Goal: Task Accomplishment & Management: Manage account settings

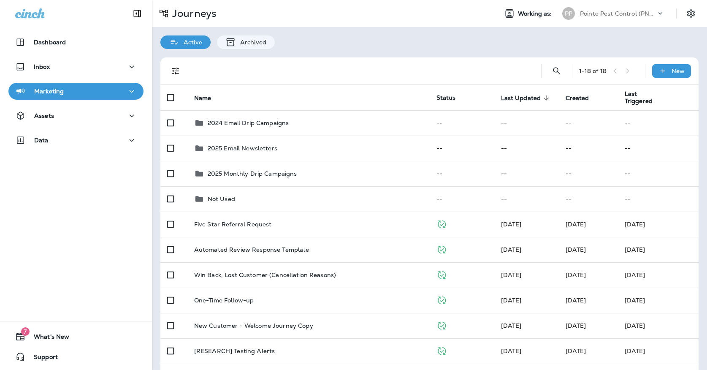
drag, startPoint x: 375, startPoint y: 360, endPoint x: 112, endPoint y: 324, distance: 265.8
click at [112, 324] on div "7 What's New Support" at bounding box center [76, 346] width 152 height 46
drag, startPoint x: 112, startPoint y: 324, endPoint x: 120, endPoint y: 306, distance: 19.6
click at [120, 306] on div "Dashboard Inbox Marketing Assets Data 7 What's New Support" at bounding box center [76, 185] width 152 height 370
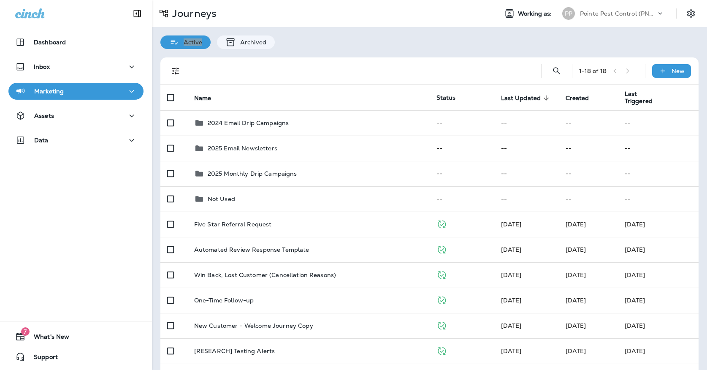
drag, startPoint x: 120, startPoint y: 306, endPoint x: 222, endPoint y: 4, distance: 318.7
click at [222, 4] on div "Journeys Working as: PP Pointe Pest Control (PNW)" at bounding box center [429, 13] width 555 height 27
drag, startPoint x: 222, startPoint y: 4, endPoint x: 225, endPoint y: 19, distance: 15.1
click at [225, 19] on div "Journeys" at bounding box center [321, 13] width 339 height 17
click at [312, 17] on div "Journeys" at bounding box center [321, 13] width 339 height 17
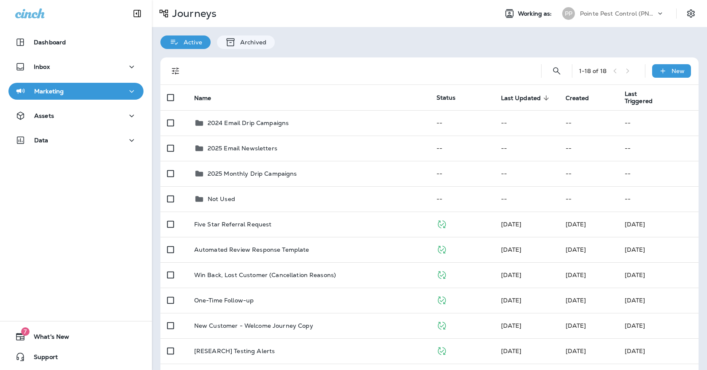
drag, startPoint x: 225, startPoint y: 19, endPoint x: 88, endPoint y: 188, distance: 217.3
click at [88, 188] on div "Dashboard Inbox Marketing Assets Data 7 What's New Support" at bounding box center [76, 185] width 152 height 370
click at [90, 193] on div "Dashboard Inbox Marketing Assets Data 7 What's New Support" at bounding box center [76, 185] width 152 height 370
click at [98, 299] on div "Dashboard Inbox Marketing Assets Data 7 What's New Support" at bounding box center [76, 185] width 152 height 370
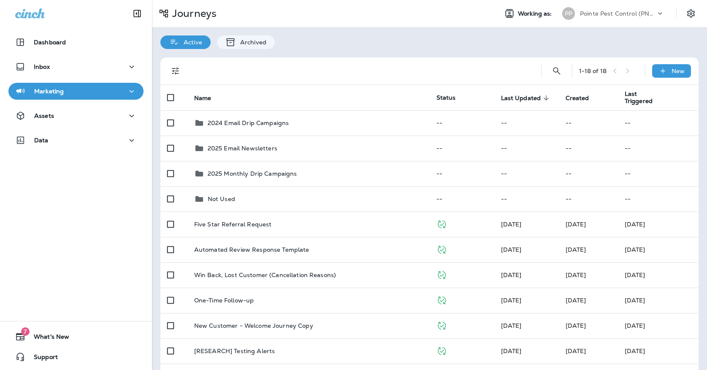
click at [99, 299] on div "Dashboard Inbox Marketing Assets Data 7 What's New Support" at bounding box center [76, 185] width 152 height 370
drag, startPoint x: 88, startPoint y: 188, endPoint x: 97, endPoint y: 293, distance: 105.9
click at [97, 293] on div "Dashboard Inbox Marketing Assets Data 7 What's New Support" at bounding box center [76, 185] width 152 height 370
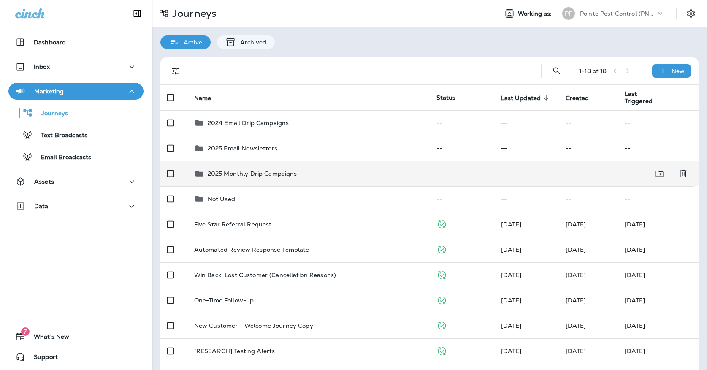
click at [236, 170] on p "2025 Monthly Drip Campaigns" at bounding box center [252, 173] width 89 height 7
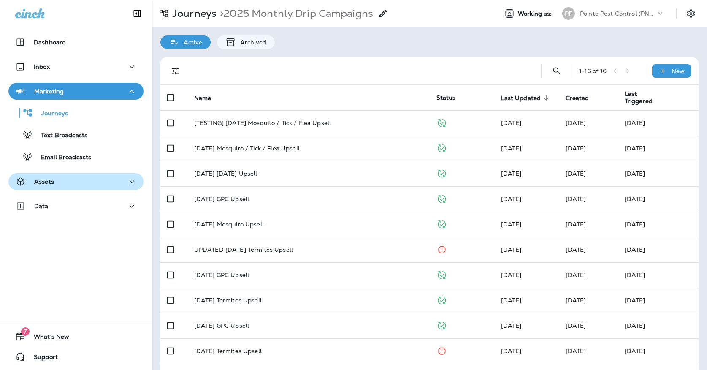
click at [60, 178] on div "Assets" at bounding box center [76, 181] width 122 height 11
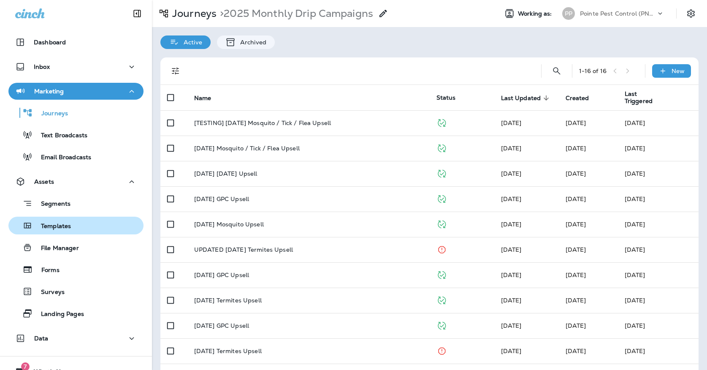
click at [59, 222] on div "Templates" at bounding box center [41, 225] width 59 height 13
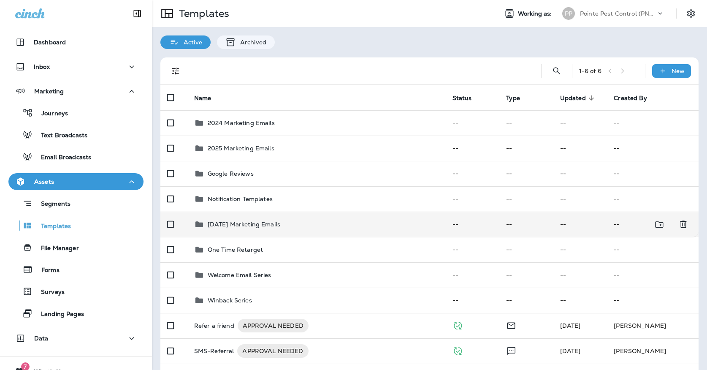
click at [257, 221] on p "[DATE] Marketing Emails" at bounding box center [244, 224] width 73 height 7
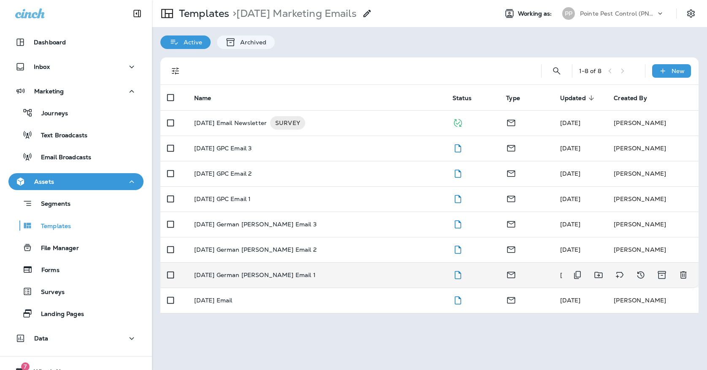
click at [254, 271] on p "[DATE] German [PERSON_NAME] Email 1" at bounding box center [255, 274] width 122 height 7
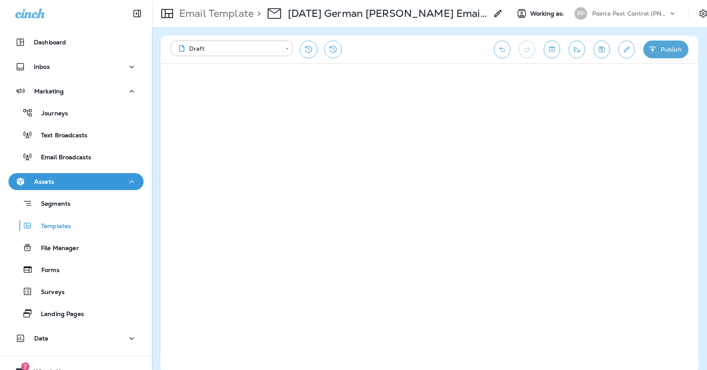
click at [603, 51] on icon "Save" at bounding box center [601, 49] width 9 height 8
click at [620, 48] on button "Edit details" at bounding box center [626, 50] width 16 height 18
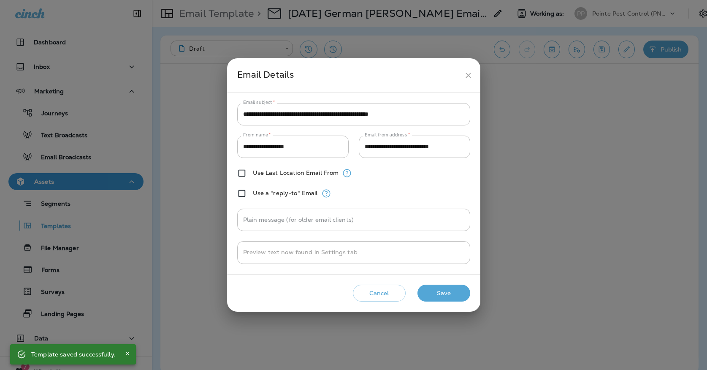
click at [468, 77] on icon "close" at bounding box center [468, 75] width 9 height 9
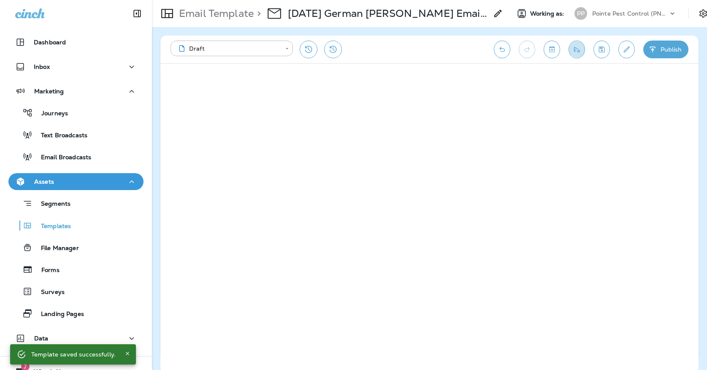
click at [580, 51] on icon "Send test email" at bounding box center [576, 49] width 9 height 8
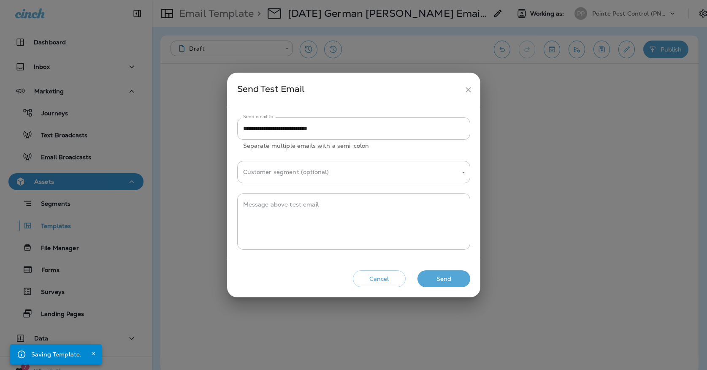
click at [440, 273] on button "Send" at bounding box center [443, 278] width 53 height 17
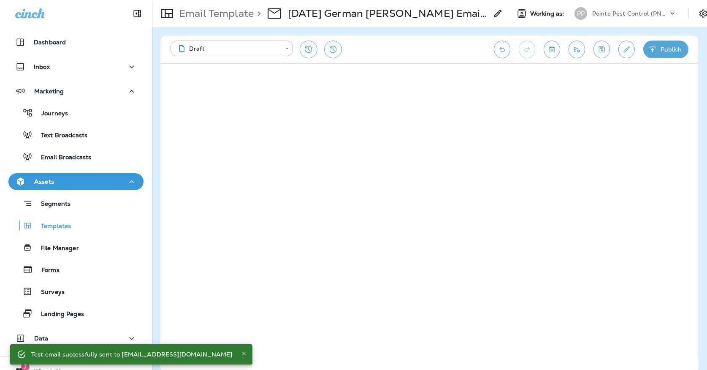
click at [663, 48] on button "Publish" at bounding box center [665, 50] width 45 height 18
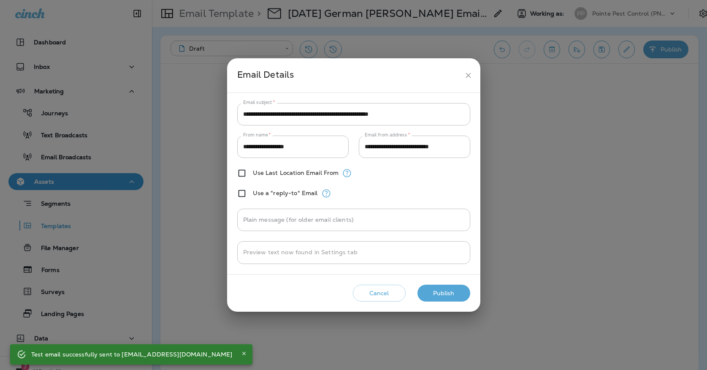
click at [454, 292] on button "Publish" at bounding box center [443, 292] width 53 height 17
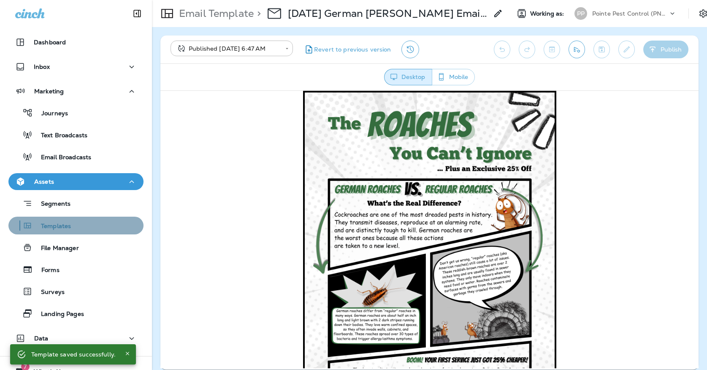
click at [118, 229] on div "Templates" at bounding box center [76, 225] width 128 height 13
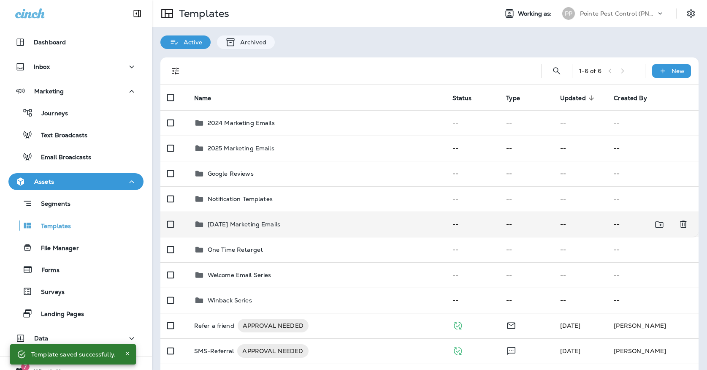
click at [271, 211] on td "[DATE] Marketing Emails" at bounding box center [316, 223] width 258 height 25
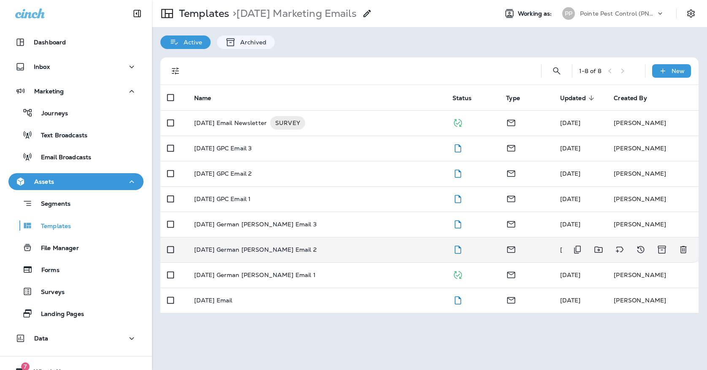
click at [276, 246] on p "[DATE] German [PERSON_NAME] Email 2" at bounding box center [255, 249] width 122 height 7
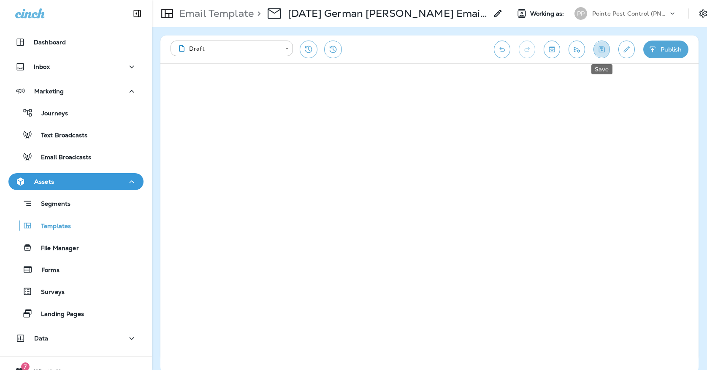
click at [605, 51] on icon "Save" at bounding box center [601, 49] width 9 height 8
click at [581, 51] on button "Send test email" at bounding box center [576, 50] width 16 height 18
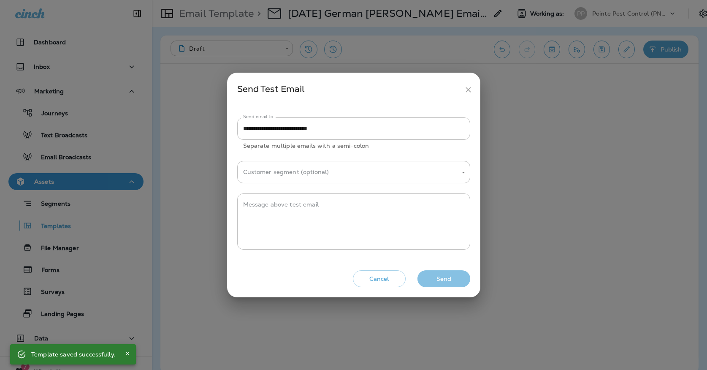
click at [436, 275] on button "Send" at bounding box center [443, 278] width 53 height 17
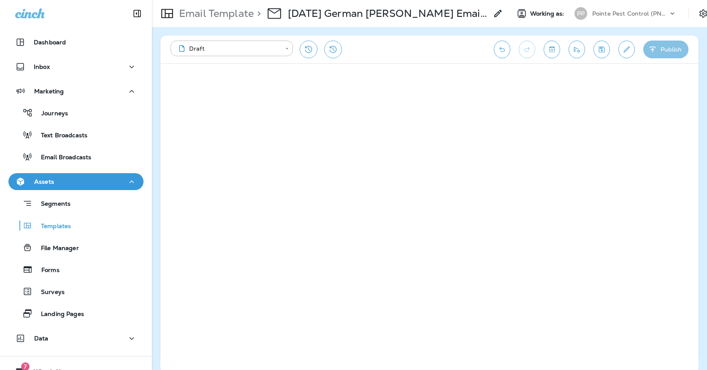
click at [680, 53] on button "Publish" at bounding box center [665, 50] width 45 height 18
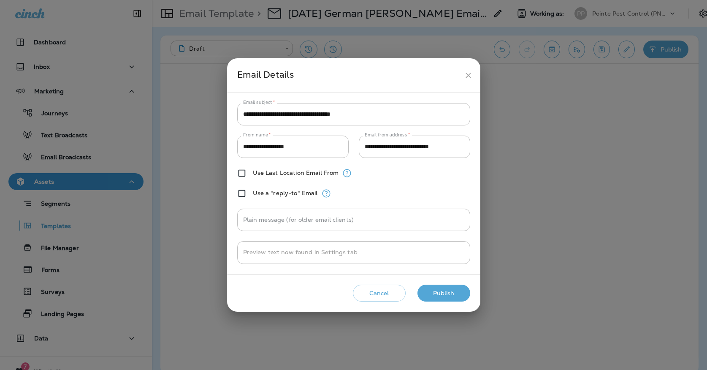
click at [441, 293] on button "Publish" at bounding box center [443, 292] width 53 height 17
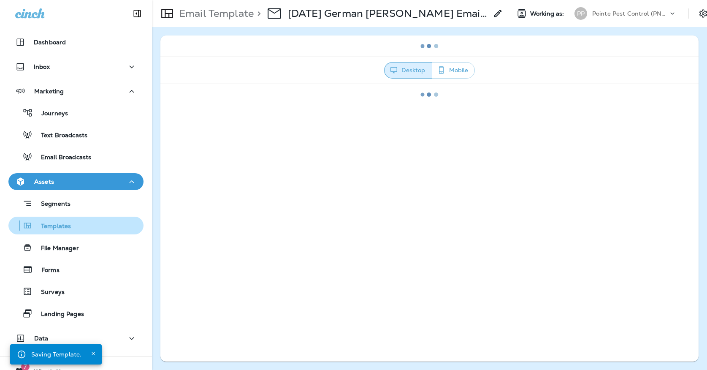
click at [82, 223] on div "Templates" at bounding box center [76, 225] width 128 height 13
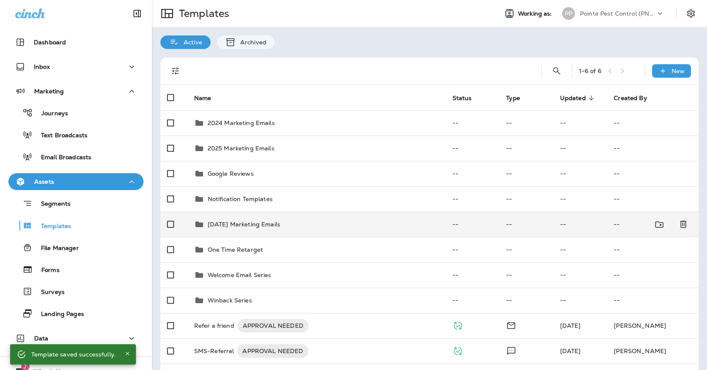
click at [264, 221] on p "[DATE] Marketing Emails" at bounding box center [244, 224] width 73 height 7
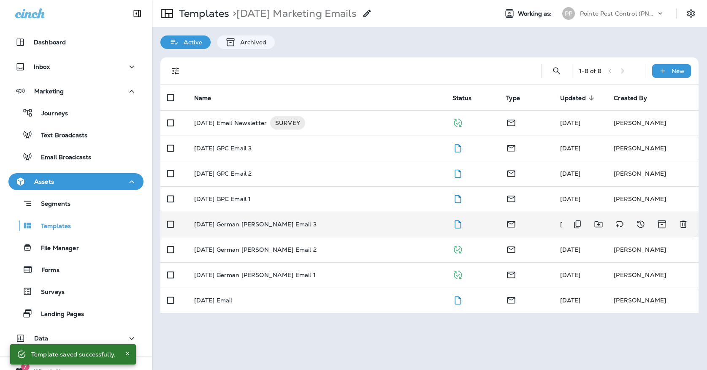
click at [265, 211] on td "[DATE] German [PERSON_NAME] Email 3" at bounding box center [316, 223] width 258 height 25
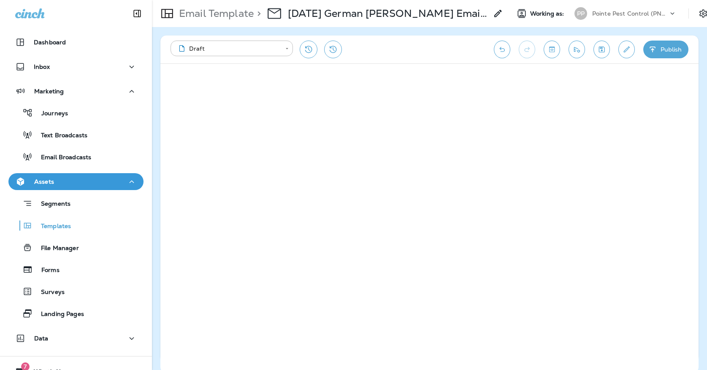
click at [600, 58] on button "Save" at bounding box center [601, 50] width 16 height 18
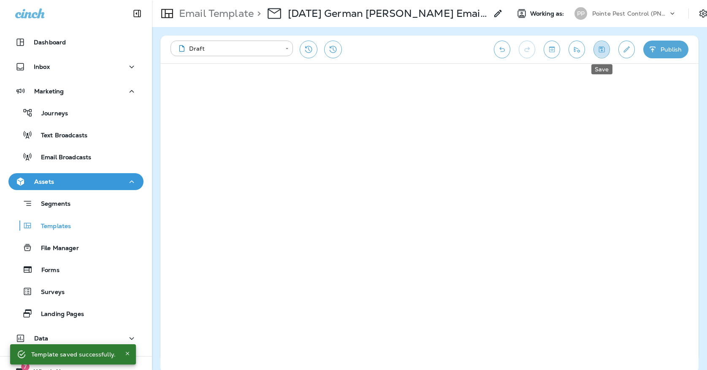
click at [601, 49] on icon "Save" at bounding box center [601, 49] width 9 height 8
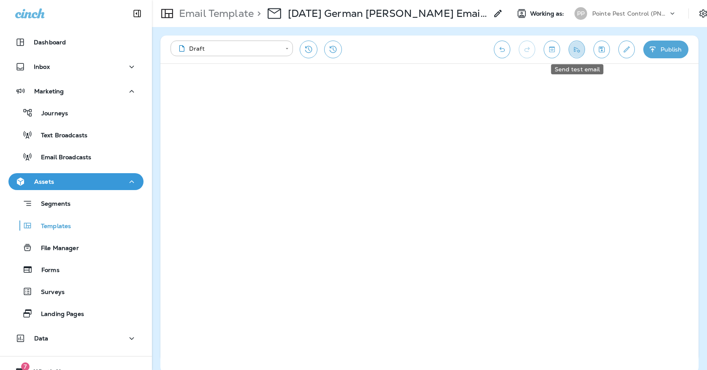
click at [574, 52] on icon "Send test email" at bounding box center [576, 49] width 9 height 8
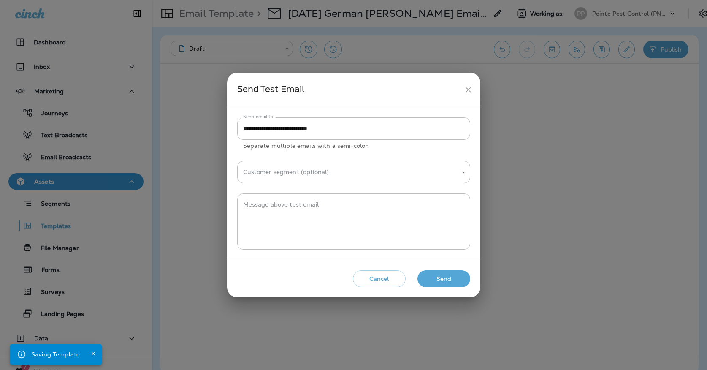
click at [443, 274] on button "Send" at bounding box center [443, 278] width 53 height 17
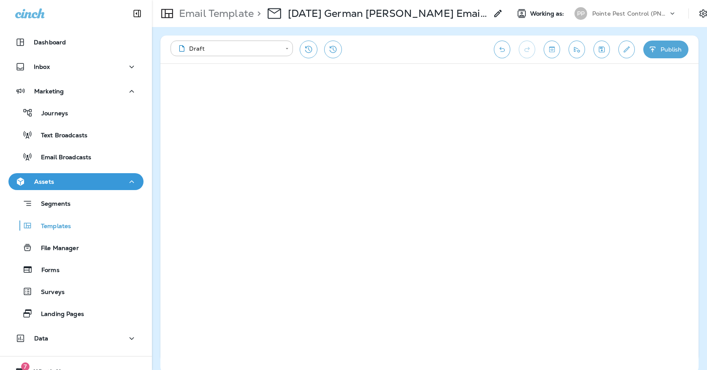
click at [656, 49] on icon "button" at bounding box center [652, 49] width 9 height 8
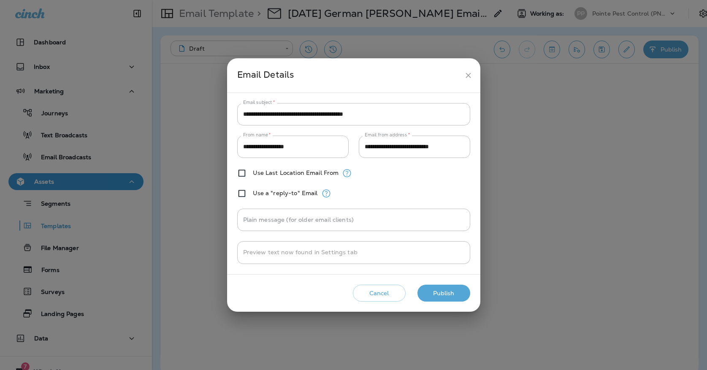
click at [440, 298] on button "Publish" at bounding box center [443, 292] width 53 height 17
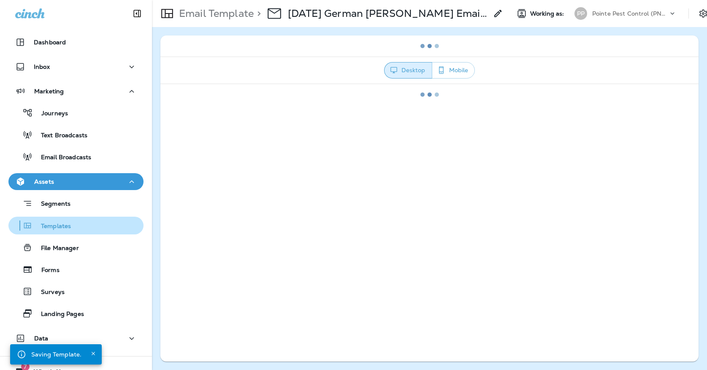
click at [55, 224] on p "Templates" at bounding box center [51, 226] width 38 height 8
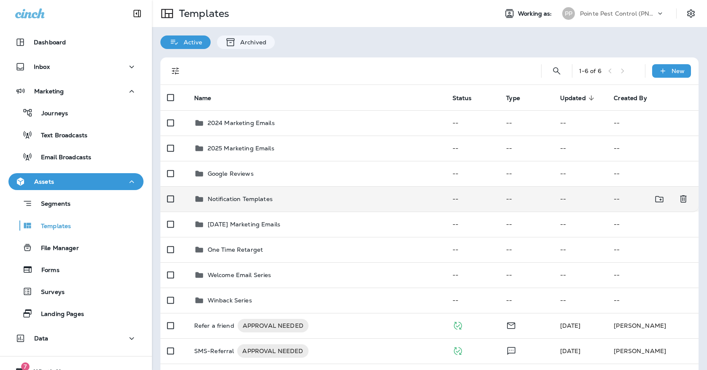
click at [219, 195] on div "Notification Templates" at bounding box center [240, 199] width 65 height 10
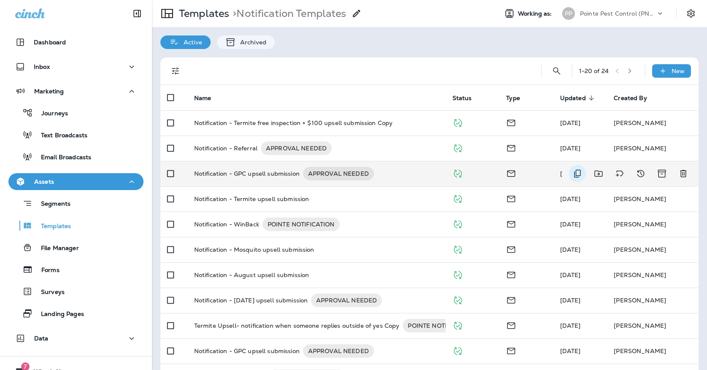
click at [575, 168] on icon "Duplicate" at bounding box center [577, 173] width 10 height 10
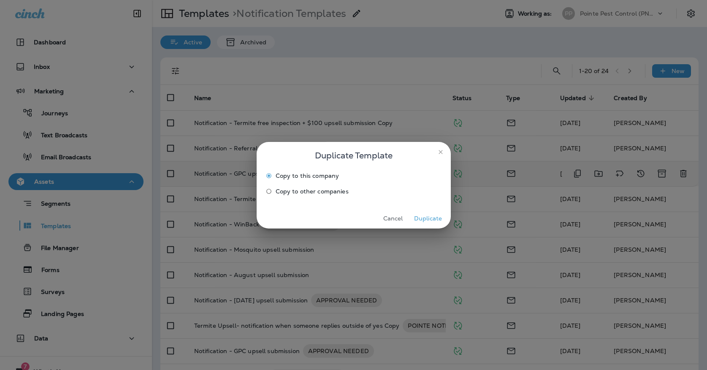
click at [427, 222] on button "Duplicate" at bounding box center [428, 218] width 32 height 13
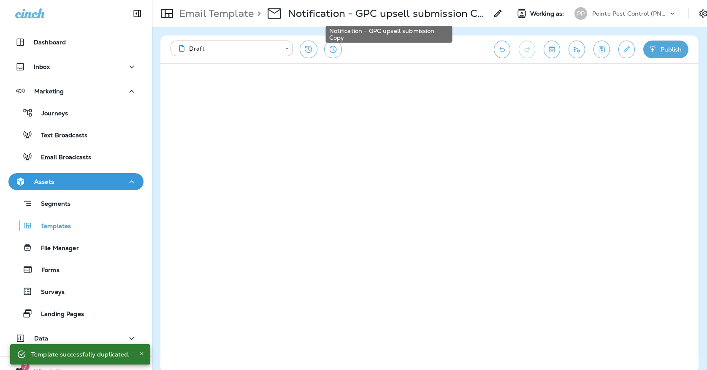
click at [441, 9] on p "Notification - GPC upsell submission Copy" at bounding box center [388, 13] width 200 height 13
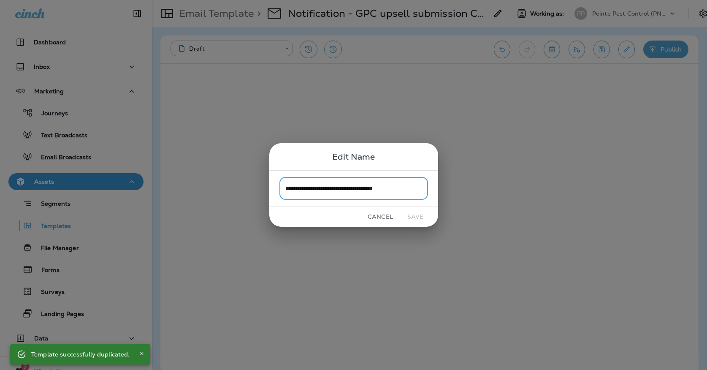
click at [406, 190] on input "**********" at bounding box center [353, 188] width 149 height 22
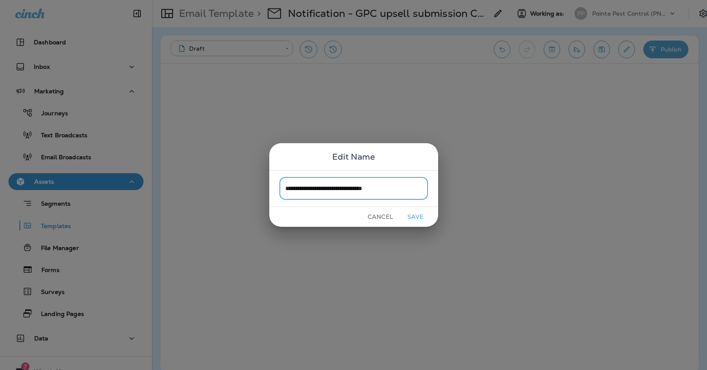
click at [335, 187] on input "**********" at bounding box center [353, 188] width 149 height 22
type input "**********"
click at [413, 212] on button "Save" at bounding box center [416, 216] width 32 height 13
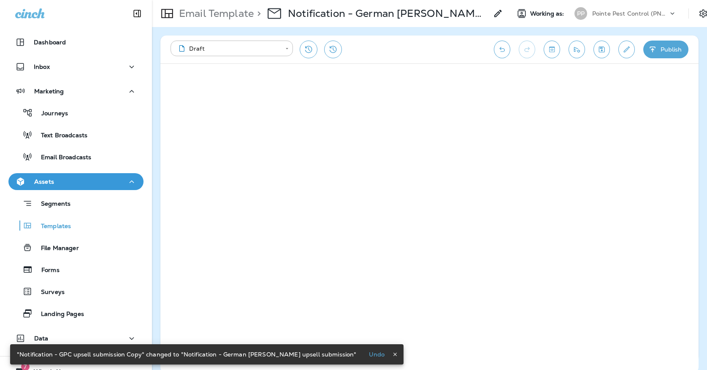
click at [602, 47] on icon "Save" at bounding box center [601, 49] width 9 height 8
click at [622, 56] on button "Edit details" at bounding box center [626, 50] width 16 height 18
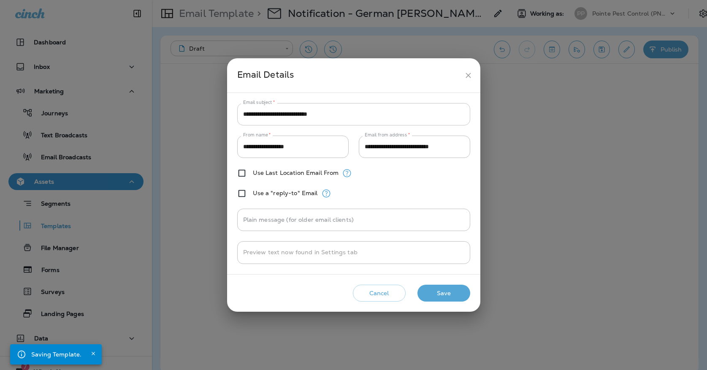
click at [254, 113] on input "**********" at bounding box center [353, 114] width 233 height 22
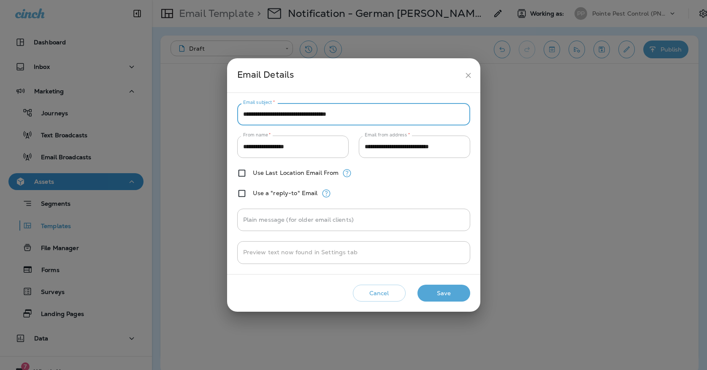
type input "**********"
click at [435, 297] on button "Save" at bounding box center [443, 292] width 53 height 17
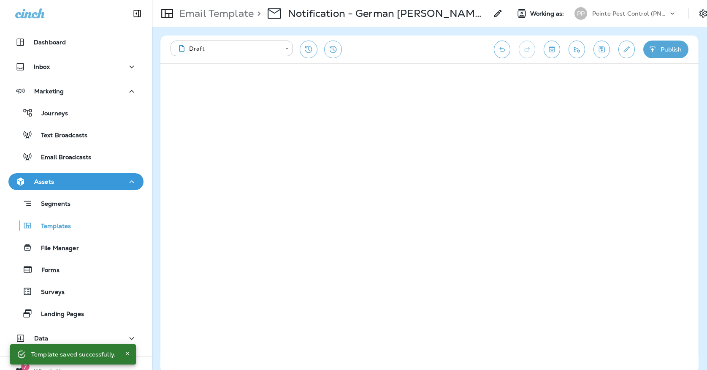
click at [676, 54] on button "Publish" at bounding box center [665, 50] width 45 height 18
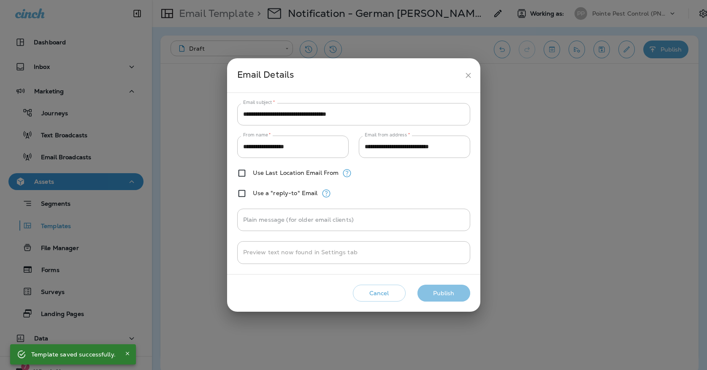
click at [434, 299] on button "Publish" at bounding box center [443, 292] width 53 height 17
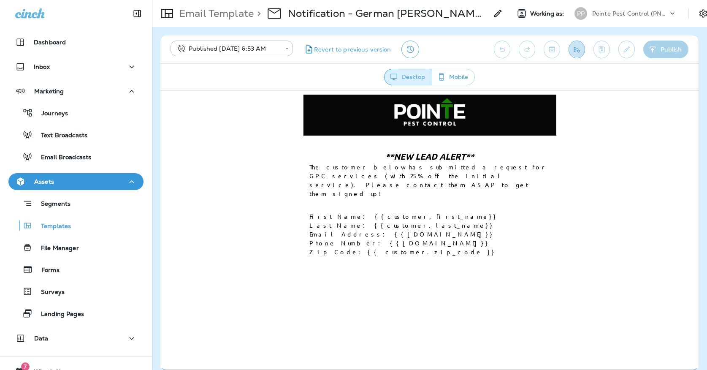
click at [574, 57] on button "Send test email" at bounding box center [576, 50] width 16 height 18
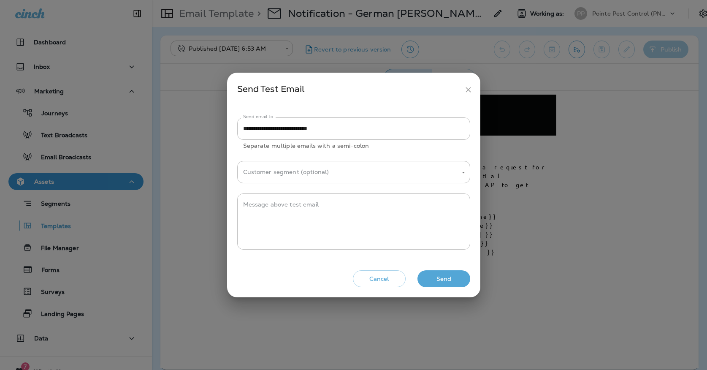
click at [426, 274] on button "Send" at bounding box center [443, 278] width 53 height 17
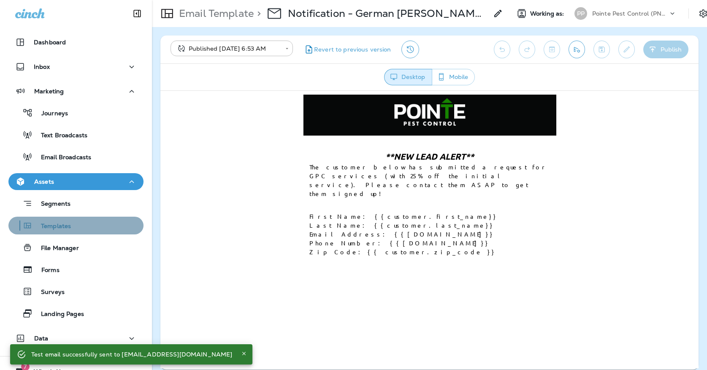
click at [86, 232] on button "Templates" at bounding box center [75, 225] width 135 height 18
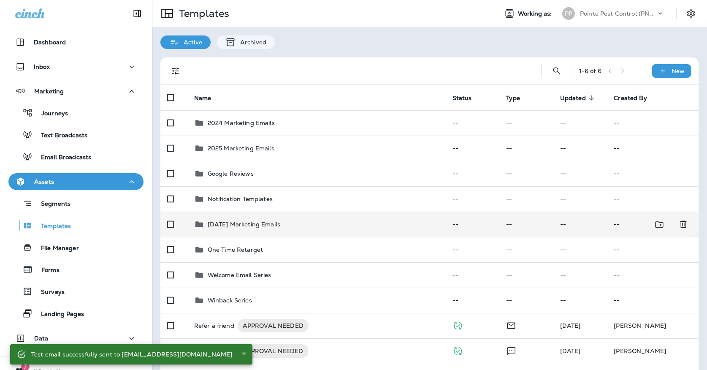
click at [207, 211] on td "[DATE] Marketing Emails" at bounding box center [316, 223] width 258 height 25
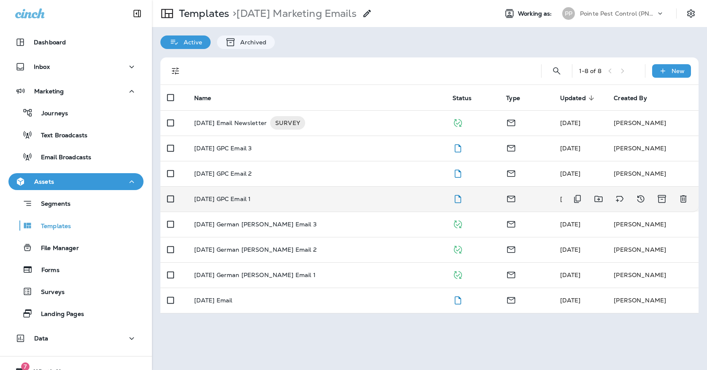
click at [328, 199] on td "[DATE] GPC Email 1" at bounding box center [316, 198] width 258 height 25
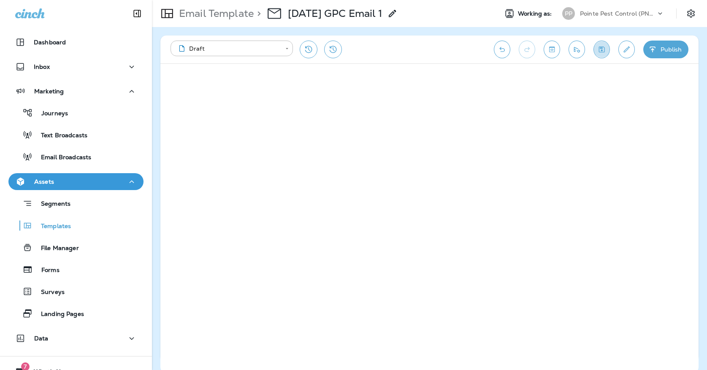
click at [601, 52] on icon "Save" at bounding box center [602, 49] width 6 height 6
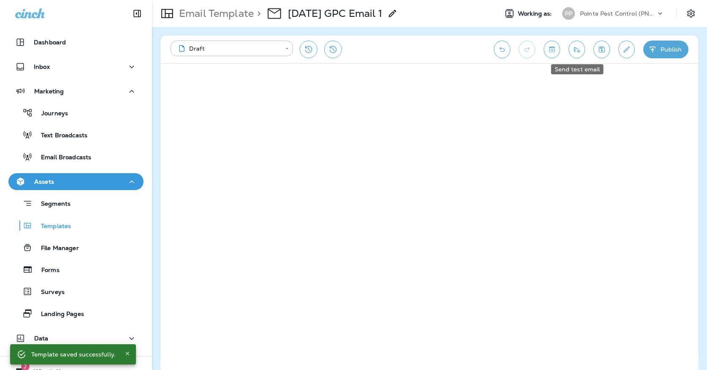
click at [578, 50] on icon "Send test email" at bounding box center [577, 49] width 6 height 5
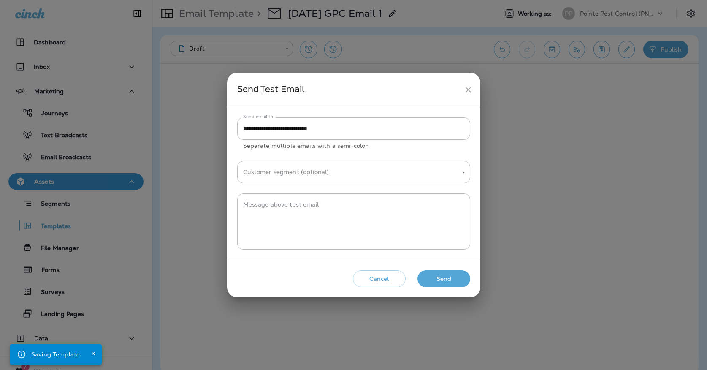
click at [445, 279] on button "Send" at bounding box center [443, 278] width 53 height 17
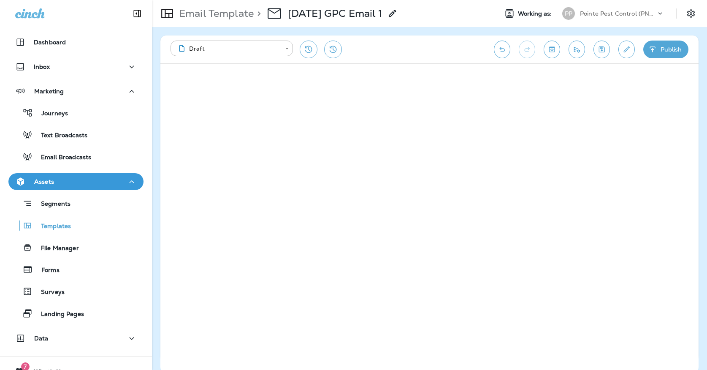
click at [668, 42] on button "Publish" at bounding box center [665, 50] width 45 height 18
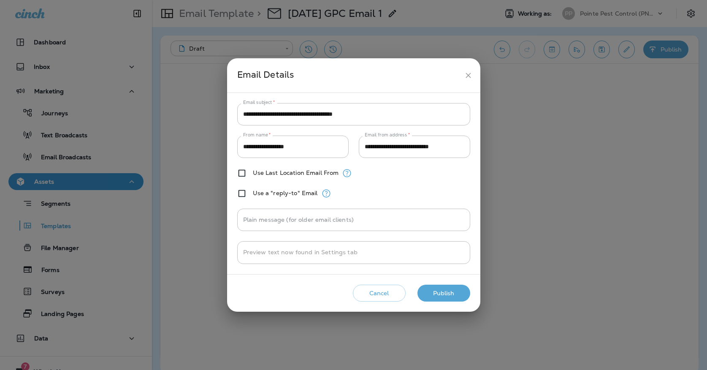
click at [449, 303] on div "Cancel Publish" at bounding box center [354, 293] width 240 height 24
click at [446, 293] on button "Publish" at bounding box center [443, 292] width 53 height 17
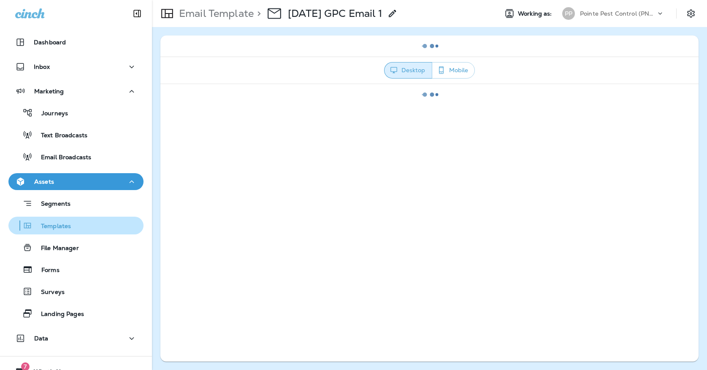
click at [69, 227] on p "Templates" at bounding box center [51, 226] width 38 height 8
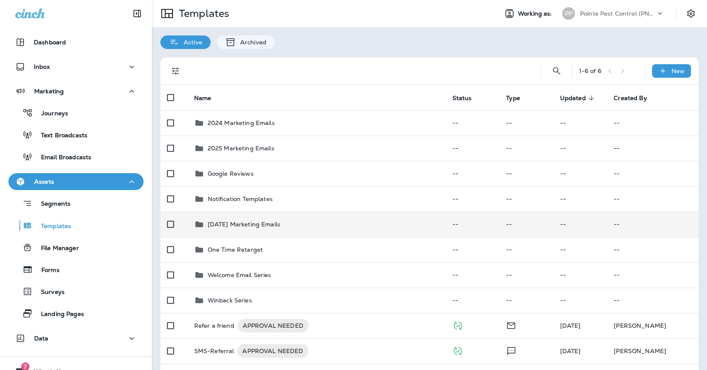
click at [277, 221] on td "[DATE] Marketing Emails" at bounding box center [316, 223] width 258 height 25
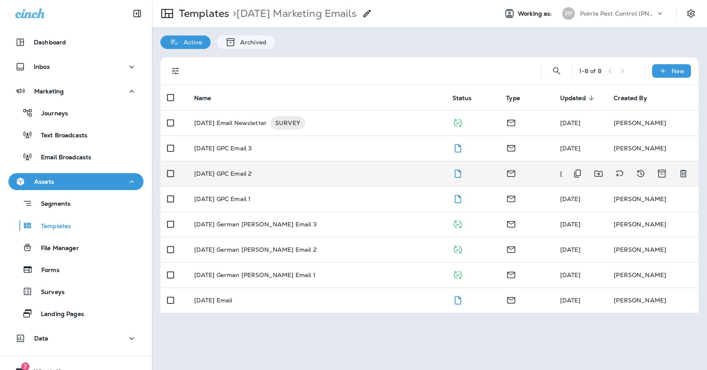
click at [273, 170] on div "[DATE] GPC Email 2" at bounding box center [316, 173] width 245 height 7
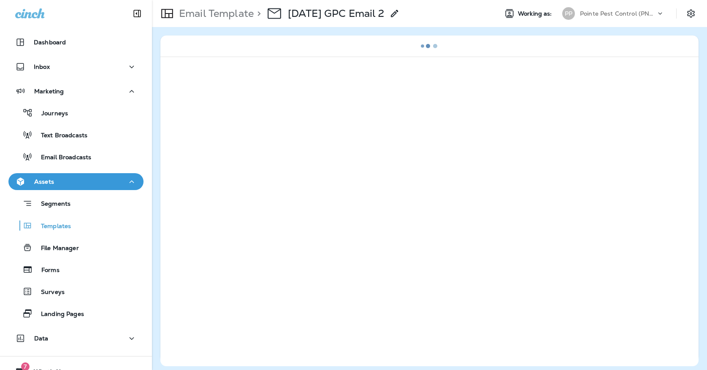
click at [273, 168] on div at bounding box center [429, 211] width 538 height 309
click at [219, 16] on p "Email Template" at bounding box center [215, 13] width 78 height 13
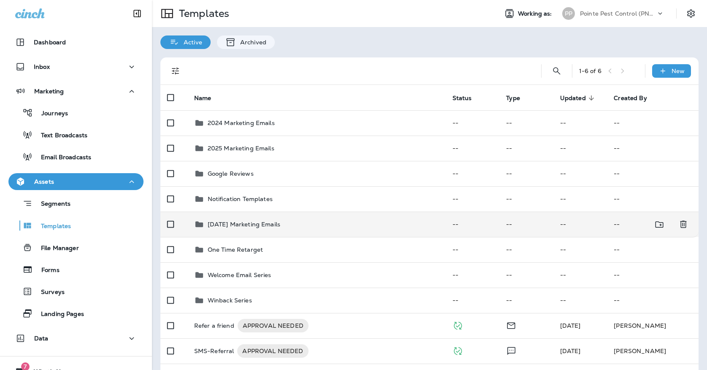
click at [260, 221] on p "[DATE] Marketing Emails" at bounding box center [244, 224] width 73 height 7
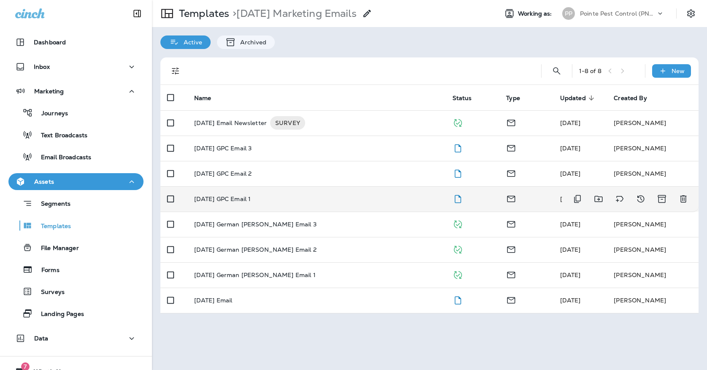
click at [257, 195] on td "[DATE] GPC Email 1" at bounding box center [316, 198] width 258 height 25
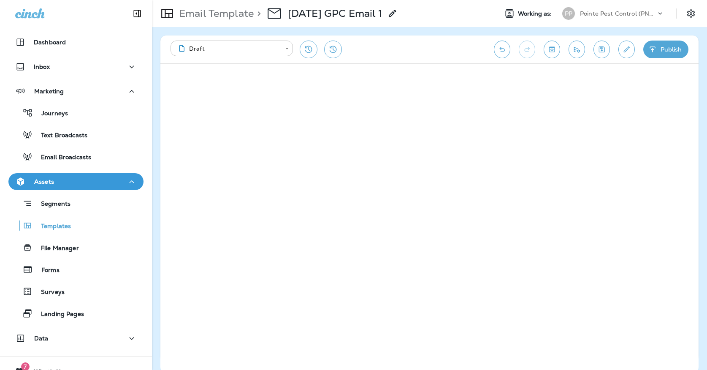
click at [248, 0] on body "**********" at bounding box center [353, 0] width 707 height 0
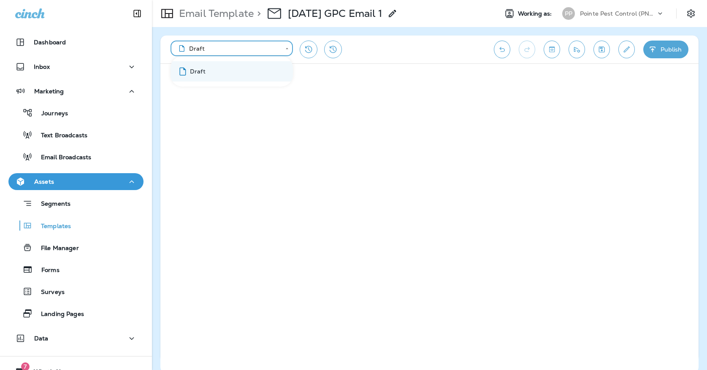
click at [248, 46] on div at bounding box center [353, 185] width 707 height 370
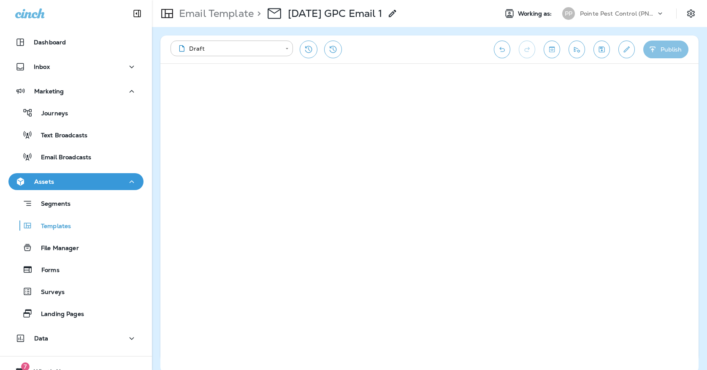
click at [678, 54] on button "Publish" at bounding box center [665, 50] width 45 height 18
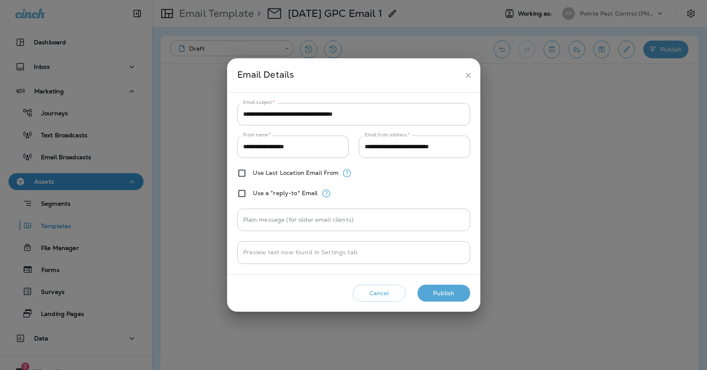
click at [434, 294] on button "Publish" at bounding box center [443, 292] width 53 height 17
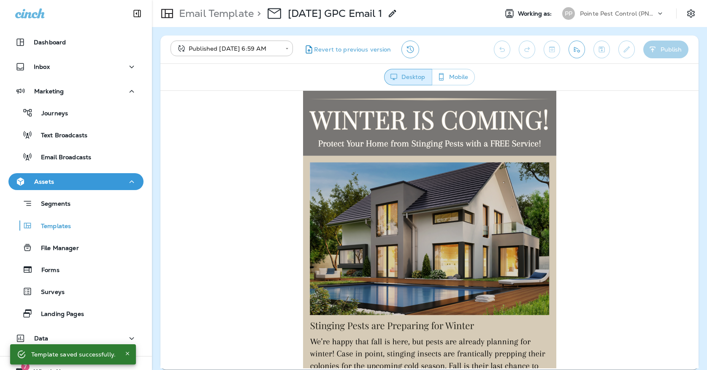
click at [192, 13] on p "Email Template" at bounding box center [215, 13] width 78 height 13
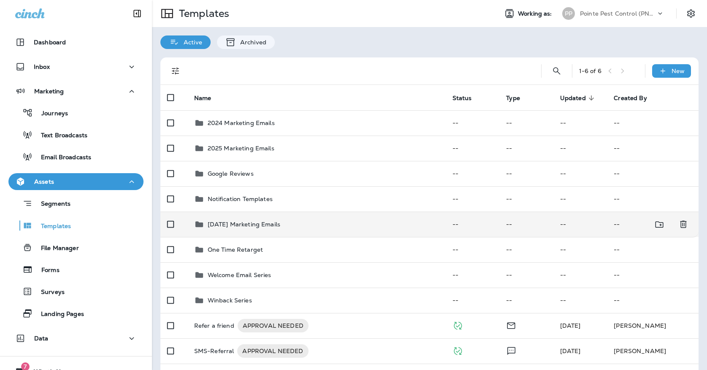
click at [307, 222] on td "[DATE] Marketing Emails" at bounding box center [316, 223] width 258 height 25
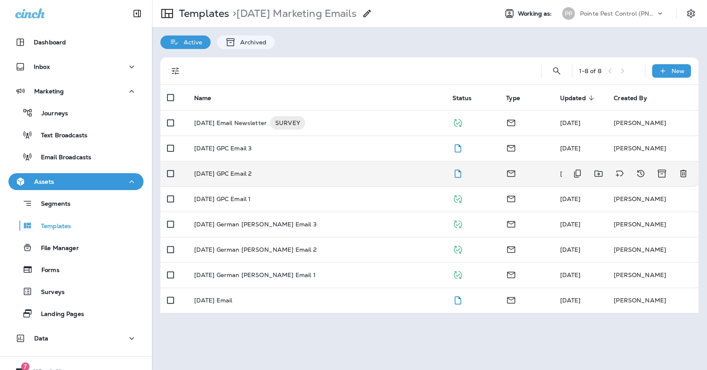
click at [322, 175] on td "[DATE] GPC Email 2" at bounding box center [316, 173] width 258 height 25
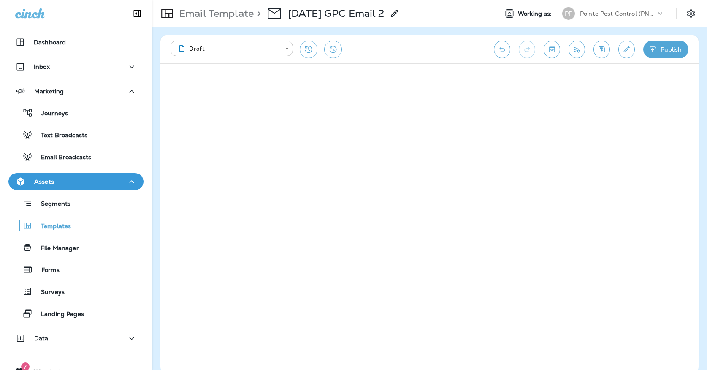
click at [595, 47] on button "Save" at bounding box center [601, 50] width 16 height 18
click at [598, 49] on icon "Save" at bounding box center [601, 49] width 9 height 8
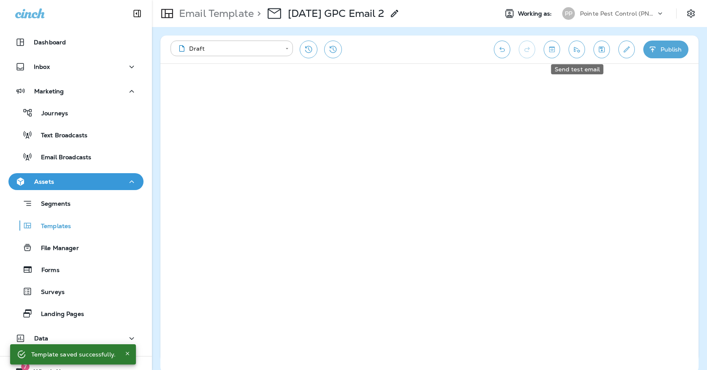
click at [580, 49] on icon "Send test email" at bounding box center [576, 49] width 9 height 8
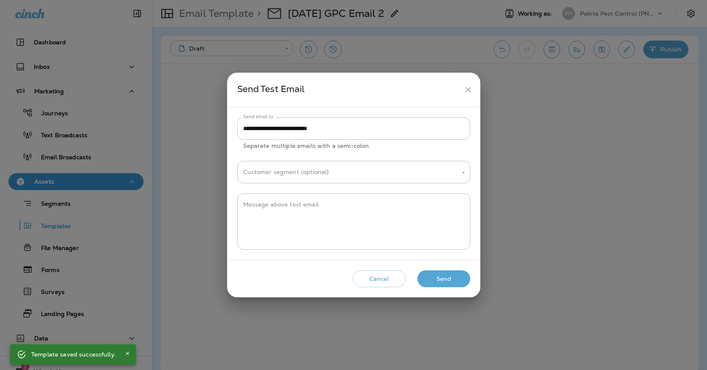
click at [470, 95] on button "close" at bounding box center [468, 90] width 16 height 16
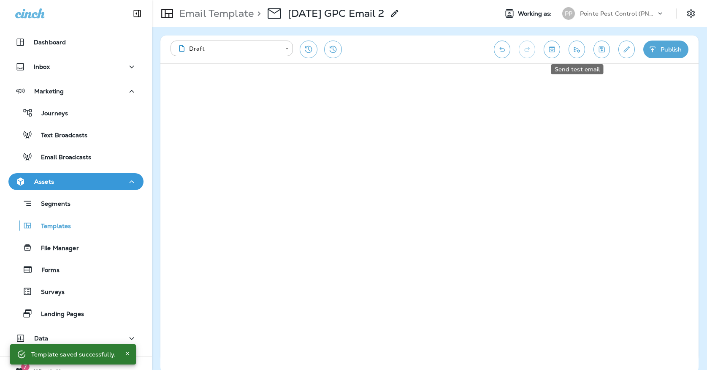
click at [577, 50] on icon "Send test email" at bounding box center [577, 49] width 6 height 5
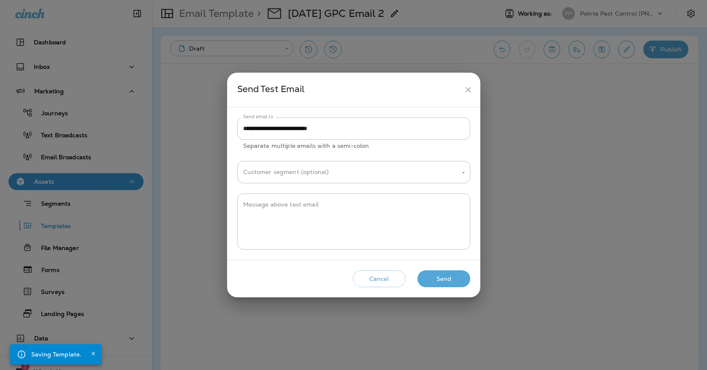
click at [436, 280] on button "Send" at bounding box center [443, 278] width 53 height 17
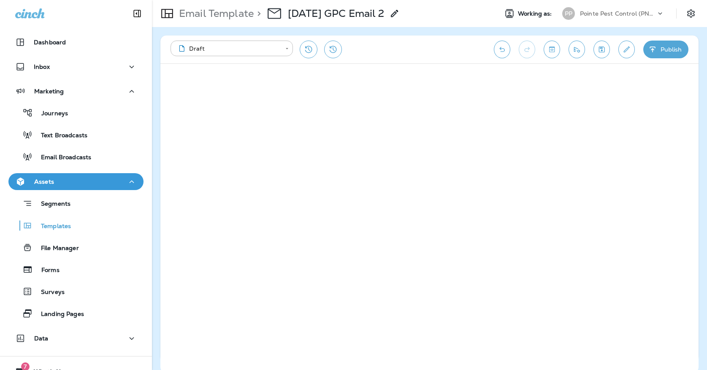
click at [666, 45] on button "Publish" at bounding box center [665, 50] width 45 height 18
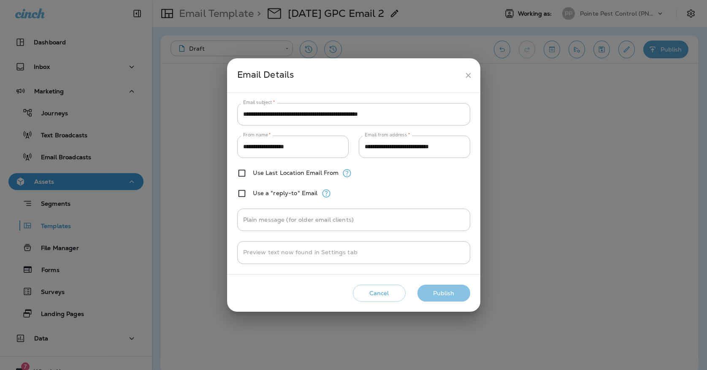
click at [456, 290] on button "Publish" at bounding box center [443, 292] width 53 height 17
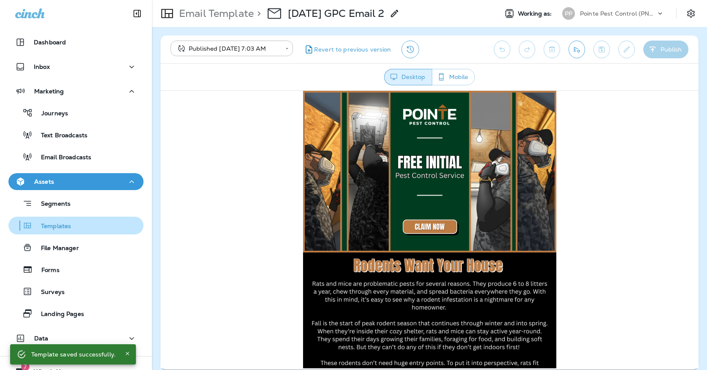
click at [67, 227] on p "Templates" at bounding box center [51, 226] width 38 height 8
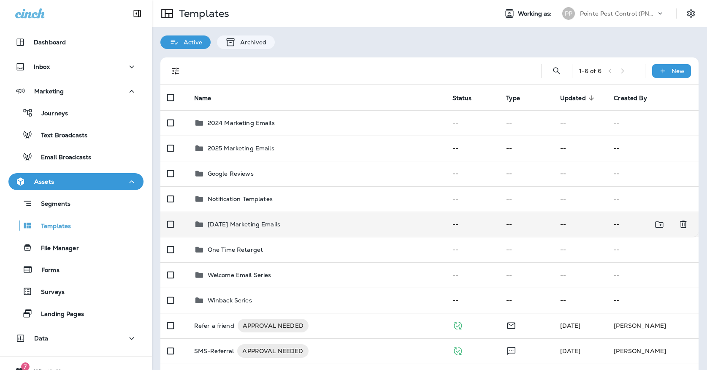
click at [217, 222] on td "[DATE] Marketing Emails" at bounding box center [316, 223] width 258 height 25
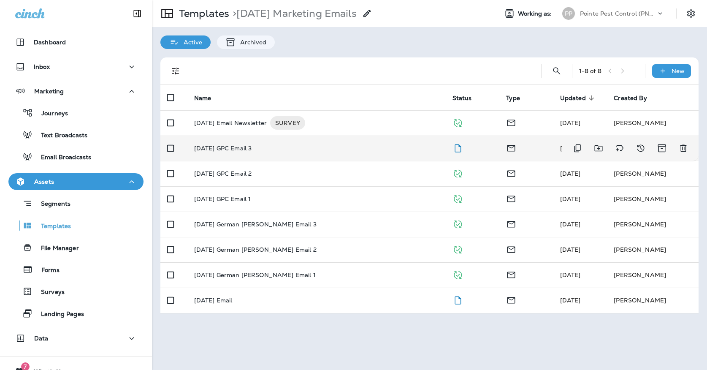
click at [300, 145] on div "[DATE] GPC Email 3" at bounding box center [316, 148] width 245 height 7
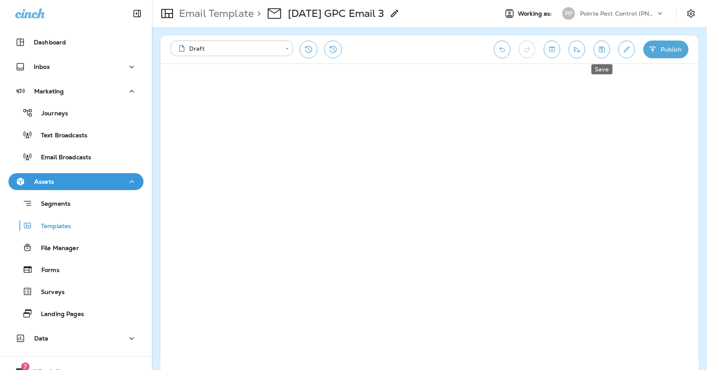
click at [605, 43] on button "Save" at bounding box center [601, 50] width 16 height 18
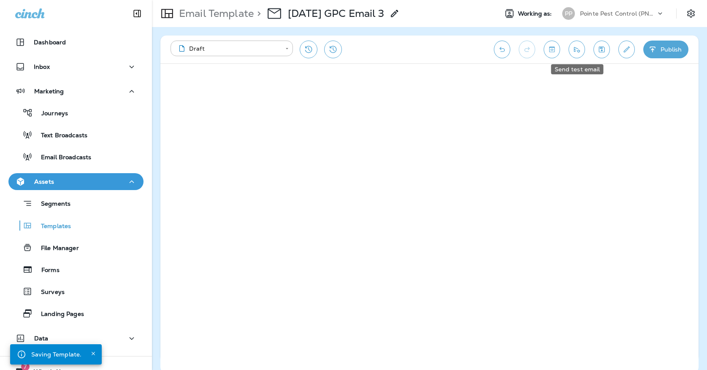
click at [581, 50] on button "Send test email" at bounding box center [576, 50] width 16 height 18
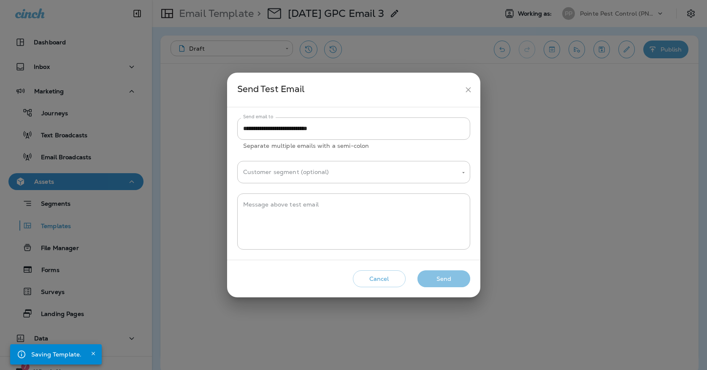
click at [427, 286] on button "Send" at bounding box center [443, 278] width 53 height 17
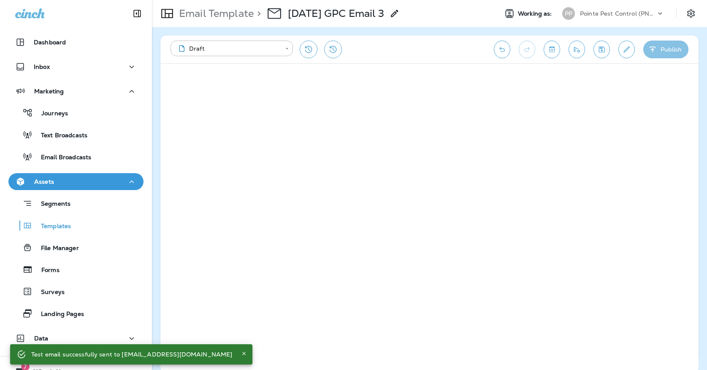
click at [667, 51] on button "Publish" at bounding box center [665, 50] width 45 height 18
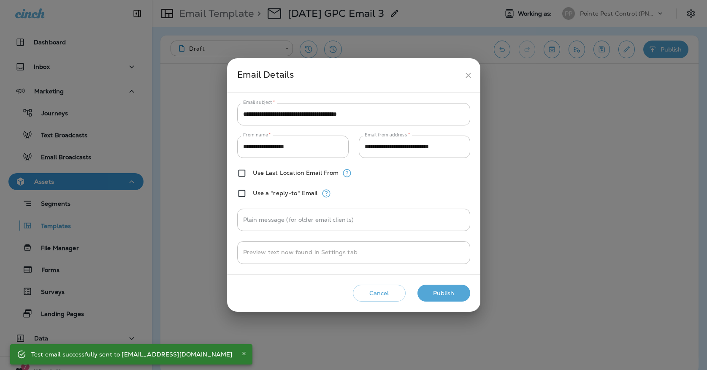
click at [422, 294] on button "Publish" at bounding box center [443, 292] width 53 height 17
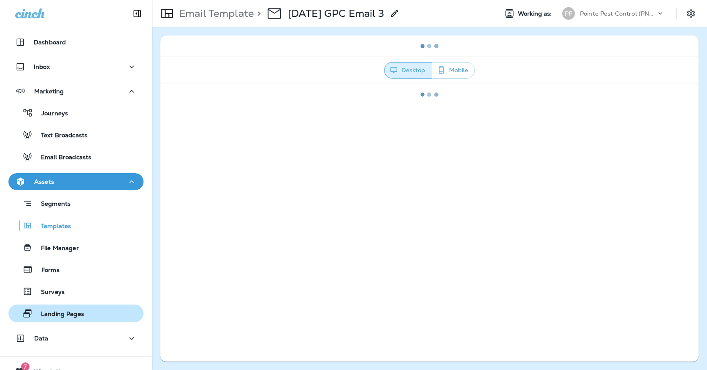
click at [84, 314] on p "Landing Pages" at bounding box center [57, 314] width 51 height 8
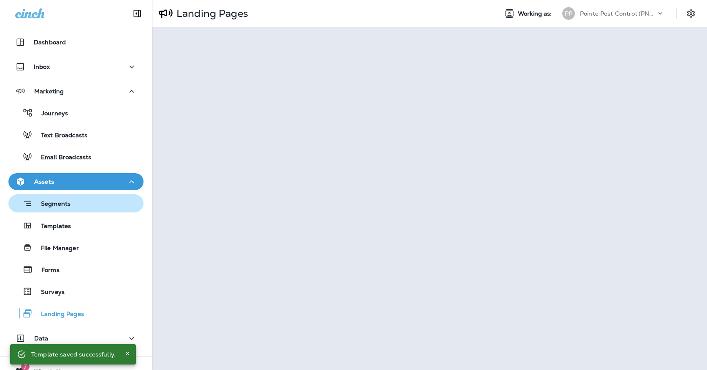
click at [55, 209] on div "Segments" at bounding box center [41, 203] width 59 height 13
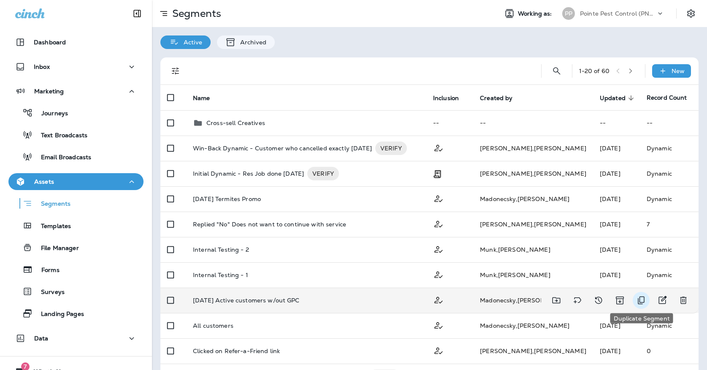
click at [638, 297] on icon "Duplicate Segment" at bounding box center [641, 300] width 10 height 10
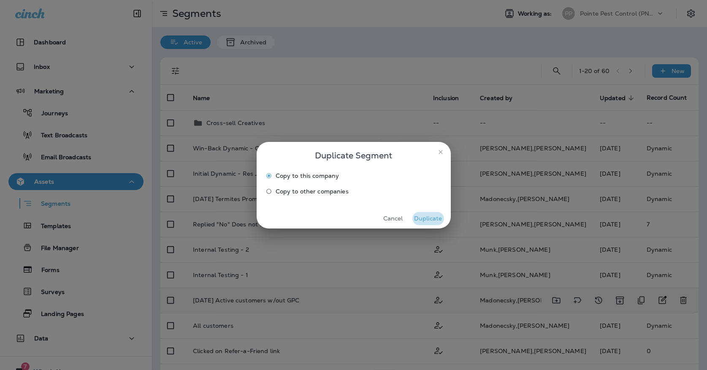
click at [424, 217] on button "Duplicate" at bounding box center [428, 218] width 32 height 13
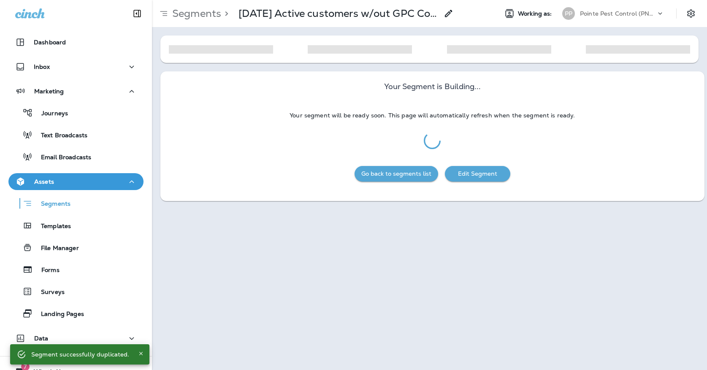
click at [361, 13] on p "[DATE] Active customers w/out GPC Copy" at bounding box center [338, 13] width 200 height 13
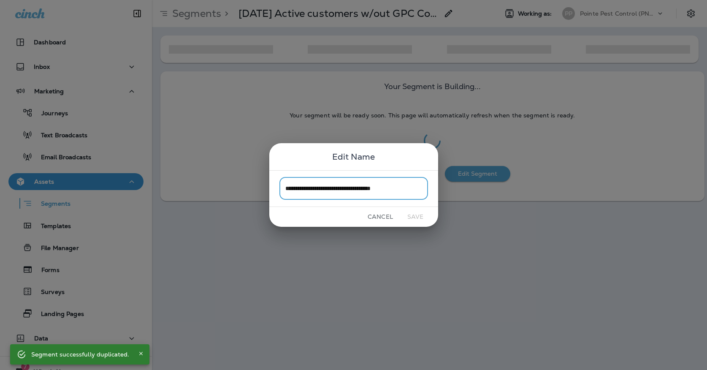
click at [421, 192] on input "**********" at bounding box center [353, 188] width 149 height 22
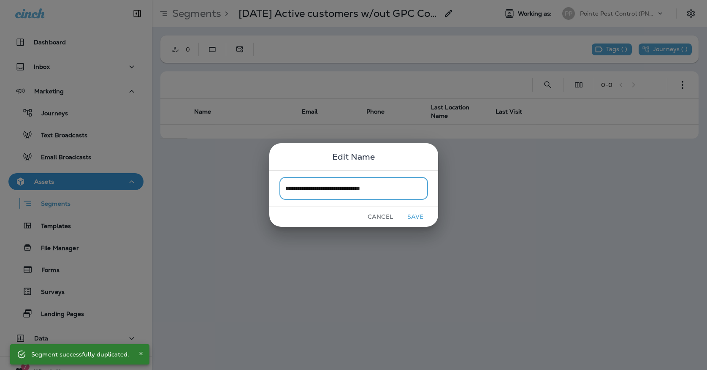
drag, startPoint x: 298, startPoint y: 188, endPoint x: 254, endPoint y: 187, distance: 43.9
click at [254, 187] on div "**********" at bounding box center [353, 185] width 707 height 370
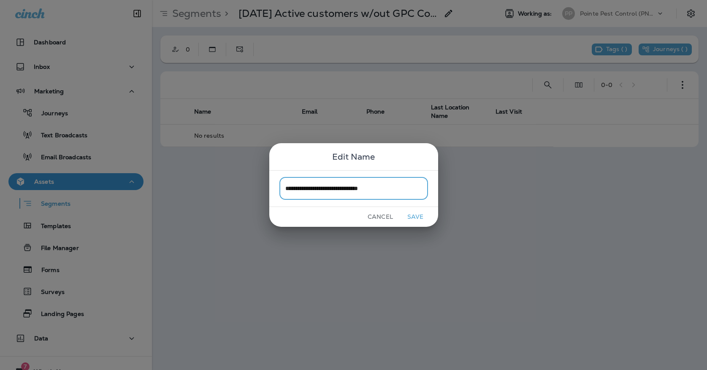
type input "**********"
click at [412, 218] on button "Save" at bounding box center [416, 216] width 32 height 13
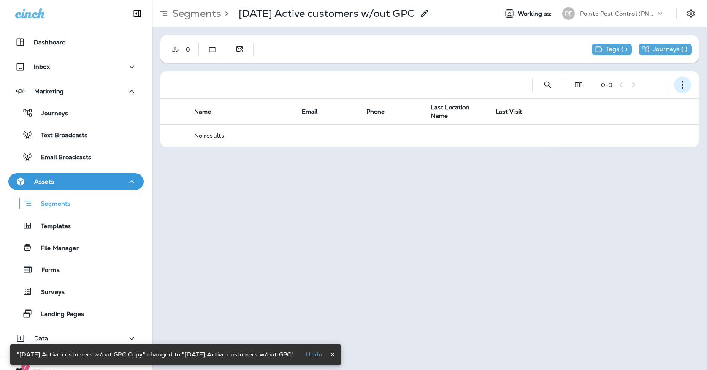
click at [683, 82] on icon "button" at bounding box center [682, 85] width 8 height 8
click at [655, 104] on button "Edit Segment" at bounding box center [640, 107] width 101 height 20
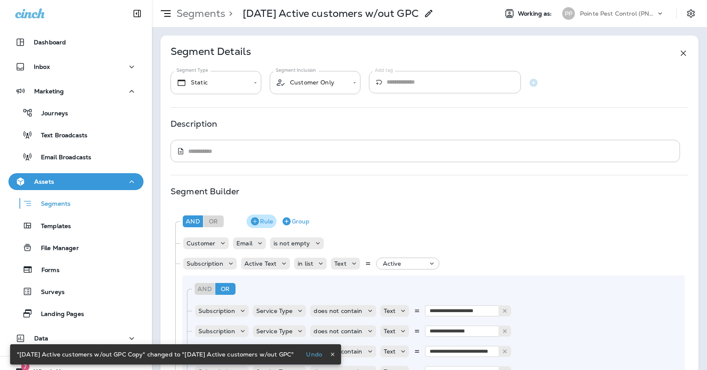
scroll to position [185, 0]
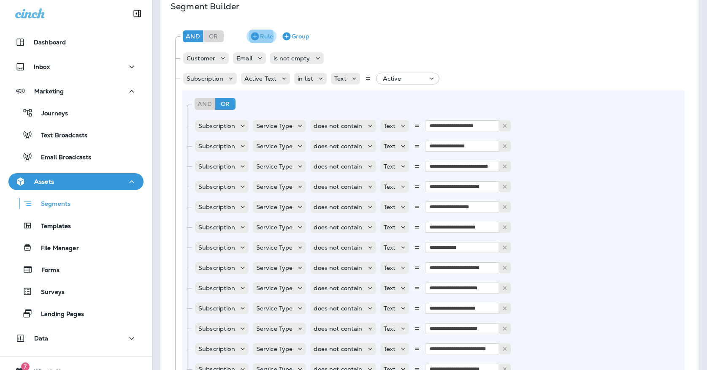
click at [261, 38] on button "Rule" at bounding box center [261, 37] width 30 height 14
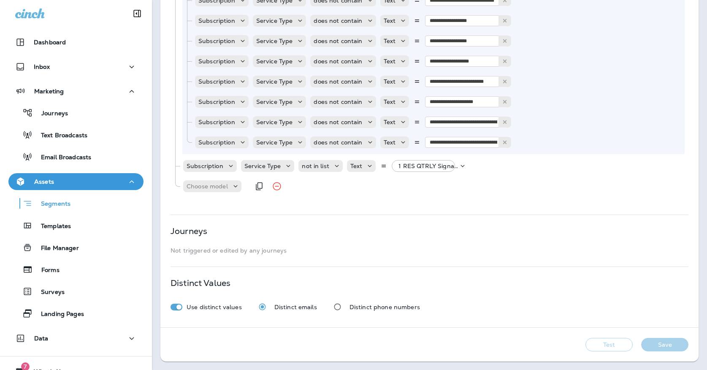
scroll to position [1465, 0]
click at [227, 185] on p "Choose model" at bounding box center [207, 186] width 41 height 7
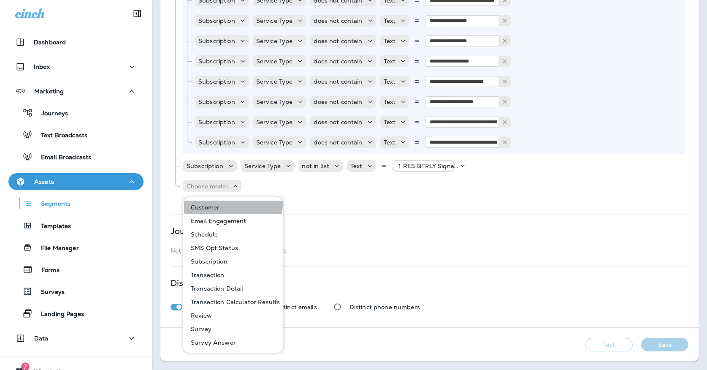
click at [214, 203] on button "Customer" at bounding box center [233, 207] width 99 height 14
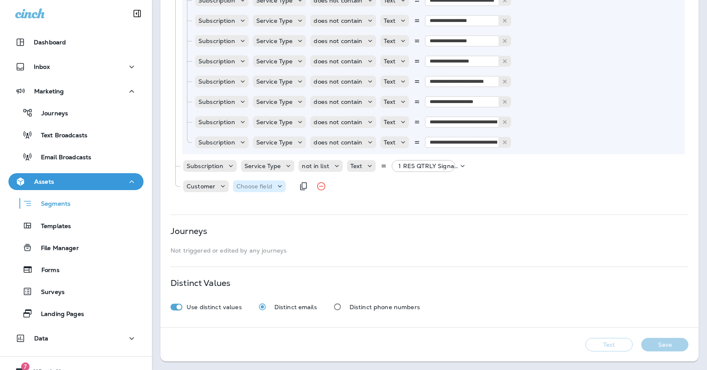
click at [253, 189] on p "Choose field" at bounding box center [254, 186] width 36 height 7
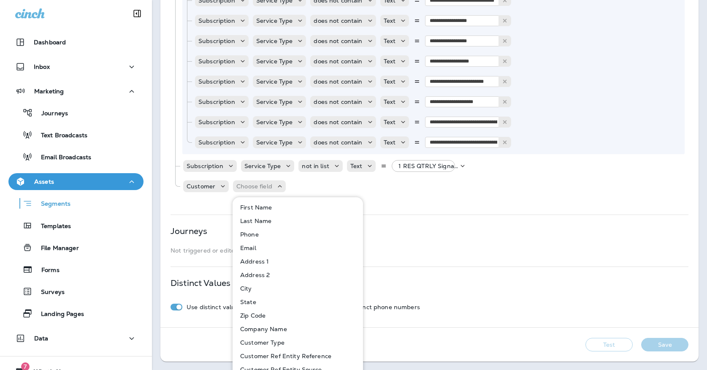
click at [252, 339] on p "Customer Type" at bounding box center [261, 342] width 48 height 7
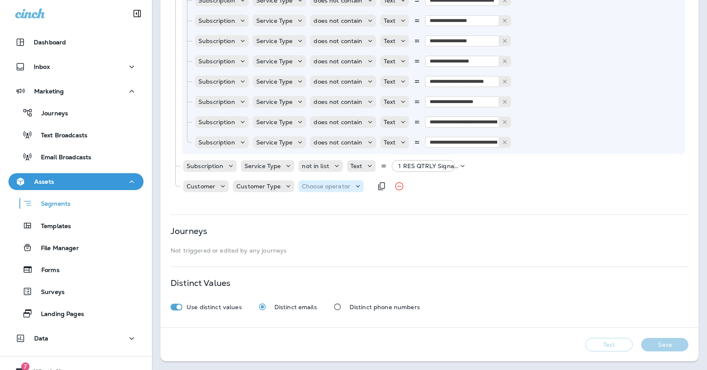
click at [308, 185] on p "Choose operator" at bounding box center [326, 186] width 49 height 7
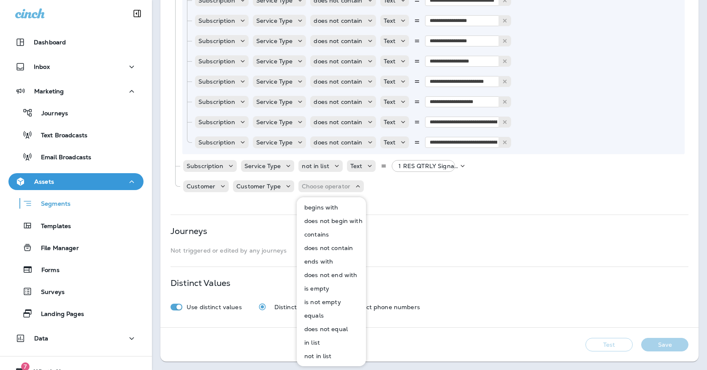
click at [315, 341] on p "in list" at bounding box center [310, 342] width 19 height 7
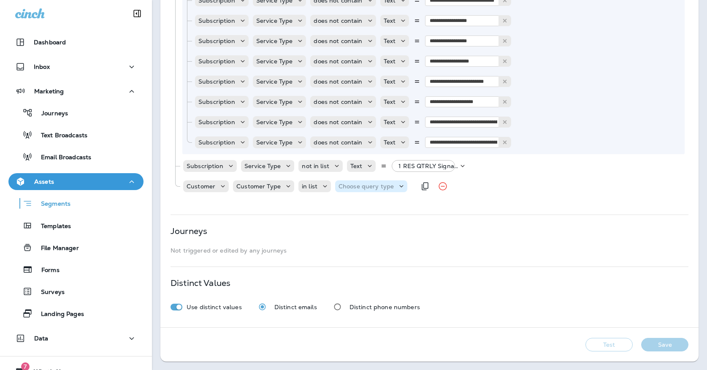
click at [388, 183] on p "Choose query type" at bounding box center [365, 186] width 55 height 7
click at [357, 204] on button "Text" at bounding box center [358, 207] width 49 height 14
click at [411, 192] on div "Select options" at bounding box center [415, 186] width 63 height 12
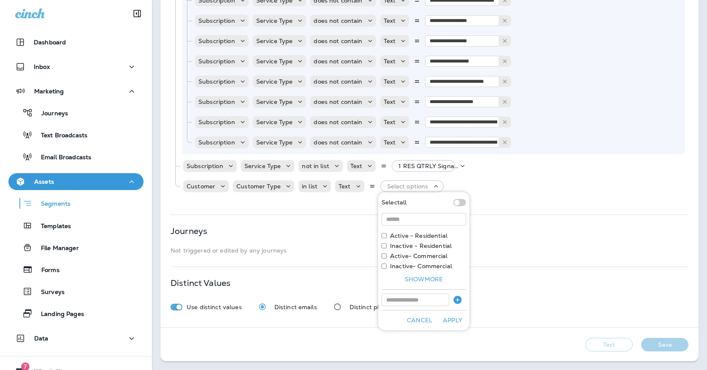
click at [399, 236] on label "Active - Residential" at bounding box center [418, 235] width 57 height 7
click at [455, 321] on button "Apply" at bounding box center [452, 320] width 27 height 13
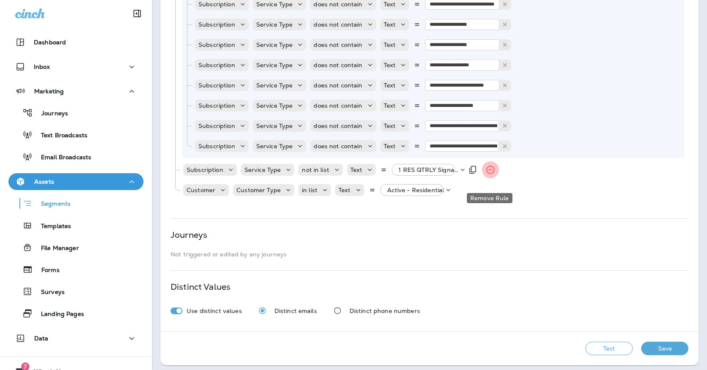
scroll to position [1443, 0]
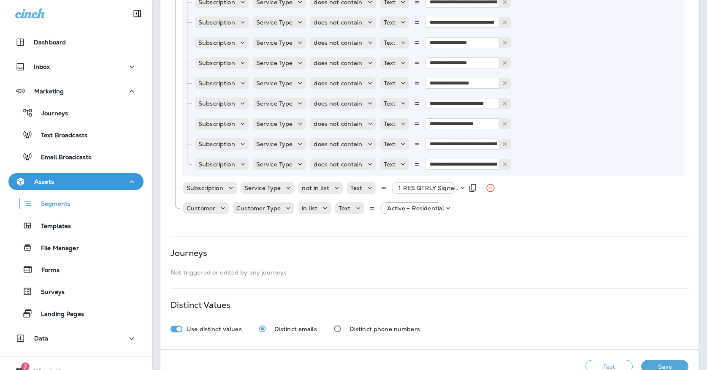
click at [441, 187] on p "1 RES QTRLY Signature, +58 more" at bounding box center [428, 187] width 60 height 7
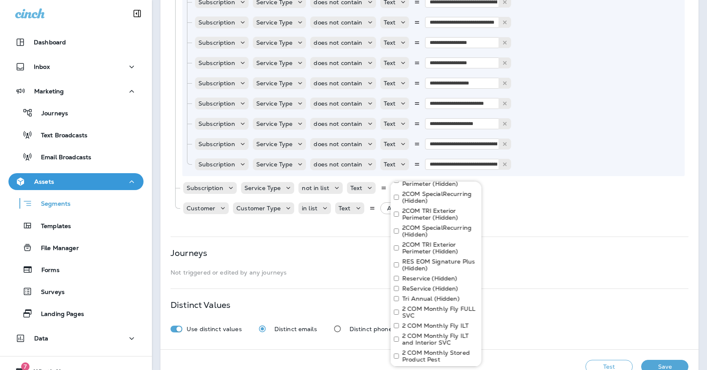
scroll to position [871, 0]
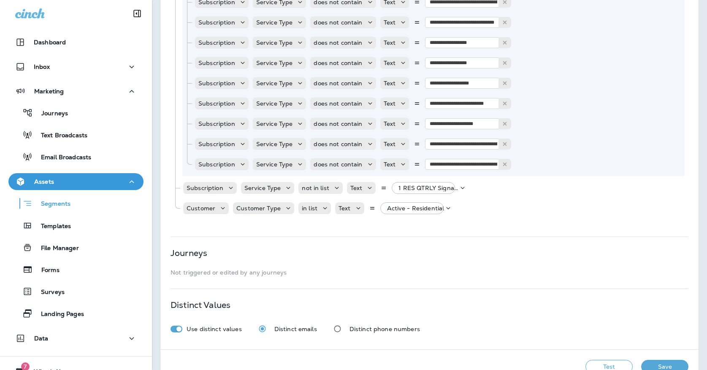
click at [682, 364] on button "Save" at bounding box center [664, 367] width 47 height 14
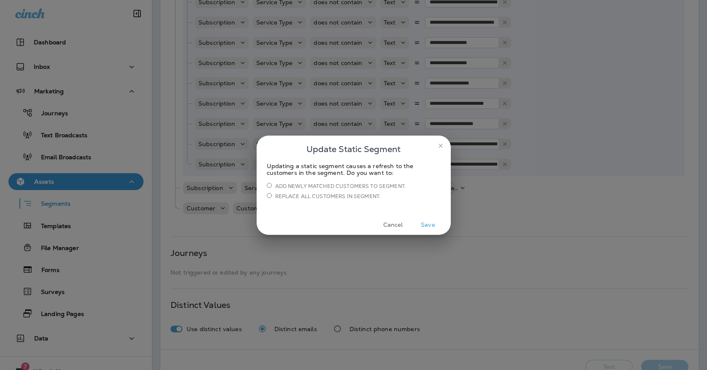
click at [426, 225] on button "Save" at bounding box center [428, 224] width 32 height 13
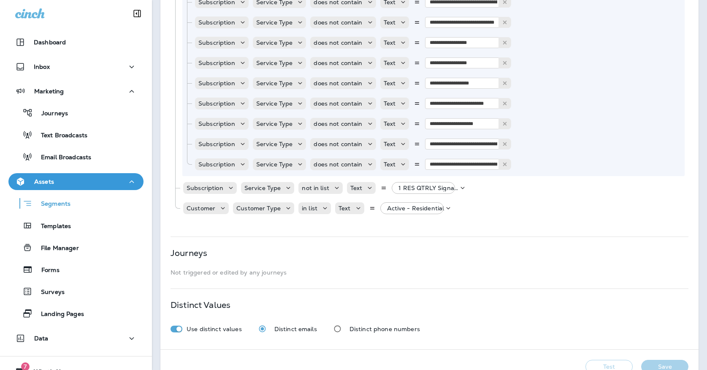
scroll to position [1446, 0]
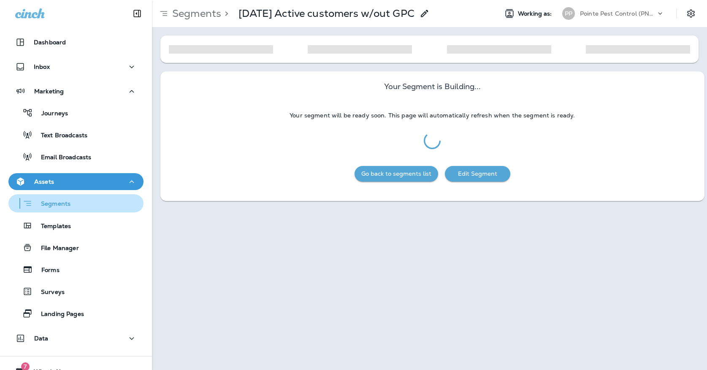
click at [73, 204] on div "Segments" at bounding box center [76, 203] width 128 height 13
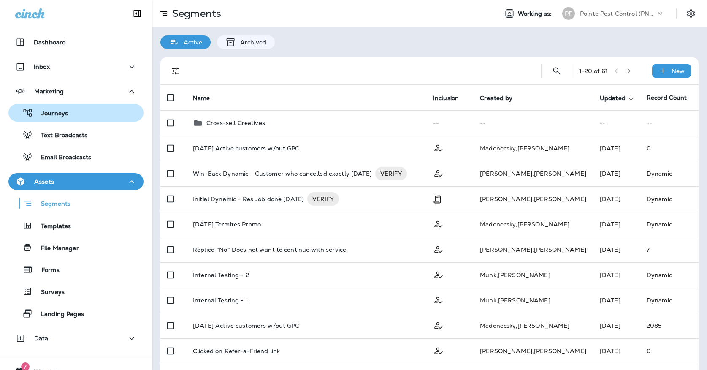
click at [75, 111] on div "Journeys" at bounding box center [76, 112] width 128 height 13
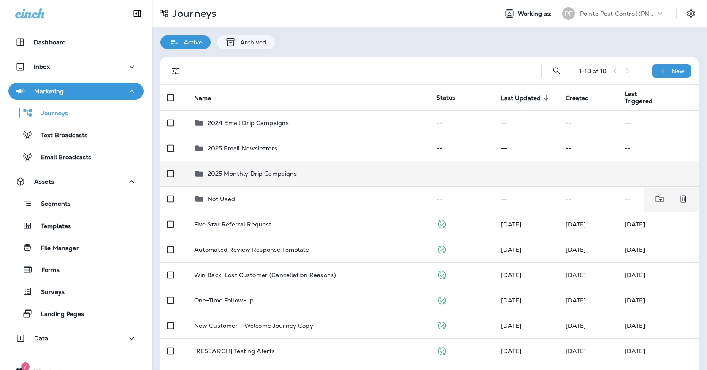
click at [263, 170] on p "2025 Monthly Drip Campaigns" at bounding box center [252, 173] width 89 height 7
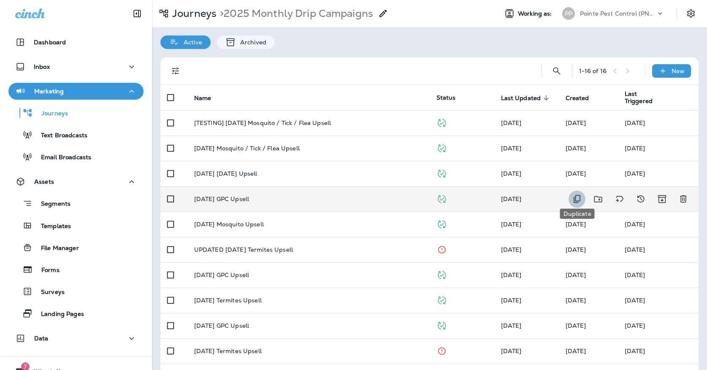
click at [575, 195] on icon "Duplicate" at bounding box center [577, 199] width 10 height 10
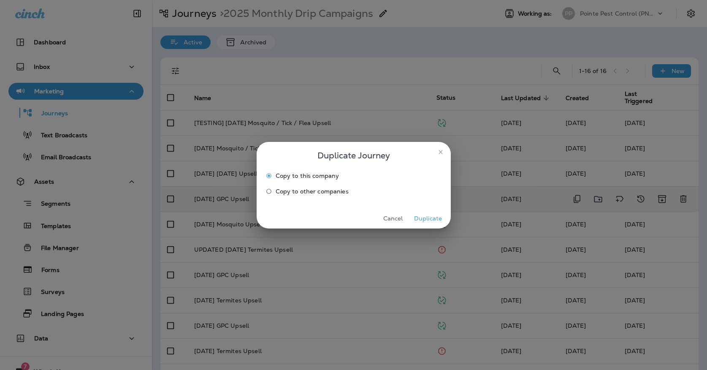
click at [436, 221] on button "Duplicate" at bounding box center [428, 218] width 32 height 13
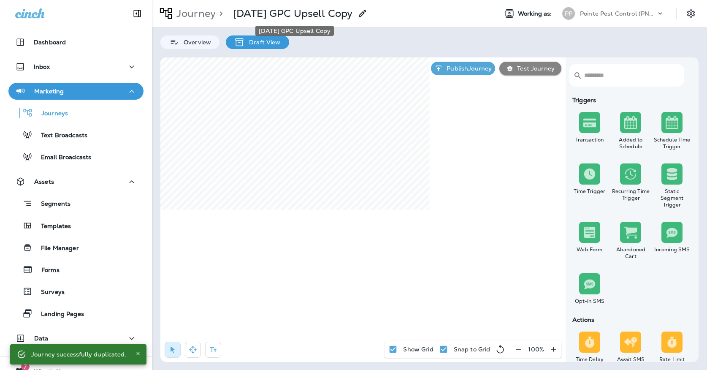
click at [259, 7] on p "[DATE] GPC Upsell Copy" at bounding box center [292, 13] width 119 height 13
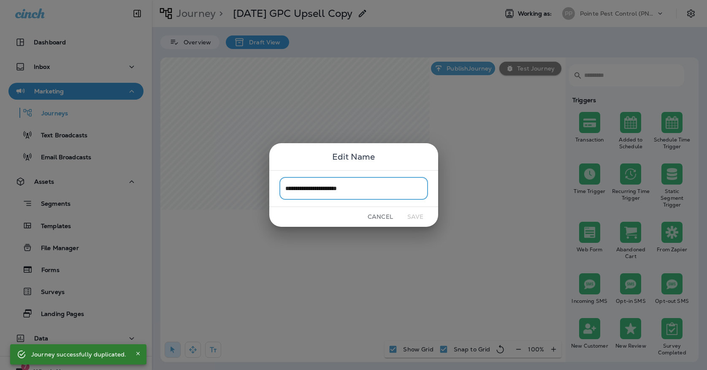
click at [386, 193] on input "**********" at bounding box center [353, 188] width 149 height 22
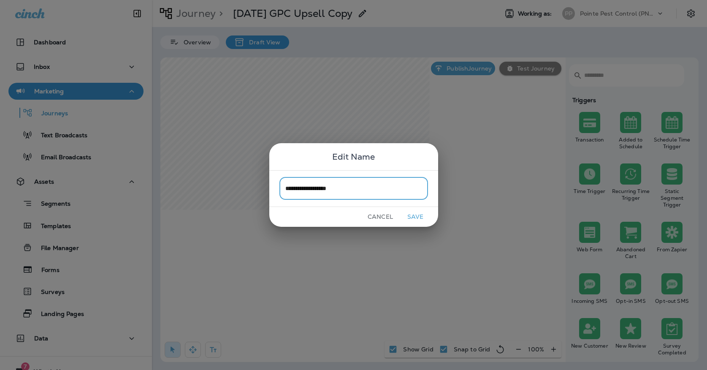
drag, startPoint x: 298, startPoint y: 189, endPoint x: 262, endPoint y: 187, distance: 35.5
click at [262, 187] on div "**********" at bounding box center [353, 185] width 707 height 370
type input "**********"
click at [425, 214] on button "Save" at bounding box center [416, 216] width 32 height 13
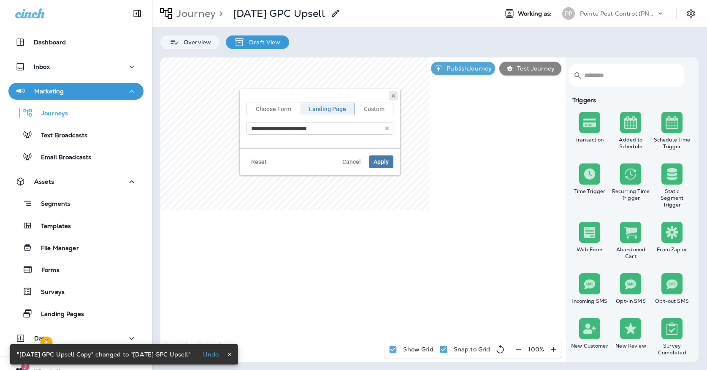
click at [391, 97] on icon at bounding box center [393, 95] width 5 height 5
click at [364, 34] on div "Journey > [DATE] GPC Upsell Working as: PP Pointe Pest Control (PNW) Overview D…" at bounding box center [429, 185] width 555 height 370
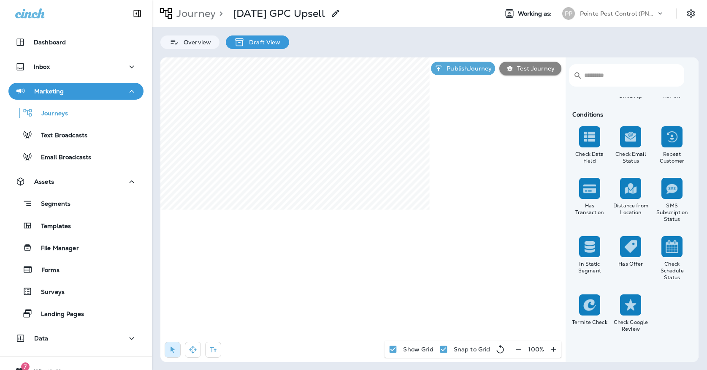
scroll to position [747, 0]
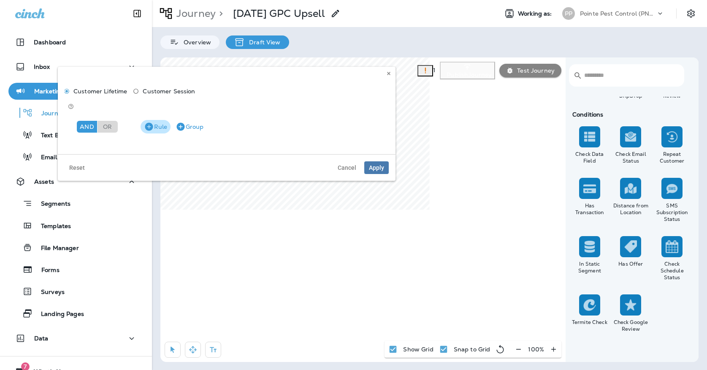
click at [158, 120] on button "Rule" at bounding box center [156, 127] width 30 height 14
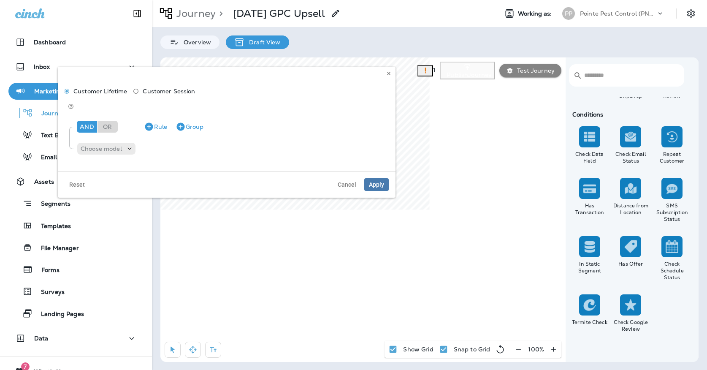
click at [103, 152] on div "Customer Lifetime Customer Session And Or Rule Group Choose model" at bounding box center [227, 119] width 338 height 104
click at [105, 143] on div "Choose model" at bounding box center [106, 149] width 58 height 12
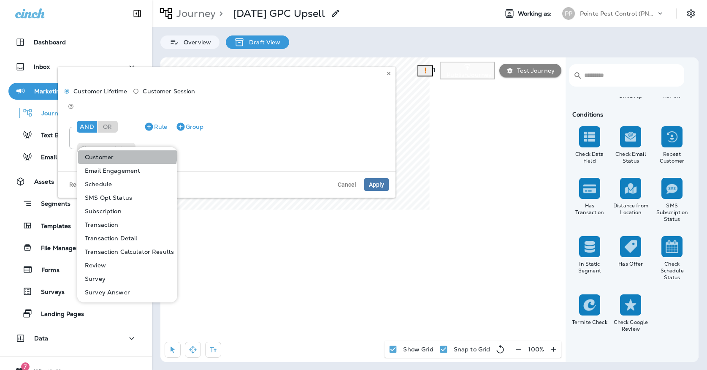
click at [127, 154] on button "Customer" at bounding box center [127, 157] width 99 height 14
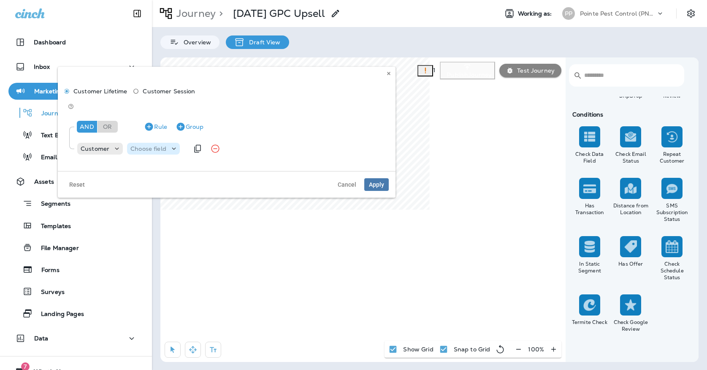
click at [141, 145] on p "Choose field" at bounding box center [148, 148] width 36 height 7
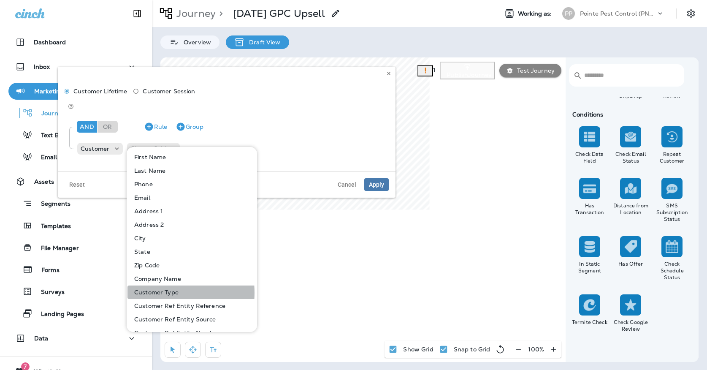
click at [151, 293] on p "Customer Type" at bounding box center [155, 292] width 48 height 7
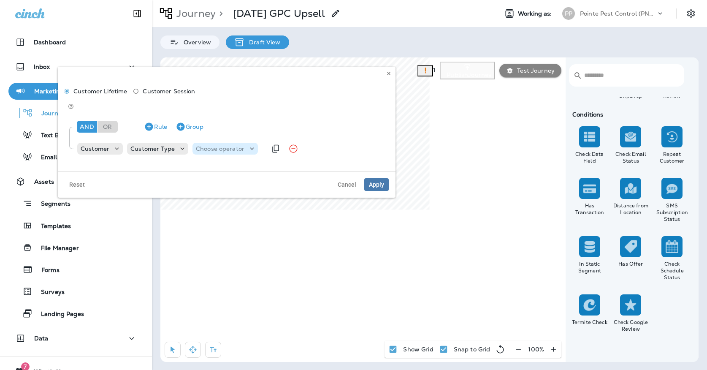
click at [205, 145] on p "Choose operator" at bounding box center [220, 148] width 49 height 7
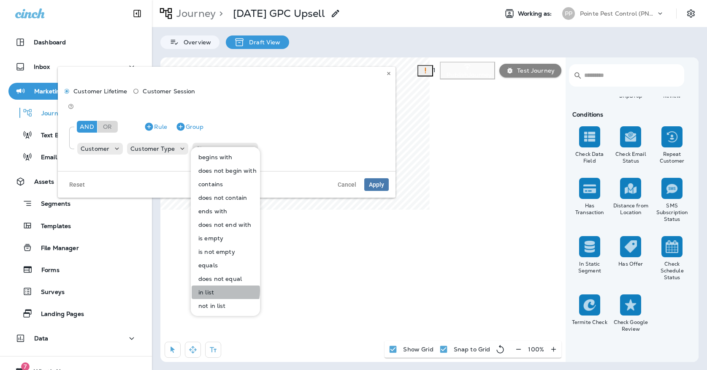
click at [212, 290] on p "in list" at bounding box center [204, 292] width 19 height 7
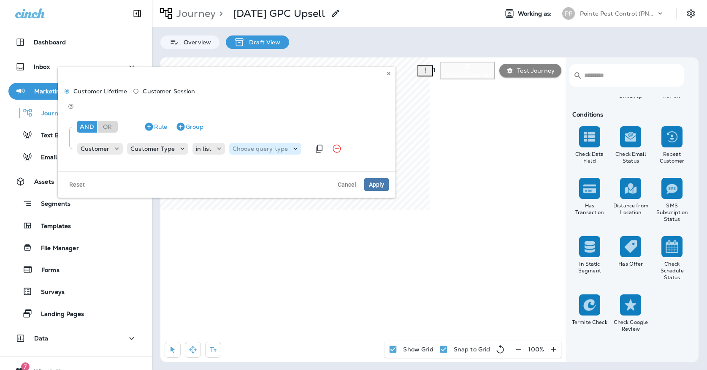
click at [282, 145] on p "Choose query type" at bounding box center [260, 148] width 55 height 7
click at [249, 150] on button "Text" at bounding box center [252, 157] width 49 height 14
click at [287, 145] on p "Select options" at bounding box center [301, 148] width 41 height 7
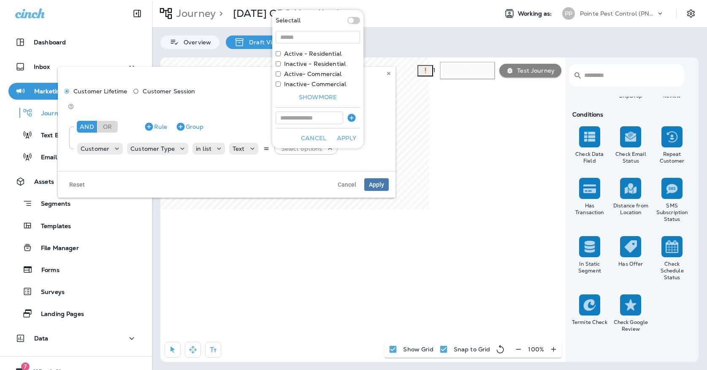
click at [309, 55] on label "Active - Residential" at bounding box center [312, 53] width 57 height 7
click at [340, 136] on button "Apply" at bounding box center [346, 138] width 27 height 13
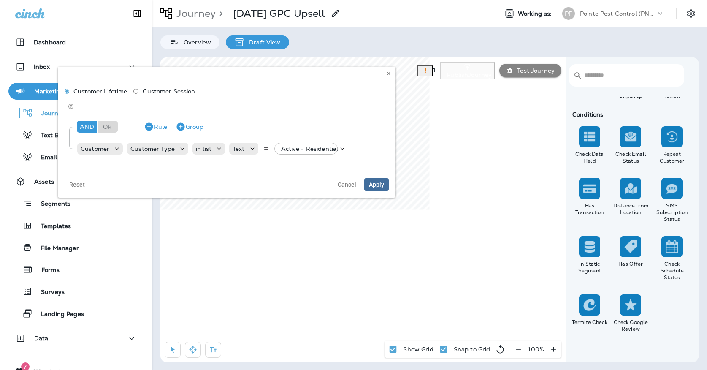
click at [372, 181] on span "Apply" at bounding box center [376, 184] width 15 height 6
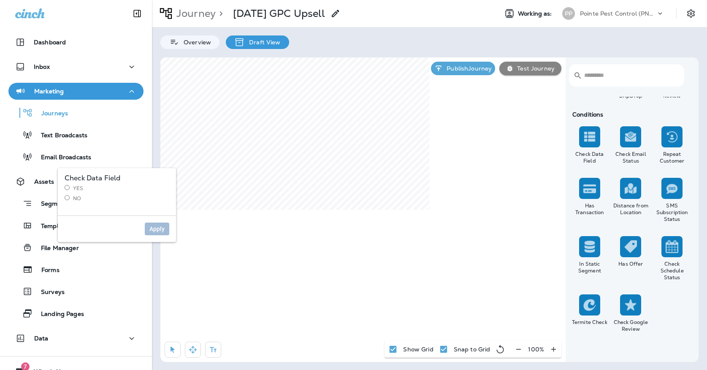
click at [76, 189] on label "Yes" at bounding box center [117, 188] width 105 height 7
click at [162, 231] on span "Apply" at bounding box center [156, 229] width 15 height 6
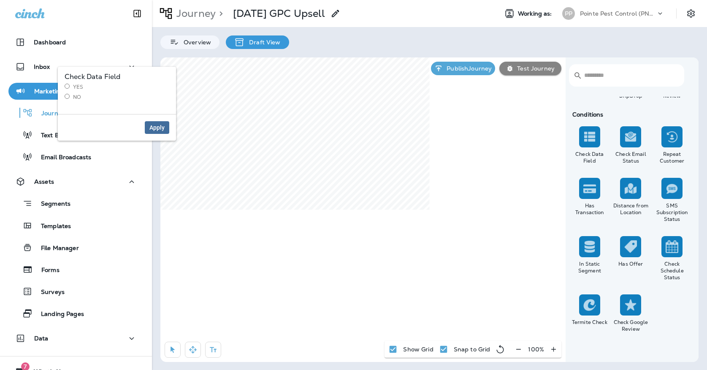
click at [162, 130] on span "Apply" at bounding box center [156, 127] width 15 height 6
click at [156, 128] on span "Apply" at bounding box center [156, 127] width 15 height 6
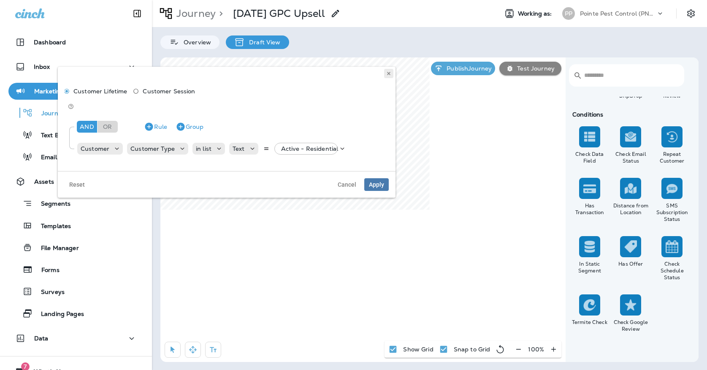
click at [389, 75] on icon at bounding box center [388, 73] width 5 height 5
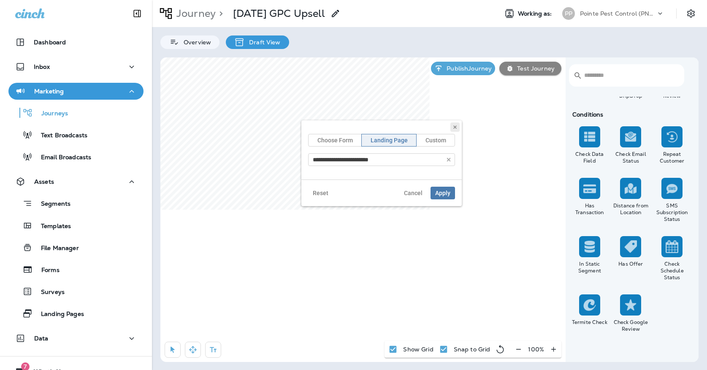
click at [452, 127] on button at bounding box center [454, 126] width 9 height 9
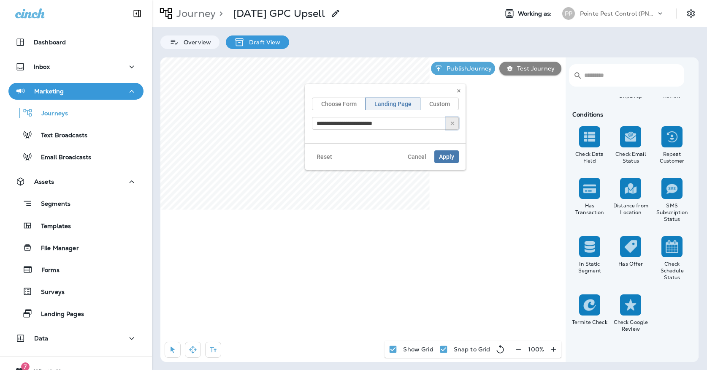
click at [456, 124] on button "button" at bounding box center [452, 123] width 13 height 13
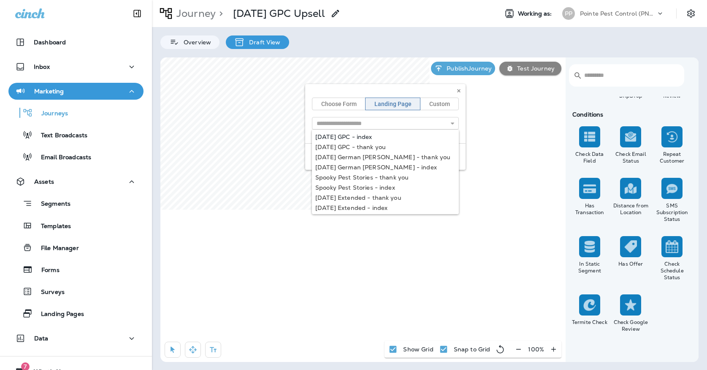
type input "**********"
click at [361, 134] on div "**********" at bounding box center [385, 113] width 160 height 59
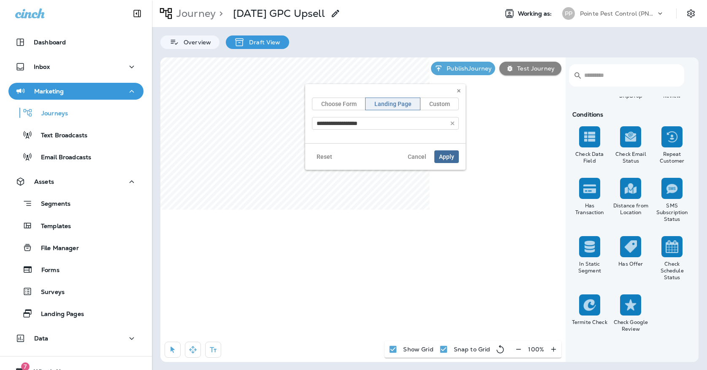
click at [444, 155] on span "Apply" at bounding box center [446, 157] width 15 height 6
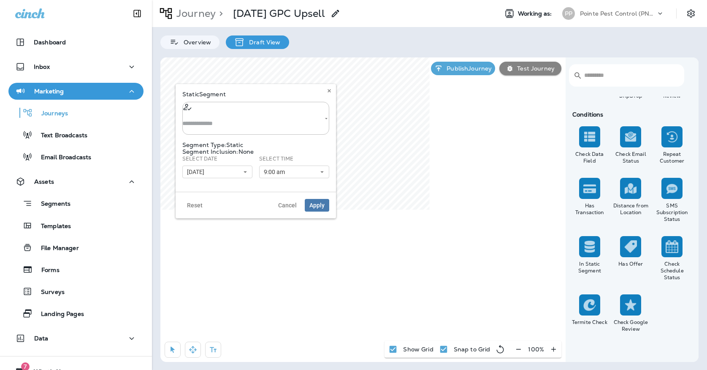
type input "**********"
click at [313, 116] on icon "Clear" at bounding box center [316, 119] width 6 height 6
click at [292, 112] on input "text" at bounding box center [255, 123] width 147 height 22
click at [266, 122] on span "[DATE] Active customers w/out..." at bounding box center [262, 118] width 97 height 7
type input "**********"
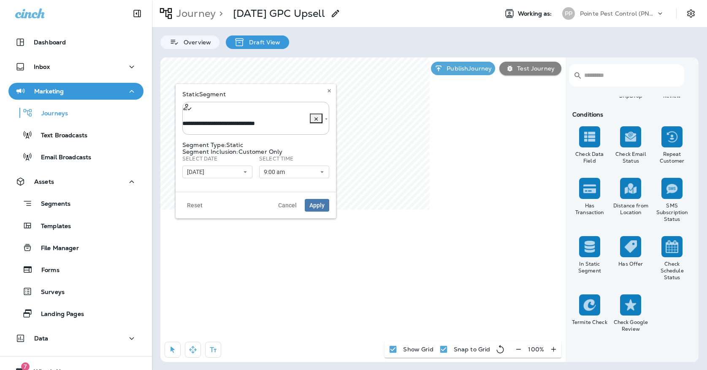
click at [225, 167] on button "[DATE]" at bounding box center [217, 171] width 70 height 13
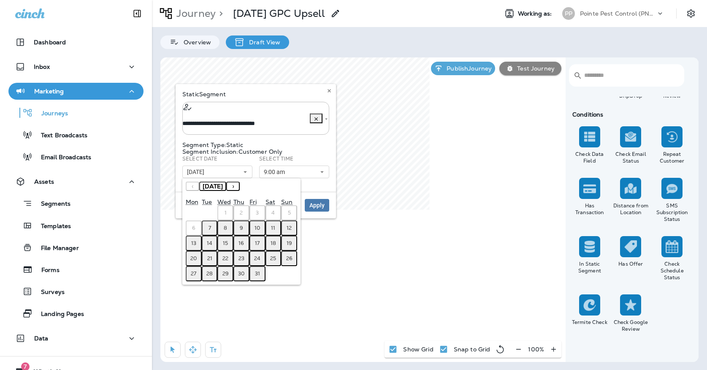
click at [213, 225] on button "7" at bounding box center [210, 227] width 16 height 15
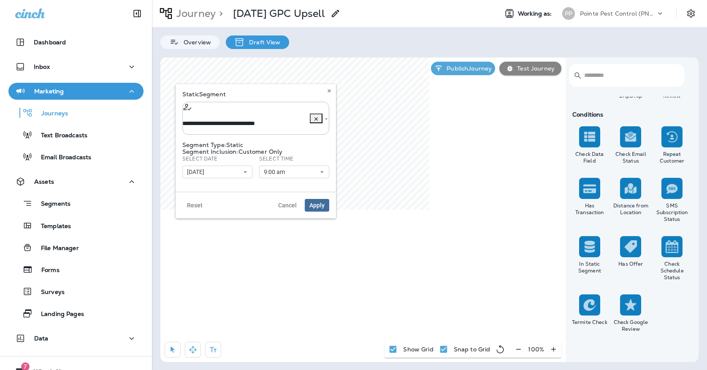
click at [315, 199] on button "Apply" at bounding box center [317, 205] width 24 height 13
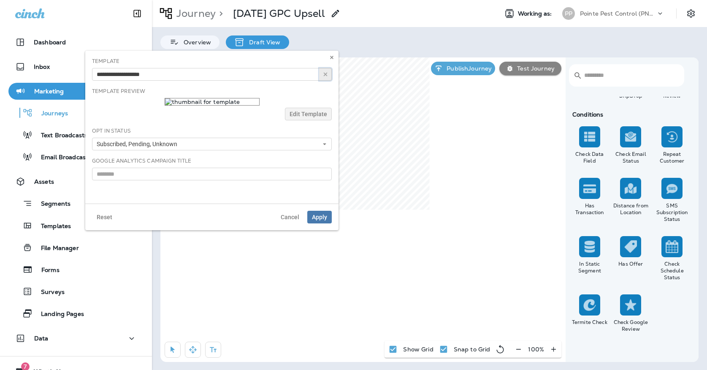
click at [324, 78] on button "button" at bounding box center [325, 74] width 13 height 13
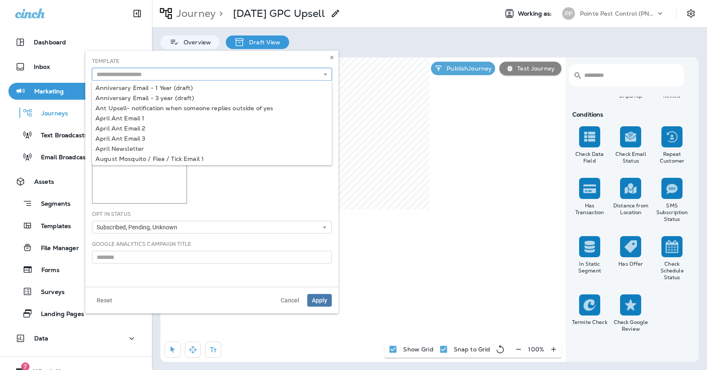
click at [300, 78] on input "text" at bounding box center [212, 74] width 240 height 13
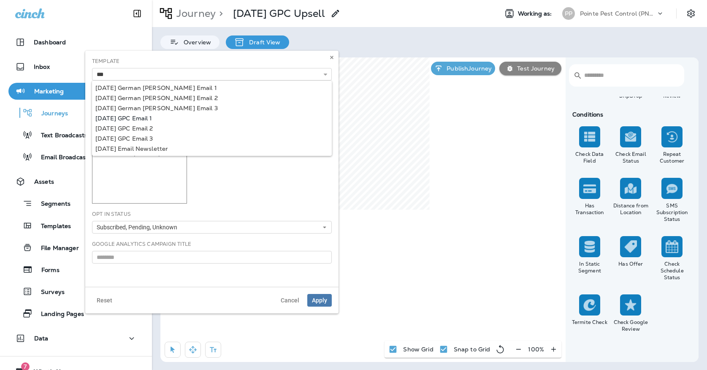
type input "**********"
click at [125, 119] on div "**********" at bounding box center [211, 169] width 253 height 236
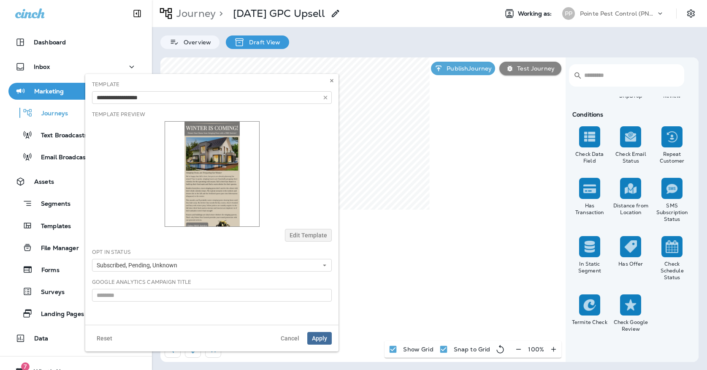
click at [320, 340] on span "Apply" at bounding box center [319, 338] width 15 height 6
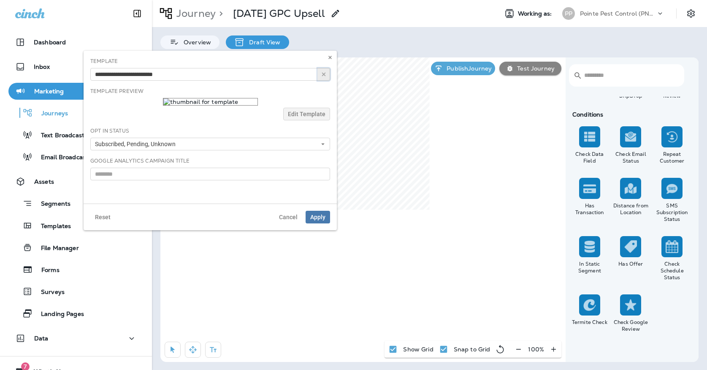
click at [323, 78] on button "button" at bounding box center [323, 74] width 13 height 13
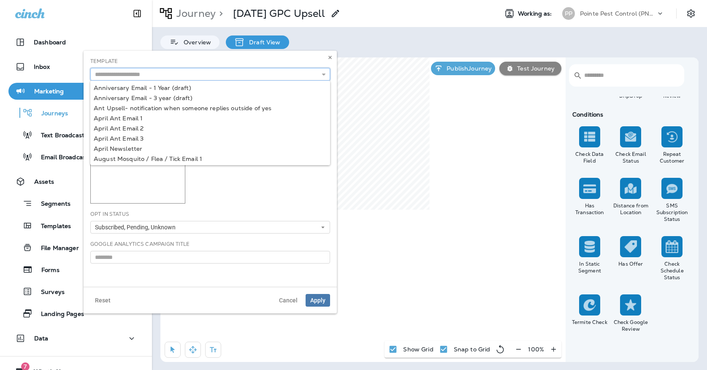
click at [294, 73] on input "text" at bounding box center [210, 74] width 240 height 13
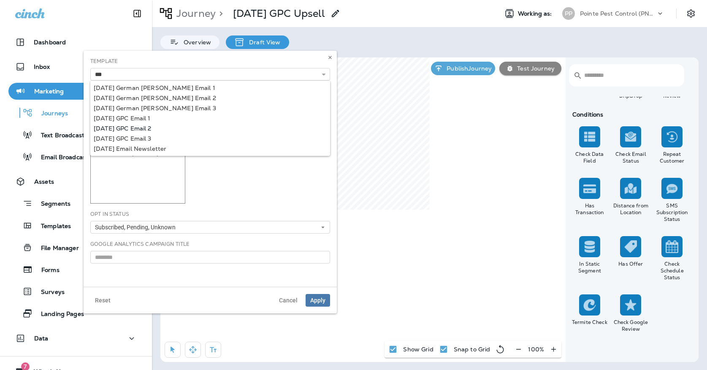
type input "**********"
click at [133, 125] on div "**********" at bounding box center [210, 169] width 253 height 236
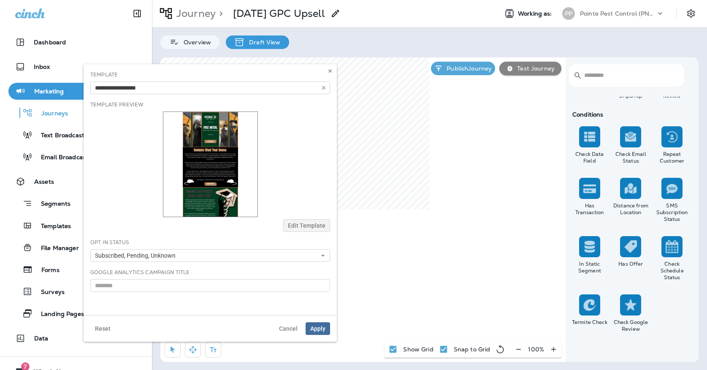
click at [314, 324] on button "Apply" at bounding box center [318, 328] width 24 height 13
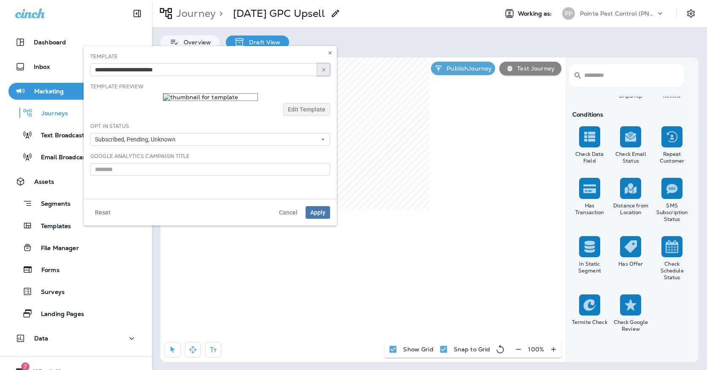
click at [319, 70] on button "button" at bounding box center [323, 69] width 13 height 13
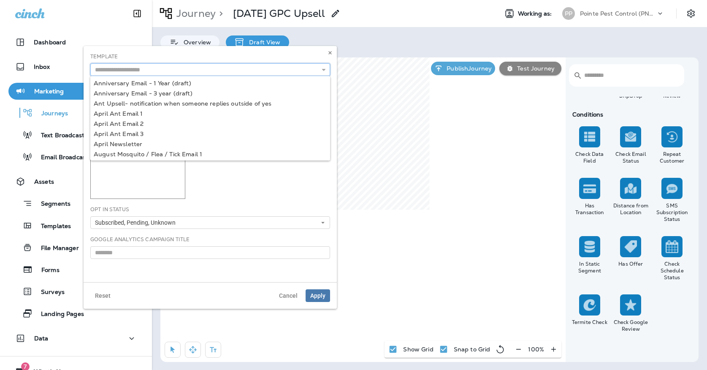
click at [311, 70] on input "text" at bounding box center [210, 69] width 240 height 13
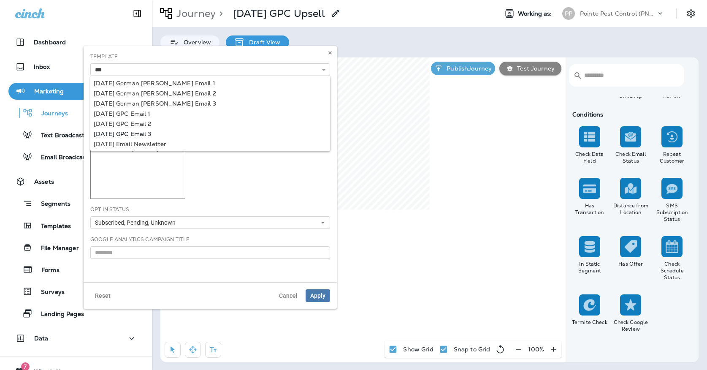
type input "**********"
click at [132, 132] on div "**********" at bounding box center [210, 164] width 253 height 236
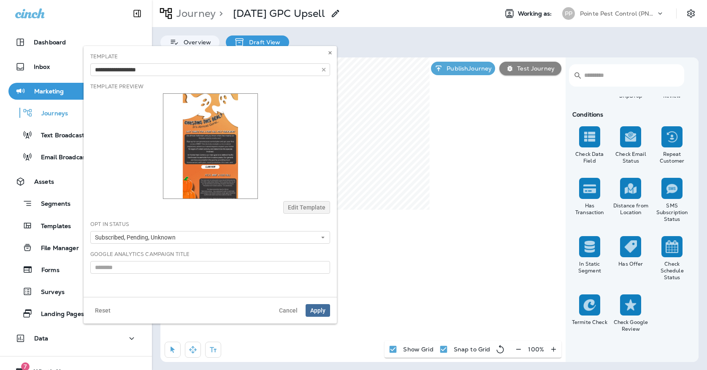
click at [309, 308] on button "Apply" at bounding box center [318, 310] width 24 height 13
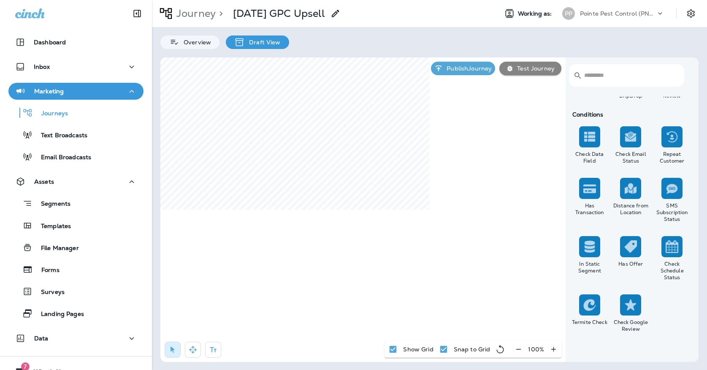
select select "****"
select select "*"
select select "**"
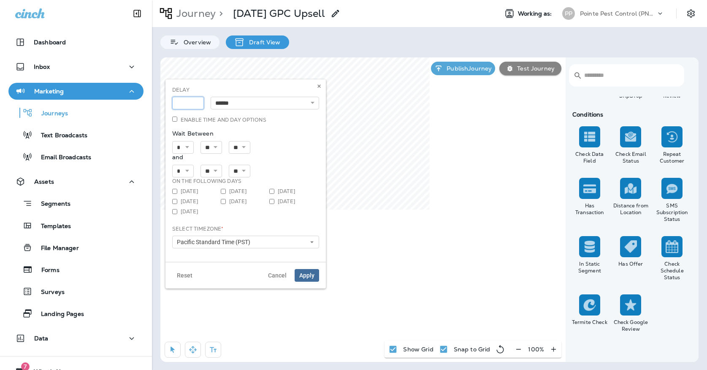
type input "*"
click at [197, 101] on input "*" at bounding box center [188, 103] width 32 height 13
click at [305, 262] on div "Reset Cancel Apply" at bounding box center [245, 275] width 160 height 27
click at [307, 272] on span "Apply" at bounding box center [306, 275] width 15 height 6
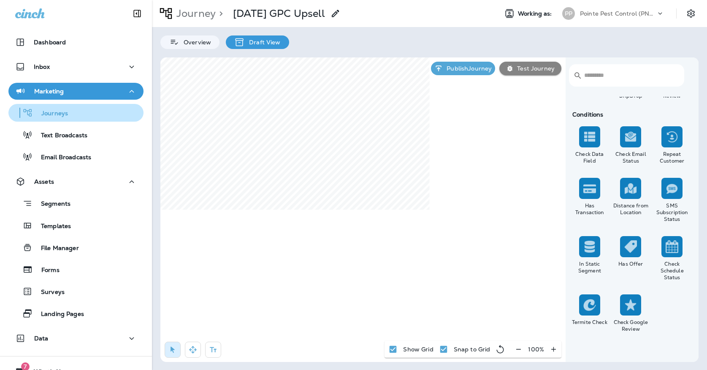
click at [66, 119] on button "Journeys" at bounding box center [75, 113] width 135 height 18
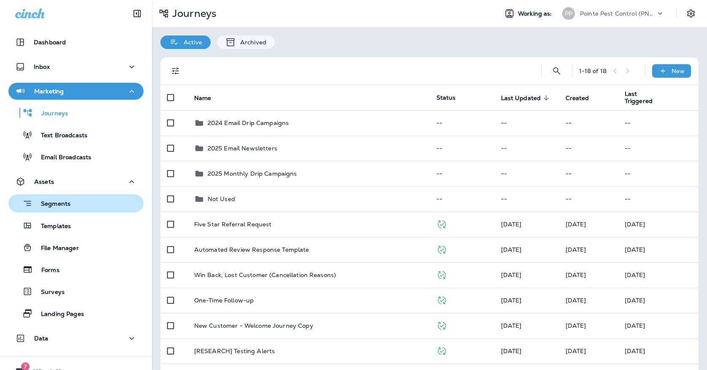
click at [58, 210] on button "Segments" at bounding box center [75, 203] width 135 height 18
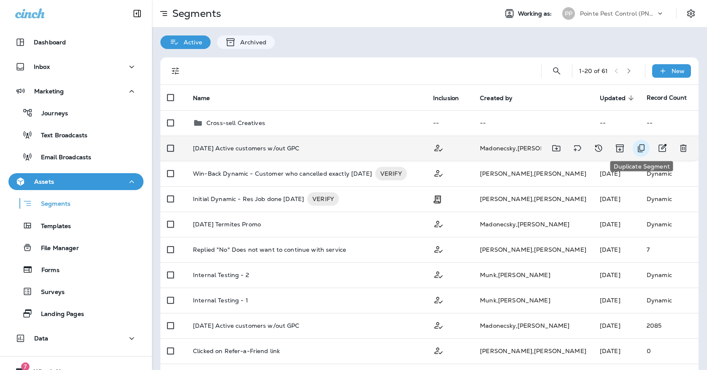
click at [647, 150] on button "Duplicate Segment" at bounding box center [641, 148] width 17 height 17
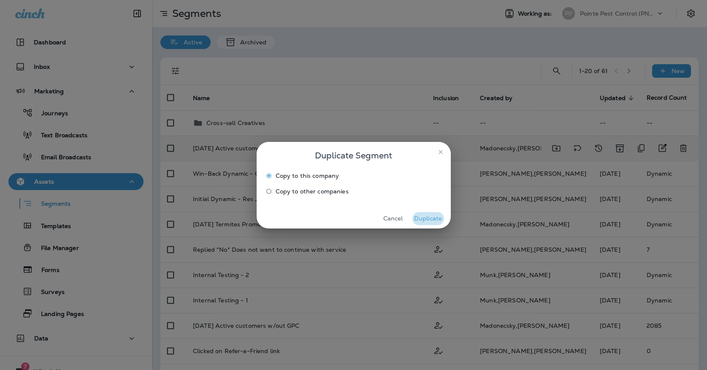
click at [428, 222] on button "Duplicate" at bounding box center [428, 218] width 32 height 13
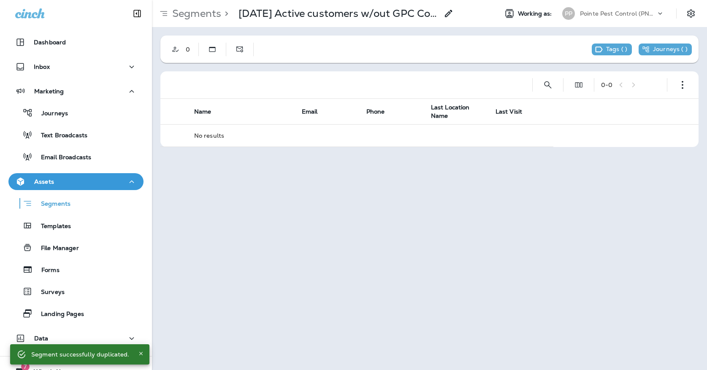
click at [449, 9] on icon at bounding box center [449, 13] width 10 height 10
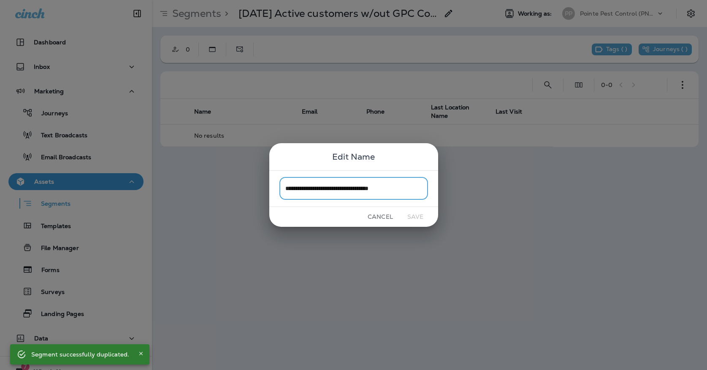
click at [403, 195] on input "**********" at bounding box center [353, 188] width 149 height 22
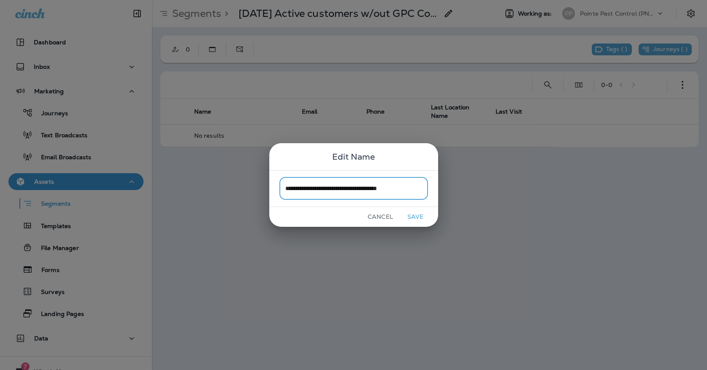
type input "**********"
click at [415, 221] on button "Save" at bounding box center [416, 216] width 32 height 13
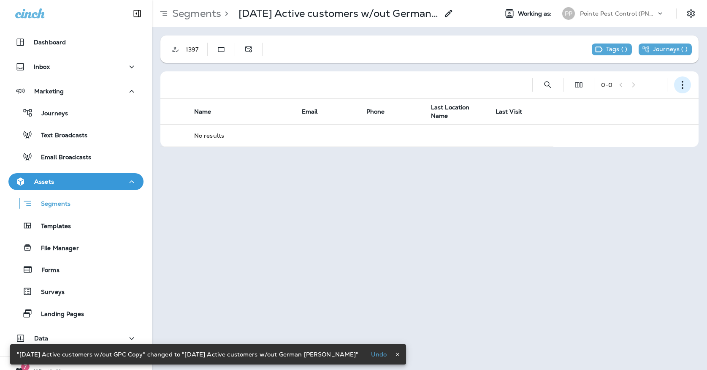
click at [684, 85] on icon "button" at bounding box center [682, 85] width 8 height 8
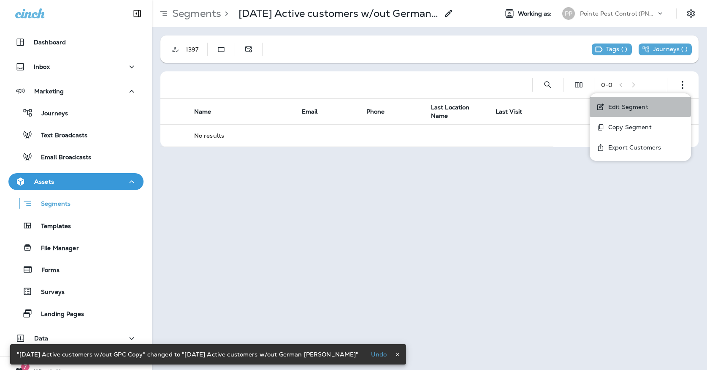
click at [620, 103] on p "Edit Segment" at bounding box center [626, 106] width 43 height 7
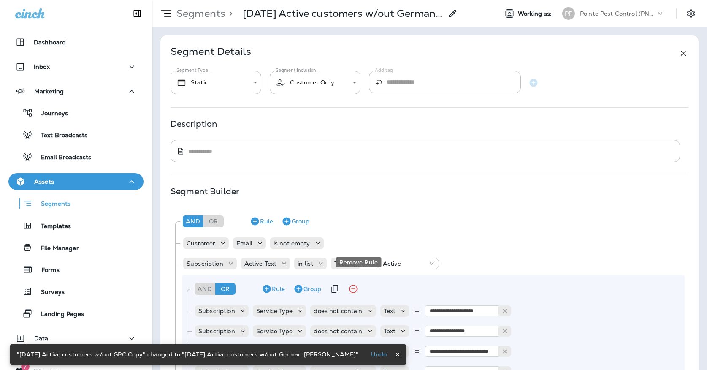
scroll to position [160, 0]
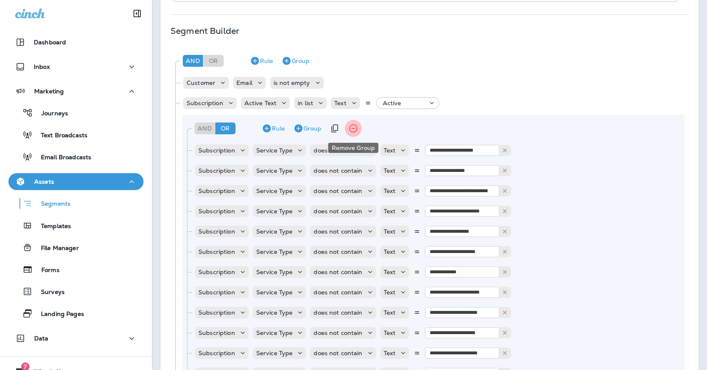
click at [352, 127] on icon "Remove Group" at bounding box center [353, 128] width 10 height 10
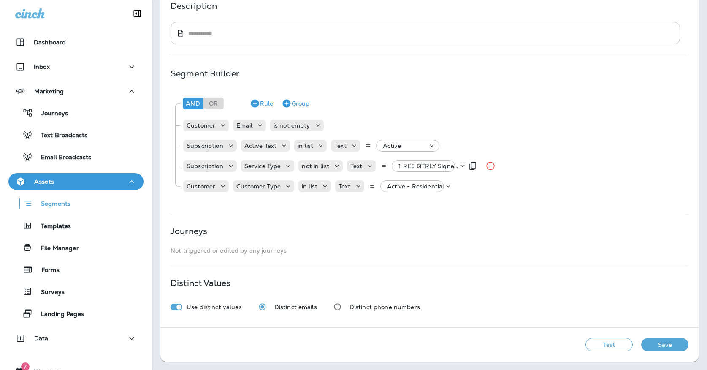
scroll to position [118, 0]
click at [429, 188] on p "Active - Residential" at bounding box center [415, 186] width 57 height 7
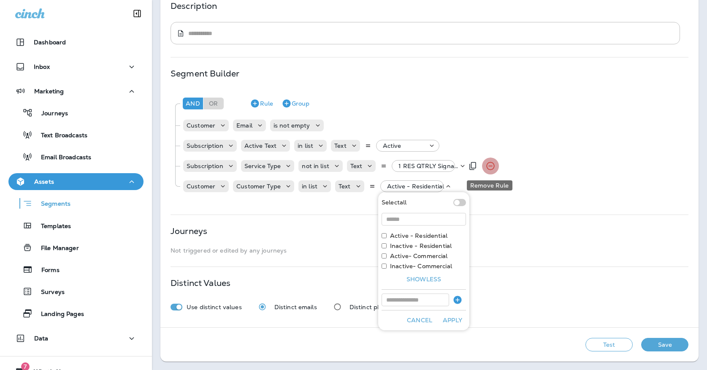
click at [490, 168] on icon "Remove Rule" at bounding box center [490, 166] width 10 height 10
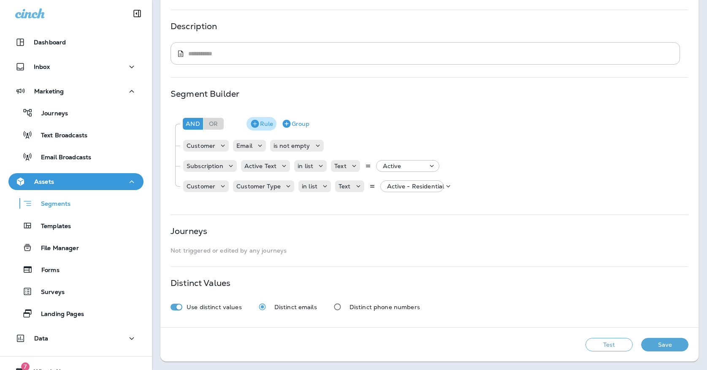
click at [259, 126] on icon "button" at bounding box center [255, 124] width 10 height 10
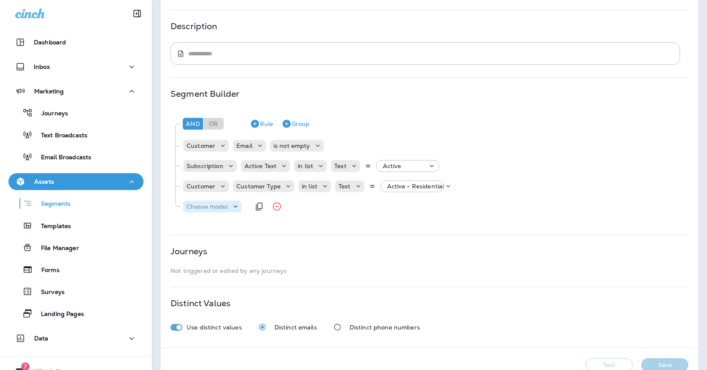
click at [227, 207] on p "Choose model" at bounding box center [207, 206] width 41 height 7
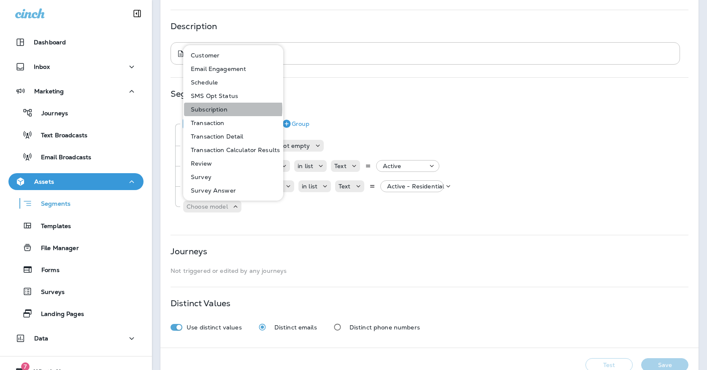
click at [218, 109] on p "Subscription" at bounding box center [207, 109] width 40 height 7
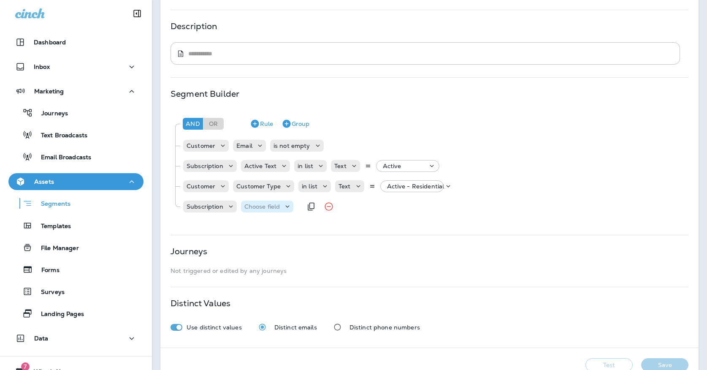
click at [248, 205] on p "Choose field" at bounding box center [262, 206] width 36 height 7
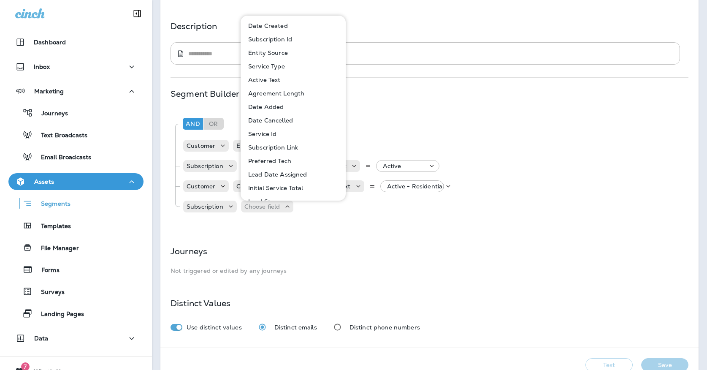
click at [265, 63] on p "Service Type" at bounding box center [265, 66] width 40 height 7
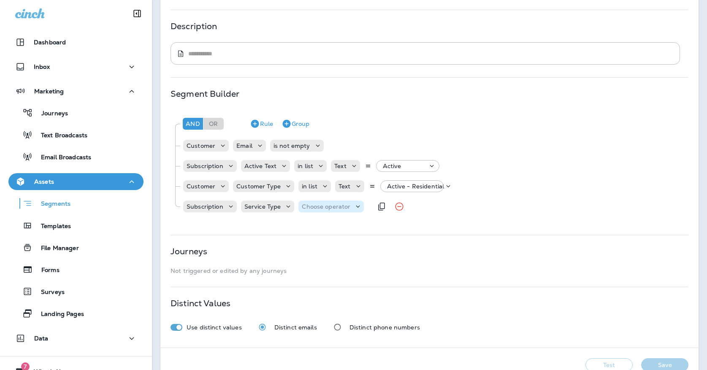
click at [313, 203] on p "Choose operator" at bounding box center [326, 206] width 49 height 7
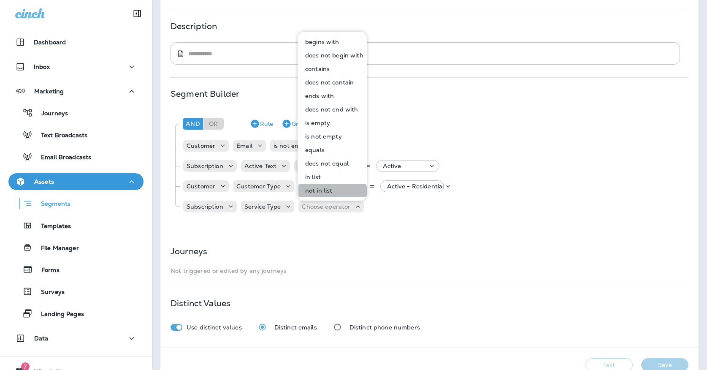
click at [317, 194] on p "not in list" at bounding box center [317, 190] width 31 height 7
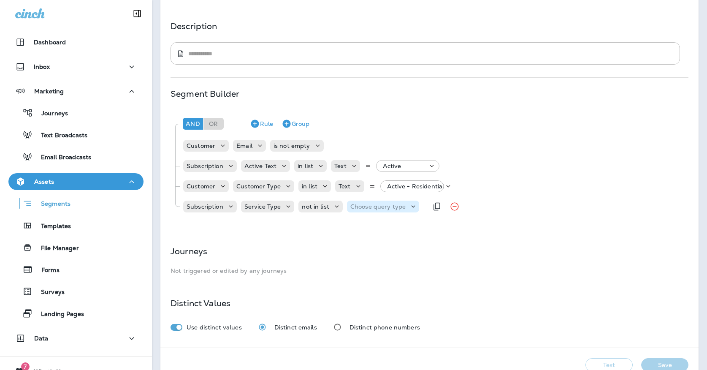
click at [365, 207] on p "Choose query type" at bounding box center [377, 206] width 55 height 7
click at [360, 223] on button "Text" at bounding box center [370, 228] width 49 height 14
click at [423, 203] on p "Select options" at bounding box center [418, 206] width 41 height 7
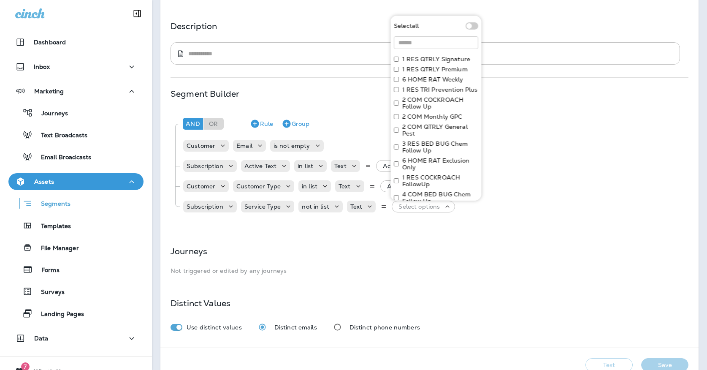
click at [439, 102] on label "2 COM COCKROACH Follow Up" at bounding box center [440, 103] width 76 height 14
click at [431, 179] on label "1 RES COCKROACH FollowUp" at bounding box center [440, 181] width 76 height 14
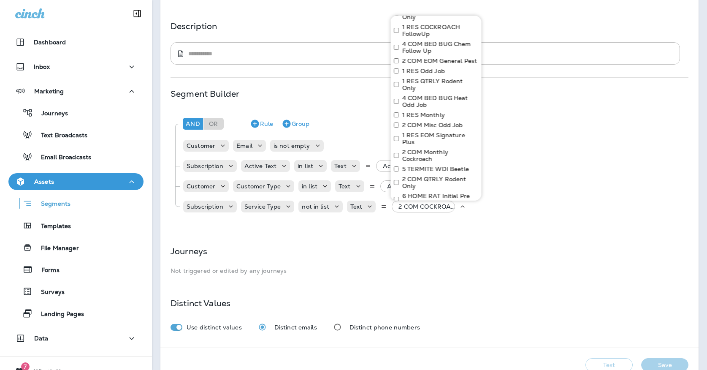
scroll to position [152, 0]
click at [426, 148] on div "Select all 1 RES QTRLY Signature 1 RES QTRLY Premium 6 HOME RAT Weekly 1 RES TR…" at bounding box center [435, 69] width 91 height 411
click at [425, 147] on label "2 COM Monthly Cockroach" at bounding box center [440, 154] width 76 height 14
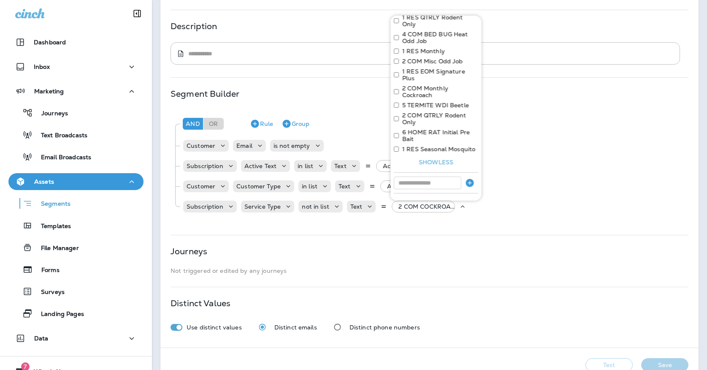
scroll to position [213, 0]
click at [414, 177] on div at bounding box center [436, 184] width 84 height 14
click at [414, 177] on input at bounding box center [428, 183] width 68 height 13
type input "**********"
click at [468, 179] on icon "button" at bounding box center [469, 183] width 8 height 8
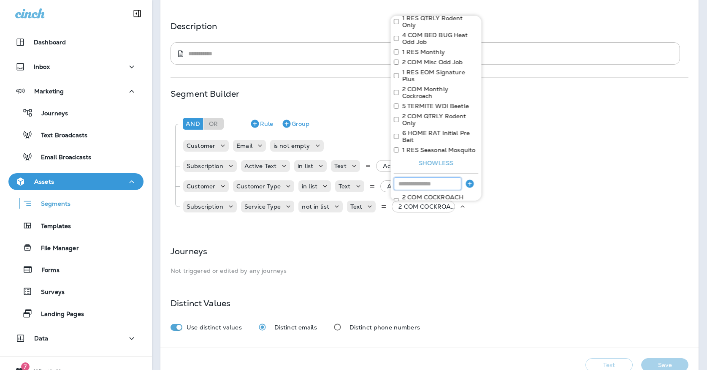
click at [454, 177] on input at bounding box center [428, 183] width 68 height 13
type input "**********"
click at [475, 177] on button "button" at bounding box center [469, 184] width 17 height 14
click at [453, 177] on input at bounding box center [428, 183] width 68 height 13
type input "**********"
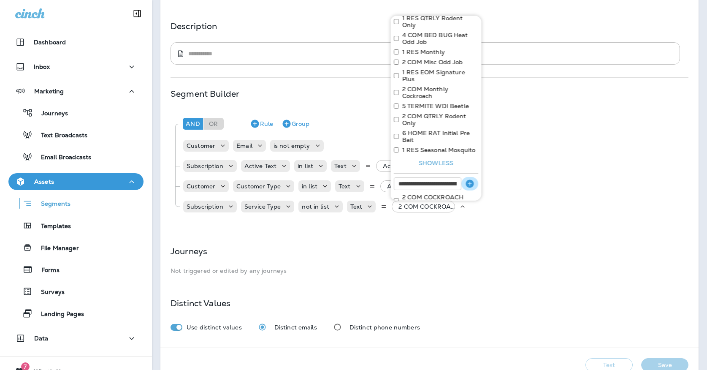
click at [473, 179] on icon "button" at bounding box center [470, 184] width 10 height 10
click at [444, 177] on input at bounding box center [428, 183] width 68 height 13
type input "**********"
click at [469, 179] on icon "button" at bounding box center [469, 183] width 8 height 8
click at [444, 177] on input at bounding box center [428, 183] width 68 height 13
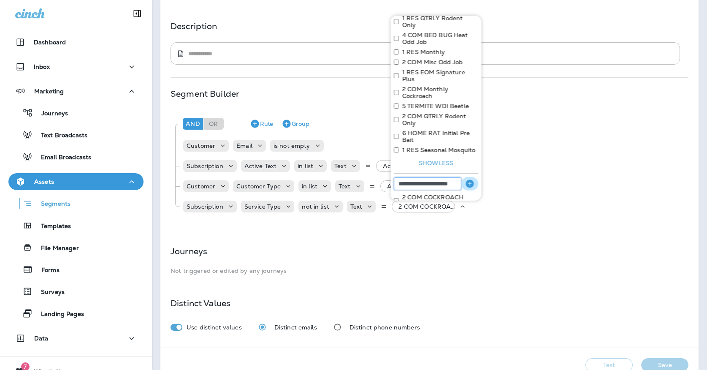
type input "**********"
click at [472, 179] on icon "button" at bounding box center [469, 183] width 8 height 8
click at [455, 177] on input at bounding box center [428, 183] width 68 height 13
type input "**********"
click at [473, 179] on icon "button" at bounding box center [470, 184] width 10 height 10
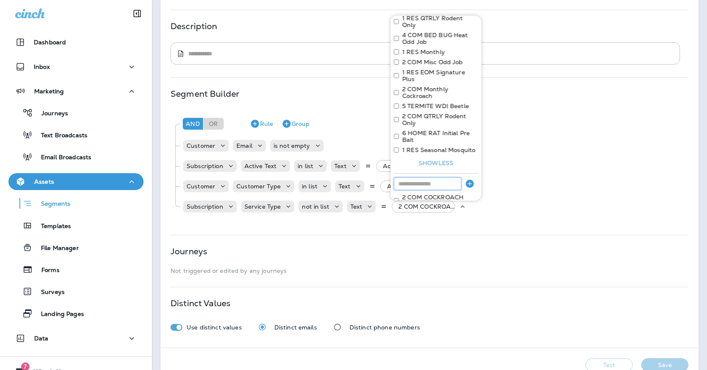
click at [442, 177] on input at bounding box center [428, 183] width 68 height 13
type input "*"
type input "**********"
click at [470, 179] on icon "button" at bounding box center [469, 183] width 8 height 8
click at [444, 177] on input at bounding box center [428, 183] width 68 height 13
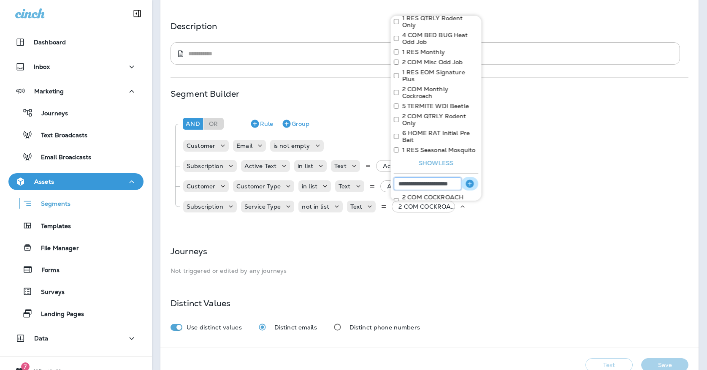
type input "**********"
click at [468, 179] on icon "button" at bounding box center [469, 183] width 8 height 8
click at [447, 177] on input at bounding box center [428, 183] width 68 height 13
type input "**********"
click at [472, 179] on icon "button" at bounding box center [469, 183] width 8 height 8
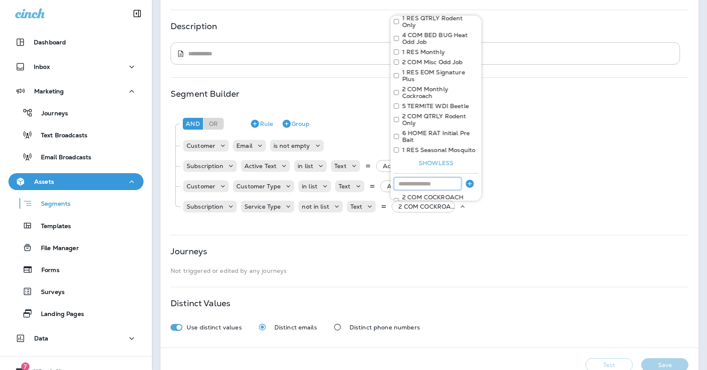
click at [439, 177] on input at bounding box center [428, 183] width 68 height 13
type input "**********"
click at [468, 179] on icon "button" at bounding box center [469, 183] width 8 height 8
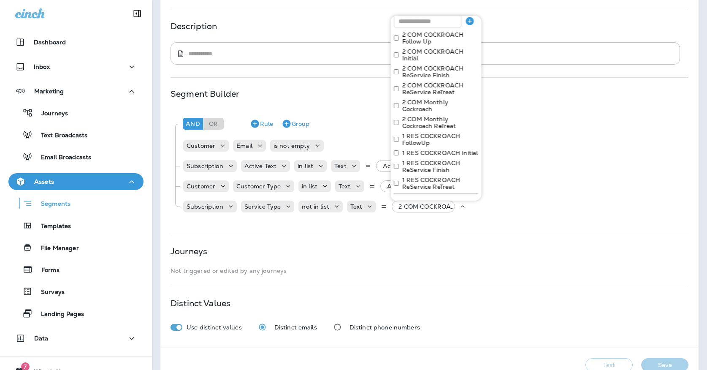
scroll to position [375, 0]
click at [468, 197] on button "Apply" at bounding box center [464, 203] width 27 height 13
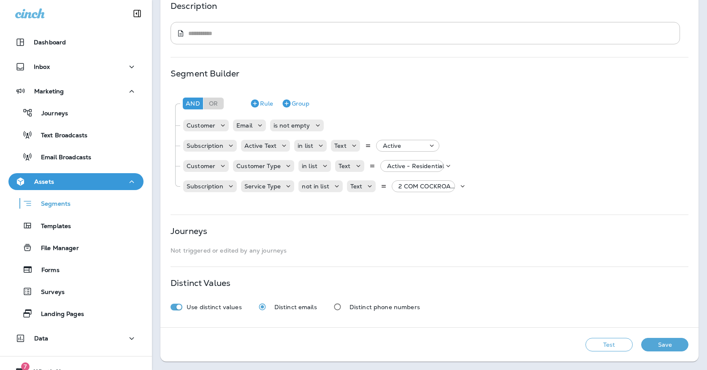
scroll to position [118, 0]
click at [599, 349] on button "Test" at bounding box center [608, 345] width 47 height 14
click at [479, 359] on div "1,000+ customers found View Sample Get Total Test Save" at bounding box center [429, 344] width 538 height 34
click at [496, 345] on button "View Sample" at bounding box center [518, 344] width 44 height 9
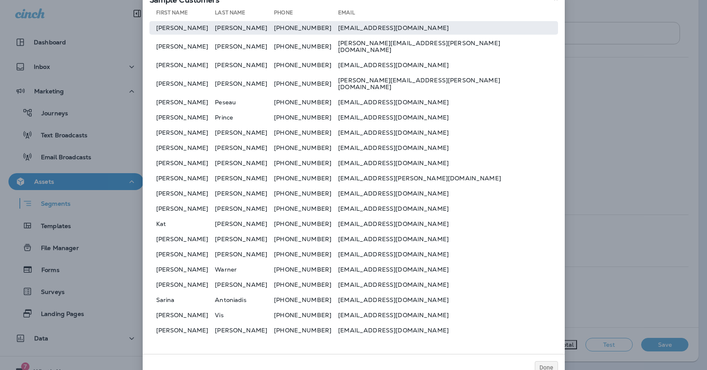
click at [165, 34] on td "[PERSON_NAME]" at bounding box center [182, 28] width 66 height 14
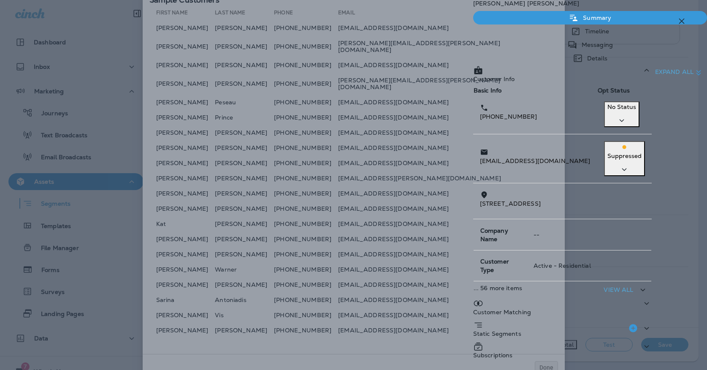
click at [485, 352] on p "Subscriptions" at bounding box center [493, 355] width 40 height 7
click at [682, 20] on icon "button" at bounding box center [681, 21] width 5 height 5
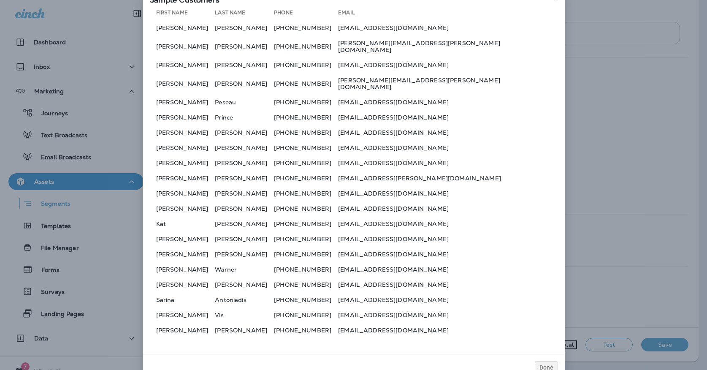
click at [192, 187] on td "[PERSON_NAME]" at bounding box center [182, 194] width 66 height 14
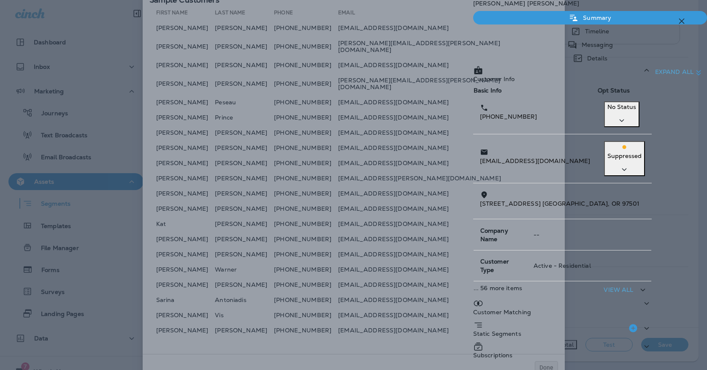
click at [473, 341] on div "Subscriptions" at bounding box center [562, 352] width 179 height 22
click at [686, 23] on icon "button" at bounding box center [681, 21] width 10 height 10
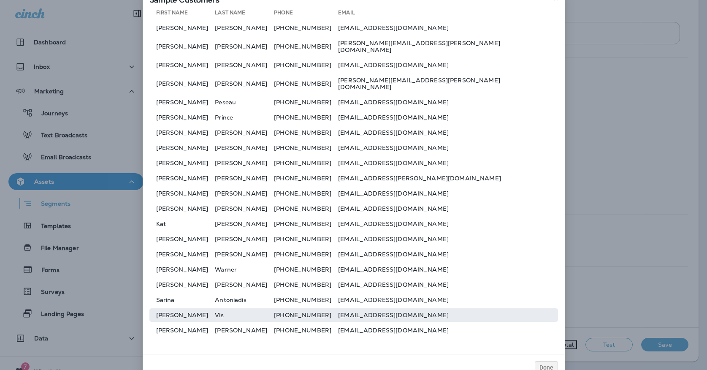
click at [201, 308] on td "[PERSON_NAME]" at bounding box center [182, 315] width 66 height 14
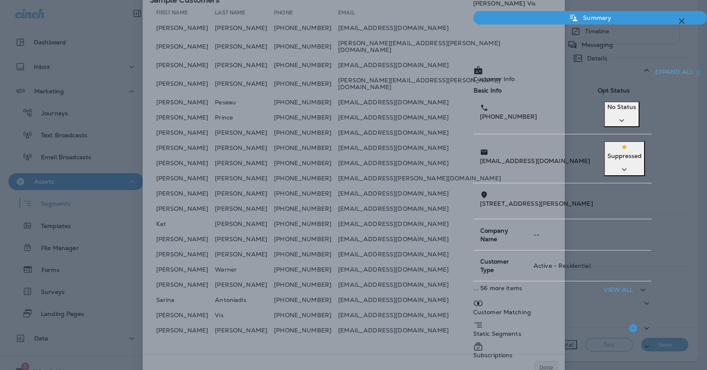
click at [473, 352] on p "Subscriptions" at bounding box center [493, 355] width 40 height 7
click at [689, 19] on button "button" at bounding box center [681, 21] width 17 height 17
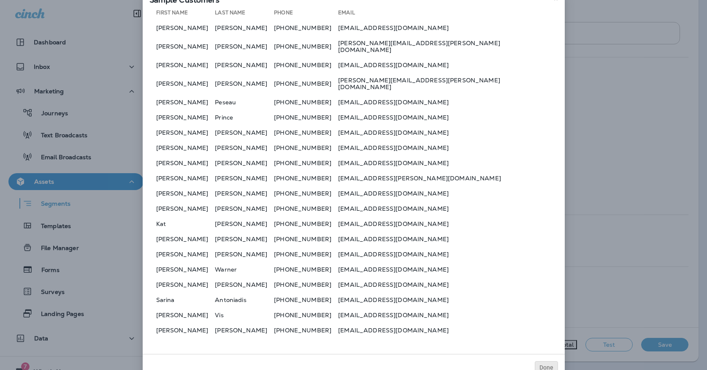
click at [540, 364] on span "Done" at bounding box center [546, 367] width 14 height 6
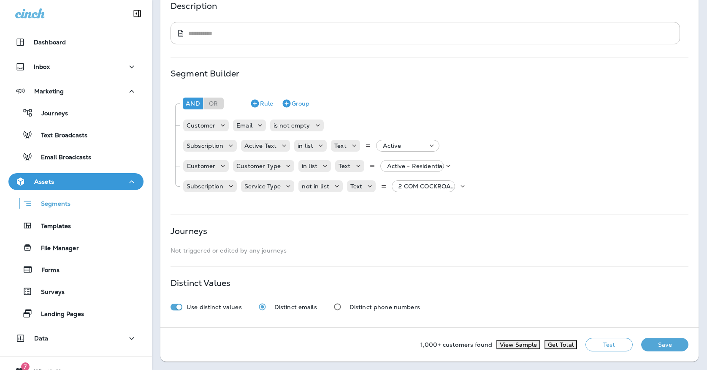
click at [663, 340] on button "Save" at bounding box center [664, 345] width 47 height 14
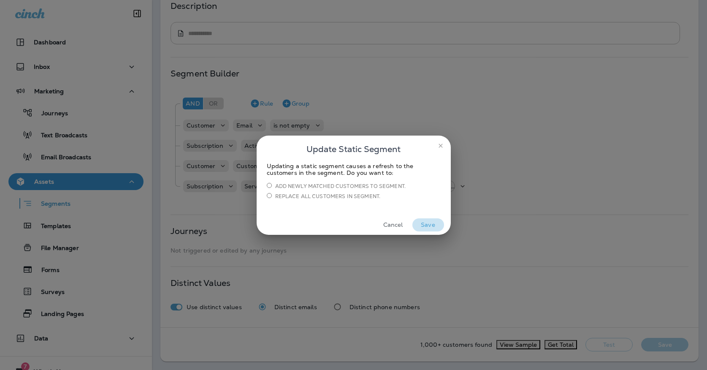
click at [425, 221] on button "Save" at bounding box center [428, 224] width 32 height 13
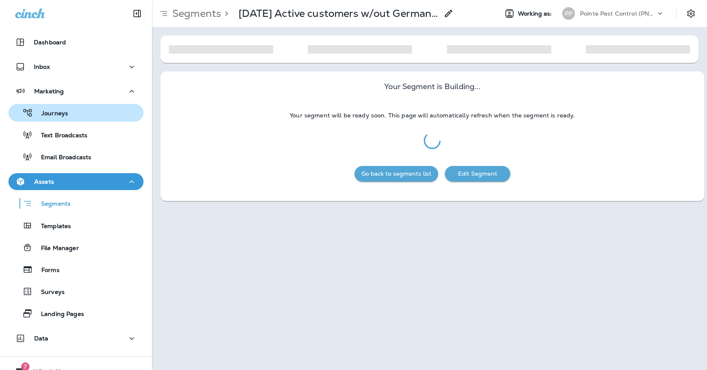
click at [68, 113] on p "Journeys" at bounding box center [50, 114] width 35 height 8
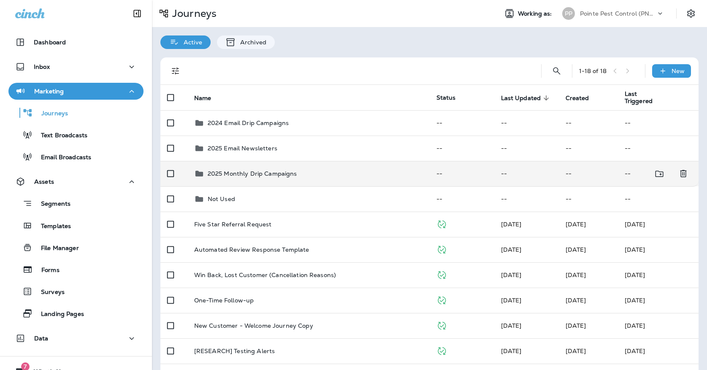
click at [338, 168] on div "2025 Monthly Drip Campaigns" at bounding box center [308, 173] width 229 height 10
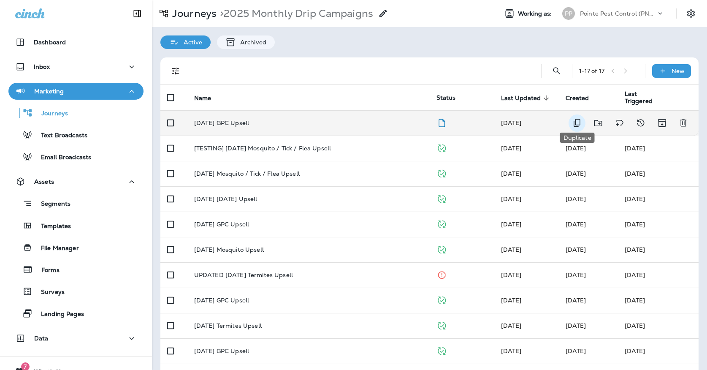
click at [571, 119] on button "Duplicate" at bounding box center [576, 122] width 17 height 17
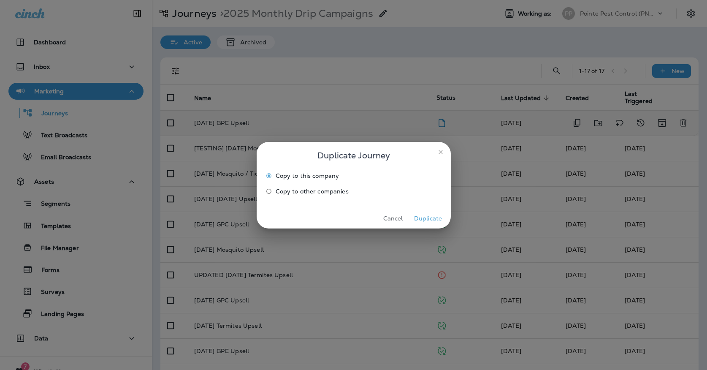
click at [425, 225] on button "Duplicate" at bounding box center [428, 218] width 32 height 13
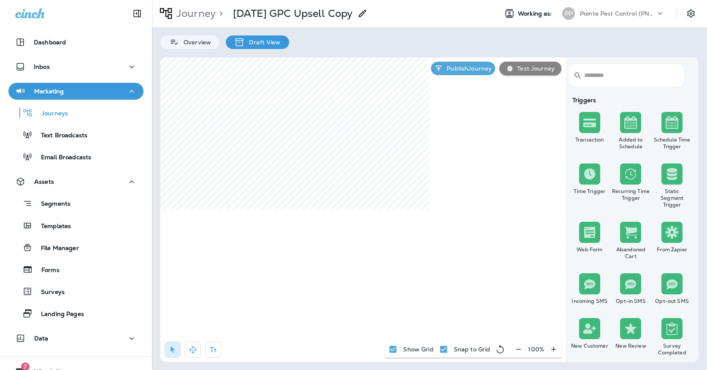
click at [362, 19] on div "> [DATE] GPC Upsell Copy" at bounding box center [292, 13] width 152 height 21
click at [362, 16] on use at bounding box center [362, 13] width 7 height 7
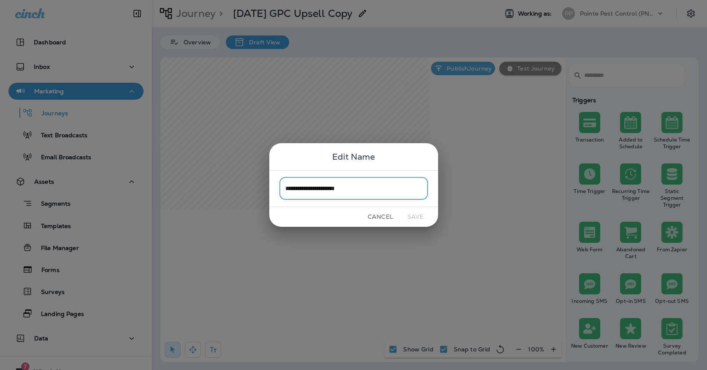
click at [370, 187] on input "**********" at bounding box center [353, 188] width 149 height 22
click at [319, 189] on input "**********" at bounding box center [353, 188] width 149 height 22
type input "**********"
click at [415, 215] on button "Save" at bounding box center [416, 216] width 32 height 13
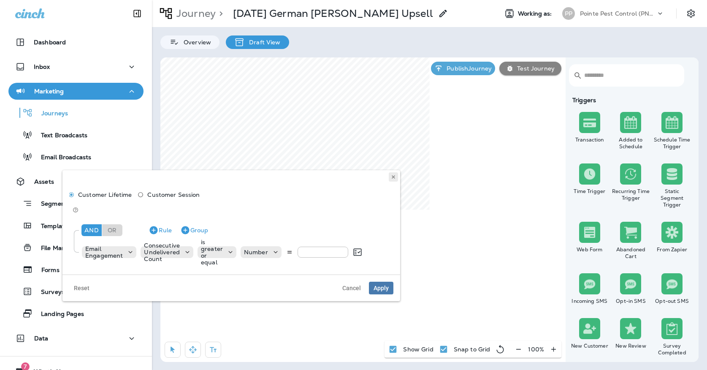
click at [391, 176] on icon at bounding box center [393, 176] width 5 height 5
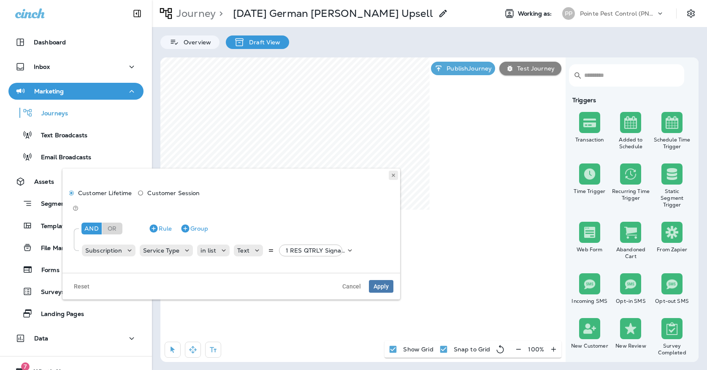
click at [393, 177] on icon at bounding box center [393, 175] width 5 height 5
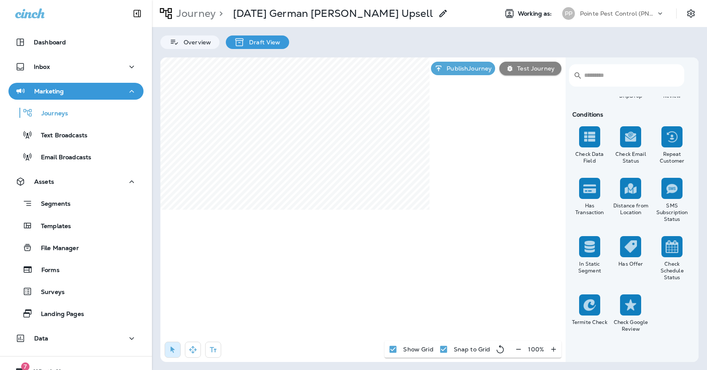
scroll to position [747, 0]
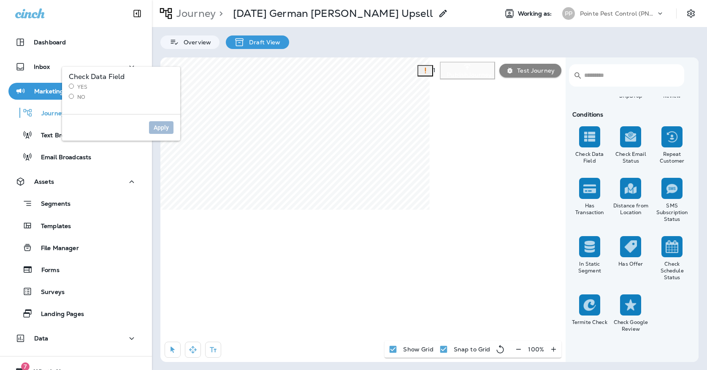
click at [79, 97] on label "No" at bounding box center [121, 97] width 105 height 7
click at [150, 129] on button "Apply" at bounding box center [161, 127] width 24 height 13
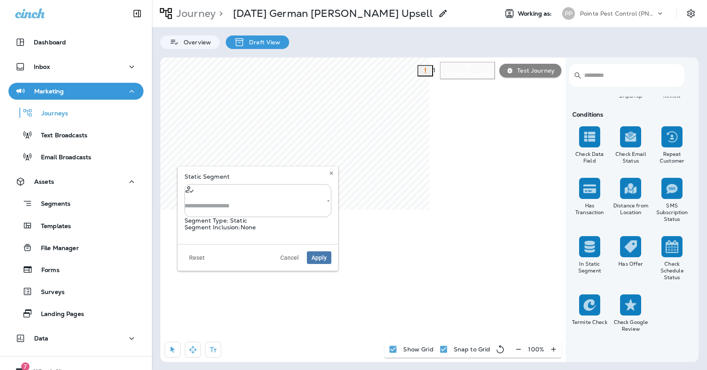
click at [287, 195] on input "text" at bounding box center [257, 206] width 147 height 22
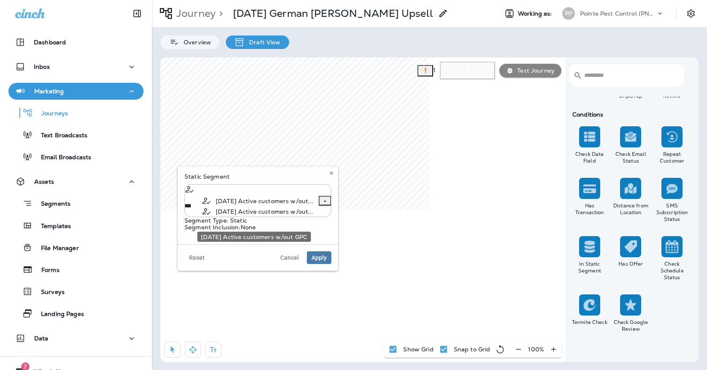
click at [264, 215] on span "[DATE] Active customers w/out..." at bounding box center [264, 211] width 97 height 7
type input "**********"
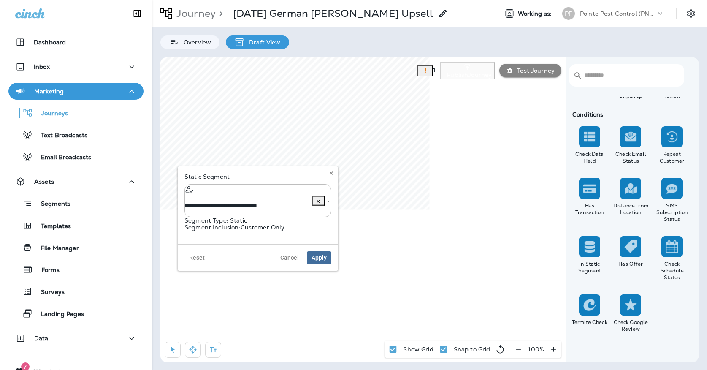
click at [319, 258] on span "Apply" at bounding box center [318, 257] width 15 height 6
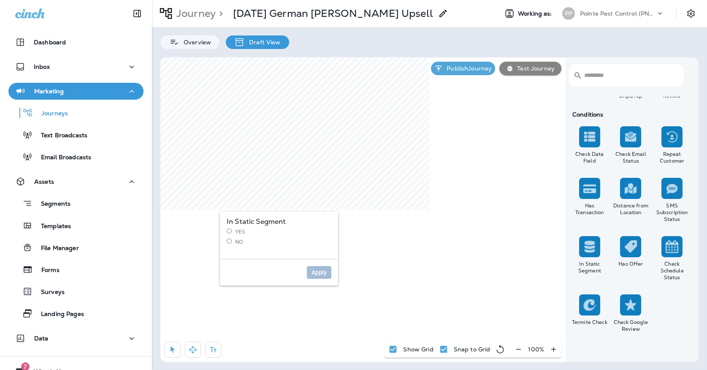
click at [241, 234] on label "Yes" at bounding box center [279, 231] width 105 height 7
click at [328, 270] on button "Apply" at bounding box center [319, 272] width 24 height 13
click at [312, 267] on button "Apply" at bounding box center [319, 272] width 24 height 13
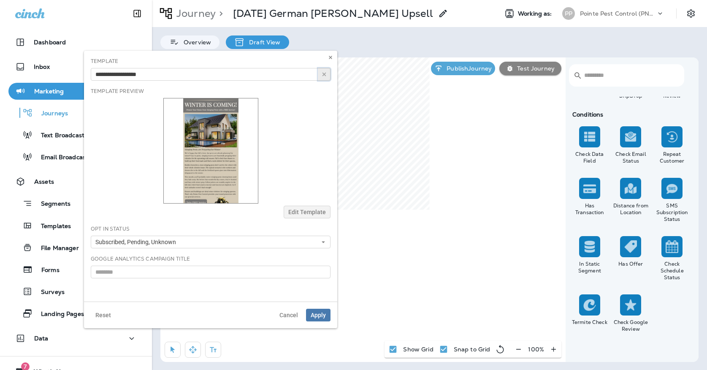
click at [322, 74] on icon "button" at bounding box center [324, 74] width 6 height 6
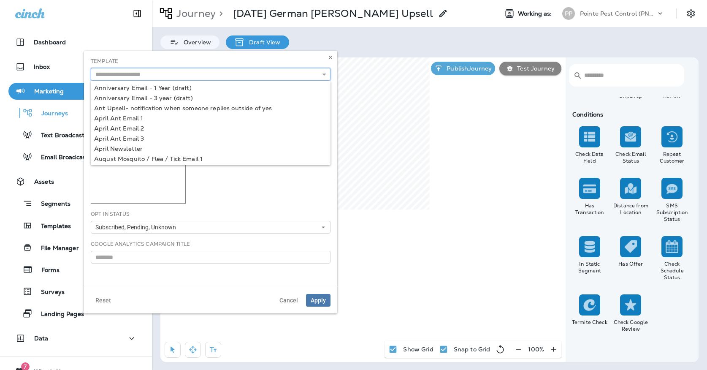
click at [303, 74] on input "text" at bounding box center [211, 74] width 240 height 13
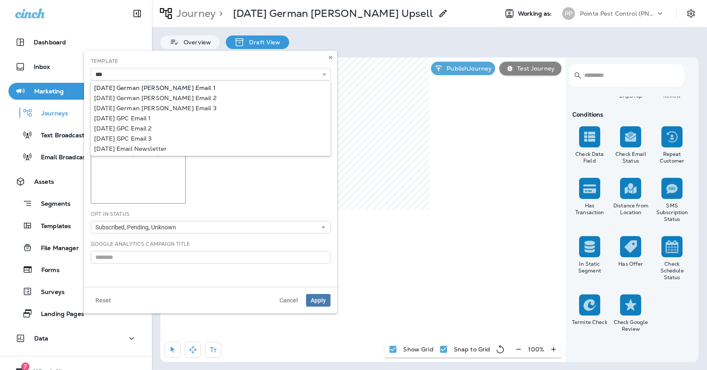
type input "**********"
click at [140, 0] on body "Dashboard Inbox Marketing Journeys Text Broadcasts Email Broadcasts Assets Segm…" at bounding box center [353, 0] width 707 height 0
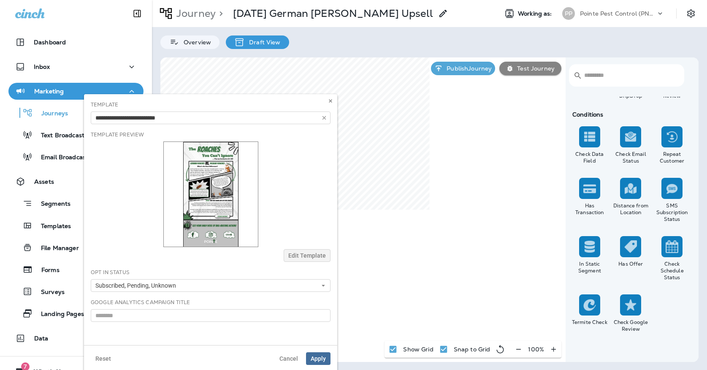
click at [321, 360] on span "Apply" at bounding box center [318, 358] width 15 height 6
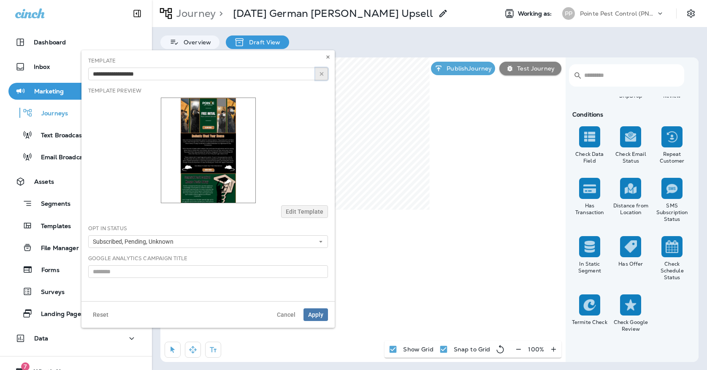
click at [318, 74] on button "button" at bounding box center [321, 74] width 13 height 13
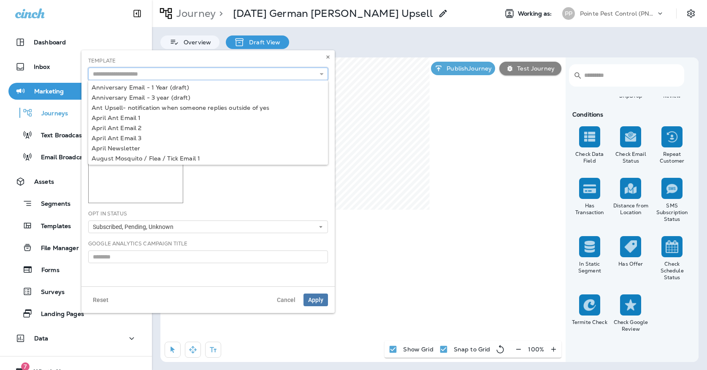
click at [308, 74] on input "text" at bounding box center [208, 74] width 240 height 13
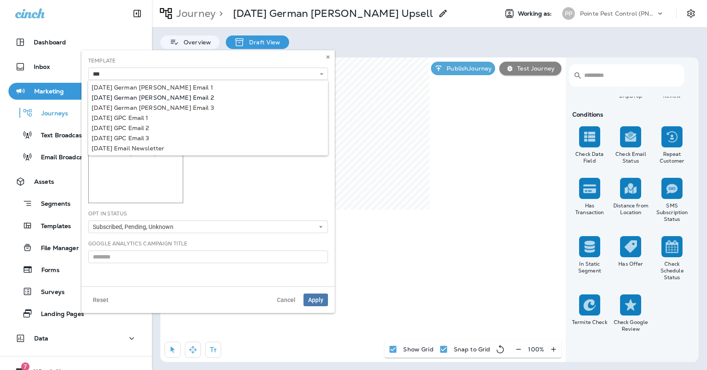
type input "**********"
click at [135, 98] on div "**********" at bounding box center [207, 168] width 253 height 236
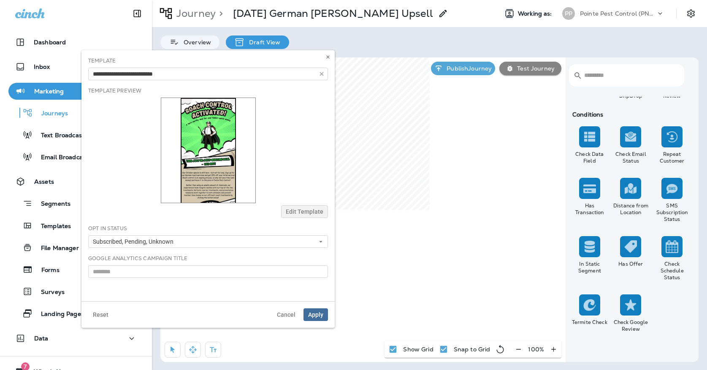
click at [317, 310] on button "Apply" at bounding box center [315, 314] width 24 height 13
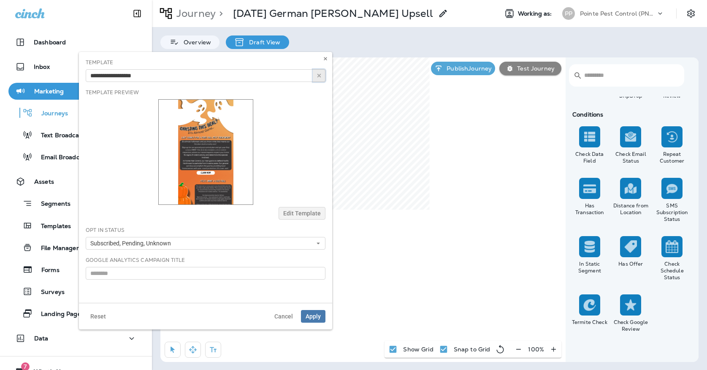
click at [319, 77] on icon "button" at bounding box center [319, 76] width 6 height 6
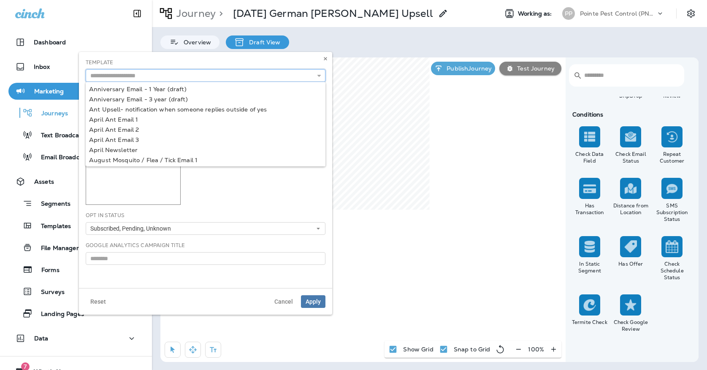
click at [302, 77] on input "text" at bounding box center [206, 75] width 240 height 13
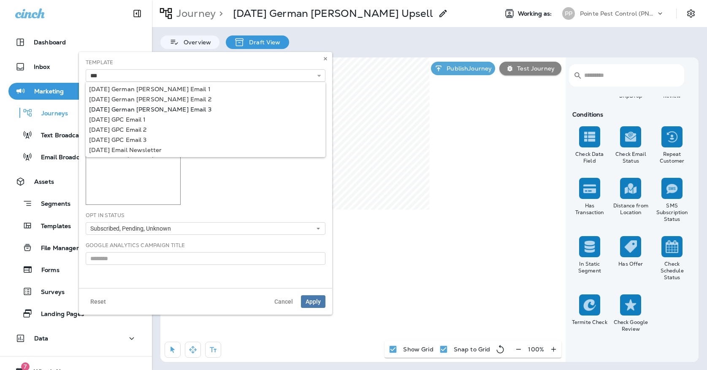
type input "**********"
click at [148, 110] on div "**********" at bounding box center [205, 170] width 253 height 236
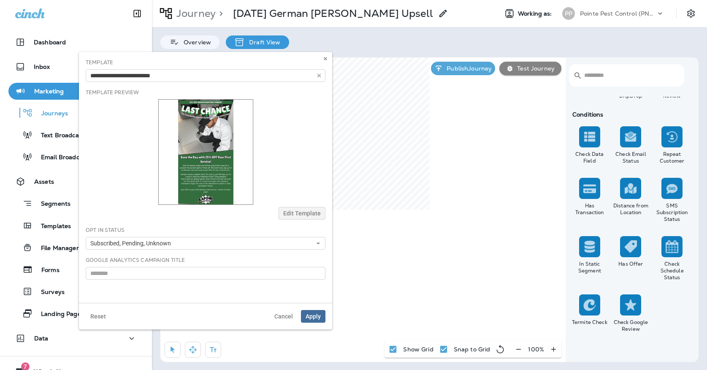
click at [314, 315] on span "Apply" at bounding box center [313, 316] width 15 height 6
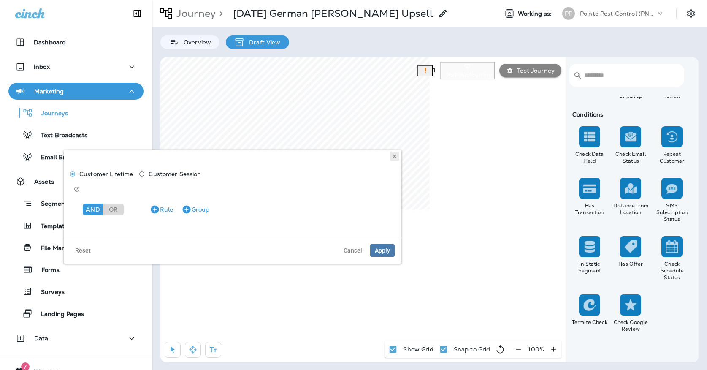
click at [396, 156] on icon at bounding box center [394, 156] width 5 height 5
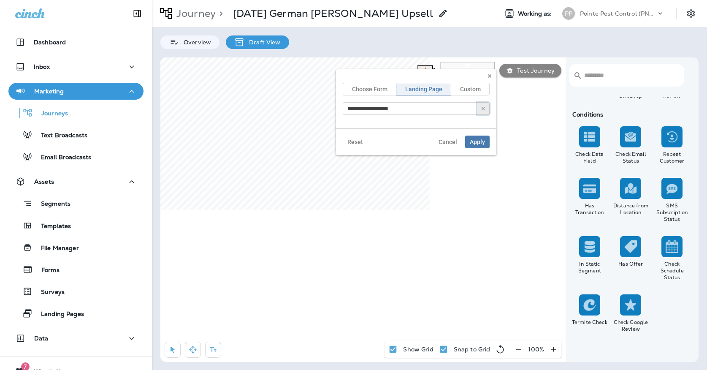
click at [478, 108] on button "button" at bounding box center [483, 108] width 13 height 13
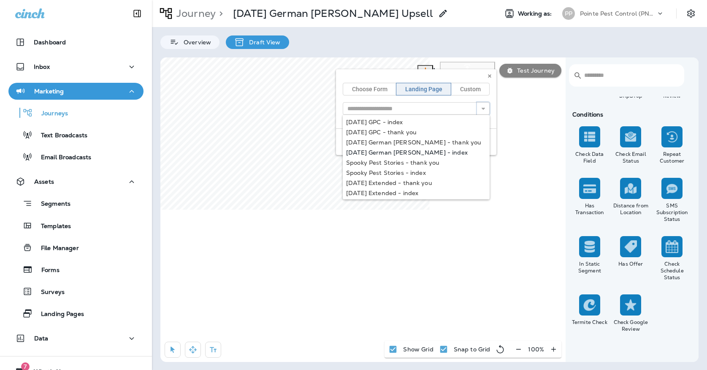
type input "**********"
click at [411, 149] on div "**********" at bounding box center [416, 112] width 160 height 86
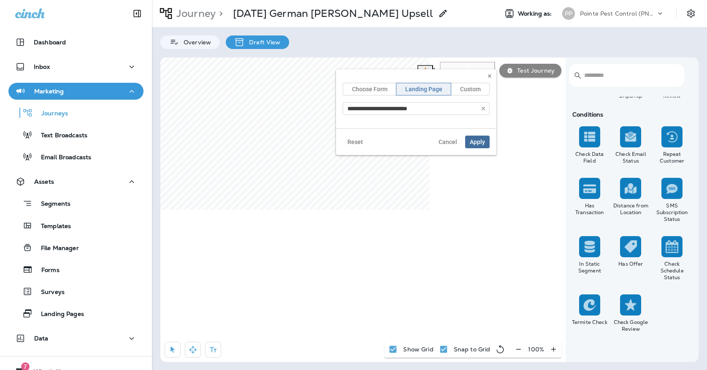
click at [473, 143] on span "Apply" at bounding box center [477, 142] width 15 height 6
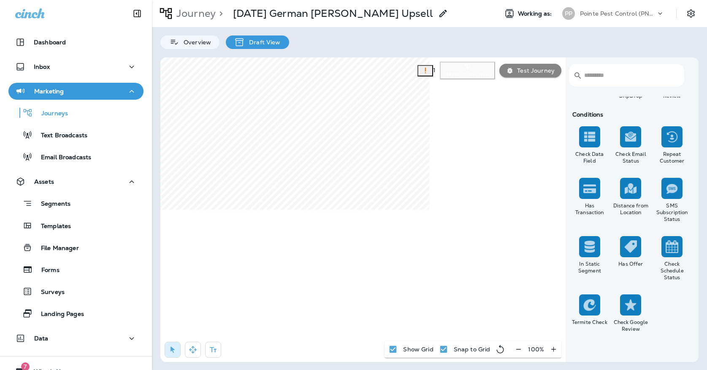
select select "*****"
select select "********"
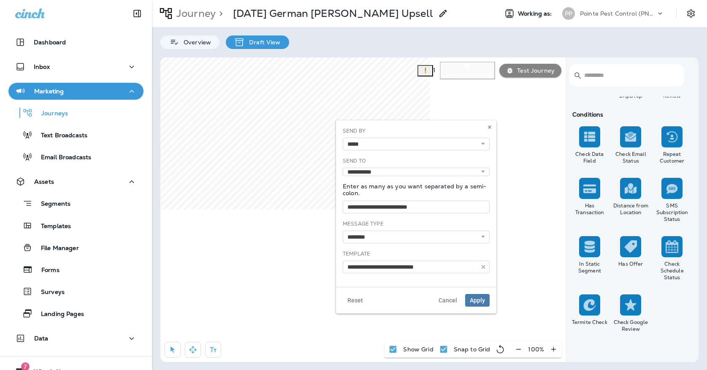
type input "**********"
click at [484, 265] on icon "button" at bounding box center [483, 267] width 6 height 6
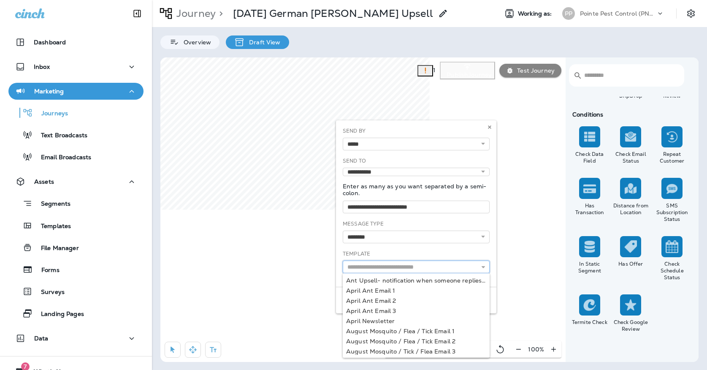
click at [467, 265] on input "text" at bounding box center [416, 266] width 147 height 13
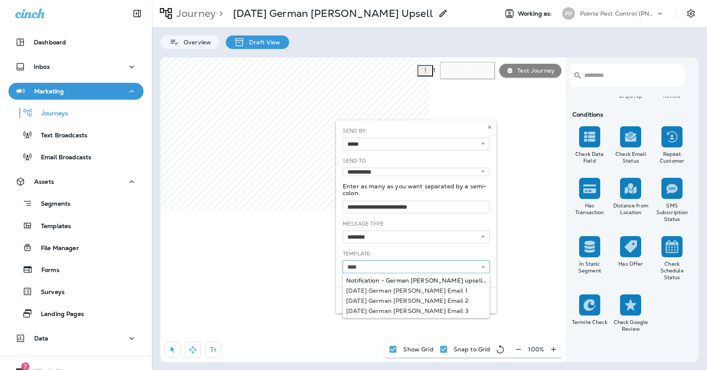
type input "**********"
click at [420, 281] on div "**********" at bounding box center [416, 203] width 160 height 166
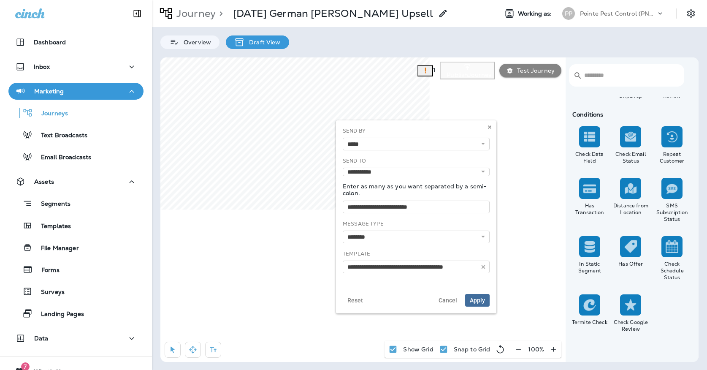
click at [478, 301] on span "Apply" at bounding box center [477, 300] width 15 height 6
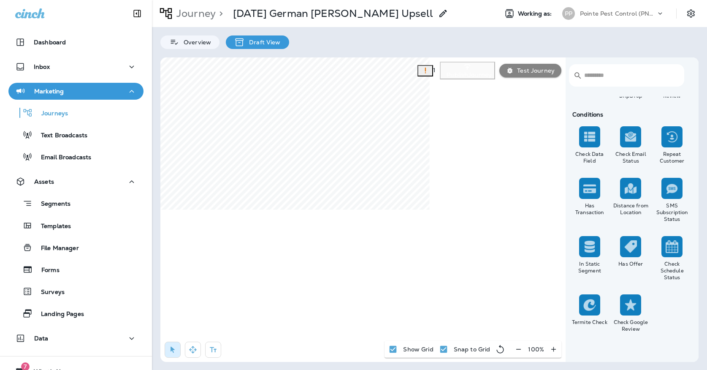
select select "*****"
select select "********"
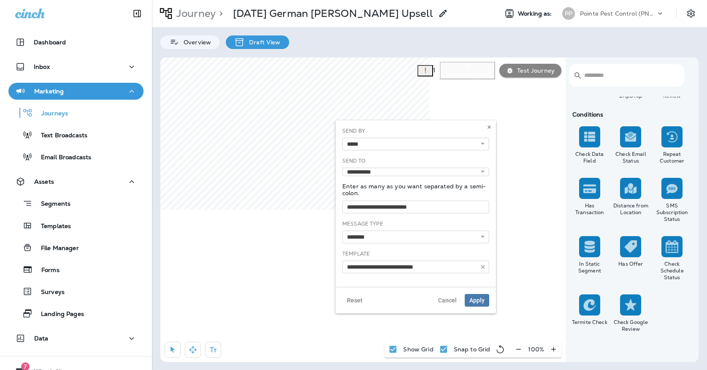
type input "**********"
click at [487, 126] on icon at bounding box center [489, 126] width 5 height 5
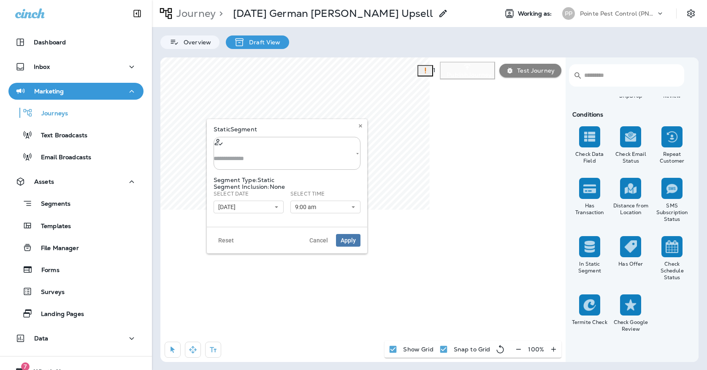
type input "**********"
click at [344, 151] on icon "Clear" at bounding box center [347, 154] width 6 height 6
click at [312, 147] on input "text" at bounding box center [287, 158] width 147 height 22
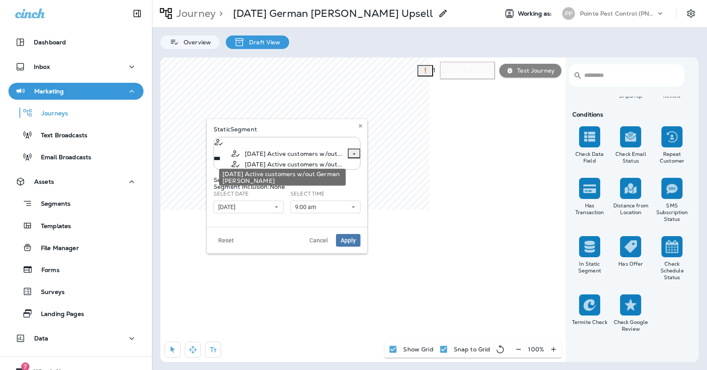
click at [283, 157] on span "[DATE] Active customers w/out..." at bounding box center [293, 153] width 97 height 7
type input "**********"
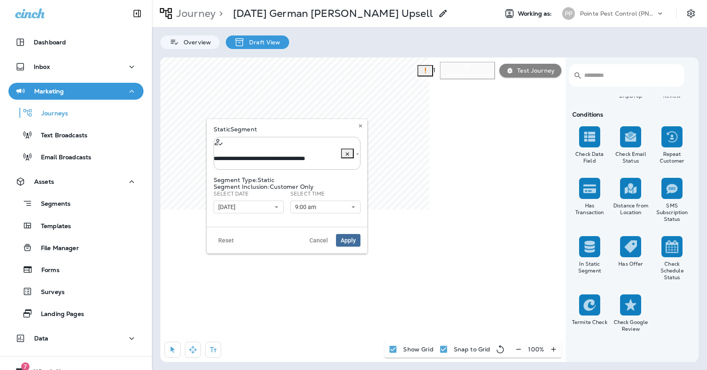
click at [349, 237] on span "Apply" at bounding box center [348, 240] width 15 height 6
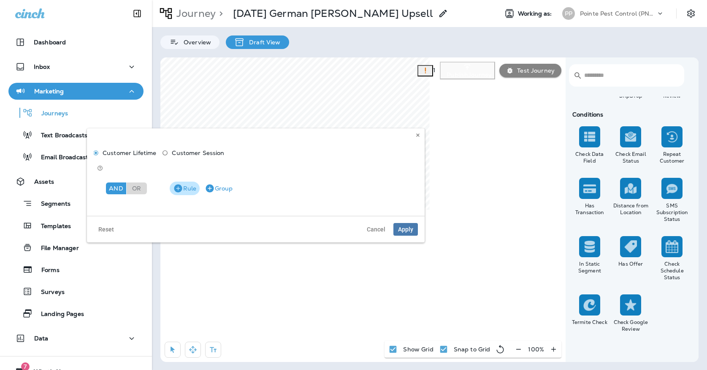
click at [188, 181] on button "Rule" at bounding box center [185, 188] width 30 height 14
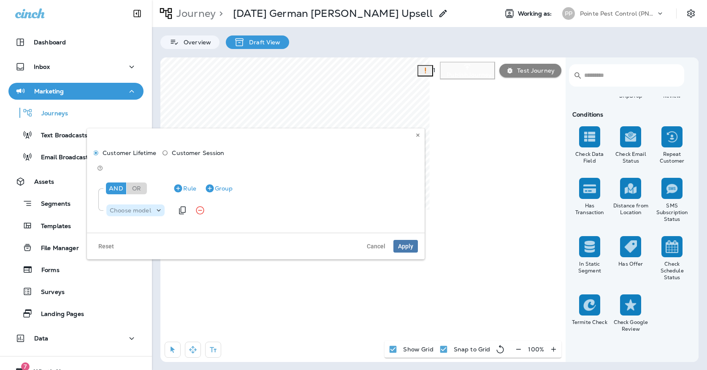
click at [143, 207] on p "Choose model" at bounding box center [130, 210] width 41 height 7
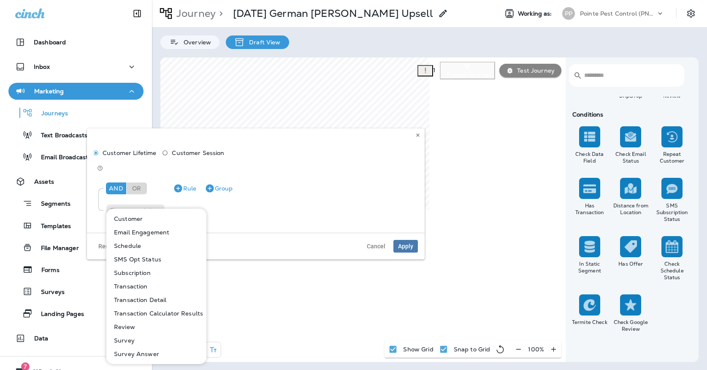
click at [127, 272] on p "Subscription" at bounding box center [131, 272] width 40 height 7
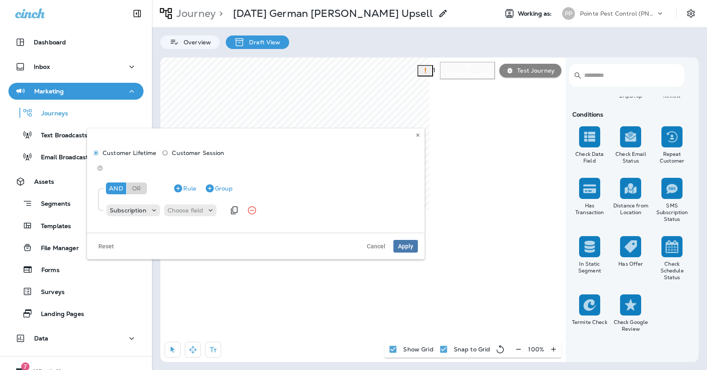
click at [179, 205] on div "Subscription Choose field" at bounding box center [165, 210] width 119 height 17
click at [179, 207] on p "Choose field" at bounding box center [186, 210] width 36 height 7
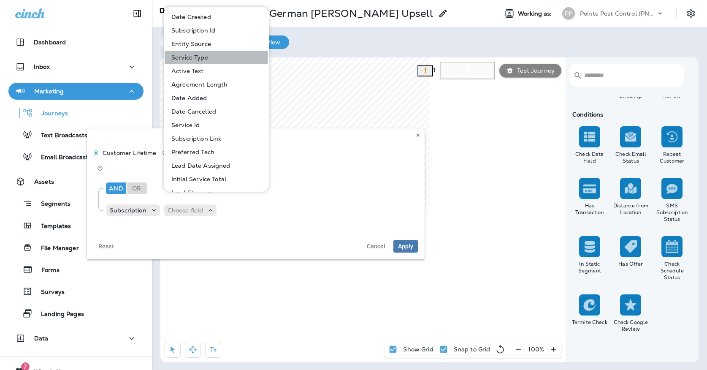
click at [206, 56] on p "Service Type" at bounding box center [188, 57] width 40 height 7
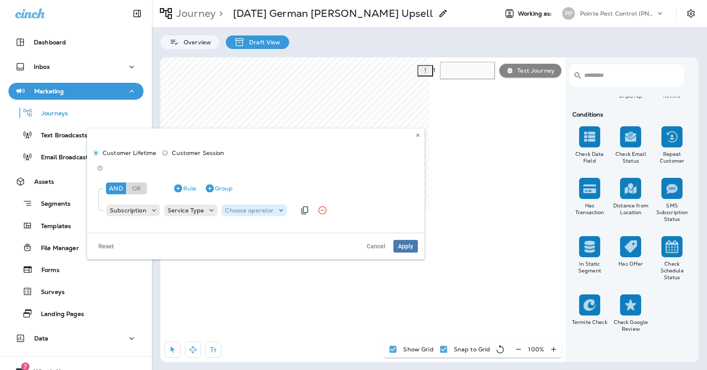
click at [233, 207] on p "Choose operator" at bounding box center [249, 210] width 49 height 7
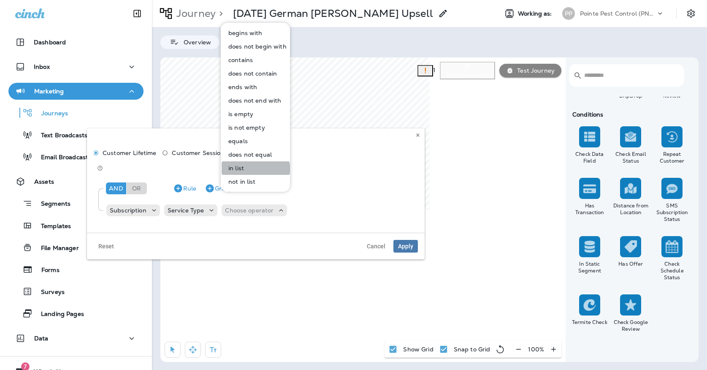
click at [246, 173] on button "in list" at bounding box center [256, 168] width 68 height 14
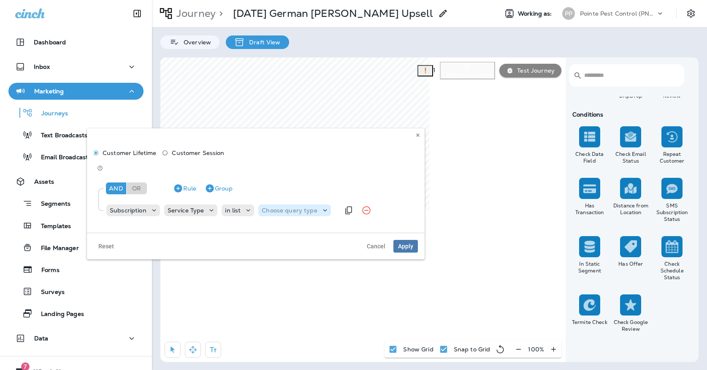
click at [288, 207] on p "Choose query type" at bounding box center [289, 210] width 55 height 7
click at [284, 225] on button "Text" at bounding box center [282, 219] width 49 height 14
click at [311, 207] on p "Select options" at bounding box center [330, 210] width 41 height 7
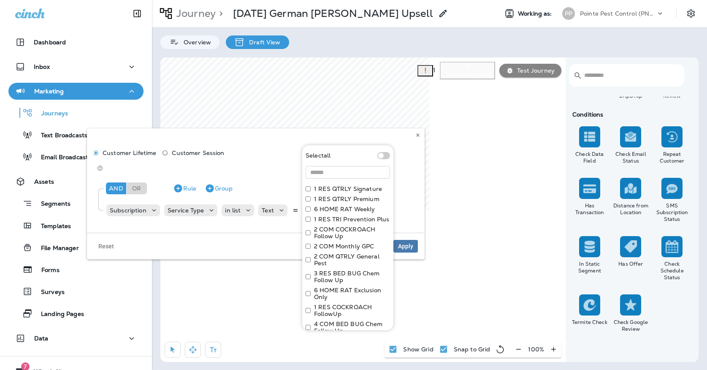
click at [340, 233] on label "2 COM COCKROACH Follow Up" at bounding box center [352, 233] width 76 height 14
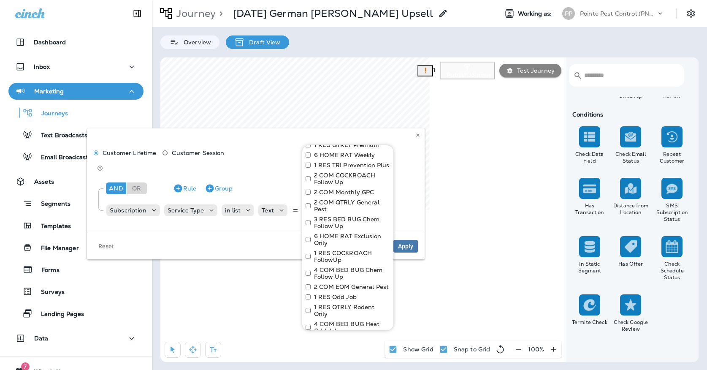
click at [335, 260] on label "1 RES COCKROACH FollowUp" at bounding box center [352, 256] width 76 height 14
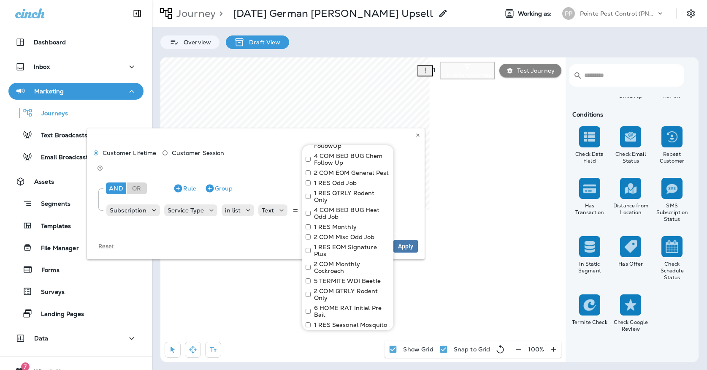
scroll to position [171, 0]
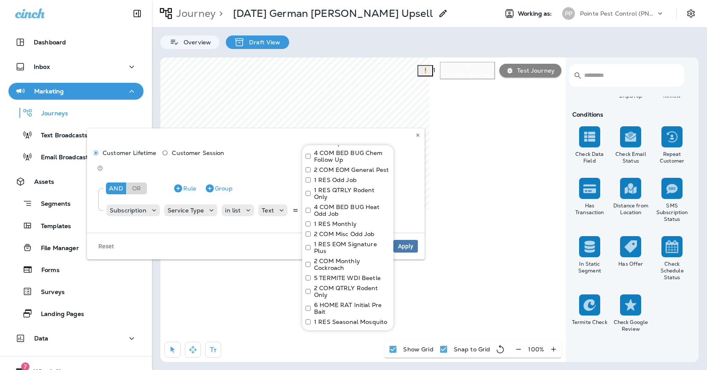
click at [335, 257] on label "2 COM Monthly Cockroach" at bounding box center [352, 264] width 76 height 14
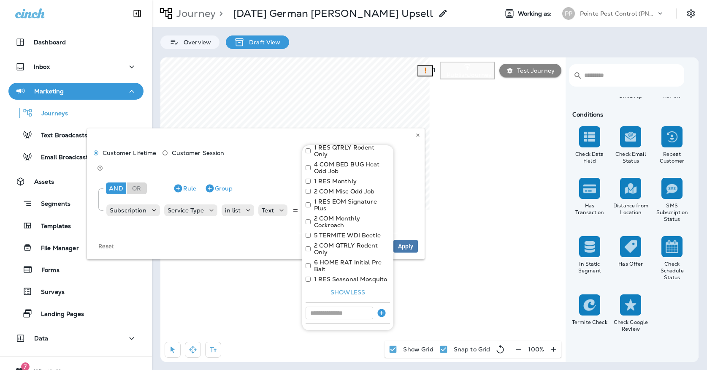
scroll to position [213, 0]
click at [327, 307] on input at bounding box center [340, 313] width 68 height 13
type input "**********"
click at [382, 309] on icon "button" at bounding box center [381, 313] width 8 height 8
click at [369, 307] on input at bounding box center [340, 313] width 68 height 13
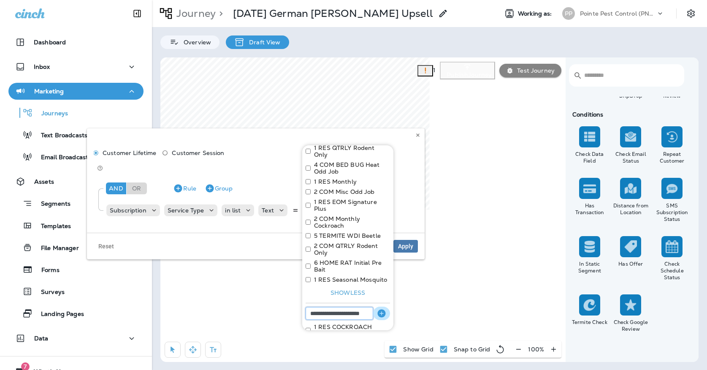
type input "**********"
click at [383, 309] on icon "button" at bounding box center [381, 313] width 8 height 8
click at [365, 307] on input at bounding box center [340, 313] width 68 height 13
type input "**********"
click at [386, 308] on icon "button" at bounding box center [381, 313] width 10 height 10
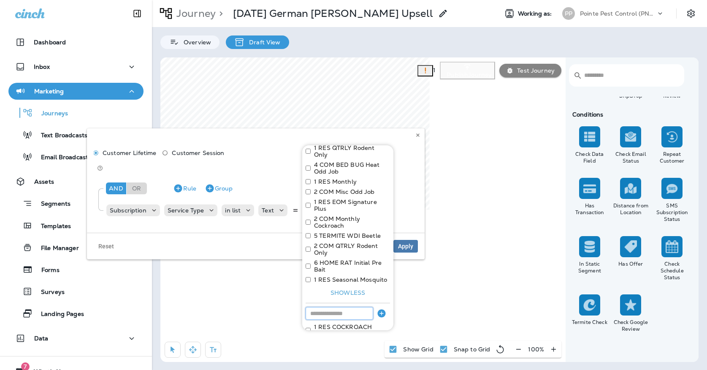
click at [365, 307] on input at bounding box center [340, 313] width 68 height 13
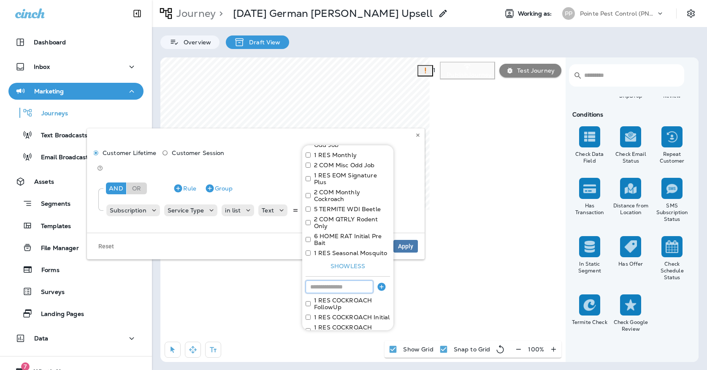
scroll to position [245, 0]
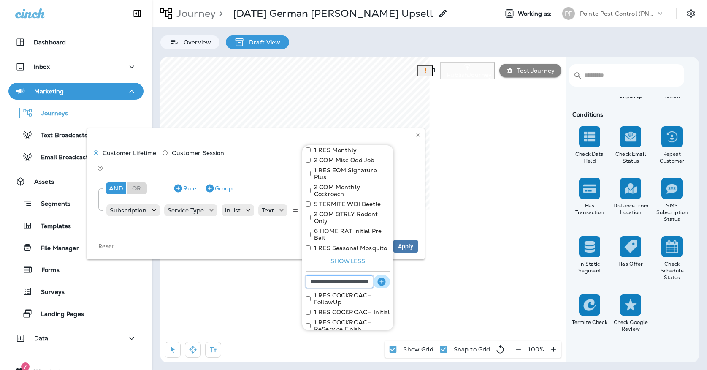
type input "**********"
click at [382, 277] on icon "button" at bounding box center [381, 281] width 8 height 8
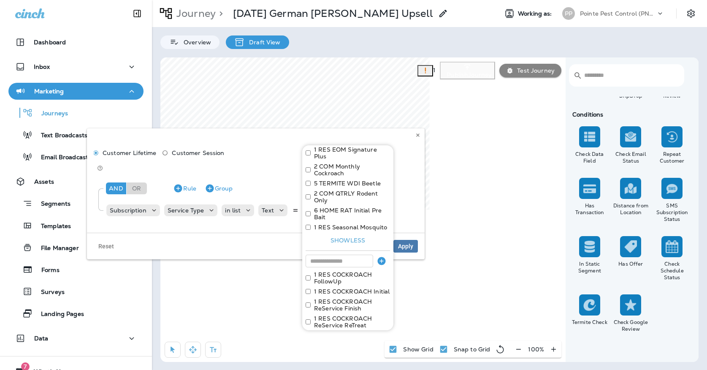
scroll to position [265, 0]
click at [354, 255] on input at bounding box center [340, 261] width 68 height 13
type input "**********"
click at [378, 257] on icon "button" at bounding box center [381, 261] width 8 height 8
click at [364, 255] on input at bounding box center [340, 261] width 68 height 13
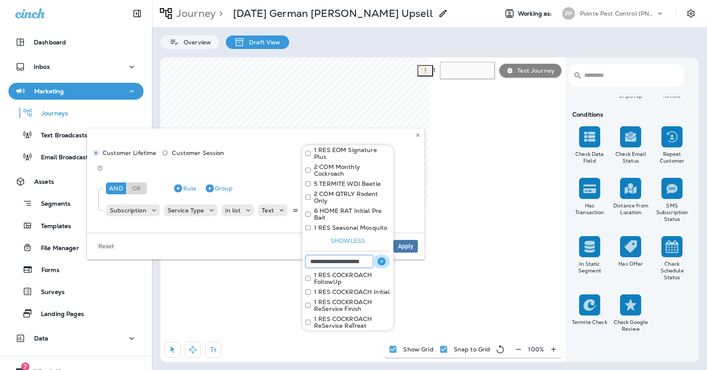
type input "**********"
click at [379, 257] on icon "button" at bounding box center [381, 261] width 8 height 8
click at [350, 255] on input at bounding box center [340, 261] width 68 height 13
type input "**********"
click at [379, 257] on icon "button" at bounding box center [381, 261] width 8 height 8
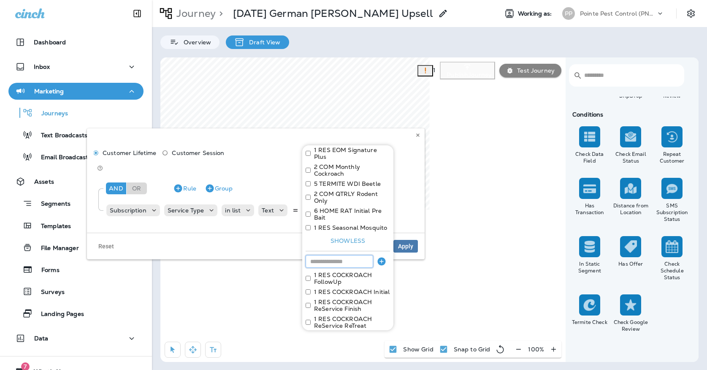
click at [361, 255] on input at bounding box center [340, 261] width 68 height 13
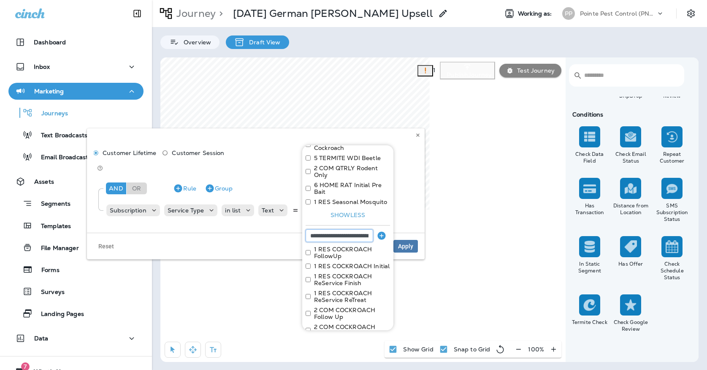
scroll to position [290, 0]
type input "**********"
click at [386, 231] on icon "button" at bounding box center [381, 236] width 10 height 10
click at [345, 230] on input at bounding box center [340, 236] width 68 height 13
type input "**********"
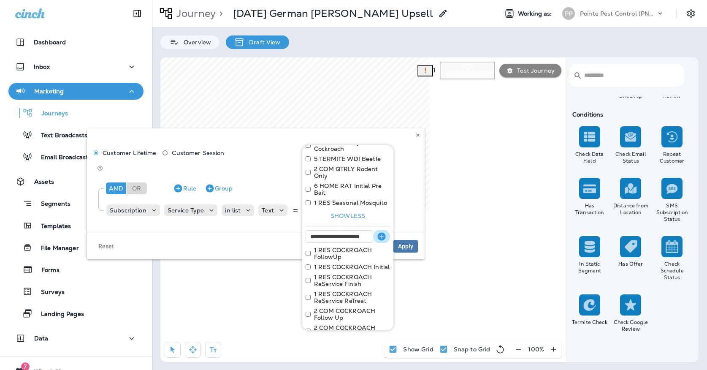
click at [376, 230] on button "button" at bounding box center [381, 237] width 17 height 14
click at [355, 230] on input at bounding box center [340, 236] width 68 height 13
type input "**********"
click at [377, 231] on icon "button" at bounding box center [381, 236] width 10 height 10
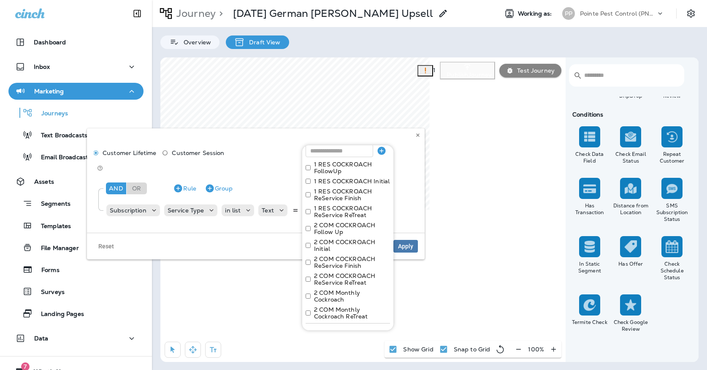
scroll to position [375, 0]
click at [375, 327] on button "Apply" at bounding box center [376, 333] width 27 height 13
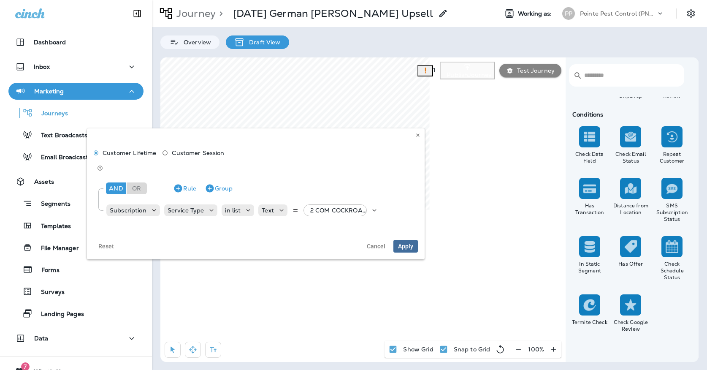
click at [404, 243] on span "Apply" at bounding box center [405, 246] width 15 height 6
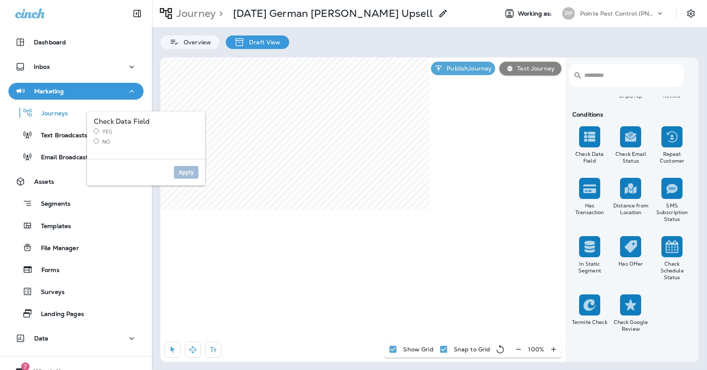
click at [106, 130] on label "Yes" at bounding box center [146, 131] width 105 height 7
click at [183, 172] on span "Apply" at bounding box center [186, 172] width 15 height 6
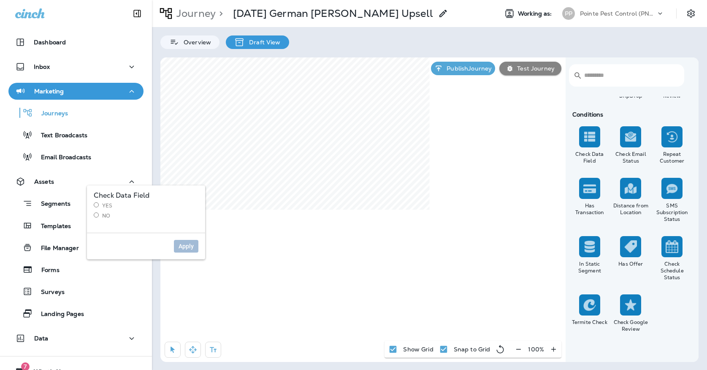
click at [101, 203] on label "Yes" at bounding box center [146, 205] width 105 height 7
click at [195, 249] on button "Apply" at bounding box center [186, 246] width 24 height 13
click at [180, 242] on button "Apply" at bounding box center [186, 246] width 24 height 13
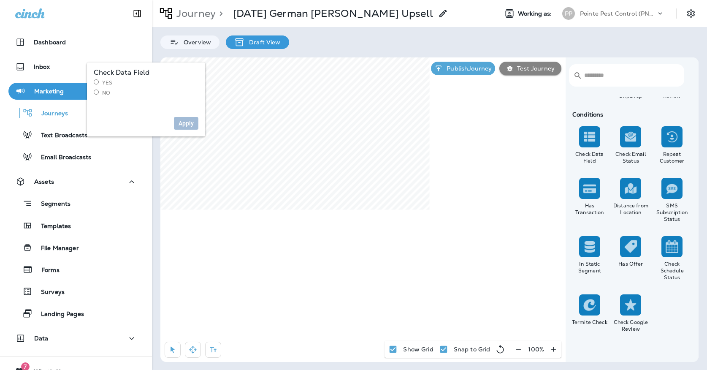
click at [104, 83] on label "Yes" at bounding box center [146, 82] width 105 height 7
click at [179, 119] on button "Apply" at bounding box center [186, 123] width 24 height 13
click at [104, 94] on label "No" at bounding box center [146, 92] width 105 height 7
click at [184, 124] on span "Apply" at bounding box center [186, 123] width 15 height 6
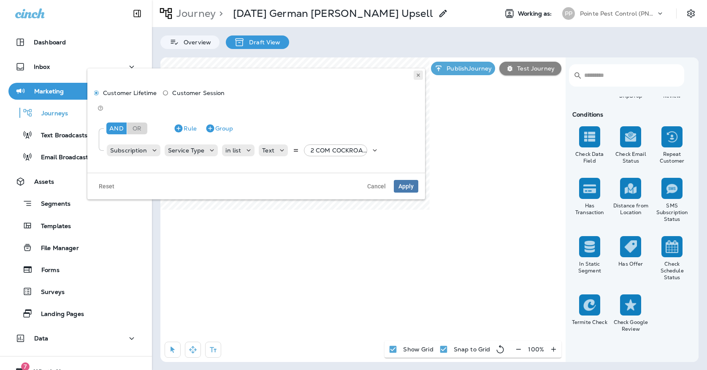
click at [417, 76] on icon at bounding box center [418, 75] width 5 height 5
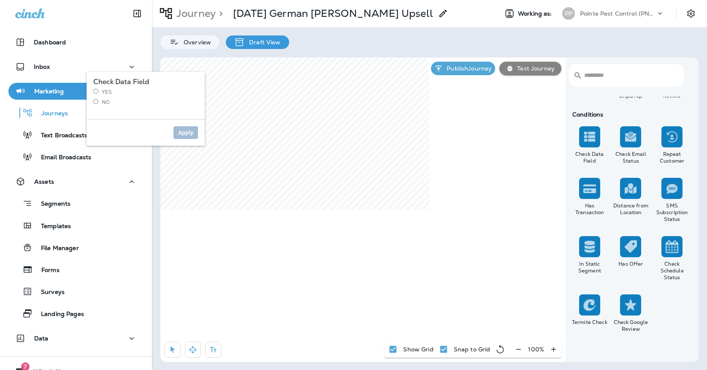
click at [106, 94] on label "Yes" at bounding box center [145, 92] width 105 height 7
click at [186, 133] on span "Apply" at bounding box center [185, 133] width 15 height 6
click at [185, 132] on span "Apply" at bounding box center [185, 133] width 15 height 6
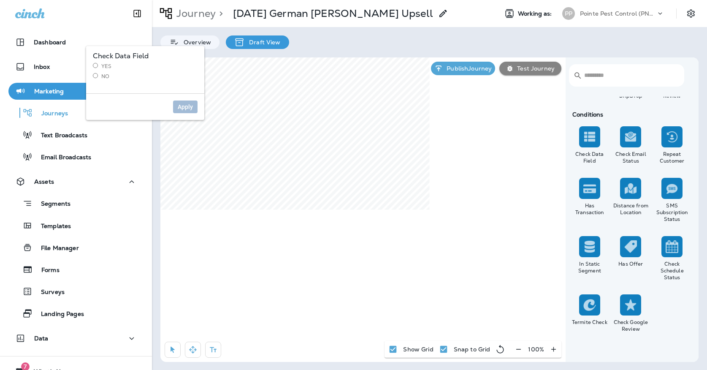
click at [105, 65] on label "Yes" at bounding box center [145, 66] width 105 height 7
click at [177, 108] on button "Apply" at bounding box center [185, 106] width 24 height 13
click at [107, 78] on label "No" at bounding box center [145, 76] width 105 height 7
click at [186, 113] on div "Apply" at bounding box center [145, 106] width 118 height 27
click at [186, 106] on span "Apply" at bounding box center [185, 107] width 15 height 6
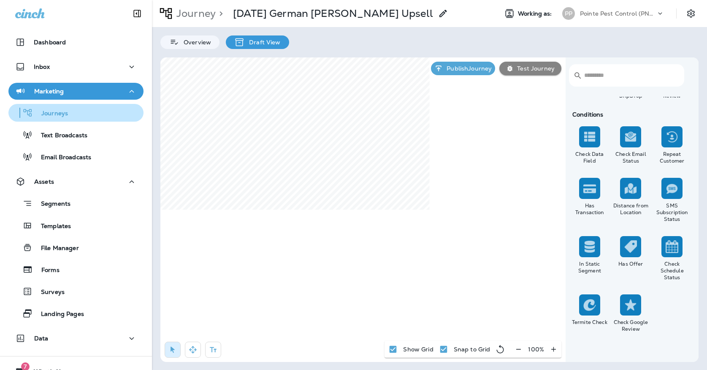
click at [97, 112] on div "Journeys" at bounding box center [76, 112] width 128 height 13
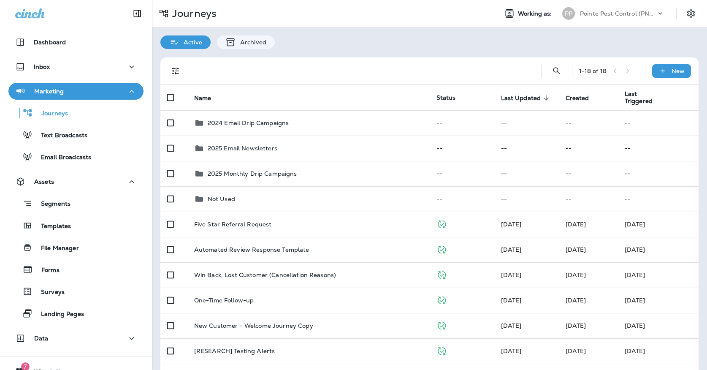
click at [589, 14] on p "Pointe Pest Control (PNW)" at bounding box center [618, 13] width 76 height 7
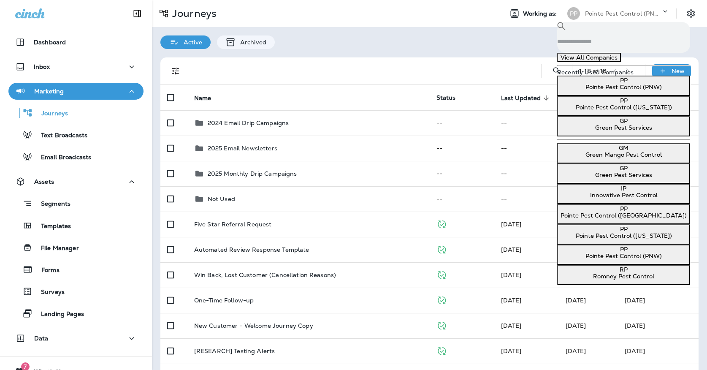
scroll to position [27, 0]
click at [595, 273] on p "Romney Pest Control" at bounding box center [623, 276] width 126 height 7
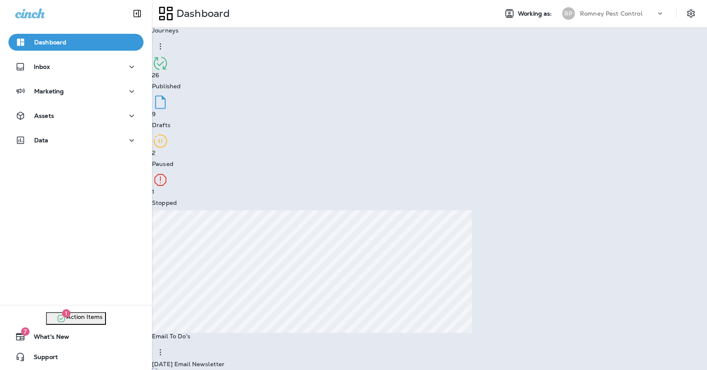
click at [98, 68] on div "You are now working as Romney Pest Control Go to Journeys Continue to Dashboard" at bounding box center [52, 35] width 91 height 65
click at [95, 58] on p "Continue to Dashboard" at bounding box center [52, 54] width 84 height 8
click at [71, 109] on button "Assets" at bounding box center [75, 115] width 135 height 17
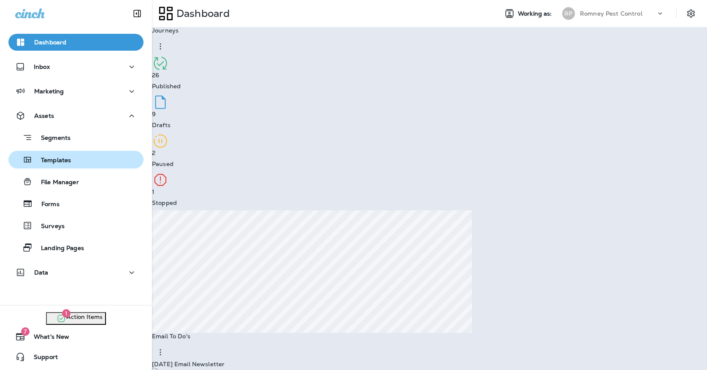
click at [66, 158] on p "Templates" at bounding box center [51, 161] width 38 height 8
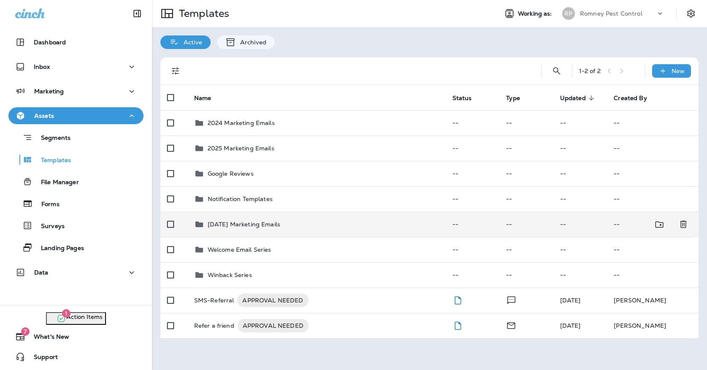
click at [246, 221] on p "[DATE] Marketing Emails" at bounding box center [244, 224] width 73 height 7
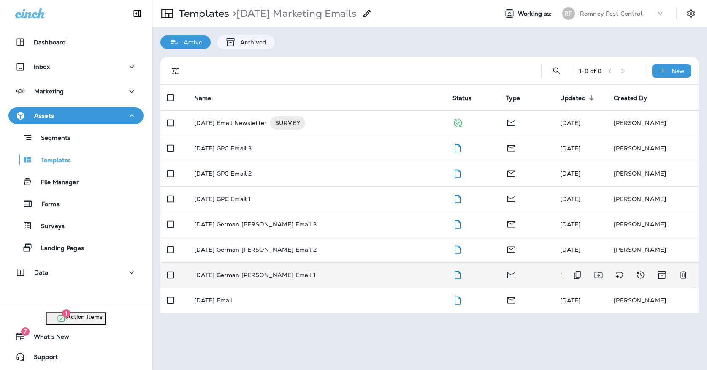
click at [269, 271] on p "[DATE] German [PERSON_NAME] Email 1" at bounding box center [255, 274] width 122 height 7
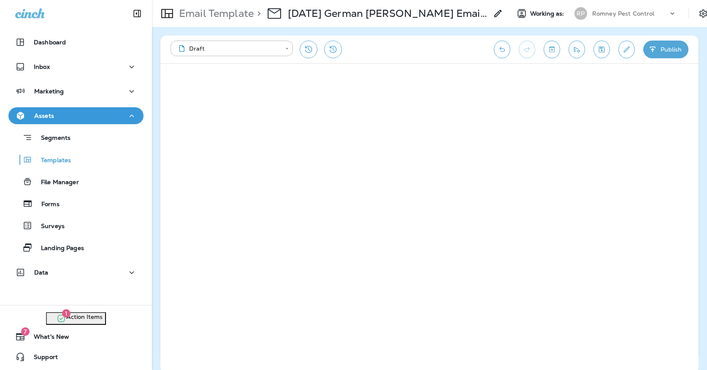
click at [622, 56] on button "Edit details" at bounding box center [626, 50] width 16 height 18
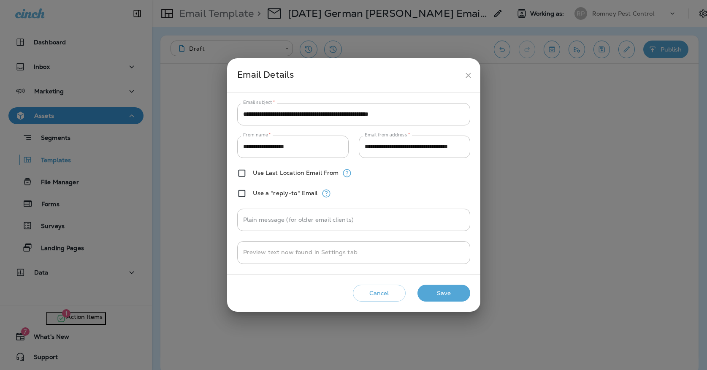
click at [472, 75] on icon "close" at bounding box center [468, 75] width 9 height 9
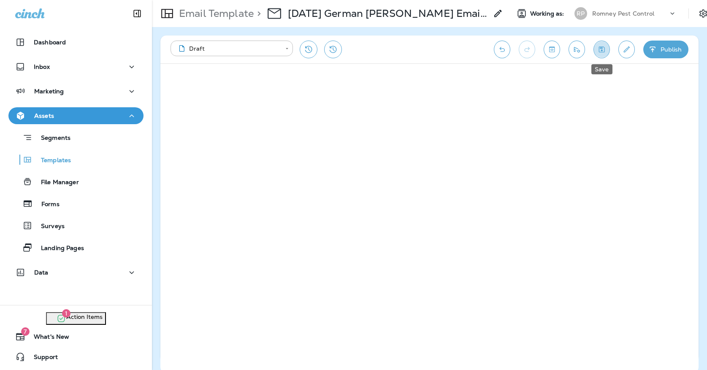
click at [595, 50] on button "Save" at bounding box center [601, 50] width 16 height 18
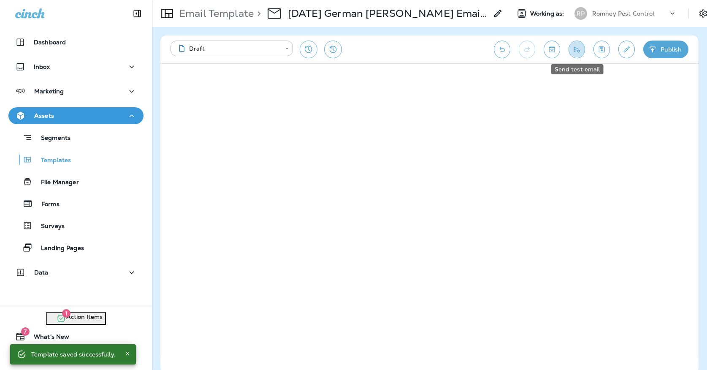
click at [577, 48] on icon "Send test email" at bounding box center [576, 49] width 9 height 8
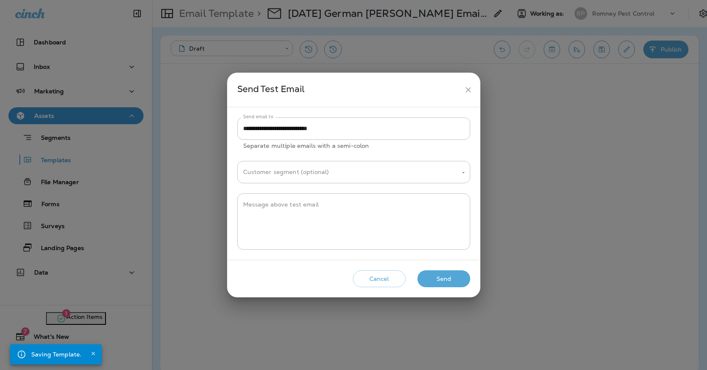
click at [460, 265] on div "**********" at bounding box center [353, 185] width 253 height 225
click at [458, 275] on button "Send" at bounding box center [443, 278] width 53 height 17
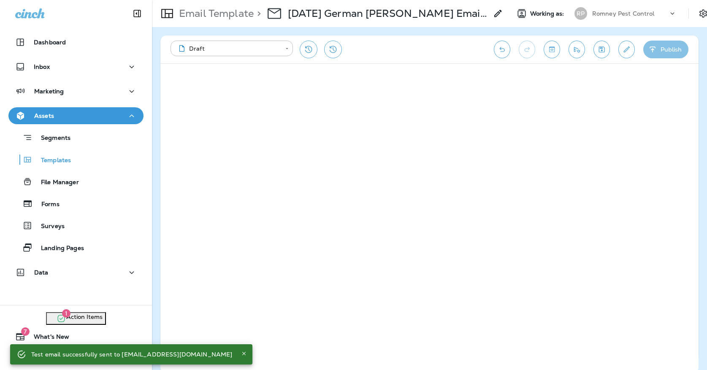
click at [671, 43] on button "Publish" at bounding box center [665, 50] width 45 height 18
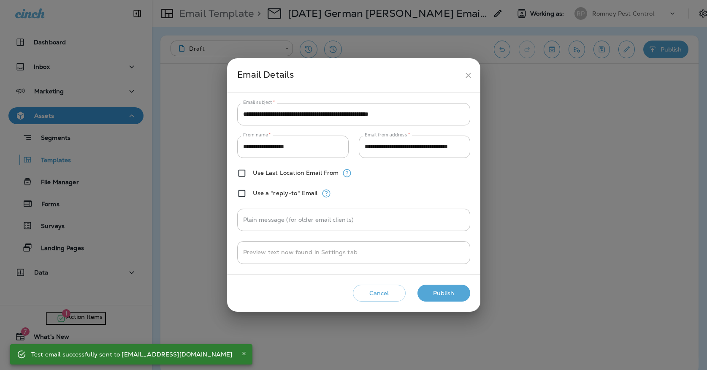
click at [432, 295] on button "Publish" at bounding box center [443, 292] width 53 height 17
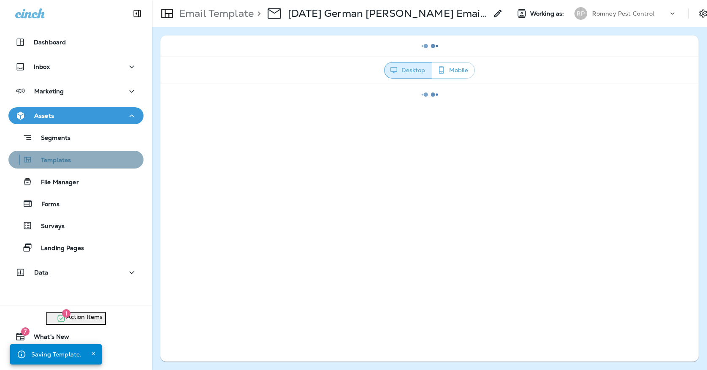
click at [116, 157] on div "Templates" at bounding box center [76, 159] width 128 height 13
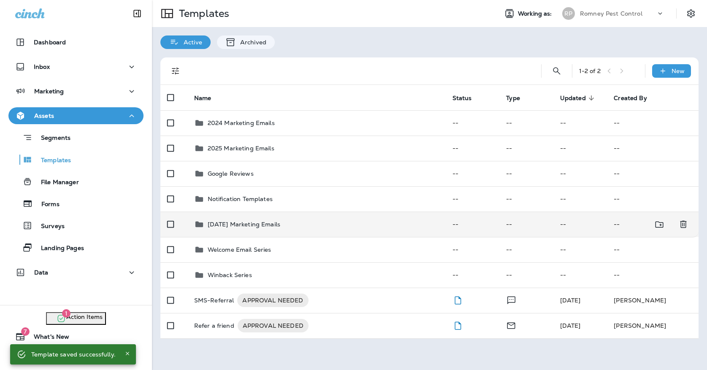
click at [251, 219] on div "[DATE] Marketing Emails" at bounding box center [244, 224] width 73 height 10
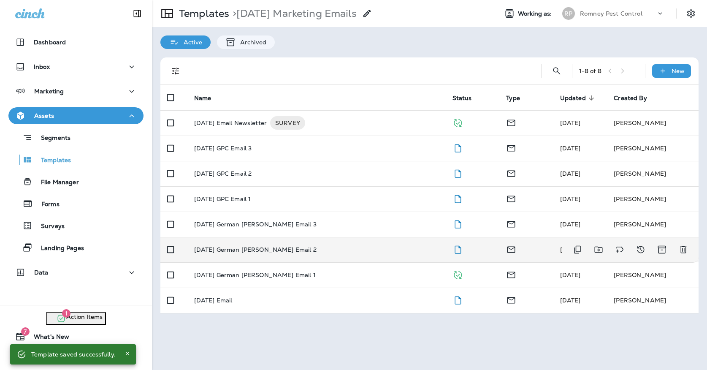
click at [251, 237] on td "[DATE] German [PERSON_NAME] Email 2" at bounding box center [316, 249] width 258 height 25
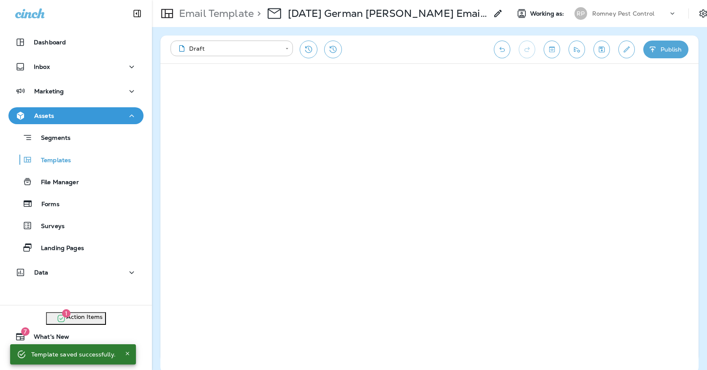
click at [604, 52] on icon "Save" at bounding box center [601, 49] width 9 height 8
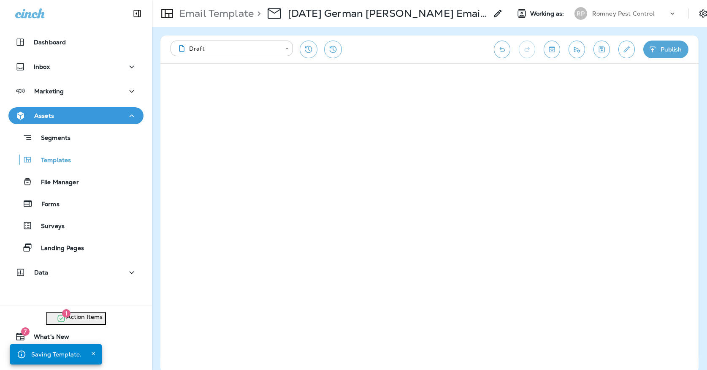
click at [617, 55] on div "**********" at bounding box center [429, 49] width 538 height 28
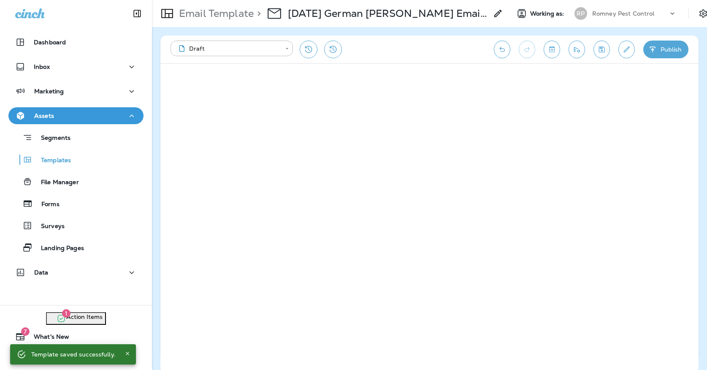
click at [629, 55] on button "Edit details" at bounding box center [626, 50] width 16 height 18
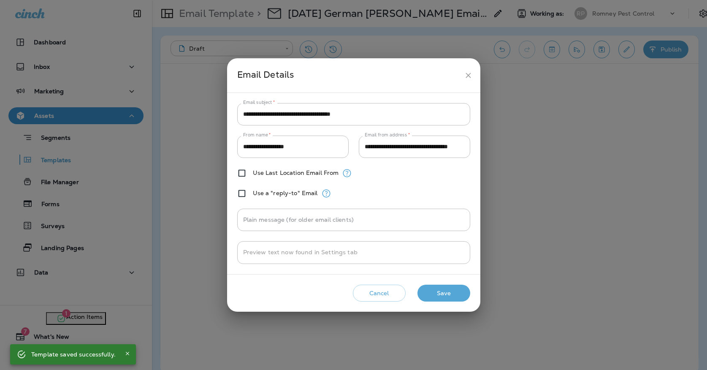
click at [472, 73] on icon "close" at bounding box center [468, 75] width 9 height 9
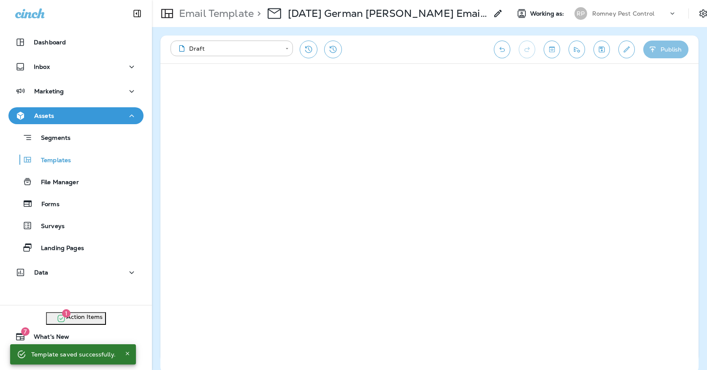
click at [647, 54] on button "Publish" at bounding box center [665, 50] width 45 height 18
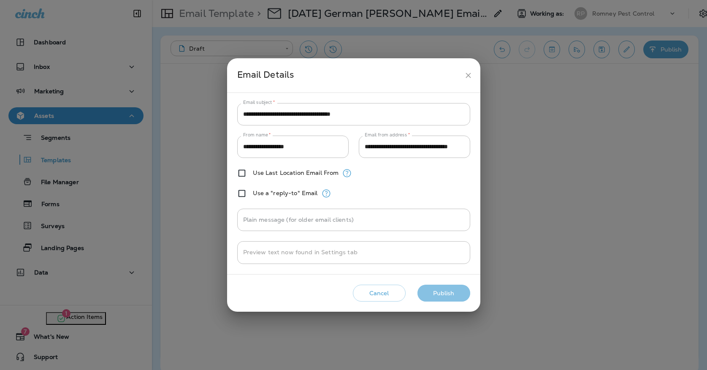
click at [452, 290] on button "Publish" at bounding box center [443, 292] width 53 height 17
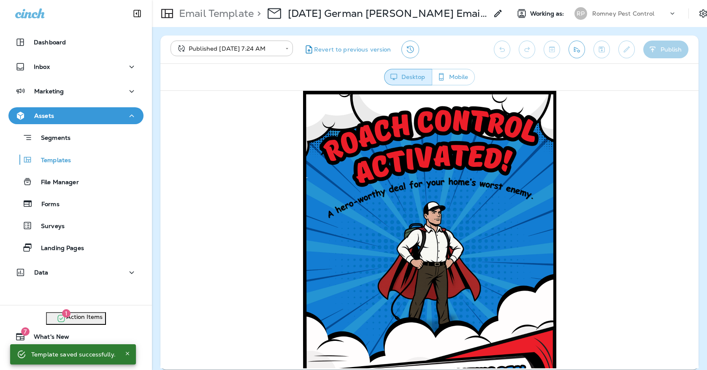
click at [582, 50] on button "Send test email" at bounding box center [576, 50] width 16 height 18
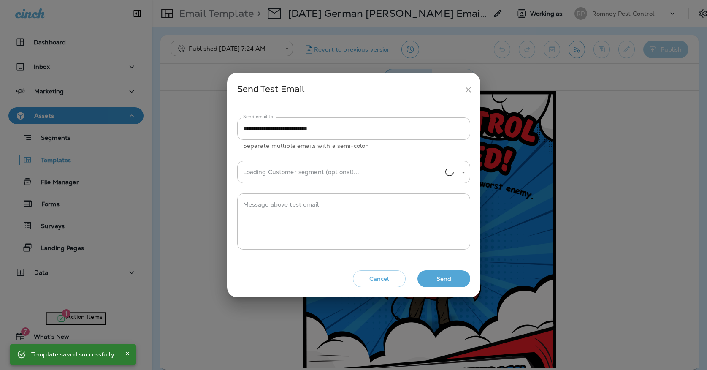
click at [457, 271] on button "Send" at bounding box center [443, 278] width 53 height 17
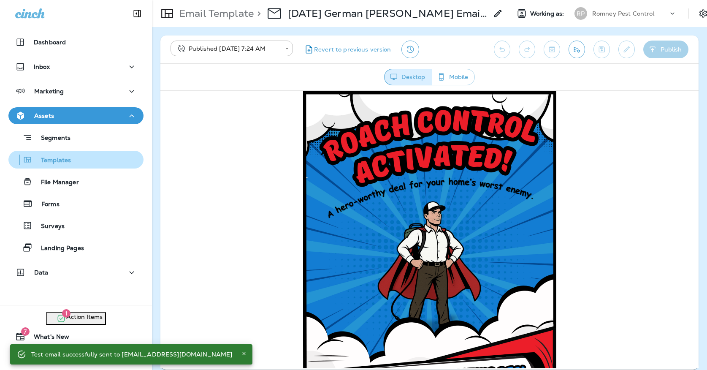
click at [71, 151] on button "Templates" at bounding box center [75, 160] width 135 height 18
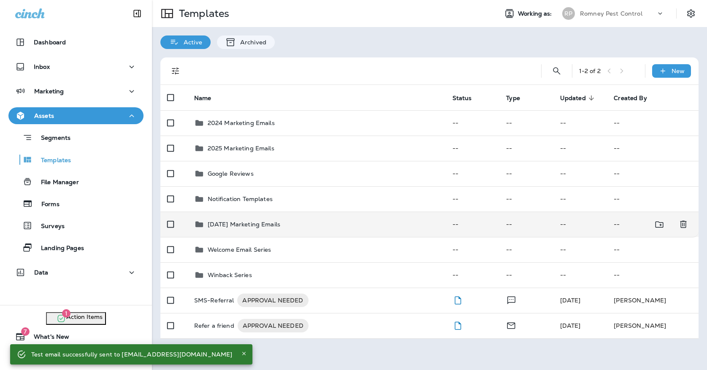
click at [321, 219] on div "[DATE] Marketing Emails" at bounding box center [316, 224] width 245 height 10
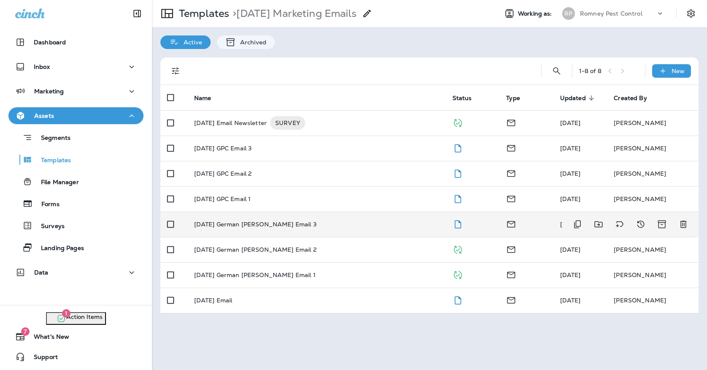
click at [307, 221] on div "[DATE] German [PERSON_NAME] Email 3" at bounding box center [316, 224] width 245 height 7
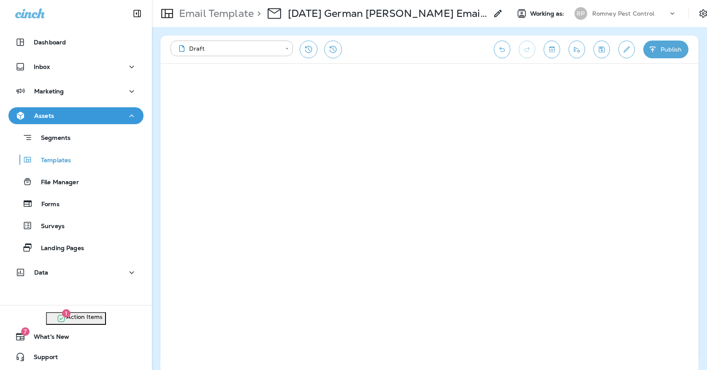
click at [622, 51] on icon "Edit details" at bounding box center [626, 49] width 9 height 8
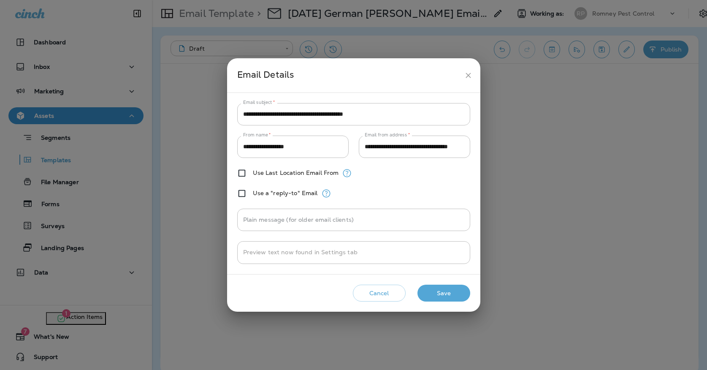
click at [464, 77] on icon "close" at bounding box center [468, 75] width 9 height 9
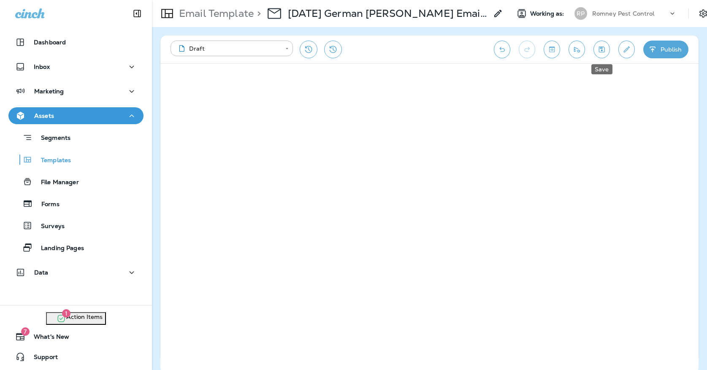
click at [601, 52] on icon "Save" at bounding box center [601, 49] width 9 height 8
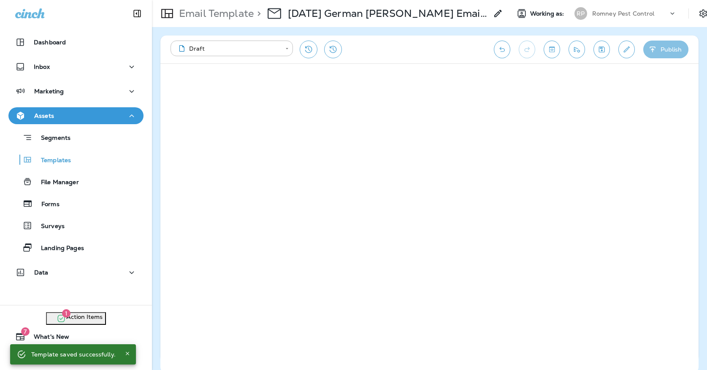
click at [668, 48] on button "Publish" at bounding box center [665, 50] width 45 height 18
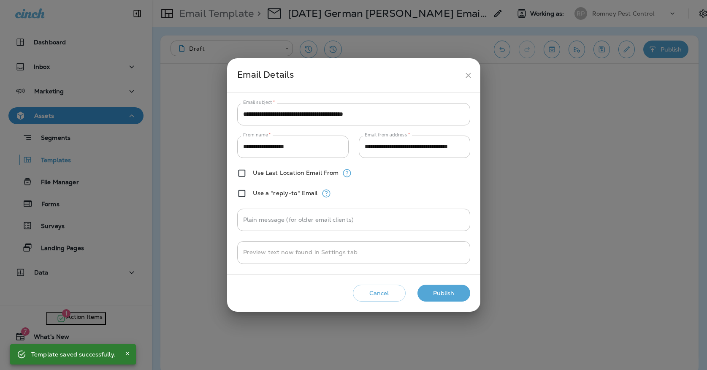
click at [426, 289] on button "Publish" at bounding box center [443, 292] width 53 height 17
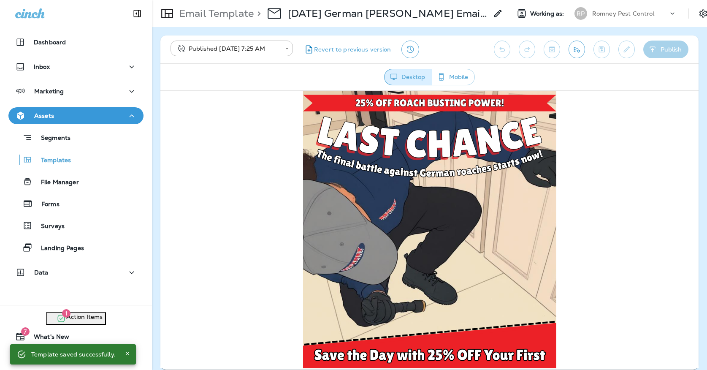
click at [582, 50] on button "Send test email" at bounding box center [576, 50] width 16 height 18
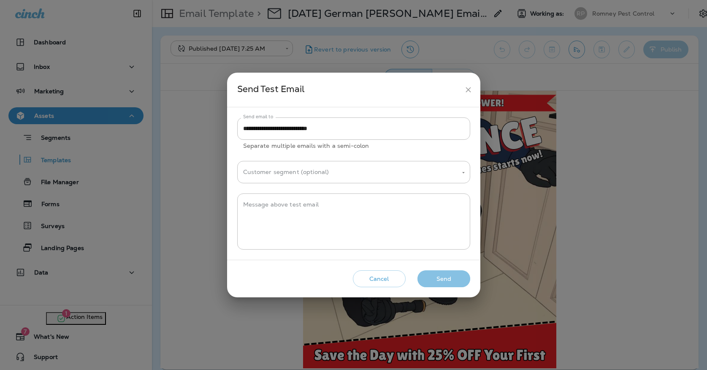
click at [434, 279] on button "Send" at bounding box center [443, 278] width 53 height 17
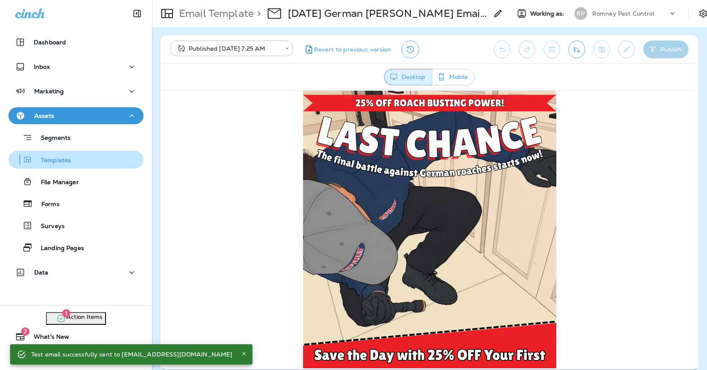
click at [50, 168] on button "Templates" at bounding box center [75, 160] width 135 height 18
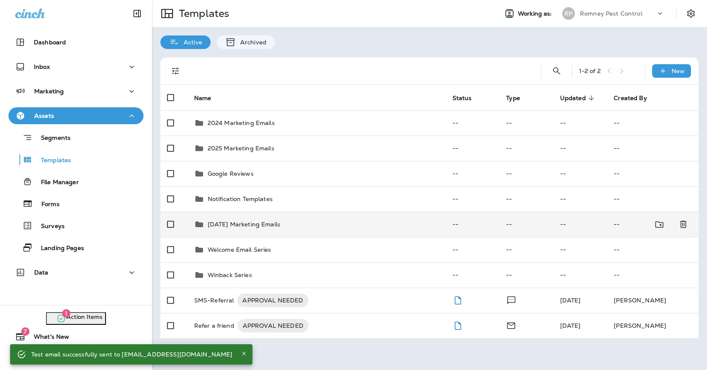
click at [219, 221] on p "[DATE] Marketing Emails" at bounding box center [244, 224] width 73 height 7
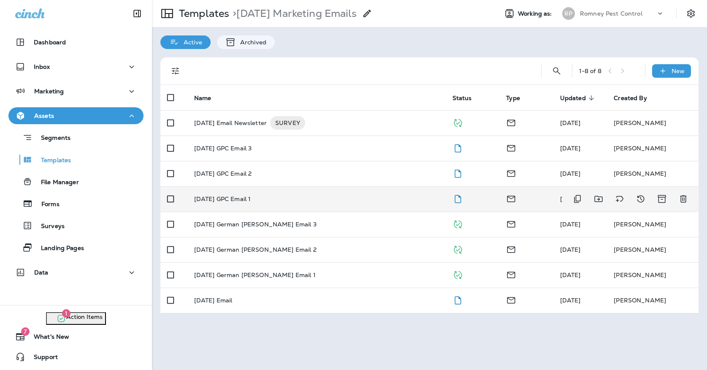
click at [294, 195] on div "[DATE] GPC Email 1" at bounding box center [316, 198] width 245 height 7
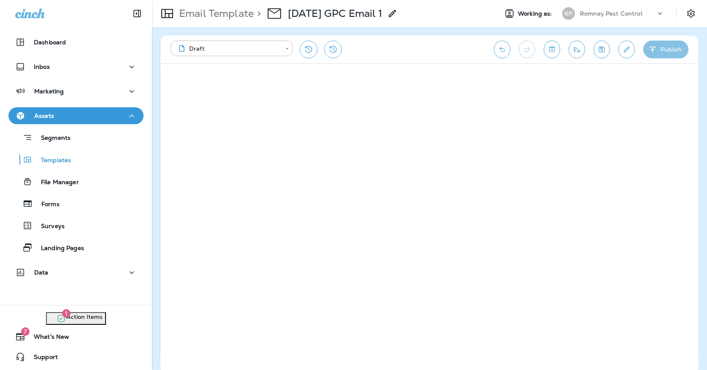
click at [653, 48] on icon "button" at bounding box center [652, 49] width 9 height 8
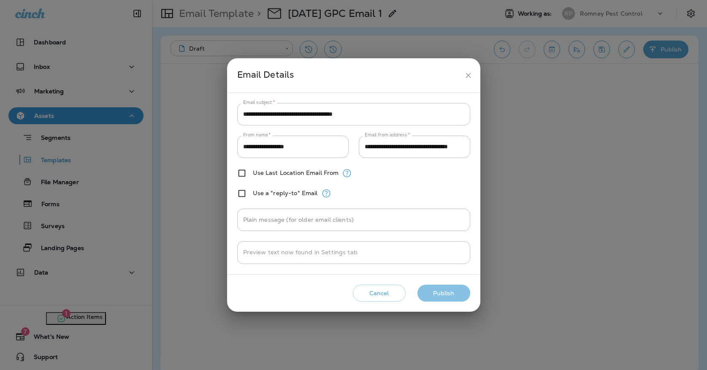
click at [437, 298] on button "Publish" at bounding box center [443, 292] width 53 height 17
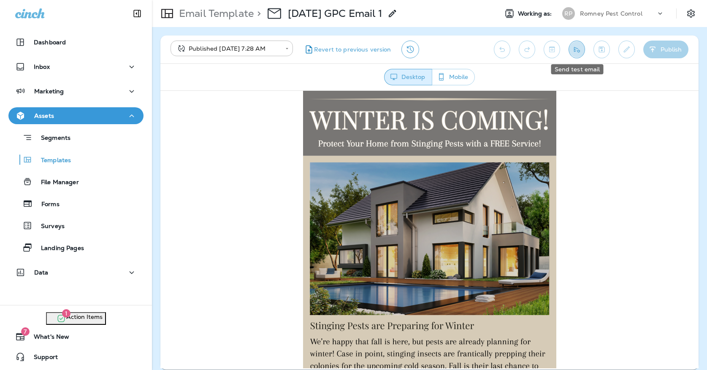
click at [580, 54] on button "Send test email" at bounding box center [576, 50] width 16 height 18
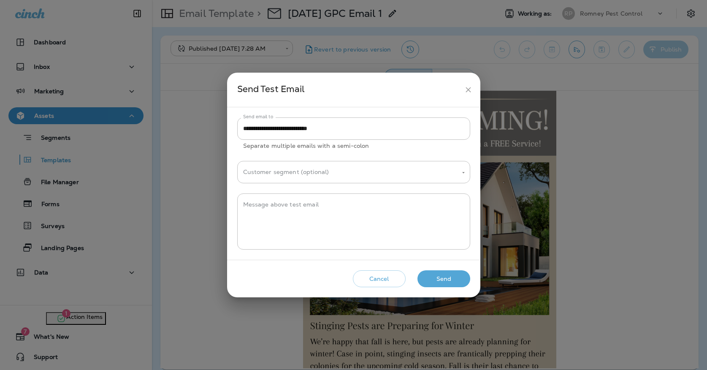
click at [444, 276] on button "Send" at bounding box center [443, 278] width 53 height 17
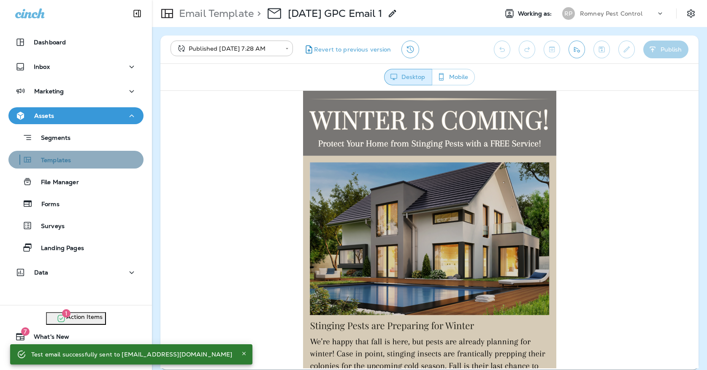
click at [82, 165] on div "Templates" at bounding box center [76, 159] width 128 height 13
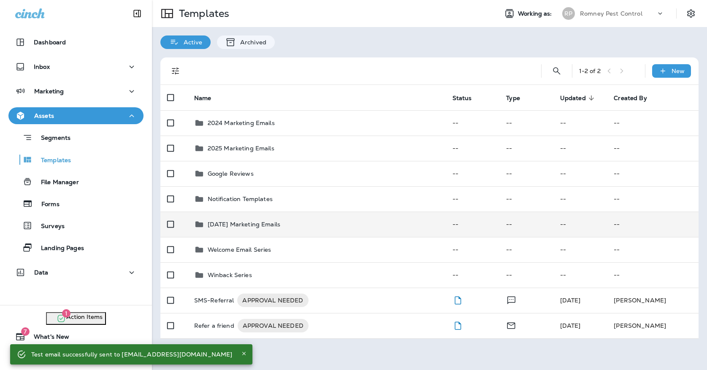
click at [254, 221] on p "[DATE] Marketing Emails" at bounding box center [244, 224] width 73 height 7
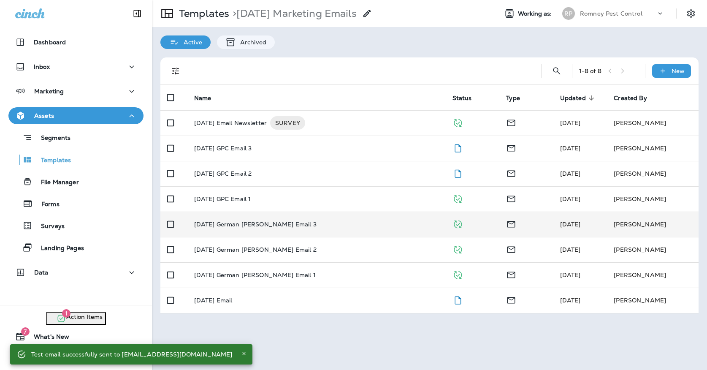
click at [254, 221] on p "[DATE] German [PERSON_NAME] Email 3" at bounding box center [255, 224] width 122 height 7
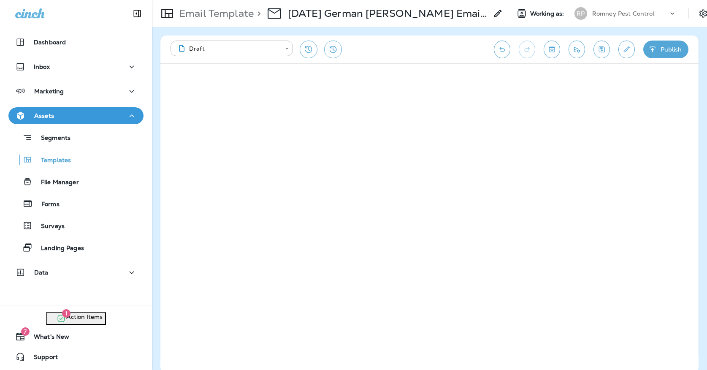
click at [582, 49] on button "Send test email" at bounding box center [576, 50] width 16 height 18
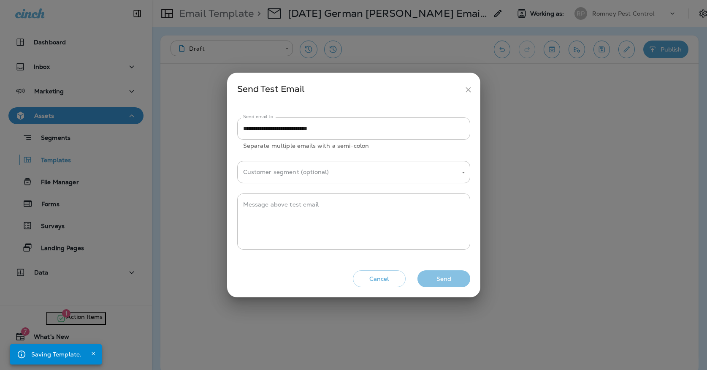
click at [457, 276] on button "Send" at bounding box center [443, 278] width 53 height 17
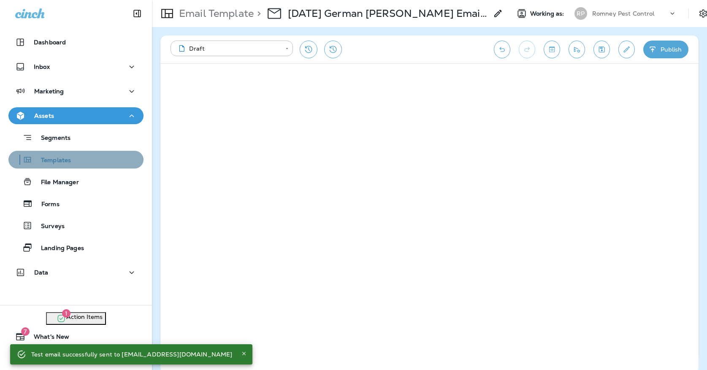
click at [95, 165] on div "Templates" at bounding box center [76, 159] width 128 height 13
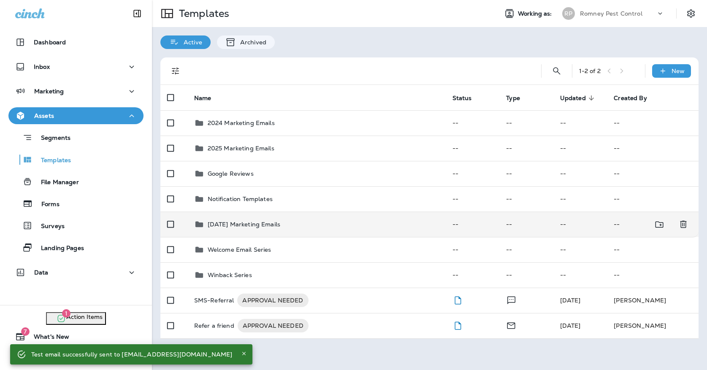
click at [297, 219] on div "[DATE] Marketing Emails" at bounding box center [316, 224] width 245 height 10
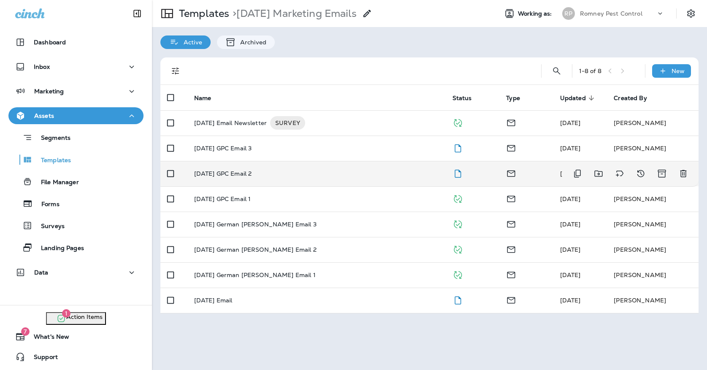
click at [315, 172] on td "[DATE] GPC Email 2" at bounding box center [316, 173] width 258 height 25
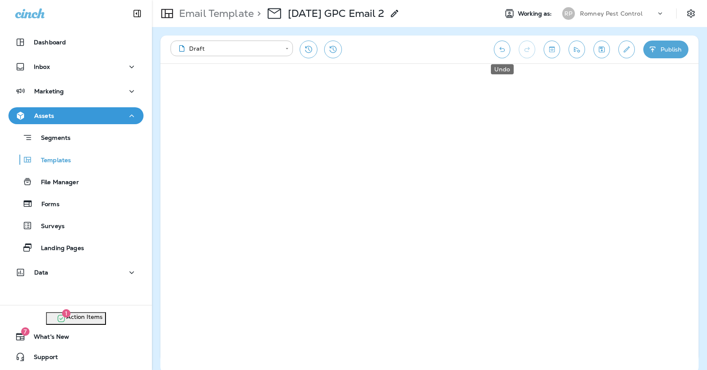
click at [507, 51] on button "Undo" at bounding box center [502, 50] width 16 height 18
click at [670, 41] on button "Publish" at bounding box center [665, 50] width 45 height 18
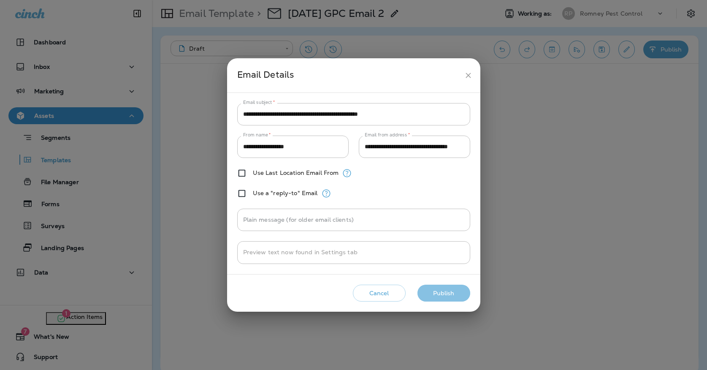
click at [457, 298] on button "Publish" at bounding box center [443, 292] width 53 height 17
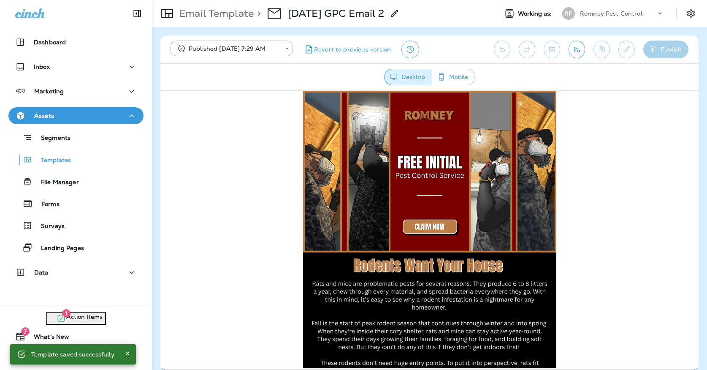
click at [579, 51] on icon "Send test email" at bounding box center [576, 49] width 9 height 8
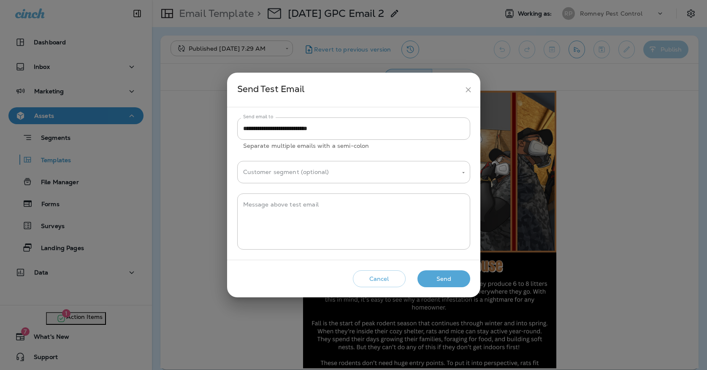
click at [435, 274] on button "Send" at bounding box center [443, 278] width 53 height 17
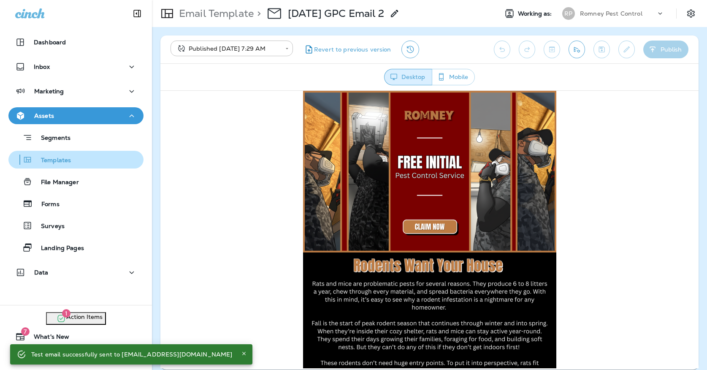
click at [61, 158] on p "Templates" at bounding box center [51, 161] width 38 height 8
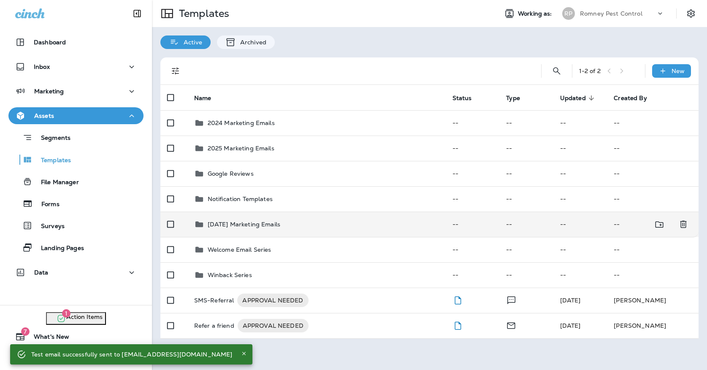
click at [311, 219] on div "[DATE] Marketing Emails" at bounding box center [316, 224] width 245 height 10
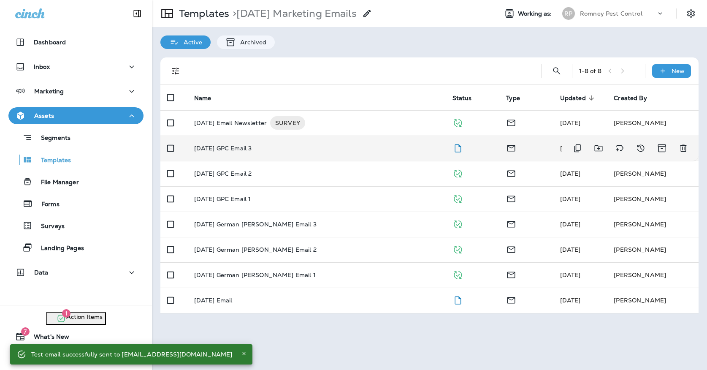
click at [308, 146] on td "[DATE] GPC Email 3" at bounding box center [316, 147] width 258 height 25
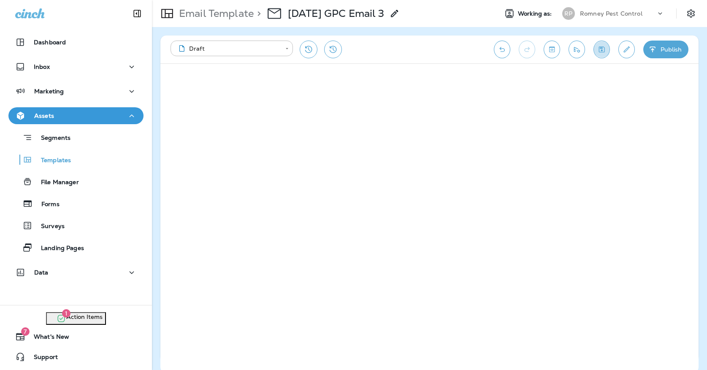
click at [604, 51] on icon "Save" at bounding box center [601, 49] width 9 height 8
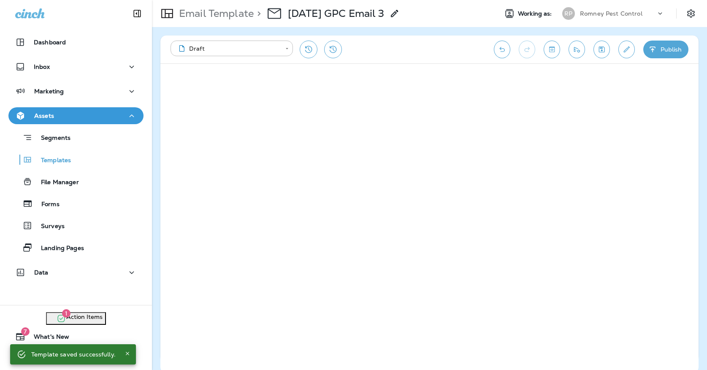
click at [666, 52] on button "Publish" at bounding box center [665, 50] width 45 height 18
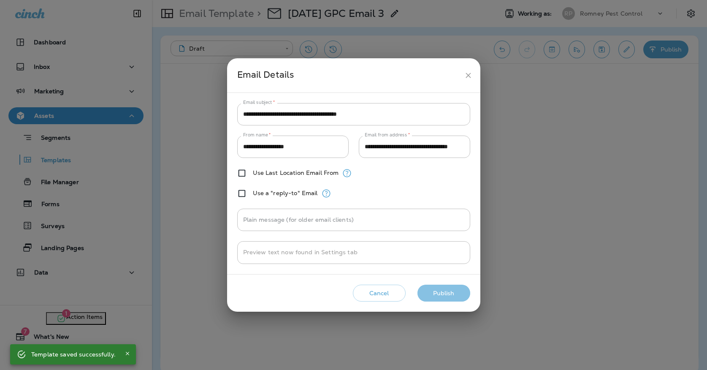
click at [459, 298] on button "Publish" at bounding box center [443, 292] width 53 height 17
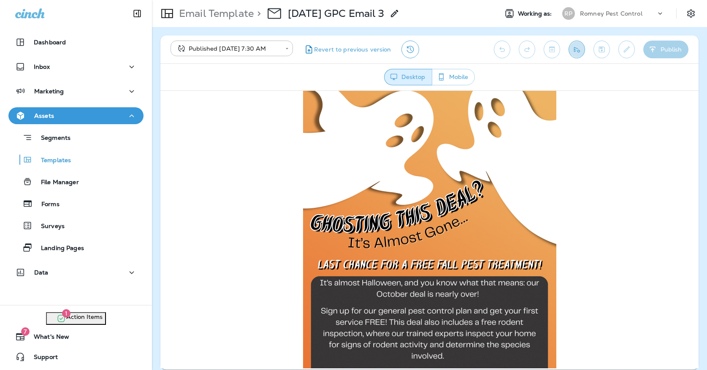
click at [583, 53] on button "Send test email" at bounding box center [576, 50] width 16 height 18
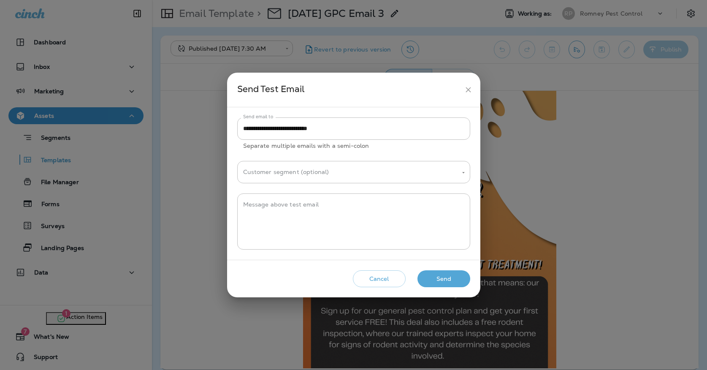
click at [436, 283] on button "Send" at bounding box center [443, 278] width 53 height 17
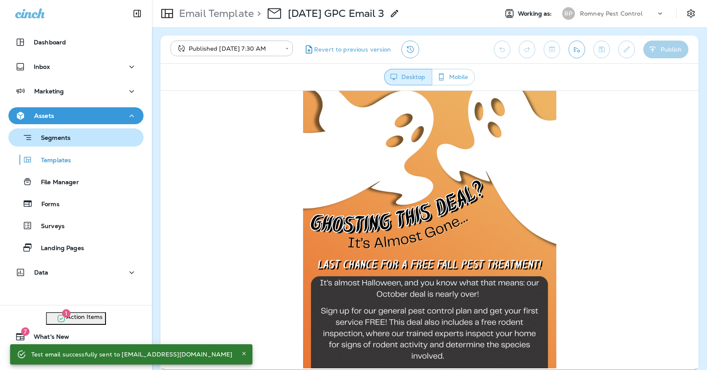
click at [69, 138] on p "Segments" at bounding box center [51, 138] width 38 height 8
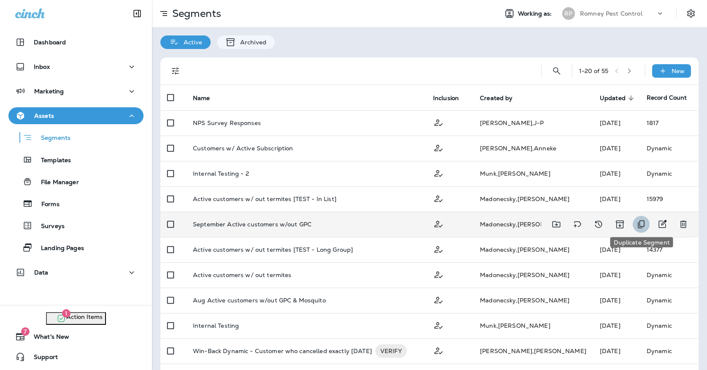
click at [640, 220] on icon "Duplicate Segment" at bounding box center [641, 224] width 7 height 8
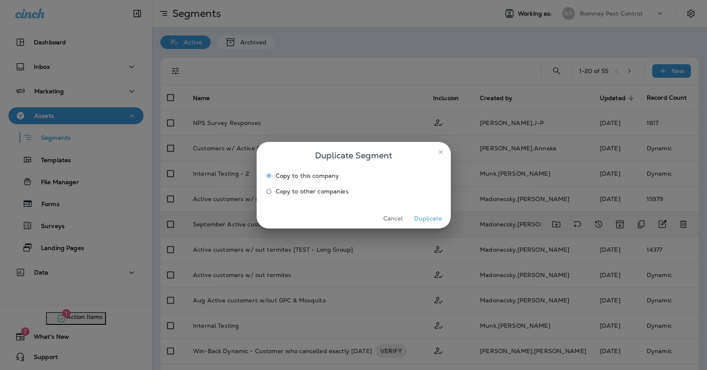
click at [423, 219] on button "Duplicate" at bounding box center [428, 218] width 32 height 13
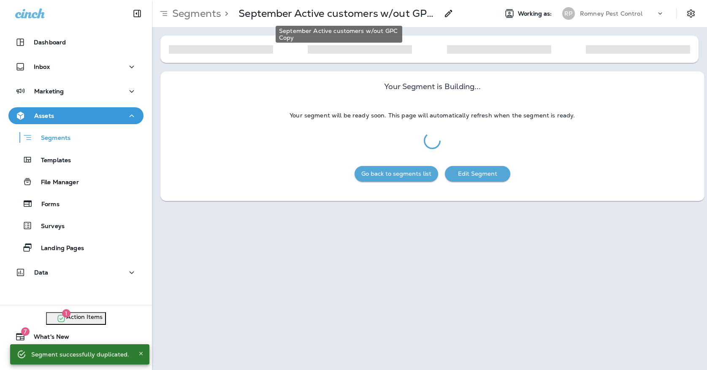
click at [360, 17] on p "September Active customers w/out GPC Copy" at bounding box center [338, 13] width 200 height 13
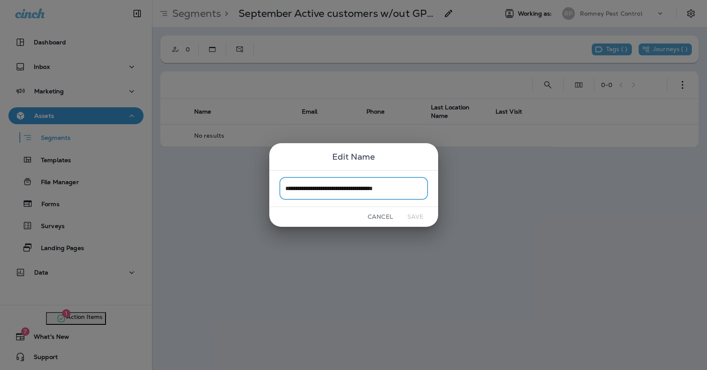
click at [421, 190] on input "**********" at bounding box center [353, 188] width 149 height 22
drag, startPoint x: 318, startPoint y: 187, endPoint x: 261, endPoint y: 187, distance: 56.6
click at [261, 187] on div "**********" at bounding box center [353, 185] width 707 height 370
type input "**********"
click at [425, 219] on button "Save" at bounding box center [416, 216] width 32 height 13
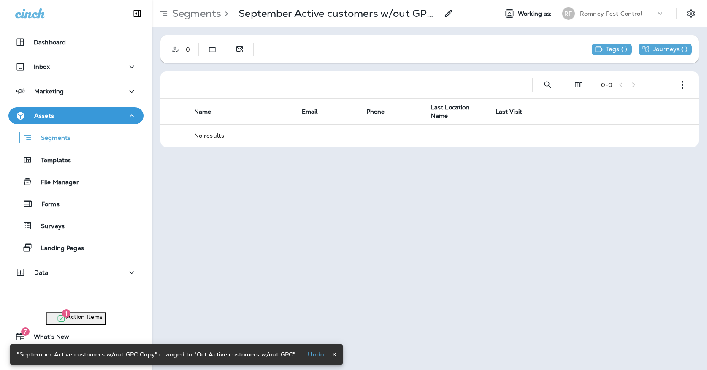
click at [692, 87] on div "0 - 0" at bounding box center [431, 84] width 528 height 27
click at [687, 87] on button "button" at bounding box center [682, 84] width 17 height 17
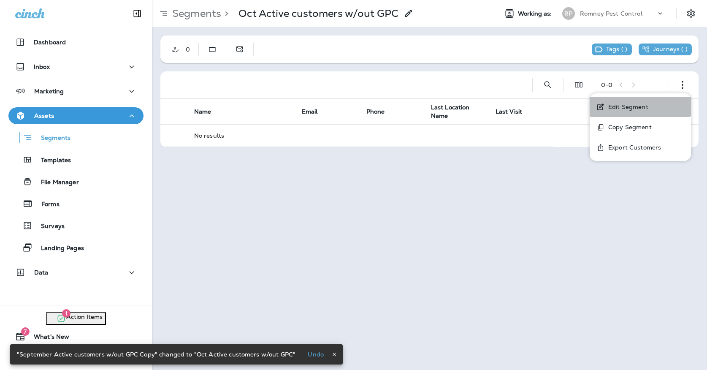
click at [655, 105] on button "Edit Segment" at bounding box center [640, 107] width 101 height 20
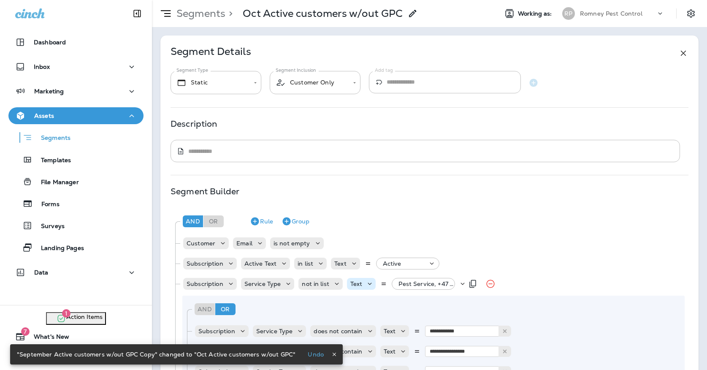
scroll to position [126, 0]
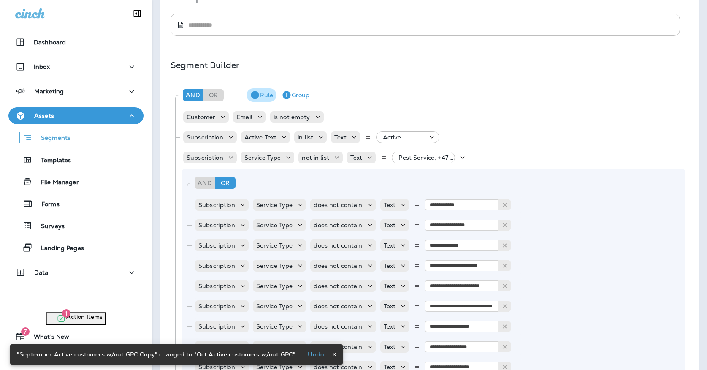
click at [269, 95] on button "Rule" at bounding box center [261, 95] width 30 height 14
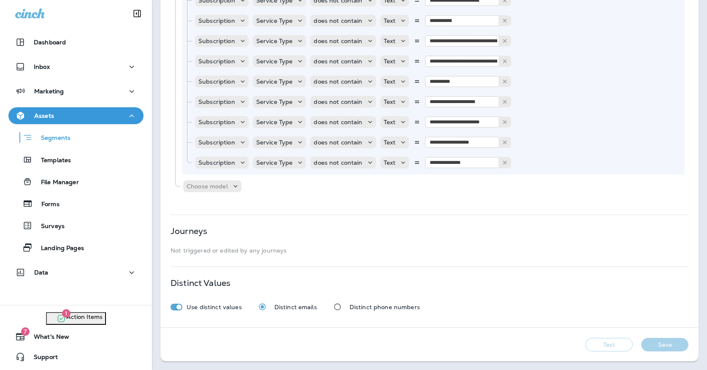
scroll to position [1141, 0]
click at [206, 186] on p "Choose model" at bounding box center [207, 186] width 41 height 7
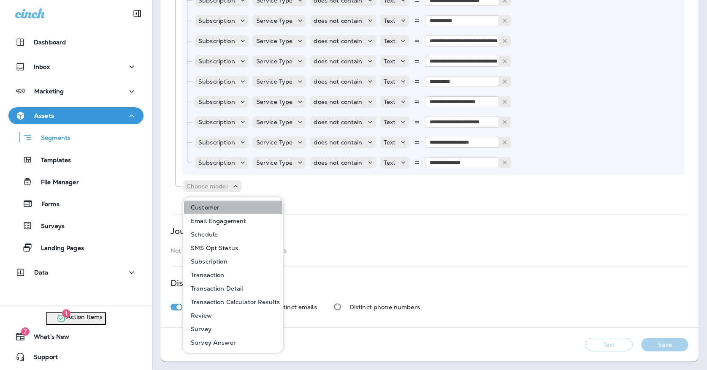
click at [206, 208] on p "Customer" at bounding box center [203, 207] width 32 height 7
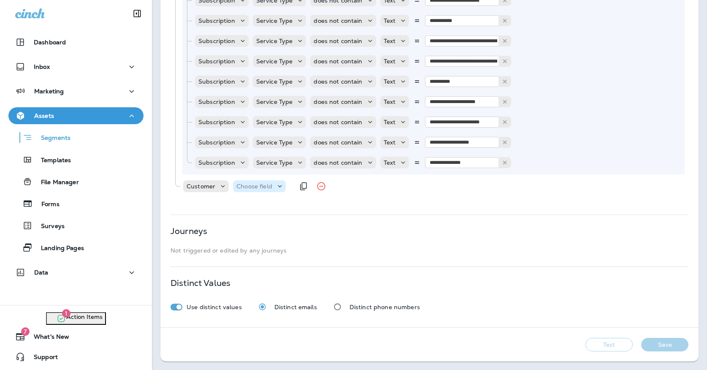
click at [258, 186] on p "Choose field" at bounding box center [254, 186] width 36 height 7
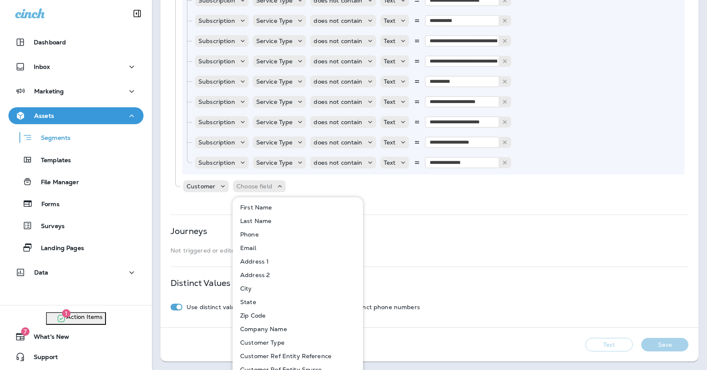
click at [259, 337] on button "Customer Type" at bounding box center [298, 342] width 130 height 14
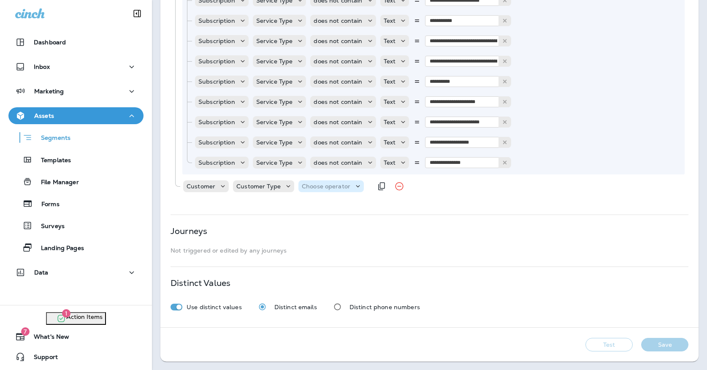
click at [302, 188] on p "Choose operator" at bounding box center [326, 186] width 49 height 7
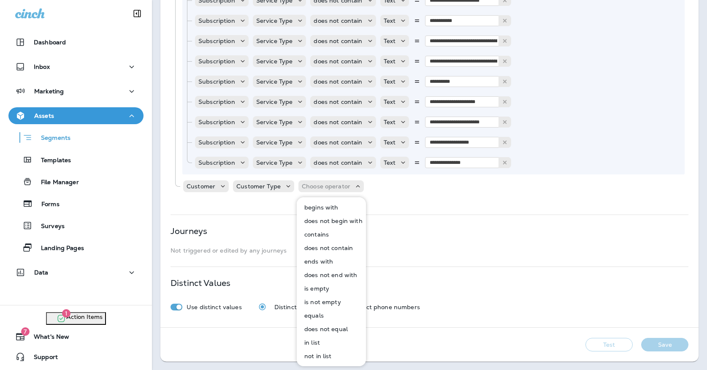
click at [321, 340] on button "in list" at bounding box center [332, 342] width 68 height 14
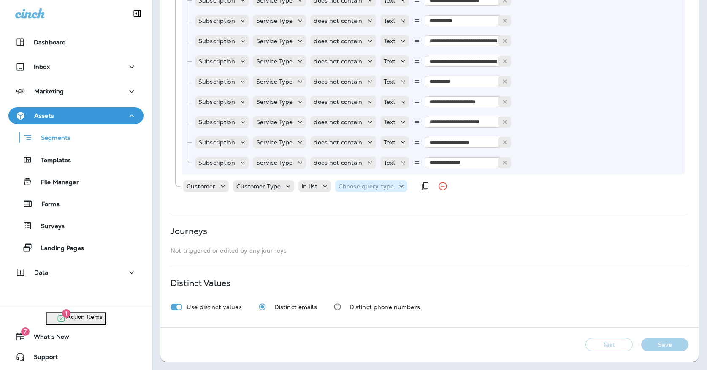
click at [350, 186] on p "Choose query type" at bounding box center [365, 186] width 55 height 7
click at [356, 208] on button "Text" at bounding box center [358, 207] width 49 height 14
click at [387, 188] on p "Select options" at bounding box center [407, 186] width 41 height 7
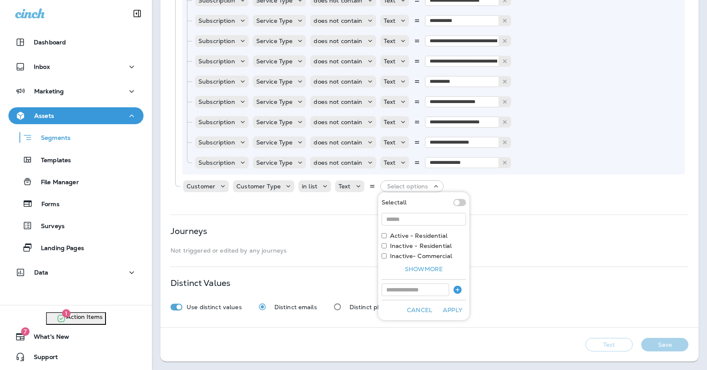
click at [393, 235] on label "Active - Residential" at bounding box center [418, 235] width 57 height 7
click at [454, 307] on button "Apply" at bounding box center [452, 309] width 27 height 13
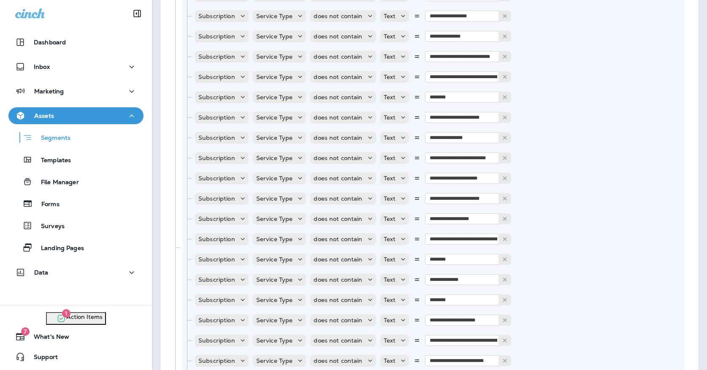
scroll to position [553, 0]
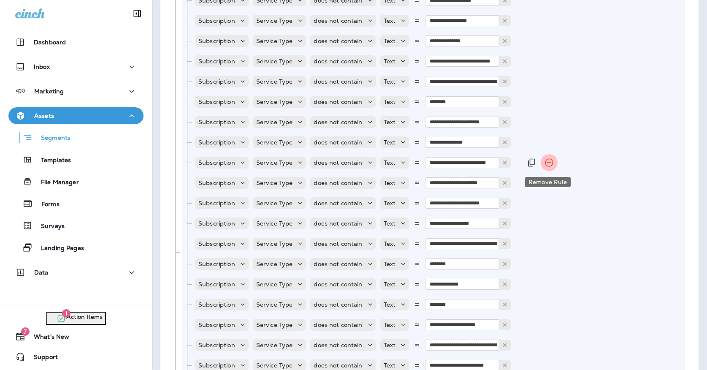
click at [550, 161] on icon "Remove Rule" at bounding box center [549, 162] width 10 height 10
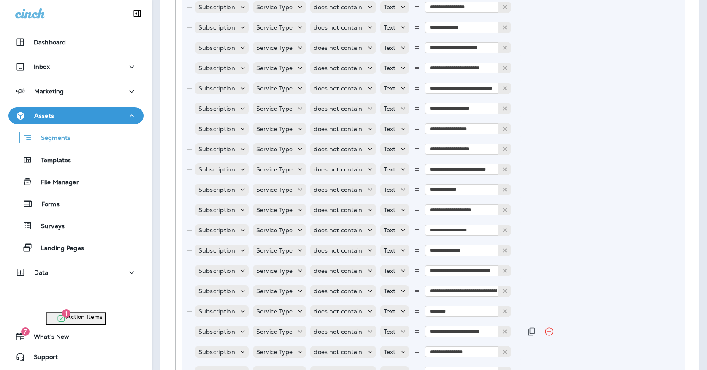
scroll to position [176, 0]
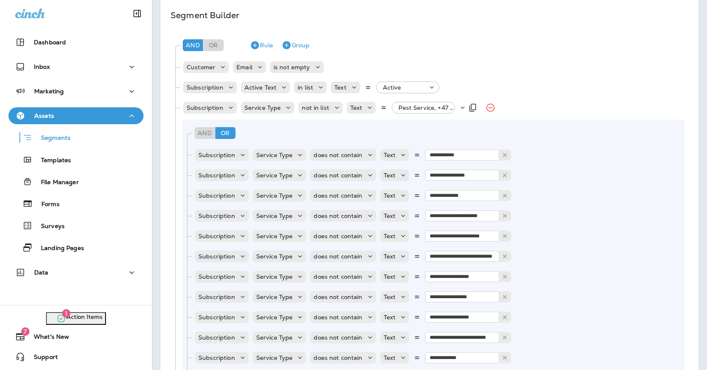
click at [410, 111] on div "Pest Service, +47 more" at bounding box center [426, 108] width 63 height 12
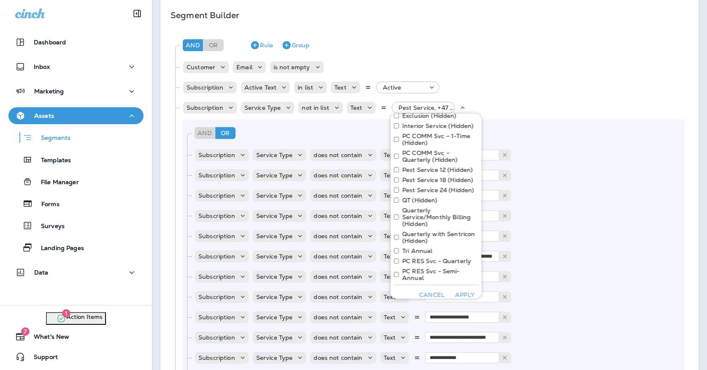
scroll to position [649, 0]
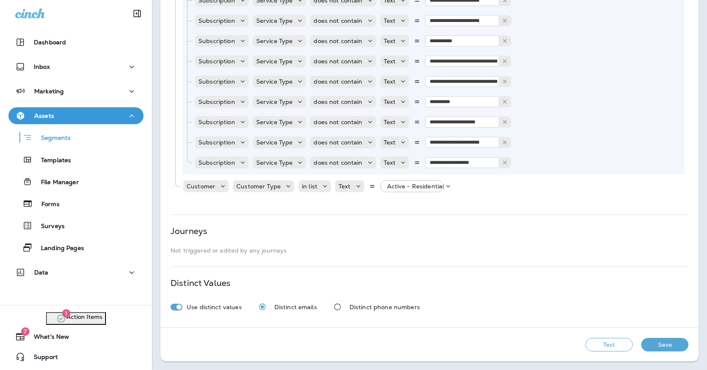
scroll to position [1120, 0]
click at [661, 341] on button "Save" at bounding box center [664, 345] width 47 height 14
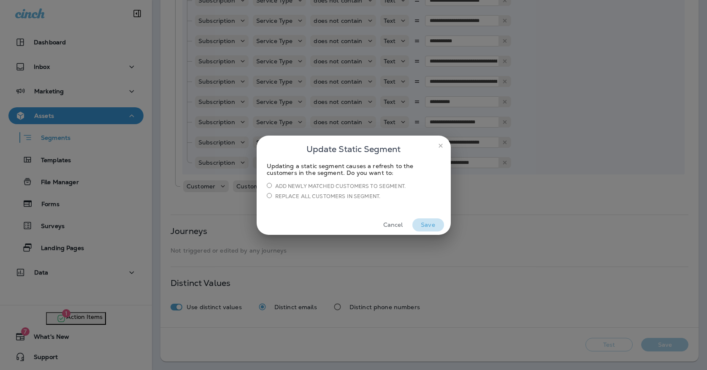
click at [420, 220] on button "Save" at bounding box center [428, 224] width 32 height 13
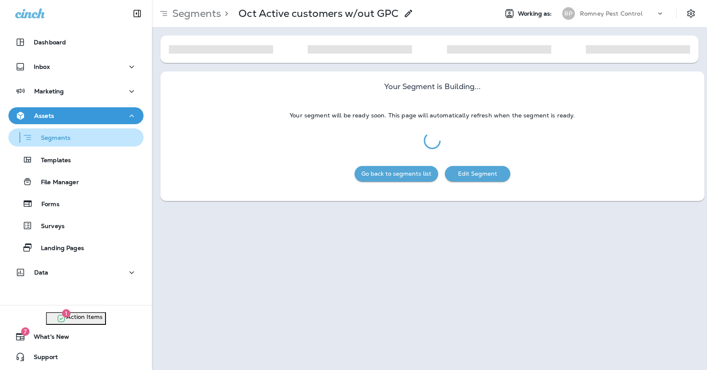
click at [112, 137] on div "Segments" at bounding box center [76, 137] width 128 height 13
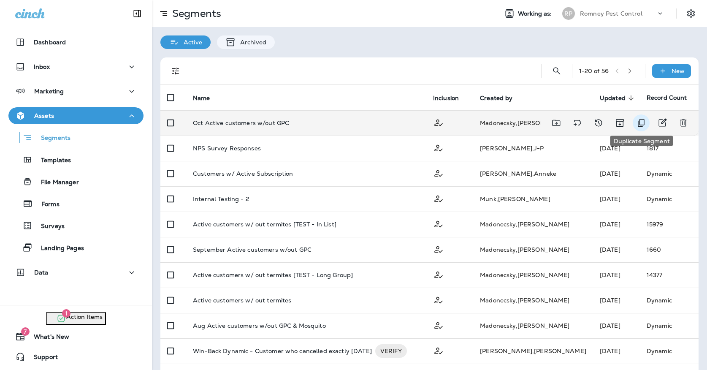
click at [640, 119] on icon "Duplicate Segment" at bounding box center [641, 123] width 10 height 10
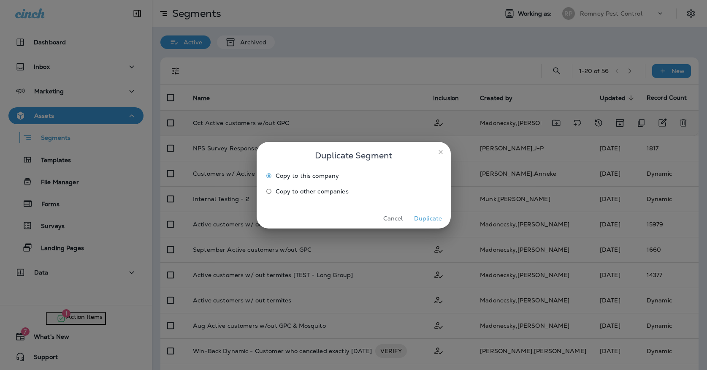
click at [439, 215] on button "Duplicate" at bounding box center [428, 218] width 32 height 13
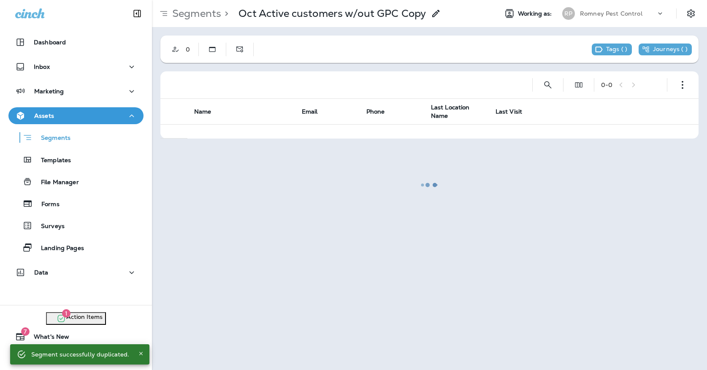
click at [441, 13] on icon at bounding box center [436, 13] width 10 height 10
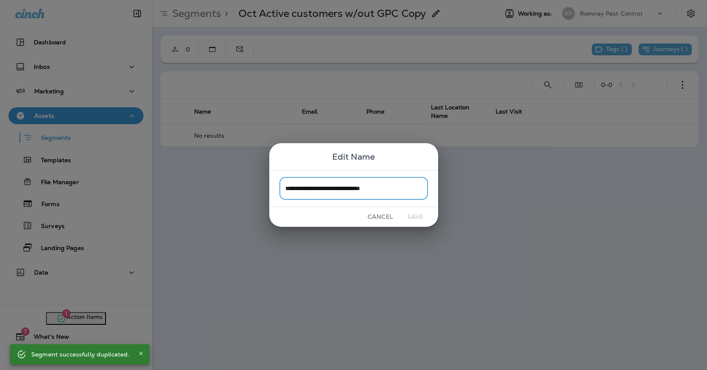
click at [402, 195] on input "**********" at bounding box center [353, 188] width 149 height 22
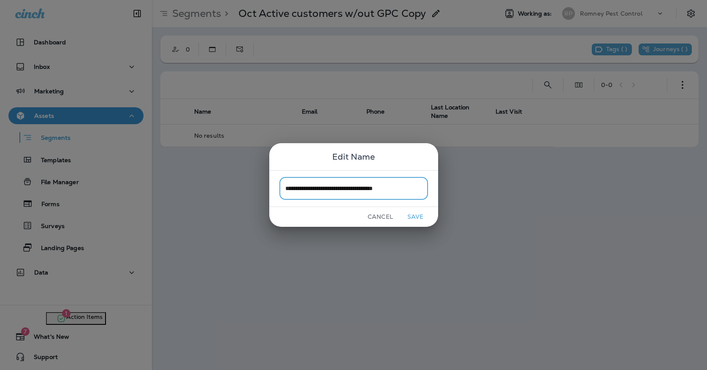
type input "**********"
click at [419, 218] on button "Save" at bounding box center [416, 216] width 32 height 13
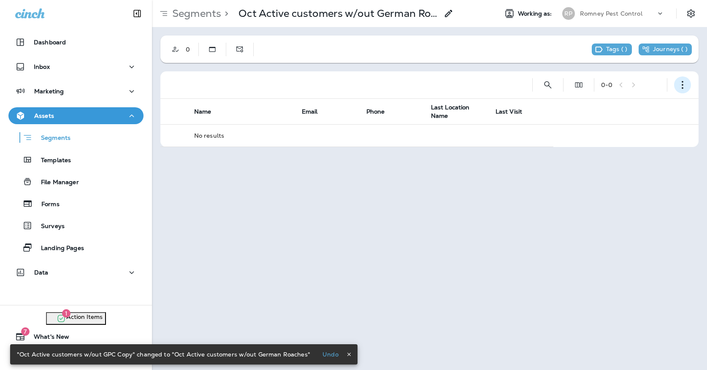
click at [686, 80] on button "button" at bounding box center [682, 84] width 17 height 17
click at [629, 101] on button "Edit Segment" at bounding box center [640, 107] width 101 height 20
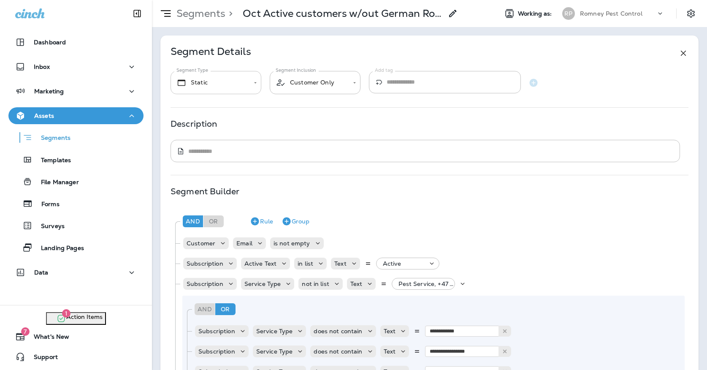
scroll to position [0, 0]
click at [210, 0] on body "**********" at bounding box center [353, 0] width 707 height 0
click at [205, 127] on li "Dynamic" at bounding box center [215, 130] width 91 height 20
type input "*******"
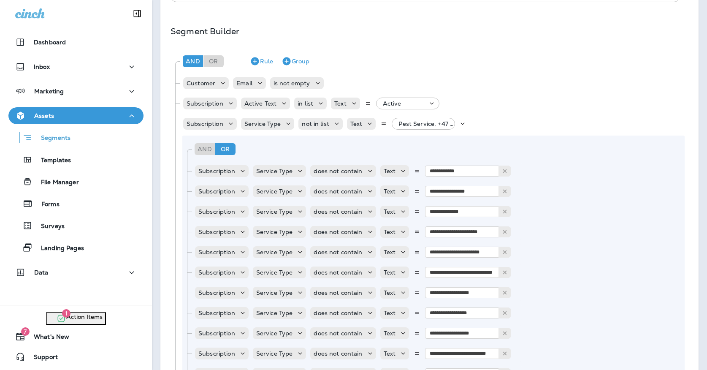
scroll to position [234, 0]
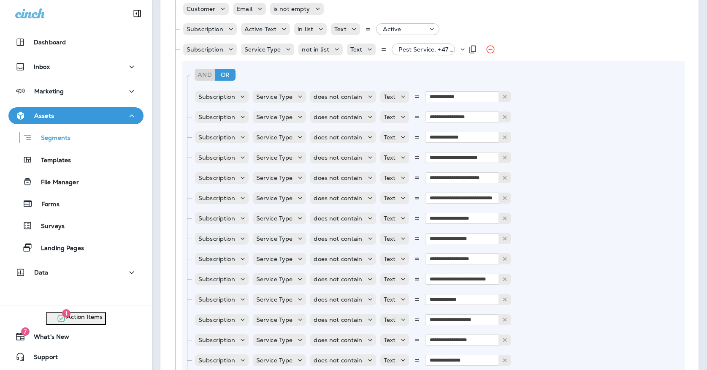
click at [404, 46] on p "Pest Service, +47 more" at bounding box center [428, 49] width 60 height 7
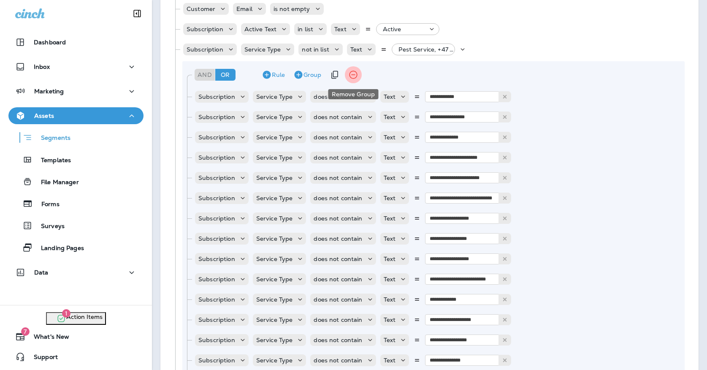
click at [350, 73] on icon "Remove Group" at bounding box center [353, 75] width 10 height 10
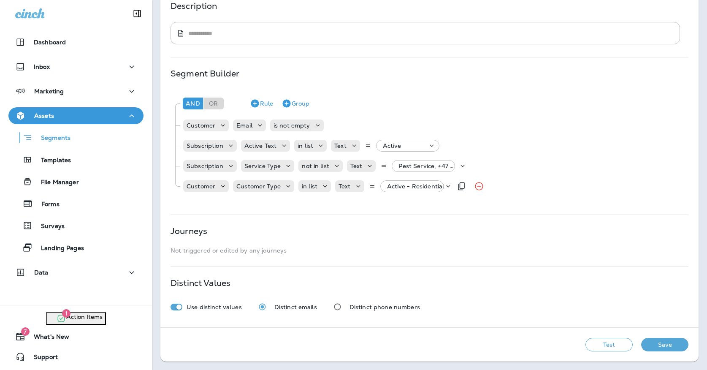
scroll to position [118, 0]
click at [408, 166] on p "Pest Service, +47 more" at bounding box center [428, 165] width 60 height 7
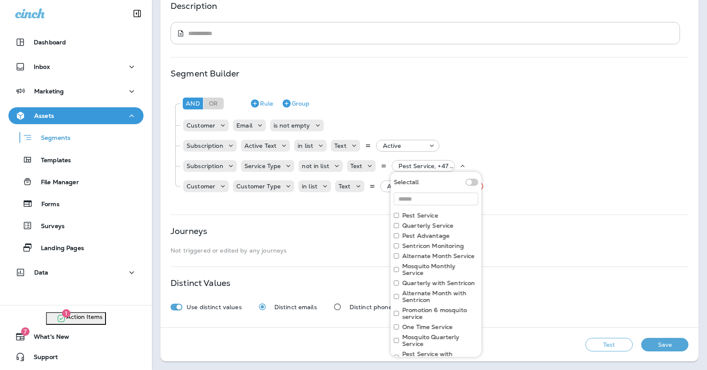
click at [419, 225] on label "Quarterly Service" at bounding box center [427, 225] width 51 height 7
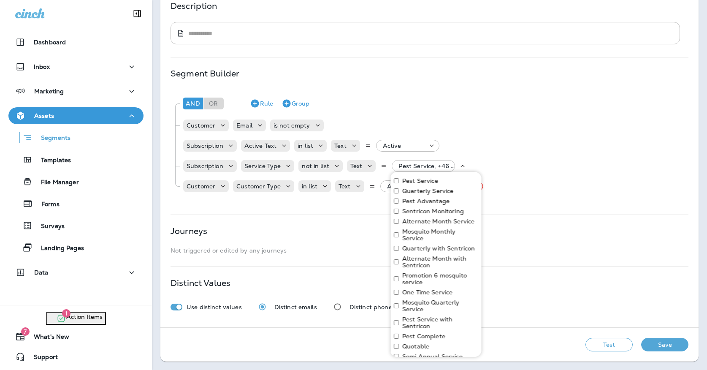
scroll to position [46, 0]
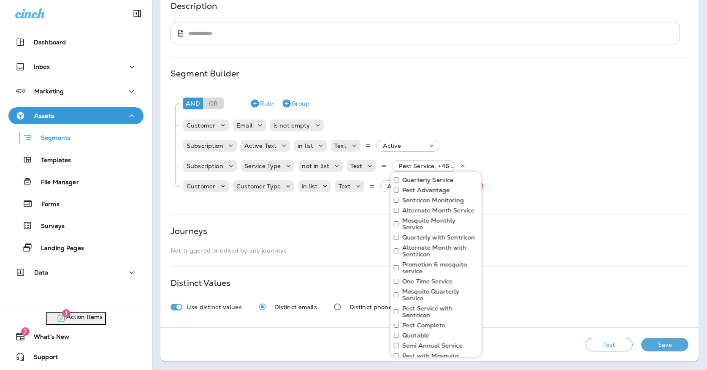
click at [417, 234] on label "Quarterly with Sentricon" at bounding box center [438, 237] width 73 height 7
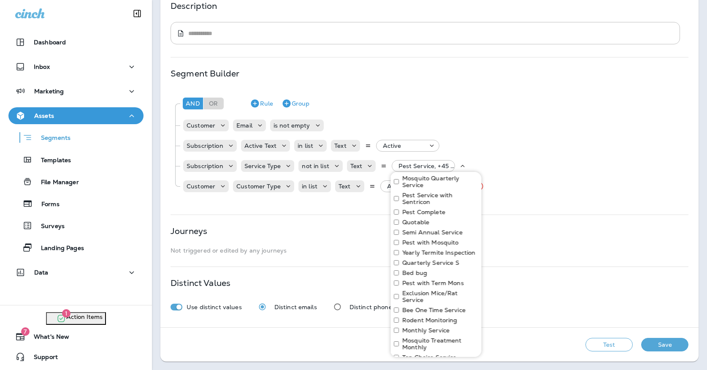
scroll to position [173, 0]
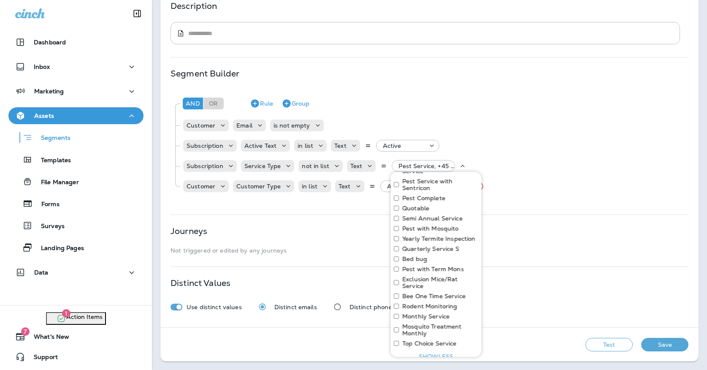
click at [403, 313] on label "Monthly Service" at bounding box center [425, 316] width 47 height 7
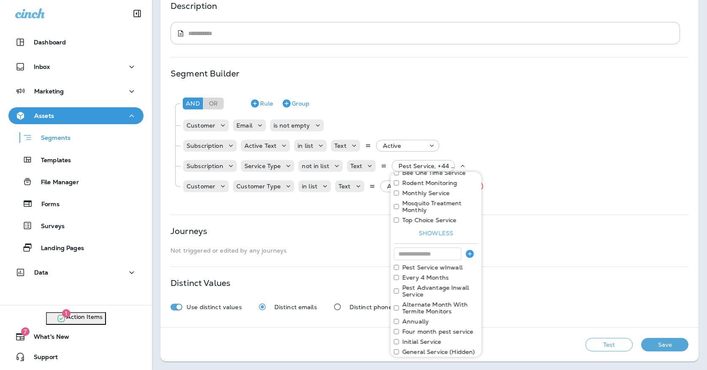
scroll to position [308, 0]
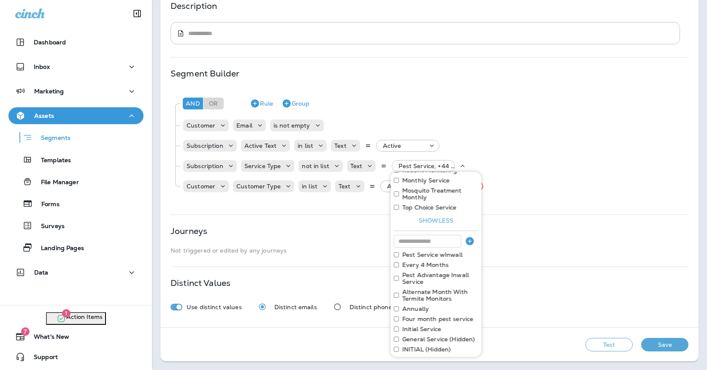
click at [422, 261] on label "Every 4 Months" at bounding box center [425, 264] width 46 height 7
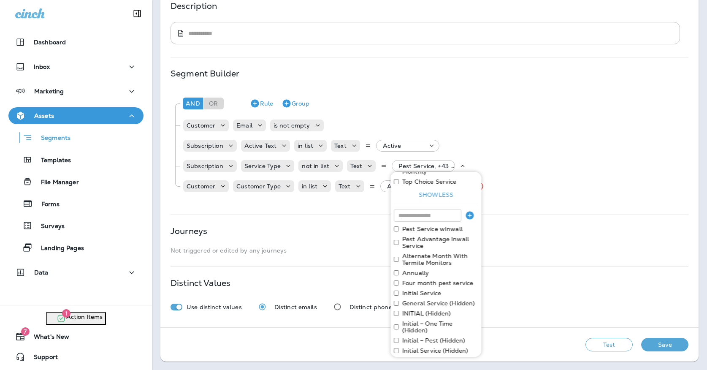
scroll to position [335, 0]
click at [417, 268] on label "Annually" at bounding box center [415, 271] width 27 height 7
click at [418, 268] on label "Four month pest service" at bounding box center [437, 271] width 71 height 7
click at [418, 299] on label "Initial – One Time (Hidden)" at bounding box center [440, 306] width 76 height 14
click at [429, 289] on label "INITIAL (Hidden)" at bounding box center [426, 292] width 49 height 7
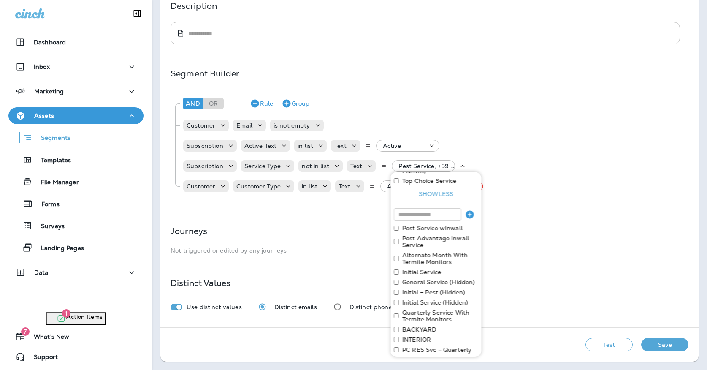
click at [429, 289] on label "Initial – Pest (Hidden)" at bounding box center [433, 292] width 63 height 7
click at [429, 289] on label "Initial Service (Hidden)" at bounding box center [435, 292] width 66 height 7
click at [429, 289] on label "Quarterly Service With Termite Monitors" at bounding box center [440, 296] width 76 height 14
click at [423, 289] on label "BACKYARD" at bounding box center [419, 292] width 34 height 7
click at [423, 289] on label "INTERIOR" at bounding box center [416, 292] width 29 height 7
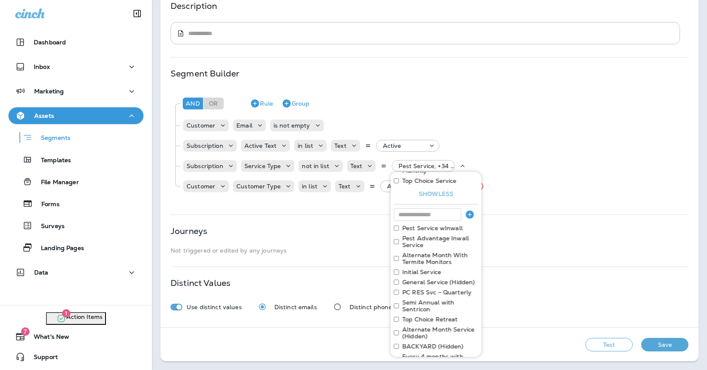
click at [424, 289] on label "PC RES Svc – Quarterly" at bounding box center [436, 292] width 69 height 7
click at [424, 289] on label "Semi Annual with Sentricon" at bounding box center [440, 296] width 76 height 14
click at [421, 268] on label "Initial Service" at bounding box center [421, 271] width 39 height 7
click at [420, 279] on label "Top Choice Retreat" at bounding box center [430, 282] width 56 height 7
click at [416, 295] on label "BACKYARD (Hidden)" at bounding box center [432, 298] width 61 height 7
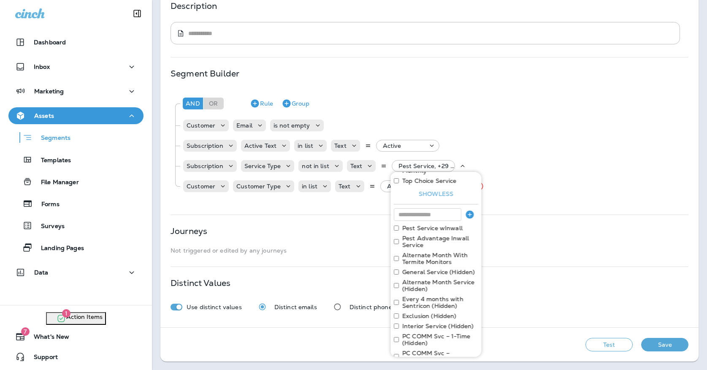
click at [415, 295] on label "Every 4 months with Sentricon (Hidden)" at bounding box center [440, 302] width 76 height 14
click at [415, 295] on label "Exclusion (Hidden)" at bounding box center [429, 298] width 54 height 7
click at [415, 295] on label "Interior Service (Hidden)" at bounding box center [438, 298] width 72 height 7
click at [415, 295] on label "PC COMM Svc – 1-Time (Hidden)" at bounding box center [440, 302] width 76 height 14
click at [414, 298] on label "PC COMM Svc – Quarterly (Hidden)" at bounding box center [440, 302] width 76 height 14
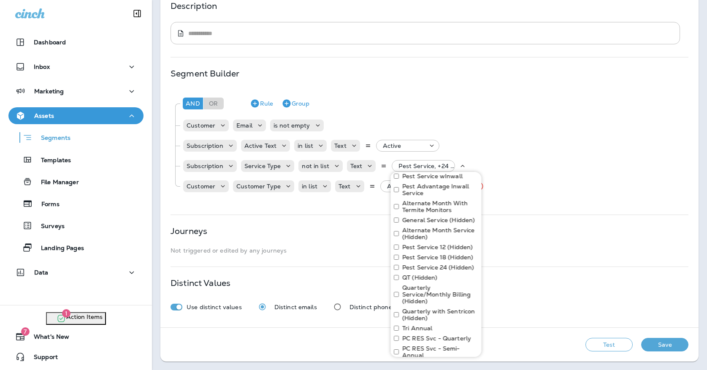
scroll to position [390, 0]
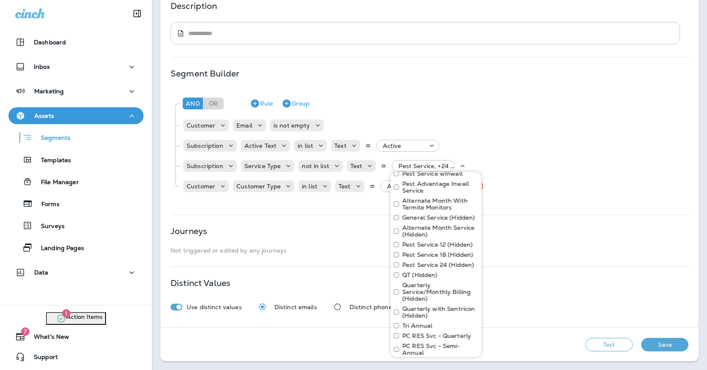
click at [412, 271] on label "QT (Hidden)" at bounding box center [419, 274] width 35 height 7
click at [412, 271] on label "Quarterly Service/Monthly Billing (Hidden)" at bounding box center [440, 281] width 76 height 20
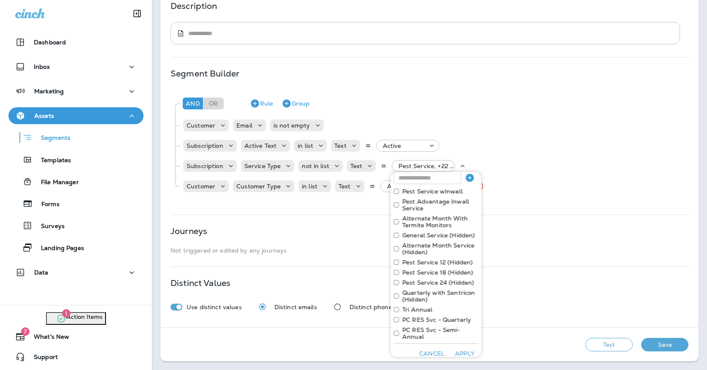
click at [414, 289] on label "Quarterly with Sentricon (Hidden)" at bounding box center [440, 296] width 76 height 14
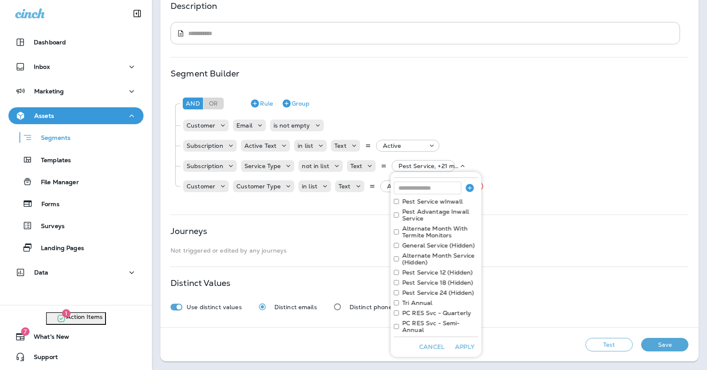
scroll to position [355, 0]
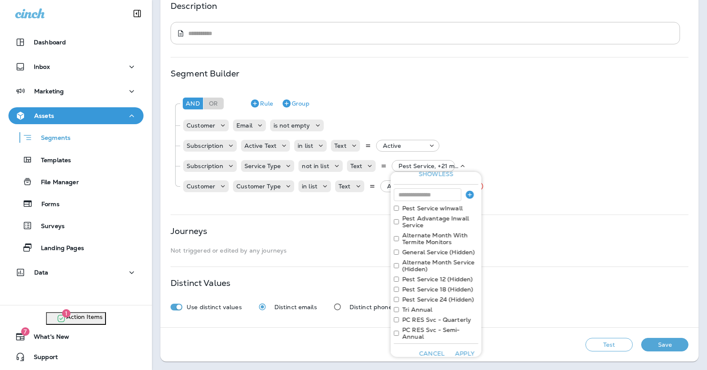
click at [416, 306] on label "Tri Annual" at bounding box center [417, 309] width 30 height 7
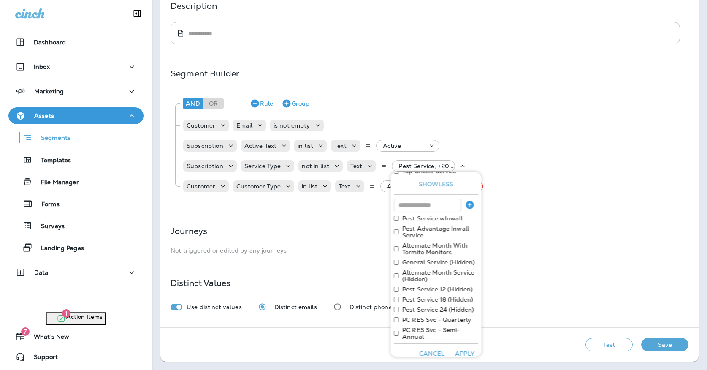
click at [419, 316] on label "PC RES Svc - Quarterly" at bounding box center [436, 319] width 69 height 7
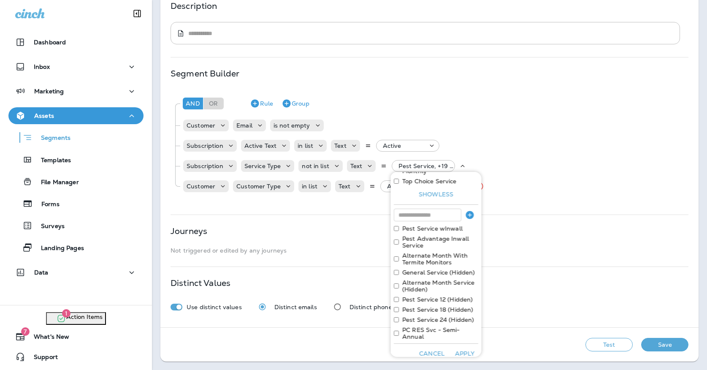
click at [419, 327] on label "PC RES Svc - Semi-Annual" at bounding box center [440, 333] width 76 height 14
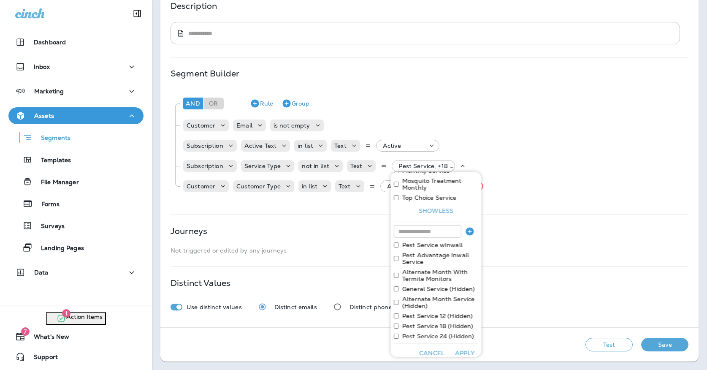
scroll to position [318, 0]
click at [464, 349] on button "Apply" at bounding box center [464, 353] width 27 height 13
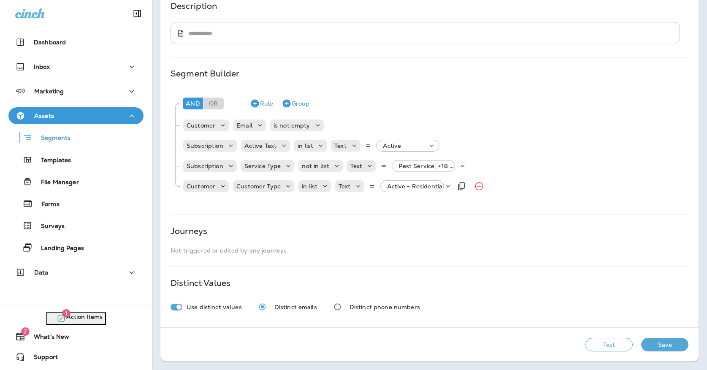
click at [609, 341] on button "Test" at bounding box center [608, 345] width 47 height 14
click at [496, 347] on button "View Sample" at bounding box center [518, 344] width 44 height 9
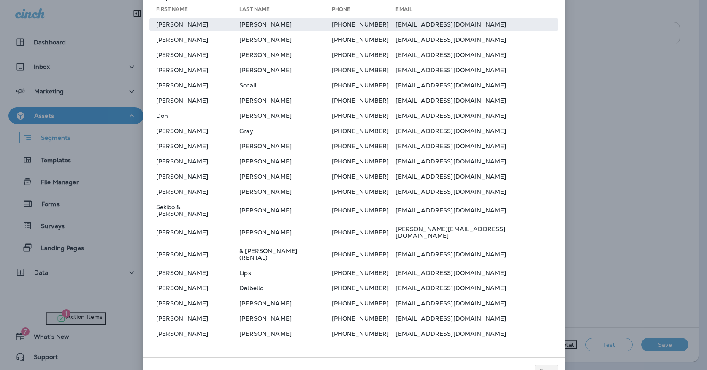
click at [236, 31] on td "[PERSON_NAME]" at bounding box center [194, 25] width 90 height 14
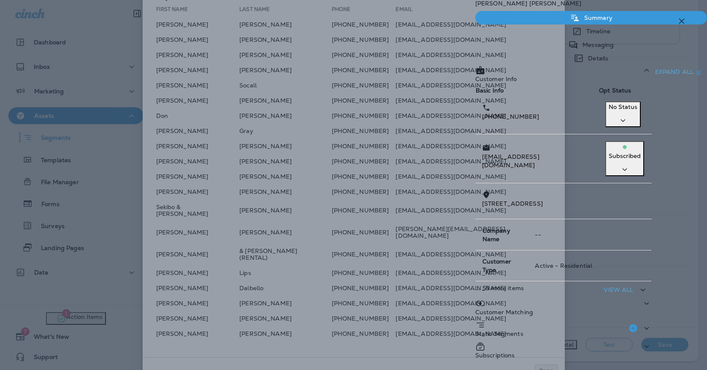
click at [482, 352] on p "Subscriptions" at bounding box center [495, 355] width 40 height 7
click at [684, 22] on icon "button" at bounding box center [681, 21] width 10 height 10
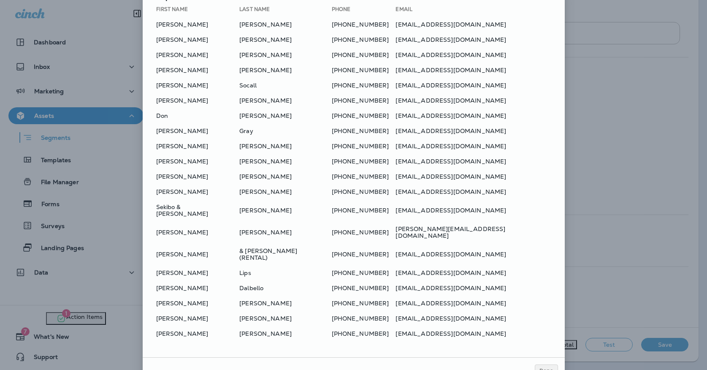
click at [276, 199] on div at bounding box center [353, 185] width 707 height 370
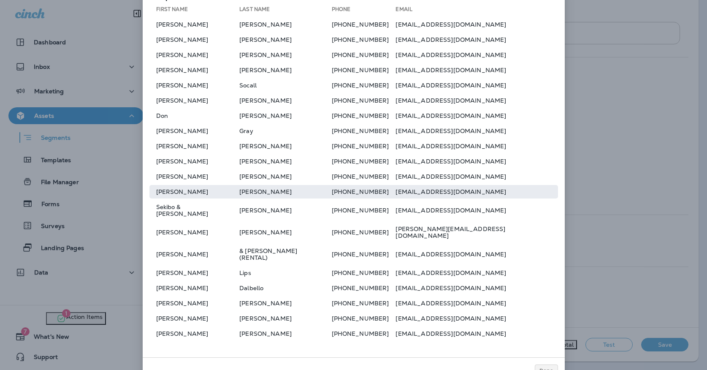
click at [277, 198] on td "[PERSON_NAME]" at bounding box center [285, 192] width 92 height 14
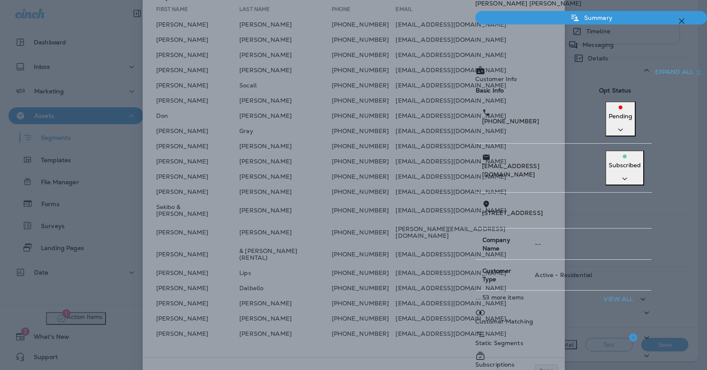
click at [516, 350] on div "Subscriptions" at bounding box center [563, 361] width 176 height 22
click at [680, 18] on icon "button" at bounding box center [681, 21] width 10 height 10
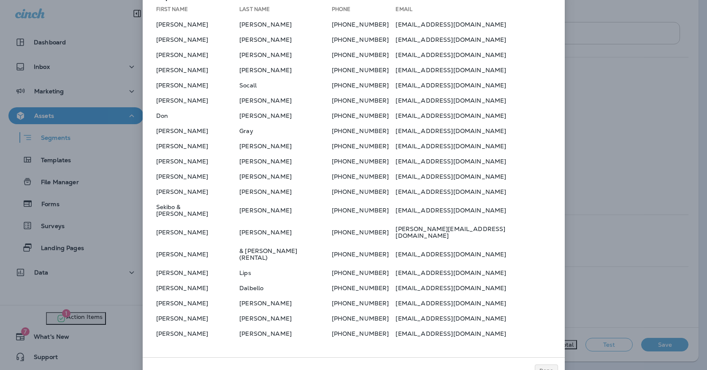
click at [358, 331] on table "First Name Last Name Phone Email [PERSON_NAME] [PHONE_NUMBER] [EMAIL_ADDRESS][D…" at bounding box center [353, 173] width 409 height 338
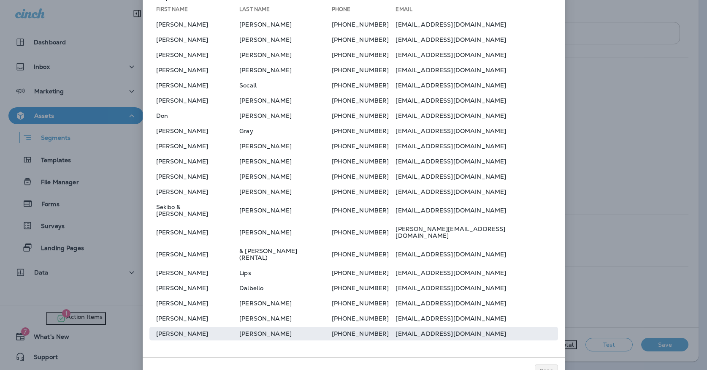
click at [331, 327] on td "[PERSON_NAME]" at bounding box center [285, 334] width 92 height 14
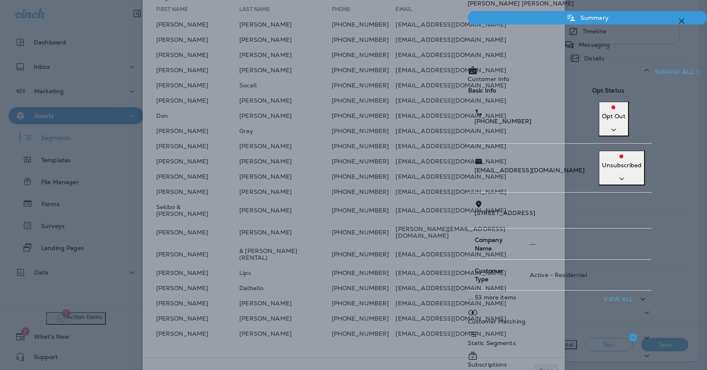
click at [532, 350] on div "Subscriptions" at bounding box center [560, 361] width 184 height 22
click at [672, 21] on div "[PERSON_NAME] Summary Timeline Messaging Details Customer Info Basic Info Opt S…" at bounding box center [587, 226] width 239 height 452
click at [673, 21] on button "button" at bounding box center [681, 21] width 17 height 17
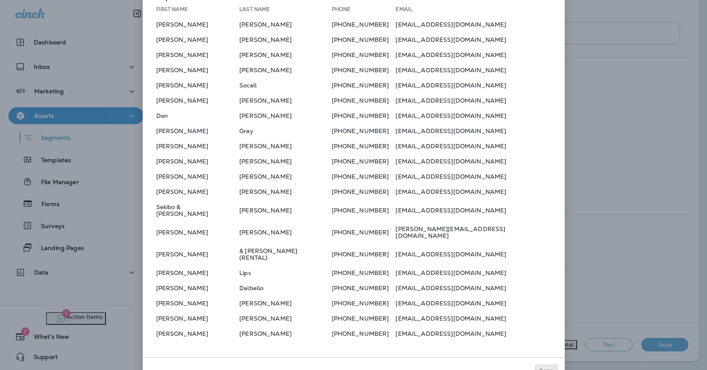
click at [543, 368] on span "Done" at bounding box center [546, 371] width 14 height 6
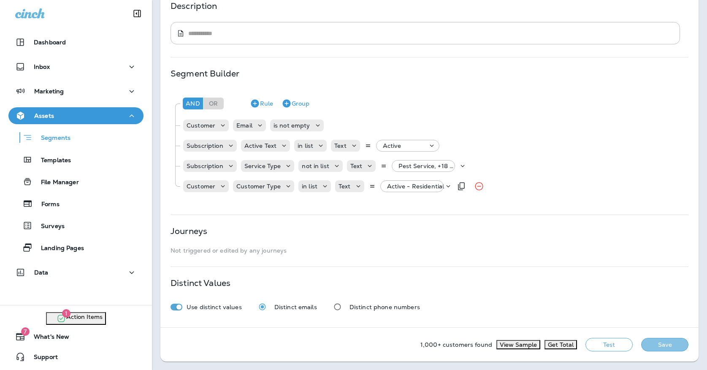
click at [655, 340] on button "Save" at bounding box center [664, 345] width 47 height 14
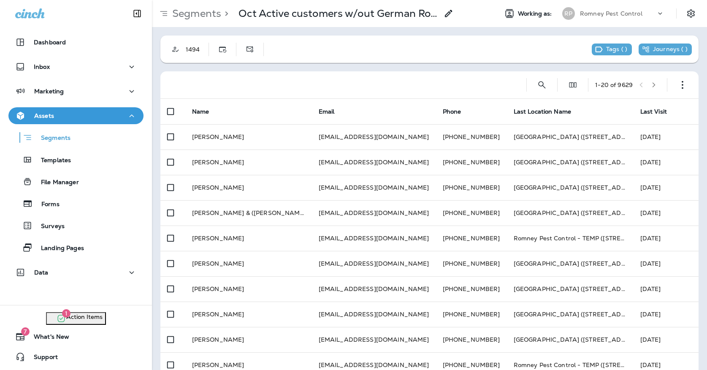
click at [76, 168] on div "Segments Templates File Manager Forms Surveys Landing Pages" at bounding box center [75, 190] width 135 height 132
click at [76, 167] on button "Templates" at bounding box center [75, 160] width 135 height 18
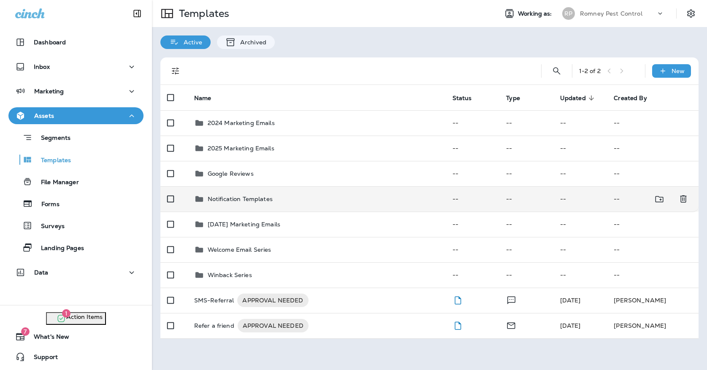
click at [272, 195] on p "Notification Templates" at bounding box center [240, 198] width 65 height 7
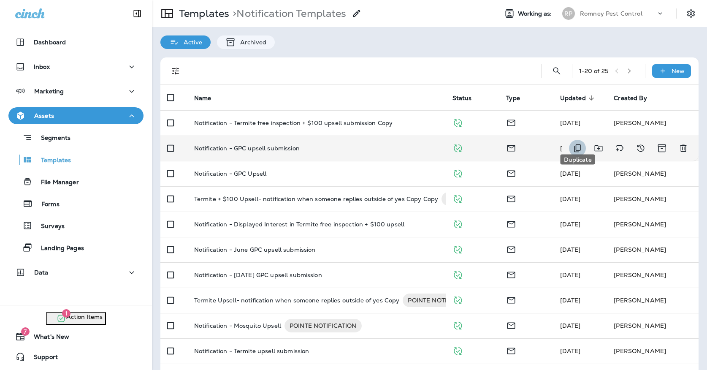
click at [576, 143] on icon "Duplicate" at bounding box center [577, 148] width 10 height 10
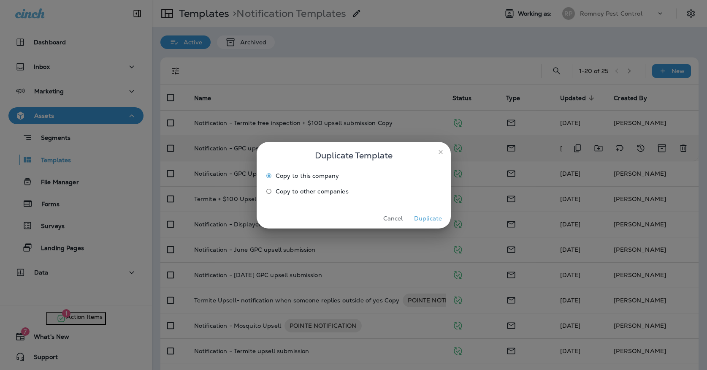
click at [424, 219] on button "Duplicate" at bounding box center [428, 218] width 32 height 13
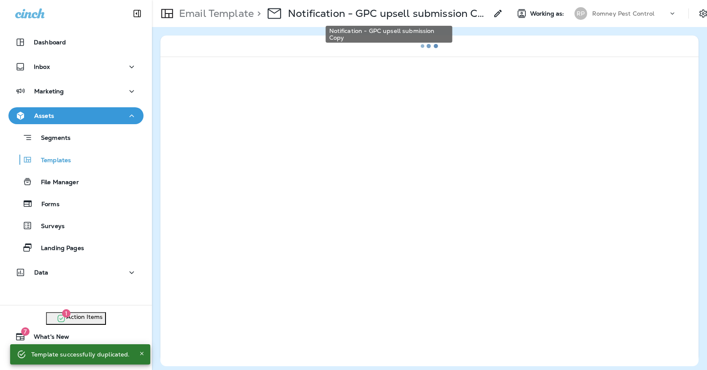
click at [403, 16] on p "Notification - GPC upsell submission Copy" at bounding box center [388, 13] width 200 height 13
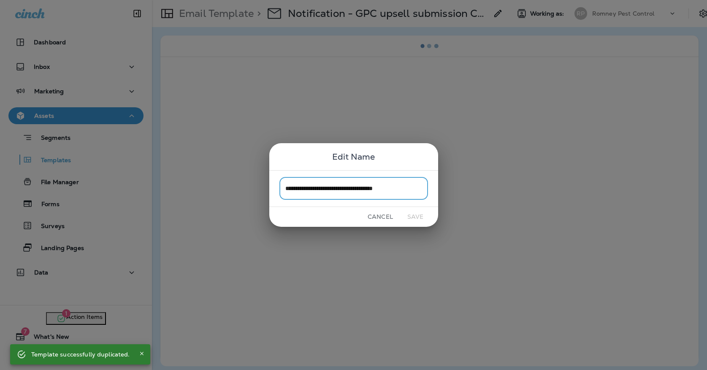
click at [415, 192] on input "**********" at bounding box center [353, 188] width 149 height 22
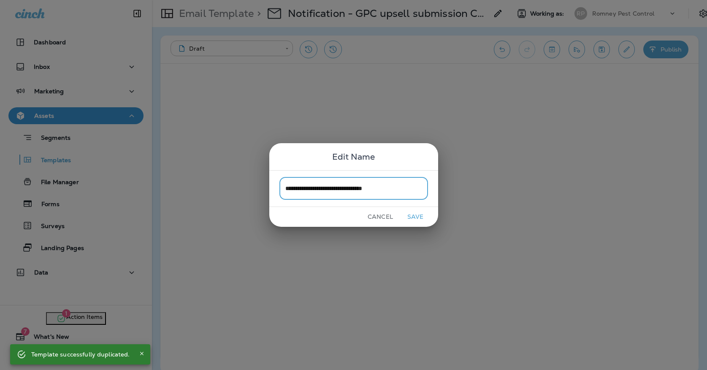
click at [338, 188] on input "**********" at bounding box center [353, 188] width 149 height 22
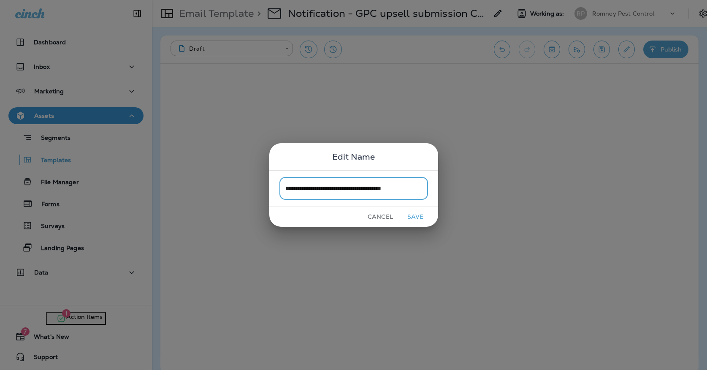
type input "**********"
click at [406, 214] on button "Save" at bounding box center [416, 216] width 32 height 13
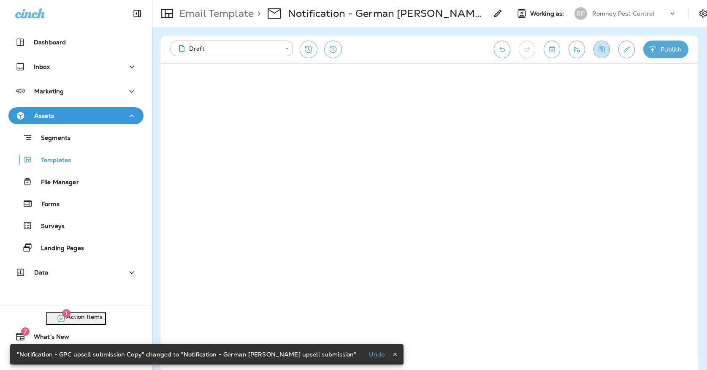
click at [604, 50] on icon "Save" at bounding box center [601, 49] width 9 height 8
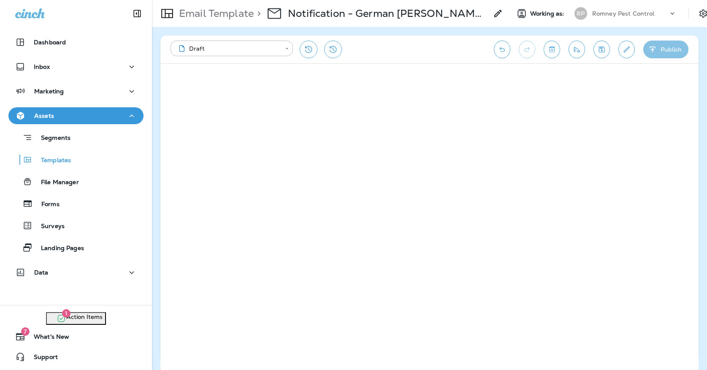
click at [670, 49] on button "Publish" at bounding box center [665, 50] width 45 height 18
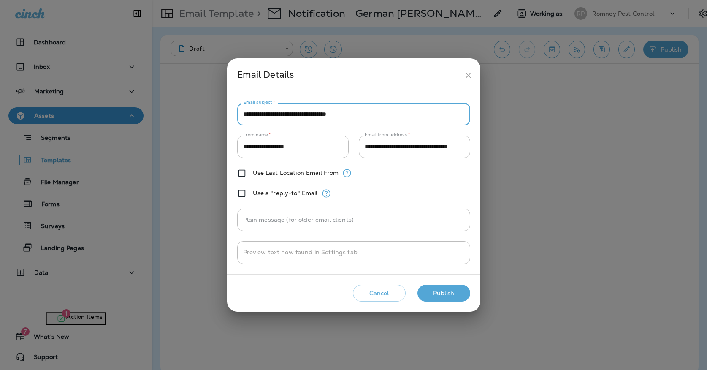
type input "**********"
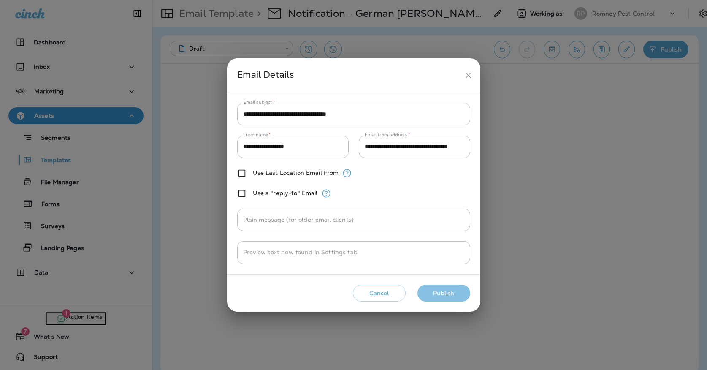
click at [441, 294] on button "Publish" at bounding box center [443, 292] width 53 height 17
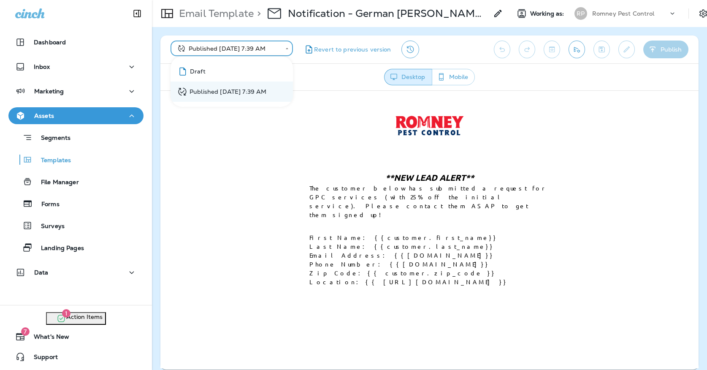
click at [274, 0] on body "**********" at bounding box center [353, 0] width 707 height 0
click at [264, 68] on li "Draft" at bounding box center [231, 71] width 122 height 20
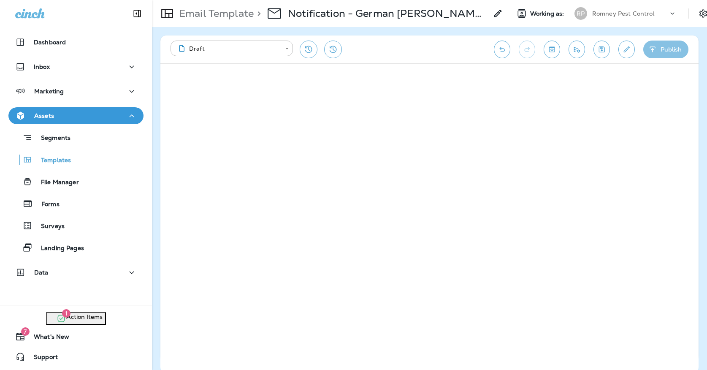
click at [664, 50] on button "Publish" at bounding box center [665, 50] width 45 height 18
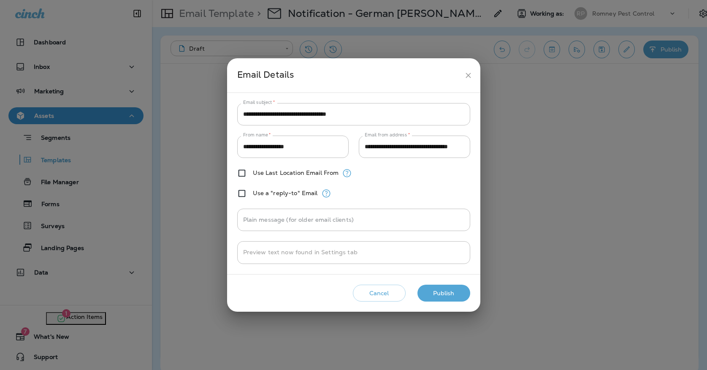
click at [470, 71] on icon "close" at bounding box center [468, 75] width 9 height 9
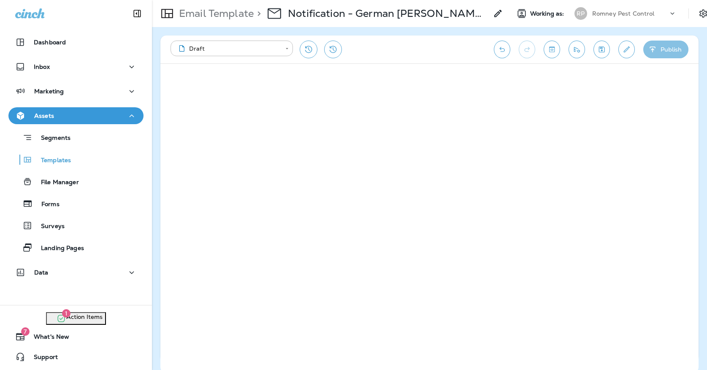
click at [653, 43] on button "Publish" at bounding box center [665, 50] width 45 height 18
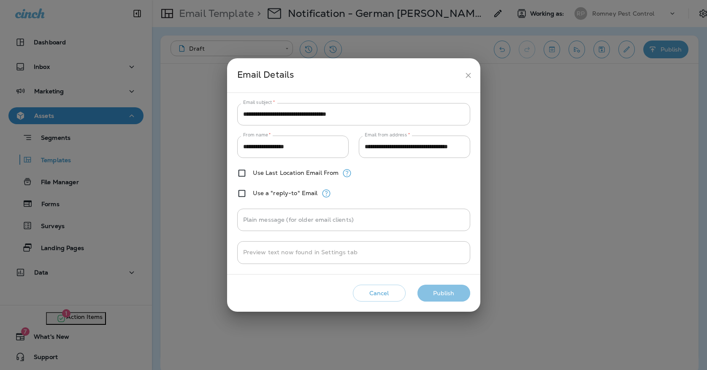
click at [441, 294] on button "Publish" at bounding box center [443, 292] width 53 height 17
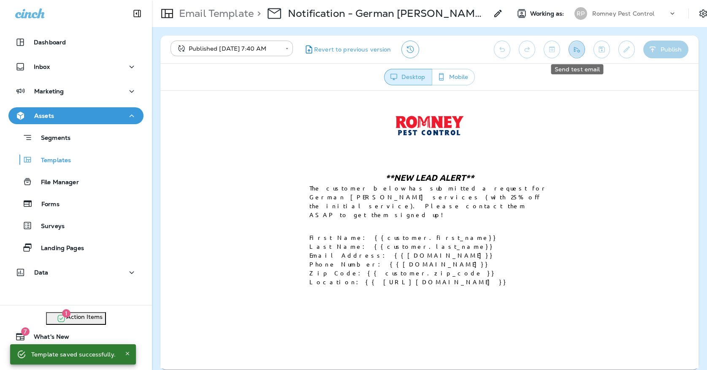
click at [582, 47] on button "Send test email" at bounding box center [576, 50] width 16 height 18
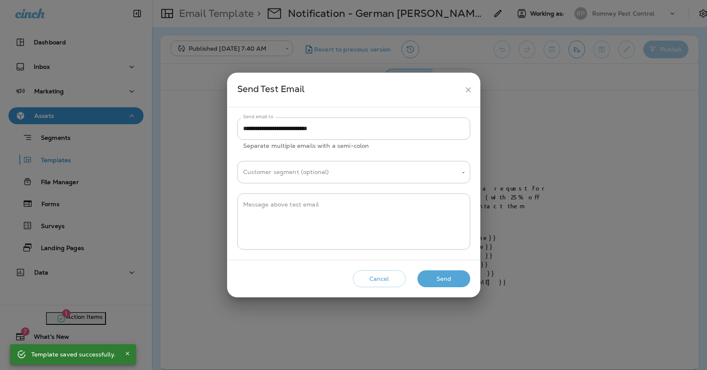
click at [442, 280] on button "Send" at bounding box center [443, 278] width 53 height 17
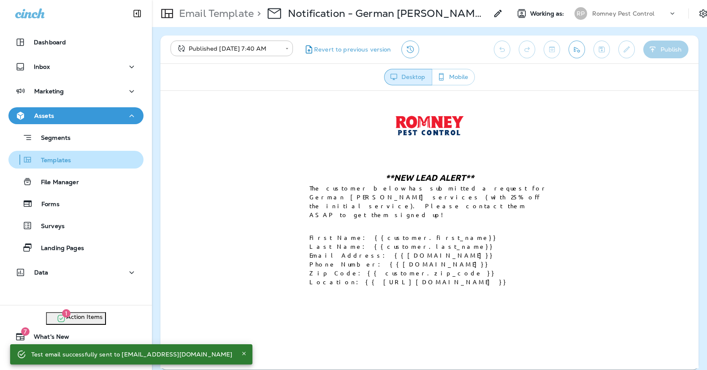
click at [123, 162] on div "Templates" at bounding box center [76, 159] width 128 height 13
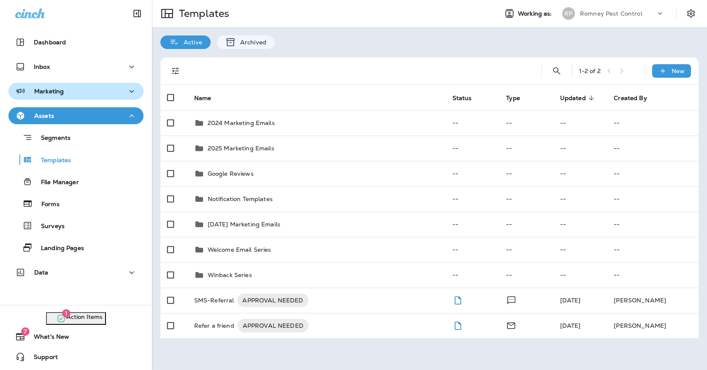
click at [100, 91] on div "Marketing" at bounding box center [76, 91] width 122 height 11
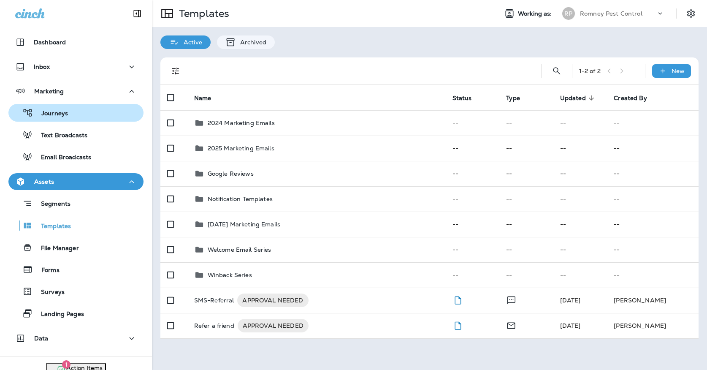
click at [89, 106] on div "Journeys" at bounding box center [76, 112] width 128 height 13
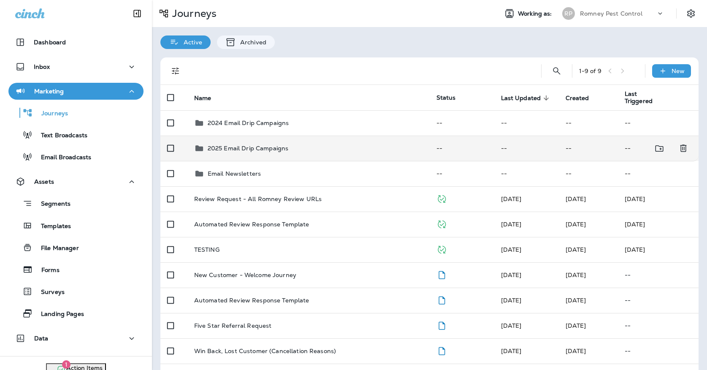
click at [267, 145] on p "2025 Email Drip Campaigns" at bounding box center [248, 148] width 81 height 7
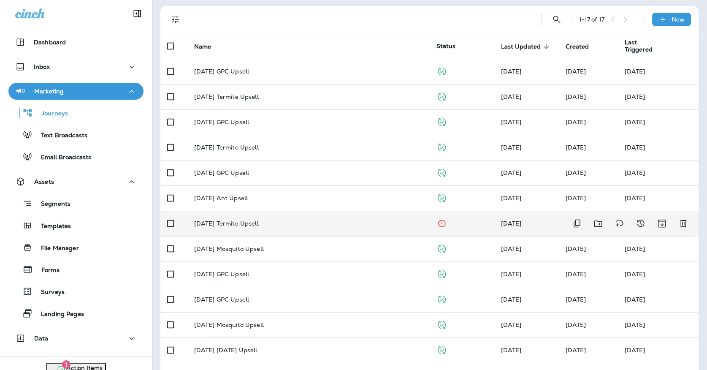
scroll to position [61, 0]
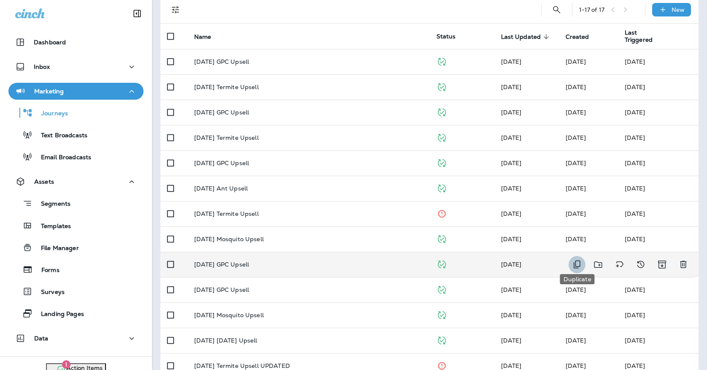
click at [573, 262] on icon "Duplicate" at bounding box center [577, 264] width 10 height 10
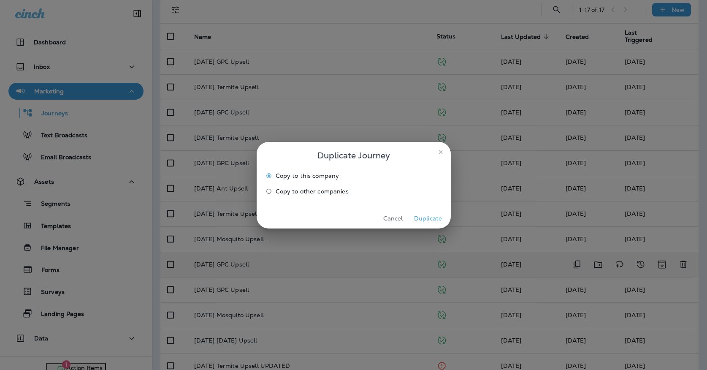
click at [427, 214] on button "Duplicate" at bounding box center [428, 218] width 32 height 13
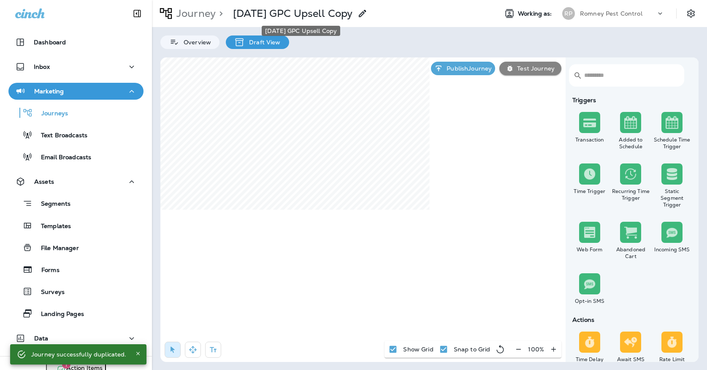
click at [345, 9] on p "[DATE] GPC Upsell Copy" at bounding box center [292, 13] width 119 height 13
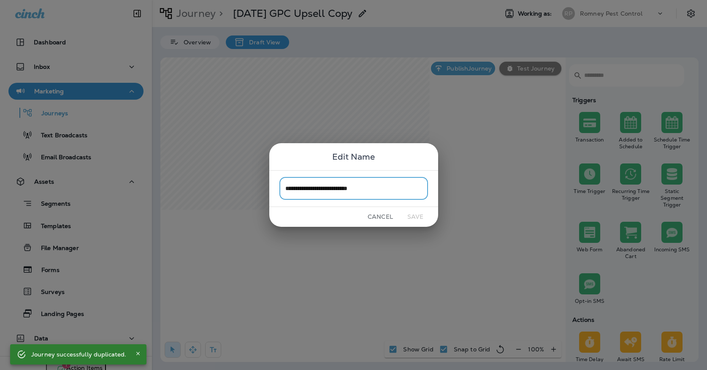
click at [387, 185] on input "**********" at bounding box center [353, 188] width 149 height 22
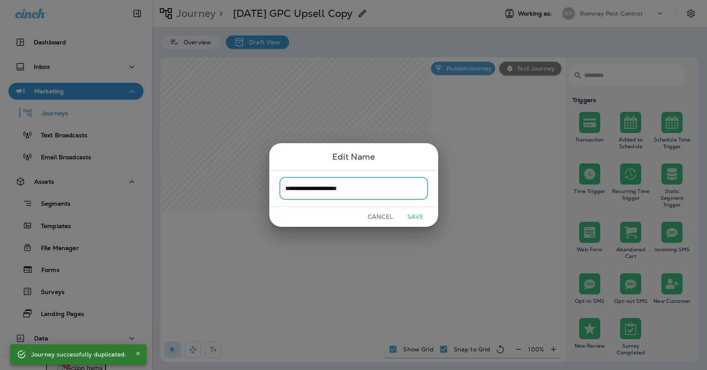
drag, startPoint x: 317, startPoint y: 190, endPoint x: 249, endPoint y: 183, distance: 67.5
click at [249, 183] on div "**********" at bounding box center [353, 185] width 707 height 370
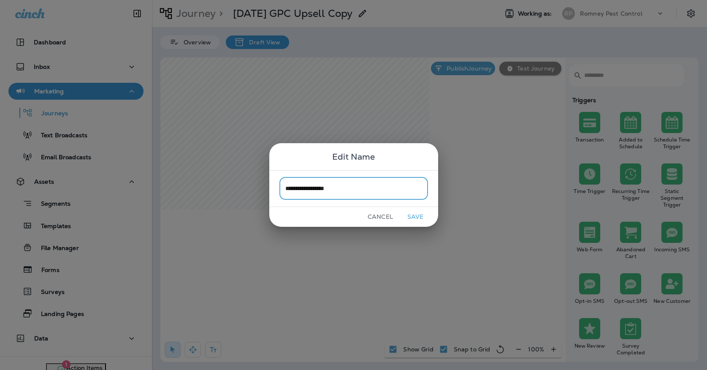
type input "**********"
click at [418, 214] on button "Save" at bounding box center [416, 216] width 32 height 13
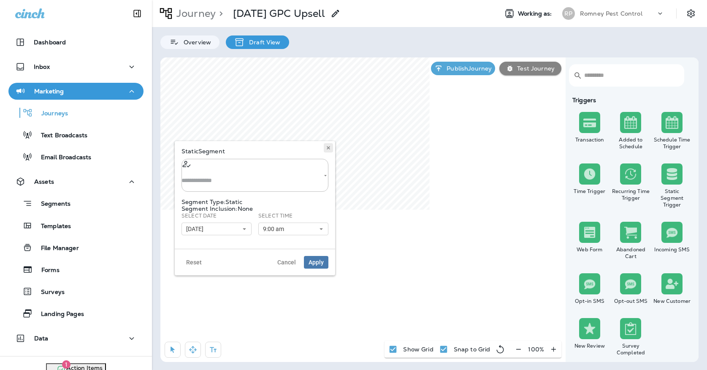
type input "**********"
click at [325, 144] on button at bounding box center [328, 147] width 9 height 9
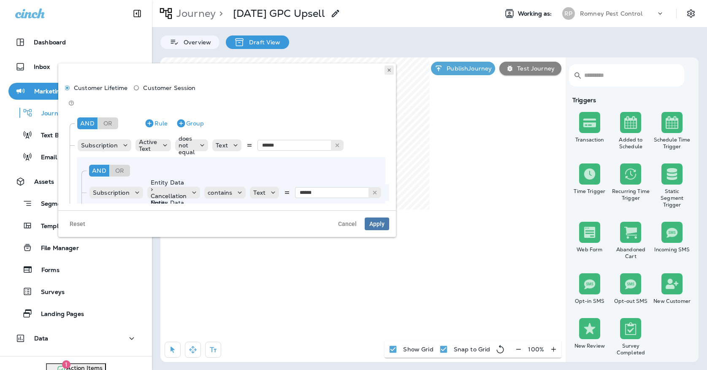
click at [388, 71] on use at bounding box center [388, 69] width 3 height 3
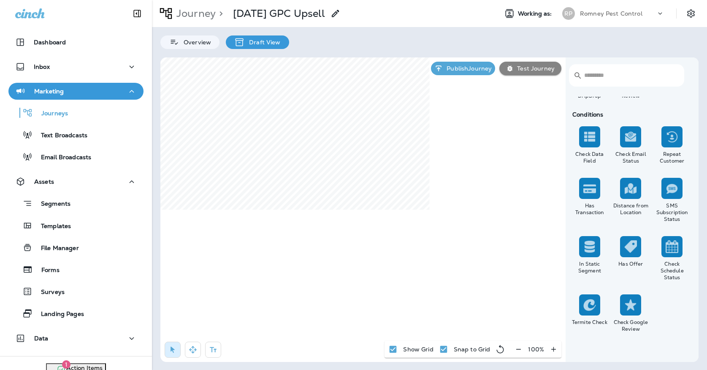
scroll to position [747, 0]
click at [76, 168] on label "No" at bounding box center [118, 167] width 105 height 7
click at [164, 198] on span "Apply" at bounding box center [158, 198] width 15 height 6
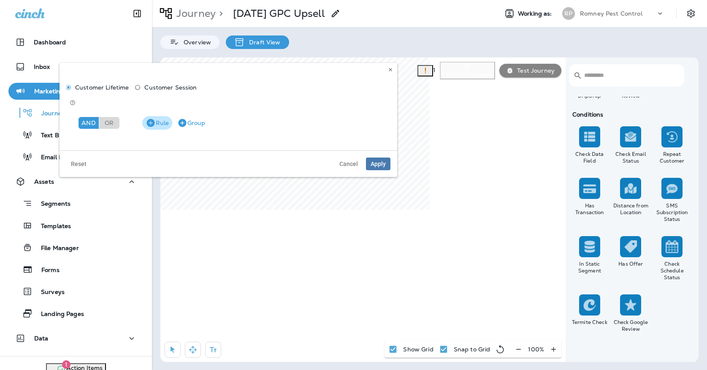
click at [160, 116] on button "Rule" at bounding box center [157, 123] width 30 height 14
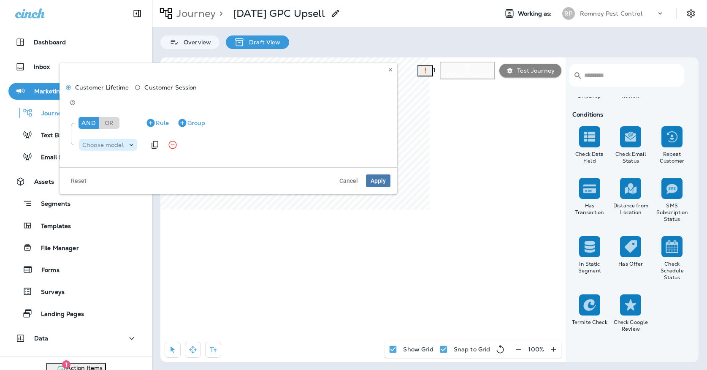
click at [114, 141] on p "Choose model" at bounding box center [102, 144] width 41 height 7
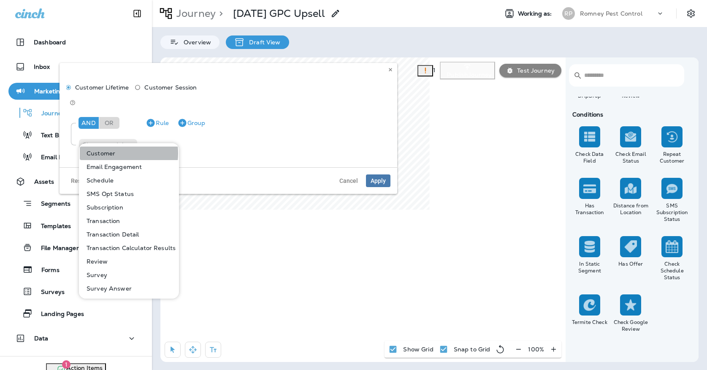
click at [112, 153] on p "Customer" at bounding box center [99, 153] width 32 height 7
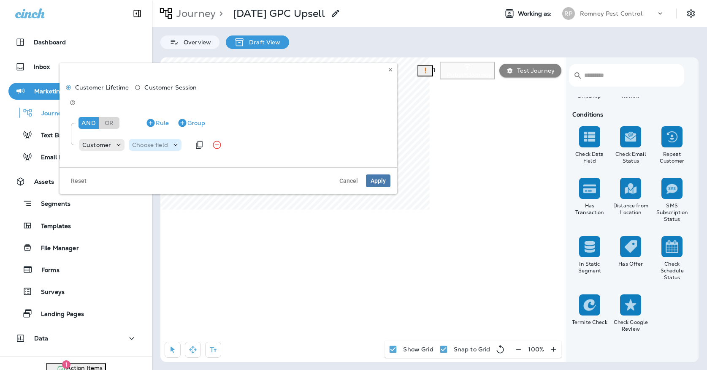
click at [154, 141] on p "Choose field" at bounding box center [150, 144] width 36 height 7
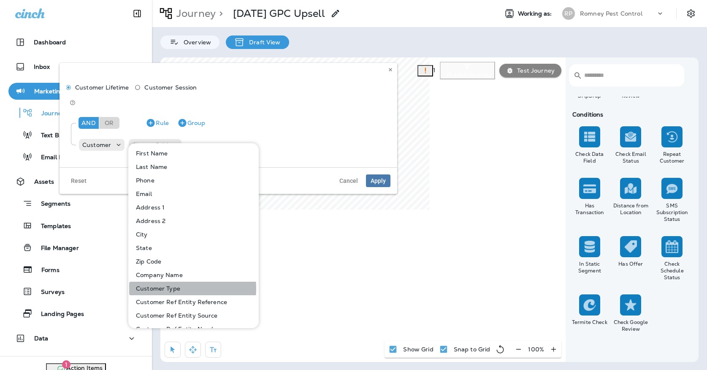
click at [160, 288] on p "Customer Type" at bounding box center [157, 288] width 48 height 7
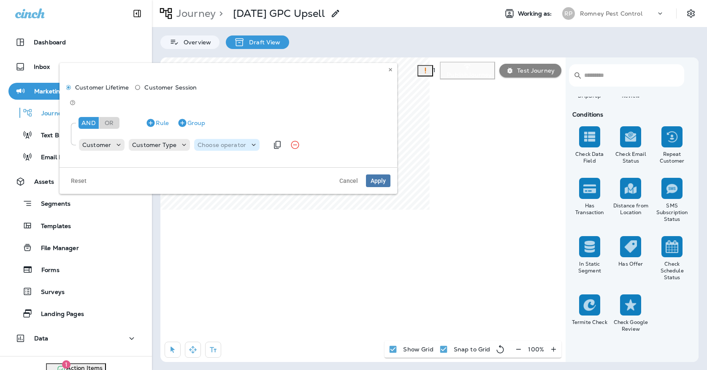
click at [199, 141] on p "Choose operator" at bounding box center [221, 144] width 49 height 7
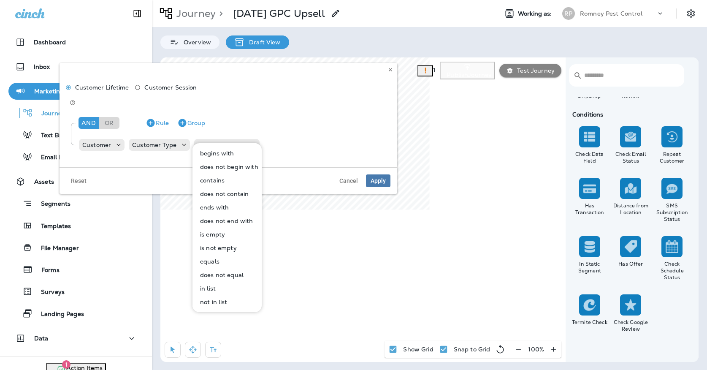
click at [222, 286] on button "in list" at bounding box center [227, 288] width 68 height 14
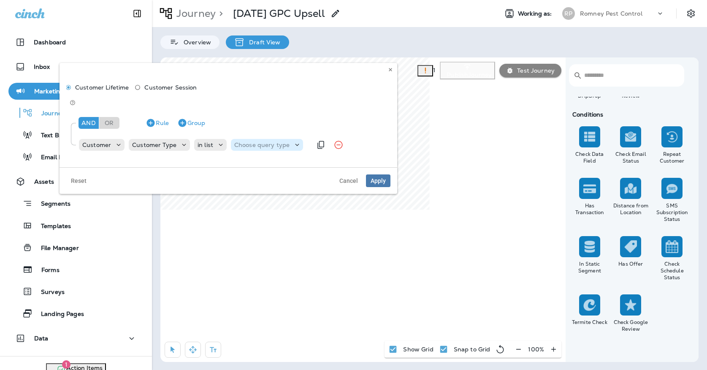
click at [248, 141] on p "Choose query type" at bounding box center [261, 144] width 55 height 7
click at [248, 146] on div "Text Related Field" at bounding box center [253, 160] width 49 height 34
click at [248, 149] on button "Text" at bounding box center [254, 153] width 49 height 14
click at [311, 141] on p "Select options" at bounding box center [303, 144] width 41 height 7
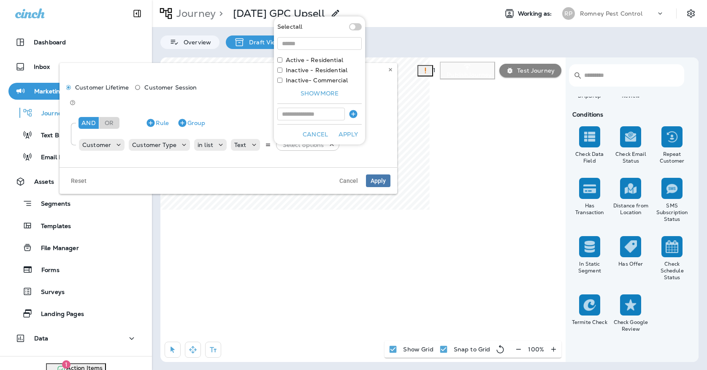
click at [311, 58] on label "Active - Residential" at bounding box center [314, 60] width 57 height 7
click at [344, 130] on button "Apply" at bounding box center [348, 134] width 27 height 13
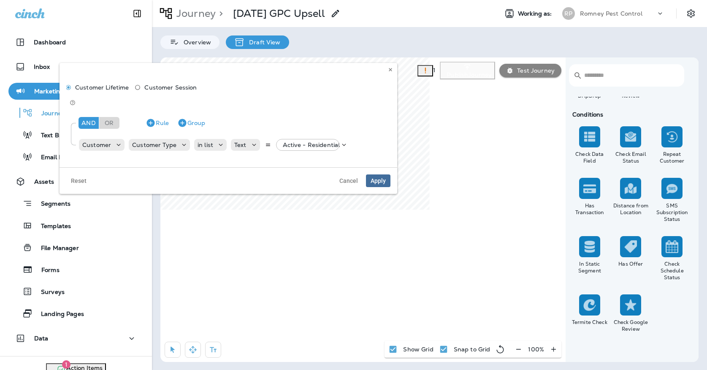
click at [383, 178] on span "Apply" at bounding box center [378, 181] width 15 height 6
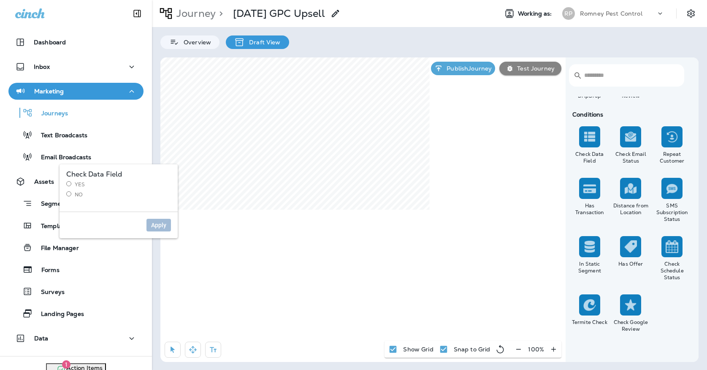
click at [77, 190] on div "Yes No" at bounding box center [118, 189] width 105 height 17
click at [78, 195] on label "No" at bounding box center [118, 194] width 105 height 7
click at [168, 227] on button "Apply" at bounding box center [158, 225] width 24 height 13
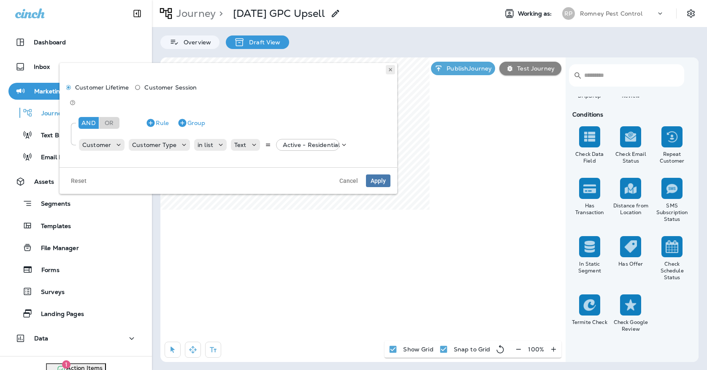
click at [389, 70] on icon at bounding box center [390, 69] width 5 height 5
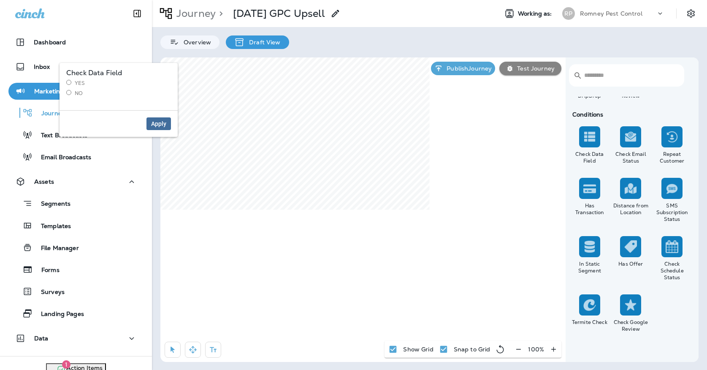
click at [154, 125] on span "Apply" at bounding box center [158, 124] width 15 height 6
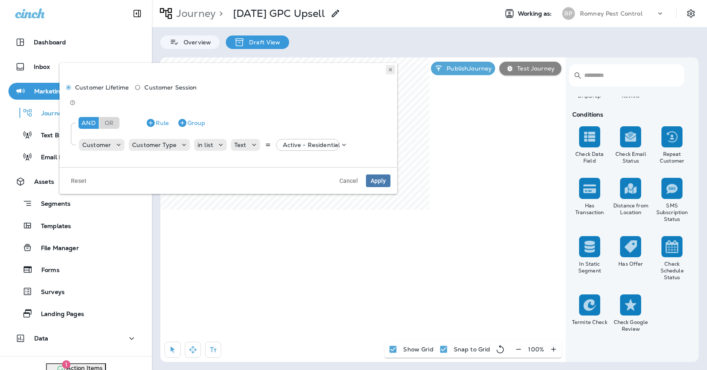
click at [391, 68] on icon at bounding box center [390, 69] width 5 height 5
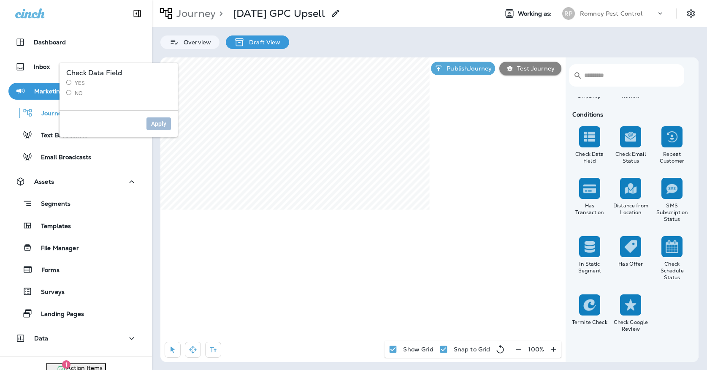
click at [75, 76] on h3 "Check Data Field" at bounding box center [118, 73] width 105 height 7
click at [75, 80] on label "Yes" at bounding box center [118, 83] width 105 height 7
click at [155, 127] on button "Apply" at bounding box center [158, 123] width 24 height 13
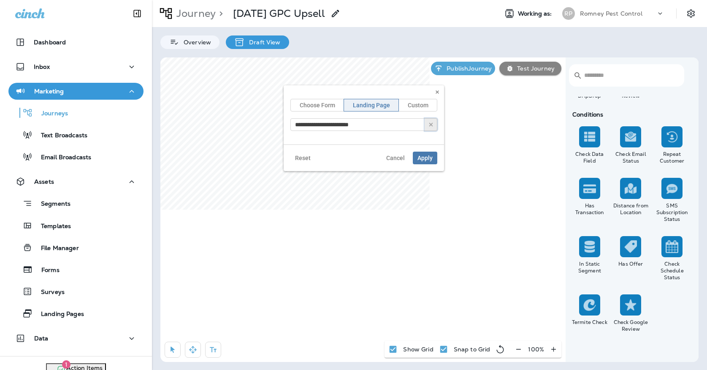
click at [430, 120] on button "button" at bounding box center [431, 124] width 13 height 13
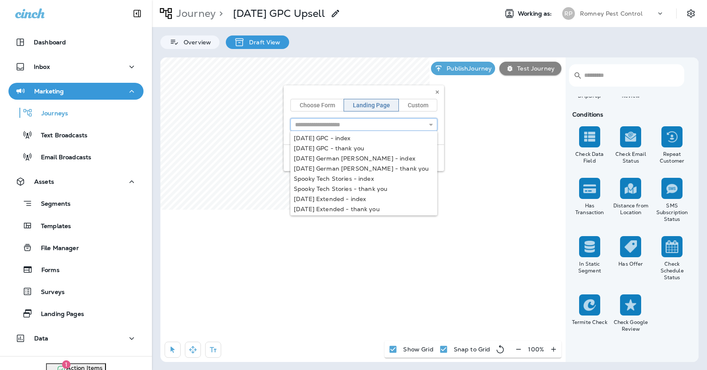
click at [412, 120] on input "text" at bounding box center [363, 124] width 147 height 13
type input "**********"
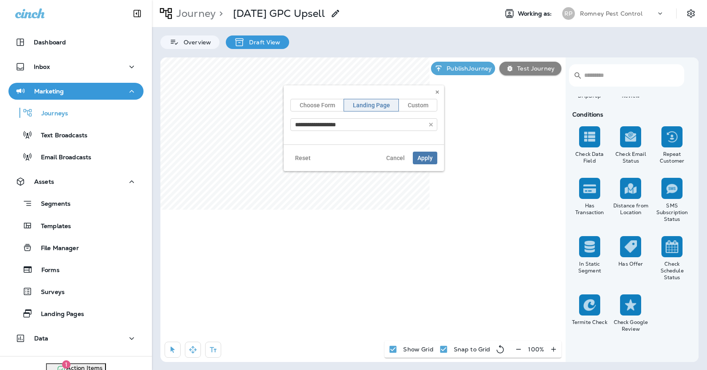
click at [333, 138] on div "**********" at bounding box center [364, 114] width 160 height 59
click at [430, 160] on span "Apply" at bounding box center [424, 158] width 15 height 6
select select "*****"
select select "********"
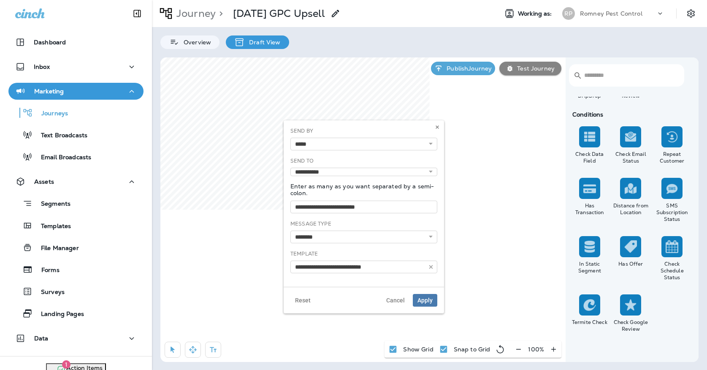
type input "**********"
click at [433, 265] on icon "button" at bounding box center [431, 267] width 6 height 6
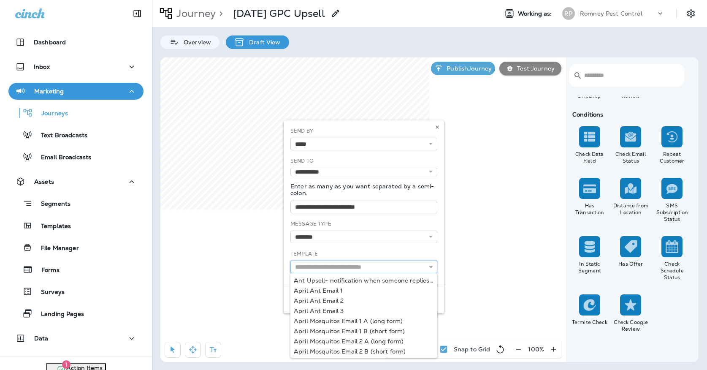
click at [410, 265] on input "text" at bounding box center [363, 266] width 147 height 13
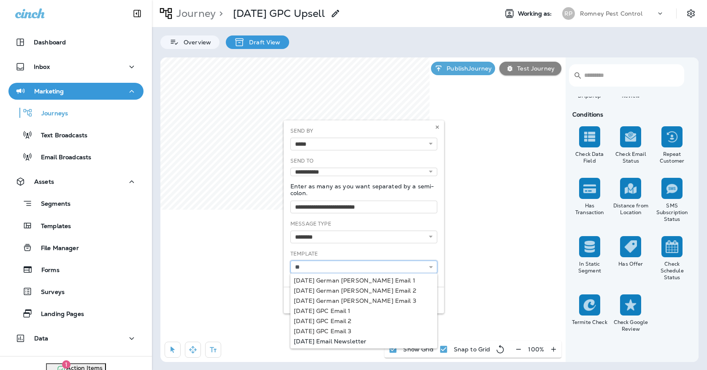
type input "*"
type input "***"
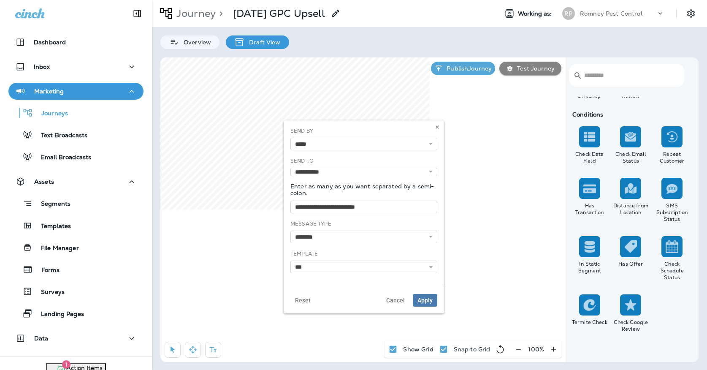
click at [335, 225] on div "**********" at bounding box center [363, 231] width 147 height 23
click at [391, 295] on button "Cancel" at bounding box center [395, 300] width 28 height 13
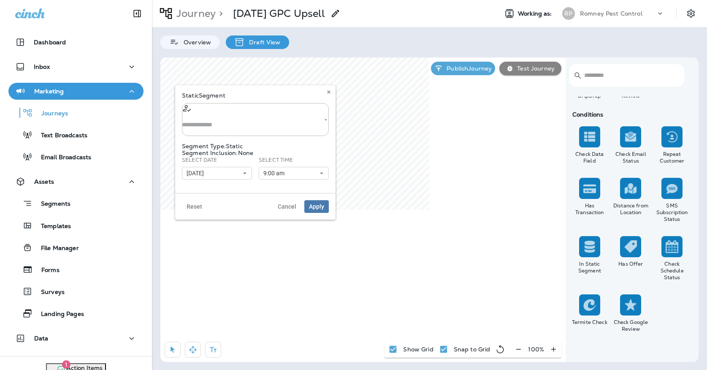
type input "**********"
click at [309, 115] on button "Clear" at bounding box center [315, 120] width 13 height 10
click at [287, 114] on input "text" at bounding box center [255, 125] width 147 height 22
click at [239, 134] on span "Oct Active customers w/out GPC" at bounding box center [261, 130] width 96 height 7
type input "**********"
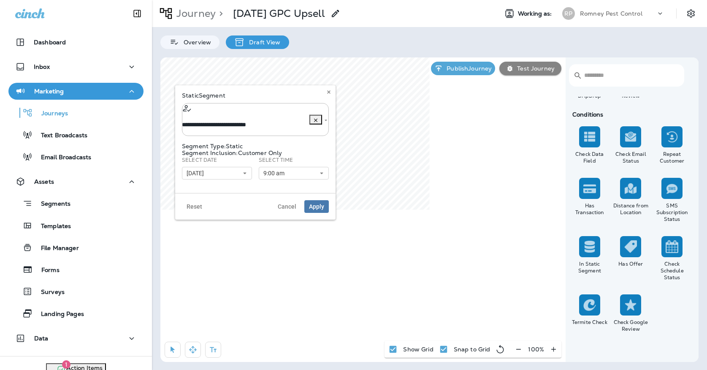
click at [225, 167] on button "[DATE]" at bounding box center [217, 173] width 70 height 13
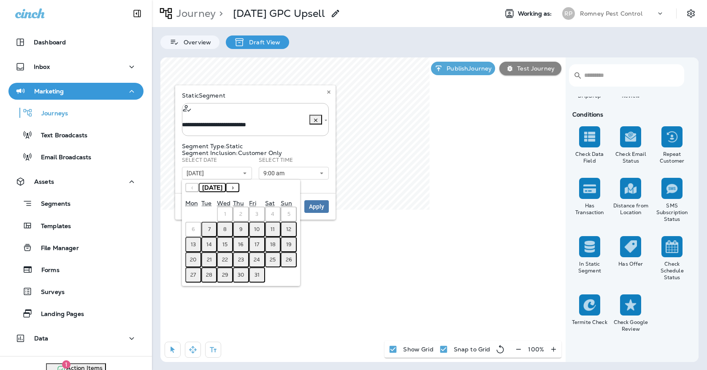
click at [210, 228] on abbr "7" at bounding box center [209, 229] width 3 height 7
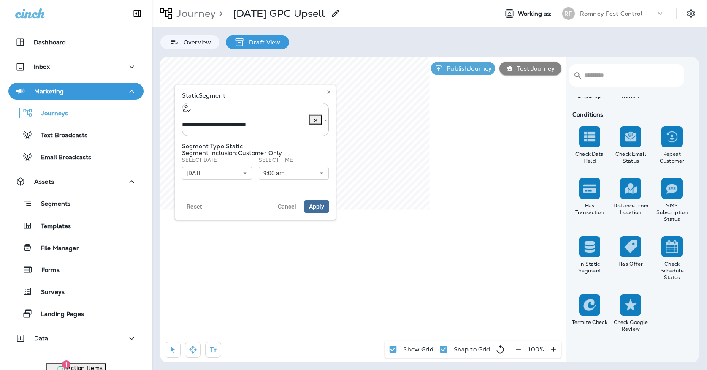
click at [312, 205] on span "Apply" at bounding box center [316, 206] width 15 height 6
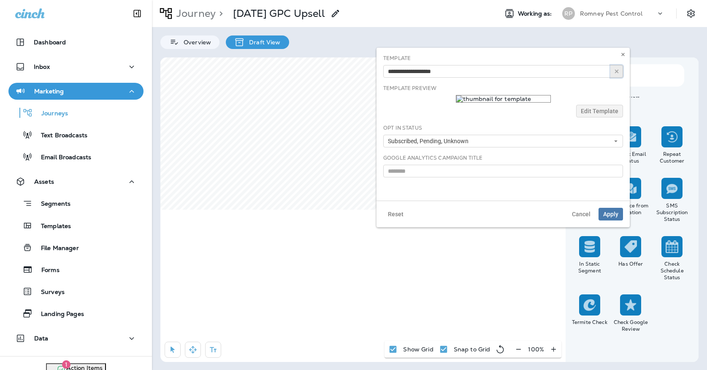
click at [617, 75] on button "button" at bounding box center [616, 71] width 13 height 13
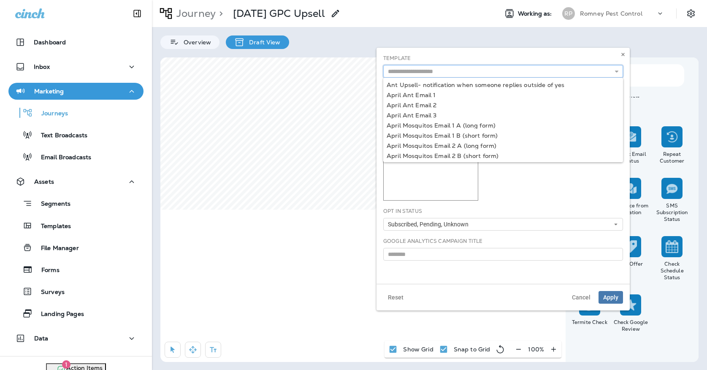
click at [584, 73] on input "text" at bounding box center [503, 71] width 240 height 13
type input "*"
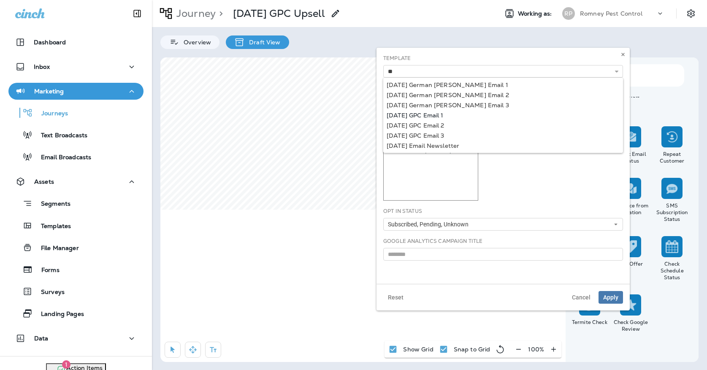
type input "**********"
click at [436, 114] on div "**********" at bounding box center [502, 166] width 253 height 236
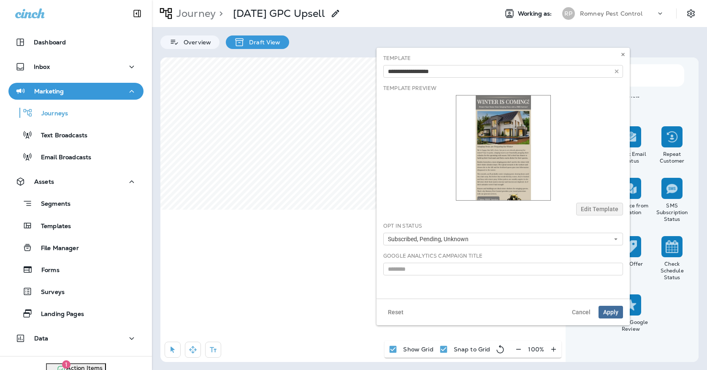
click at [609, 312] on span "Apply" at bounding box center [610, 312] width 15 height 6
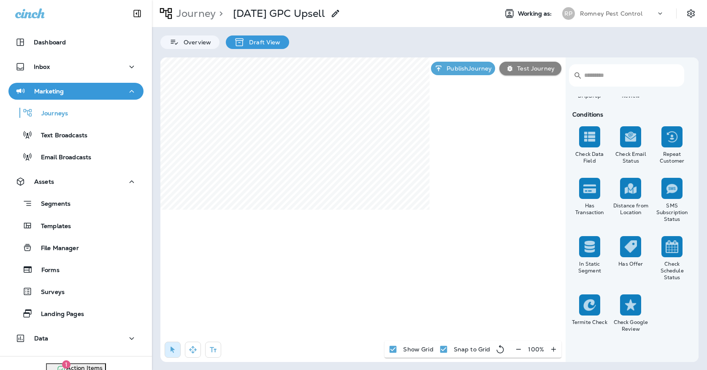
select select "****"
select select "*"
select select "**"
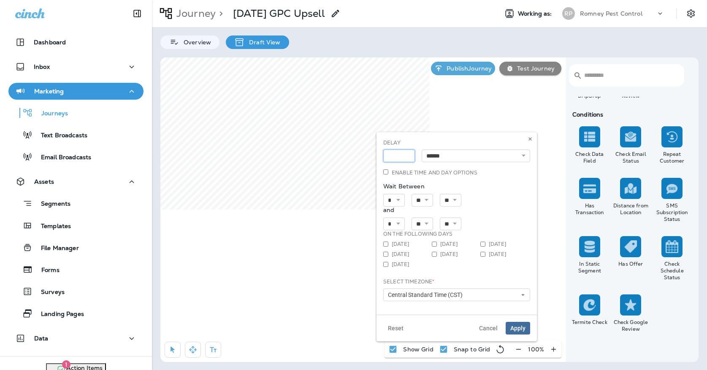
type input "*"
click at [406, 154] on input "*" at bounding box center [399, 155] width 32 height 13
click at [518, 325] on span "Apply" at bounding box center [517, 328] width 15 height 6
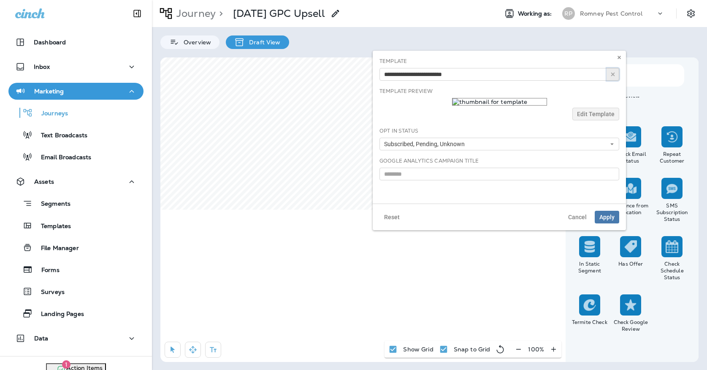
click at [611, 75] on icon "button" at bounding box center [613, 74] width 6 height 6
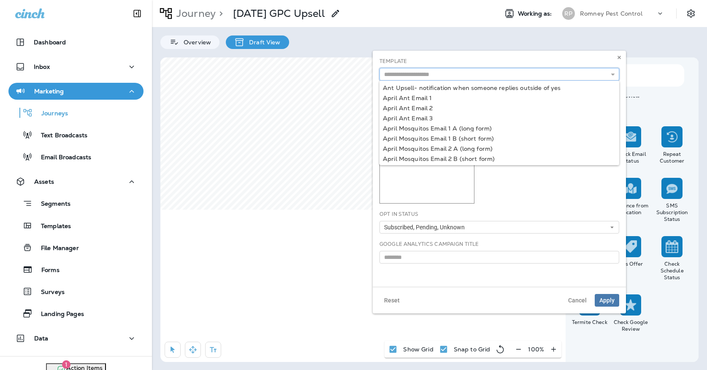
click at [573, 73] on input "text" at bounding box center [499, 74] width 240 height 13
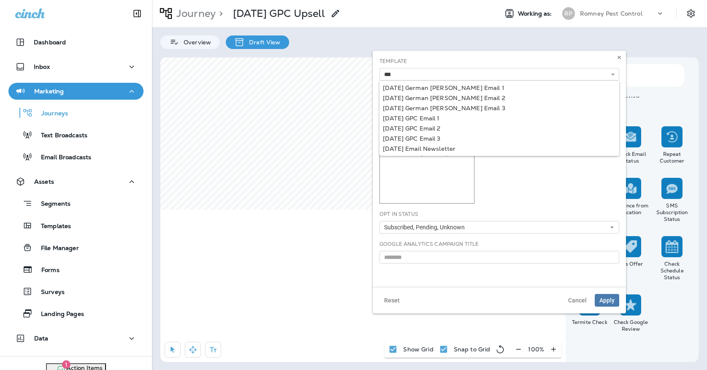
type input "**********"
click at [427, 127] on div "**********" at bounding box center [499, 169] width 253 height 236
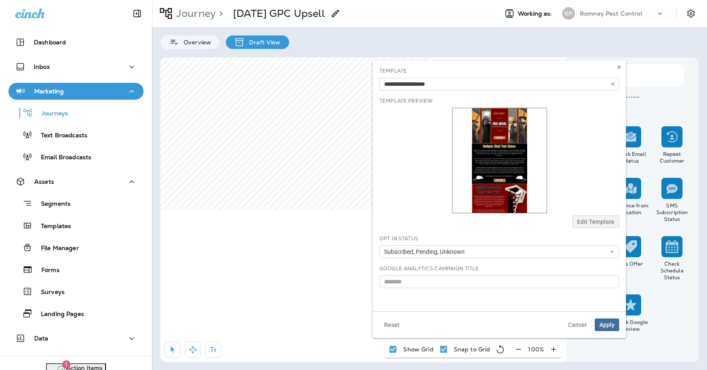
click at [605, 322] on span "Apply" at bounding box center [606, 325] width 15 height 6
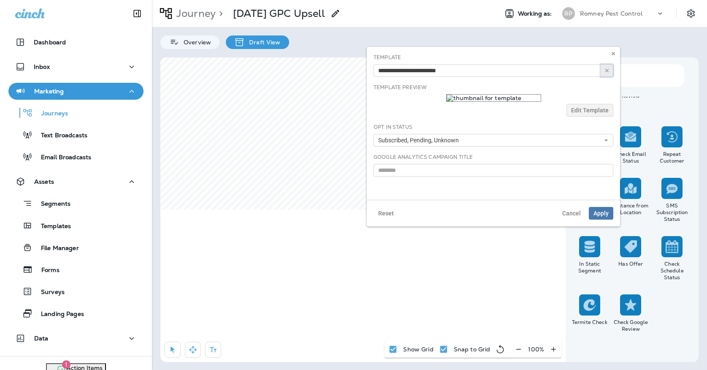
click at [609, 68] on icon "button" at bounding box center [607, 71] width 6 height 6
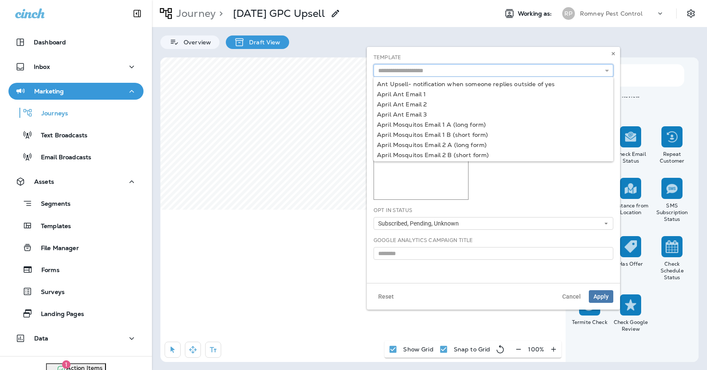
click at [591, 69] on input "text" at bounding box center [493, 70] width 240 height 13
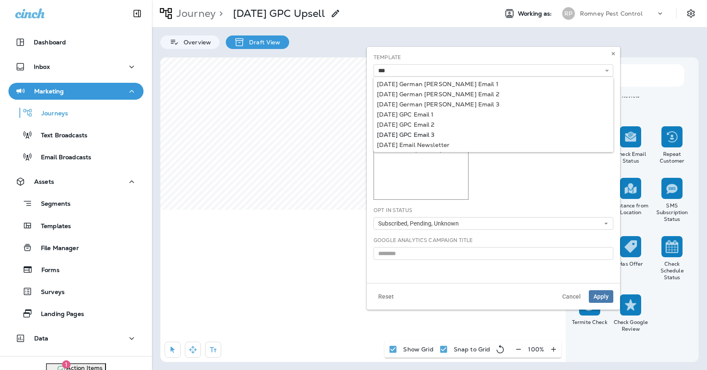
type input "**********"
click at [420, 132] on div "**********" at bounding box center [493, 165] width 253 height 236
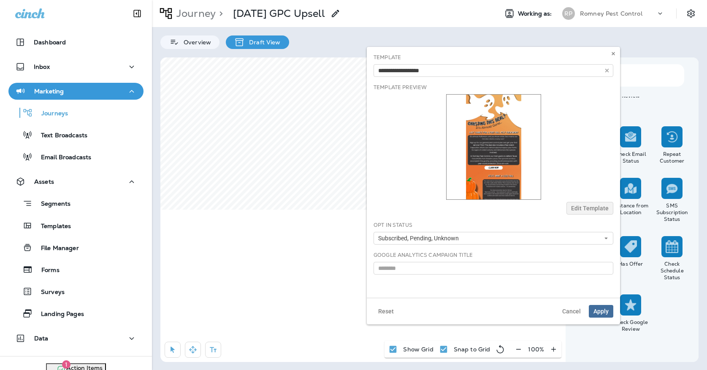
click at [597, 311] on span "Apply" at bounding box center [600, 311] width 15 height 6
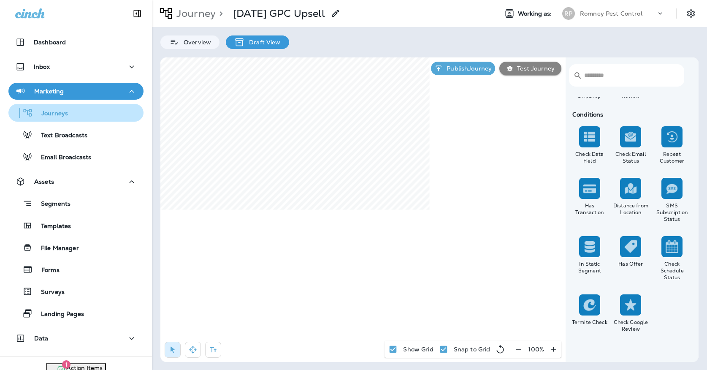
click at [118, 121] on button "Journeys" at bounding box center [75, 113] width 135 height 18
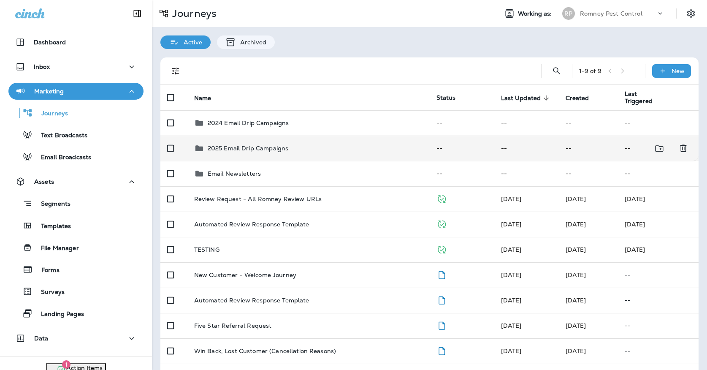
click at [344, 154] on td "2025 Email Drip Campaigns" at bounding box center [308, 147] width 242 height 25
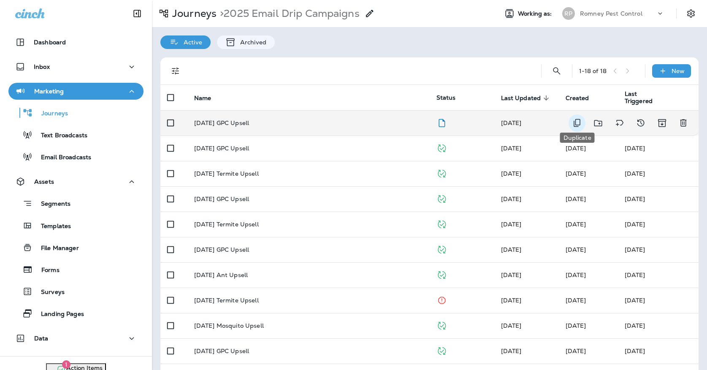
click at [579, 118] on icon "Duplicate" at bounding box center [577, 123] width 10 height 10
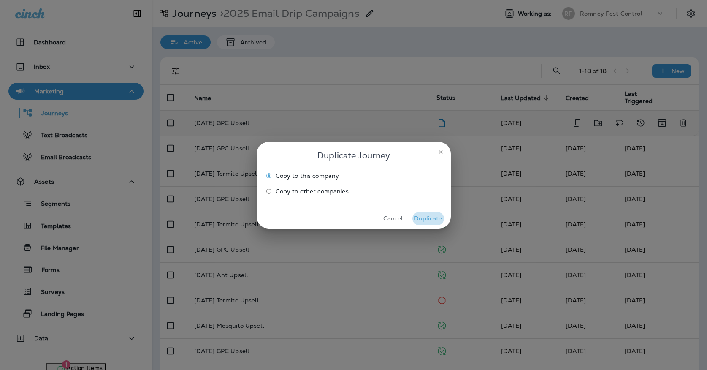
click at [432, 214] on button "Duplicate" at bounding box center [428, 218] width 32 height 13
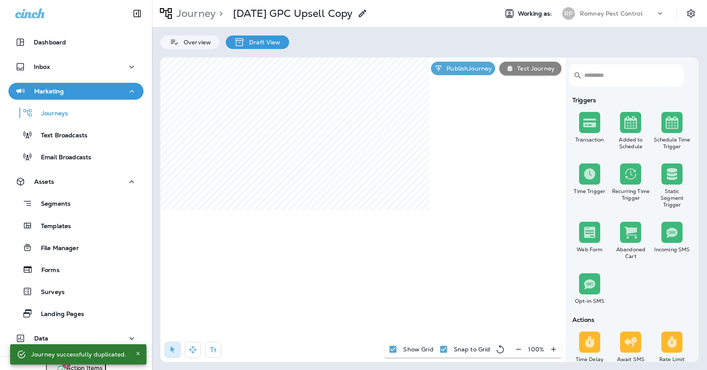
click at [363, 18] on icon at bounding box center [362, 13] width 10 height 10
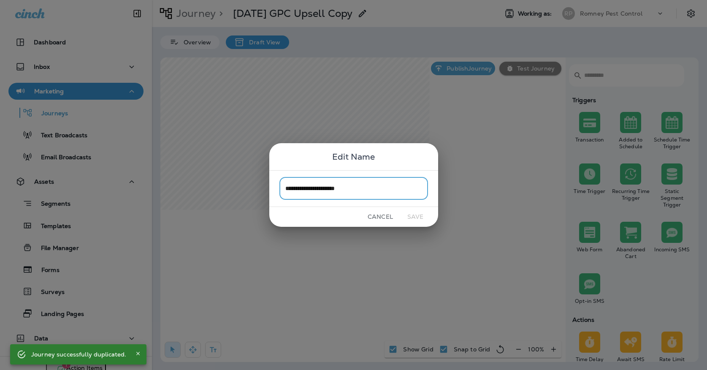
click at [364, 189] on input "**********" at bounding box center [353, 188] width 149 height 22
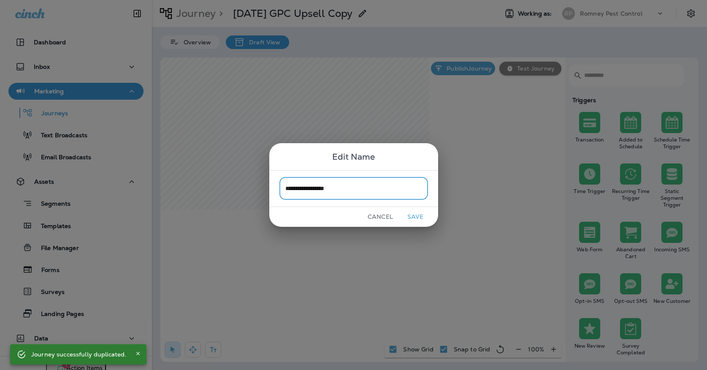
click at [321, 188] on input "**********" at bounding box center [353, 188] width 149 height 22
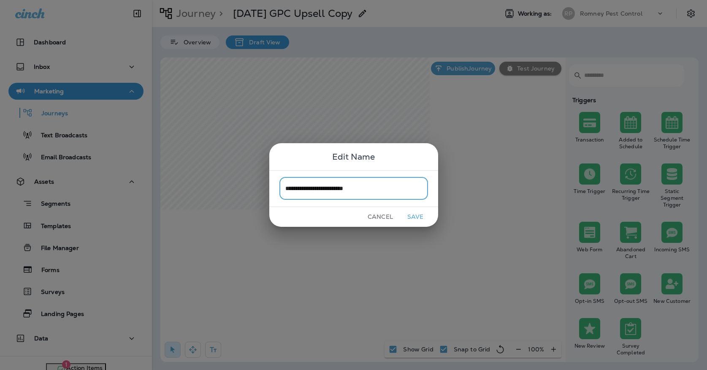
type input "**********"
click at [408, 212] on button "Save" at bounding box center [416, 216] width 32 height 13
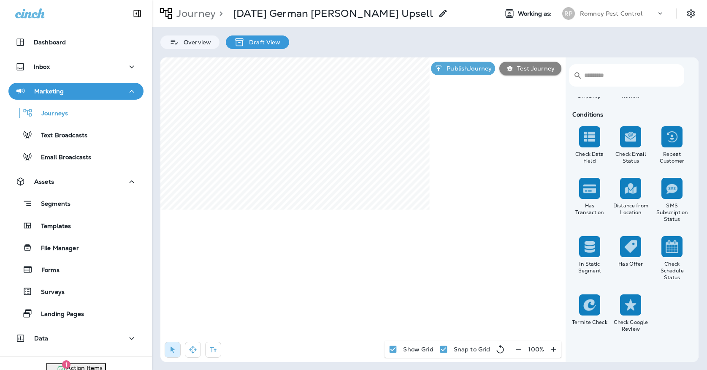
scroll to position [747, 0]
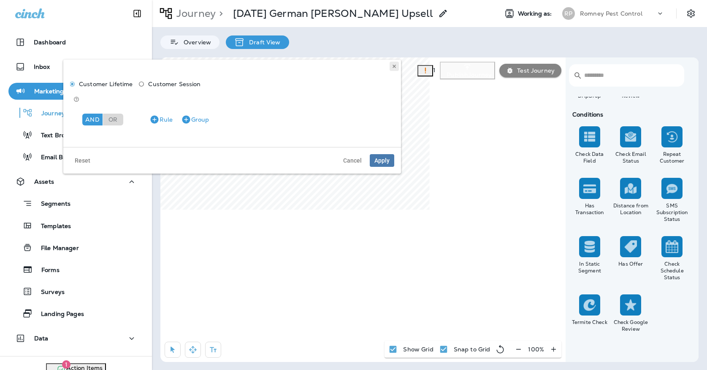
click at [395, 68] on icon at bounding box center [394, 66] width 5 height 5
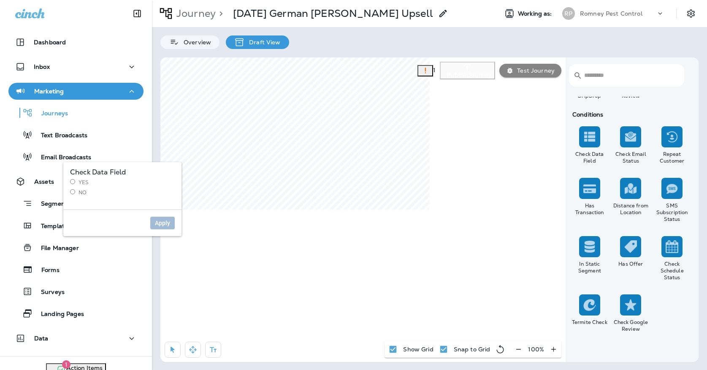
click at [84, 195] on label "No" at bounding box center [122, 192] width 105 height 7
click at [172, 221] on button "Apply" at bounding box center [162, 222] width 24 height 13
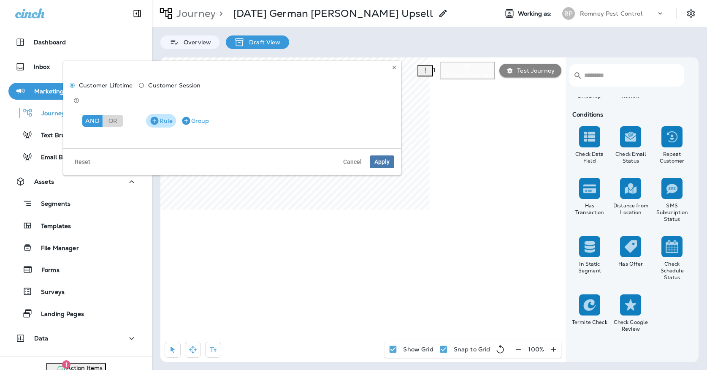
click at [168, 114] on button "Rule" at bounding box center [161, 121] width 30 height 14
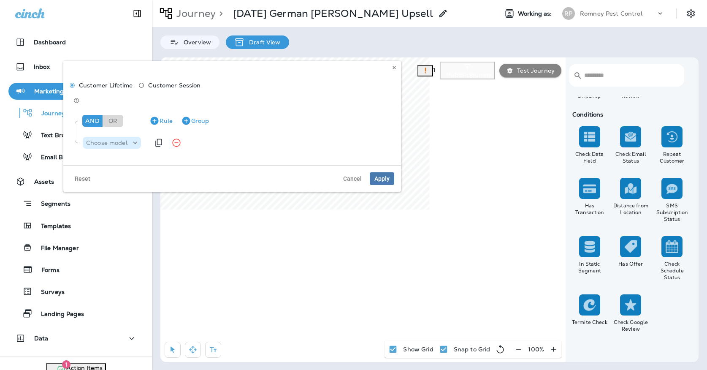
click at [127, 139] on div "Choose model" at bounding box center [107, 142] width 48 height 7
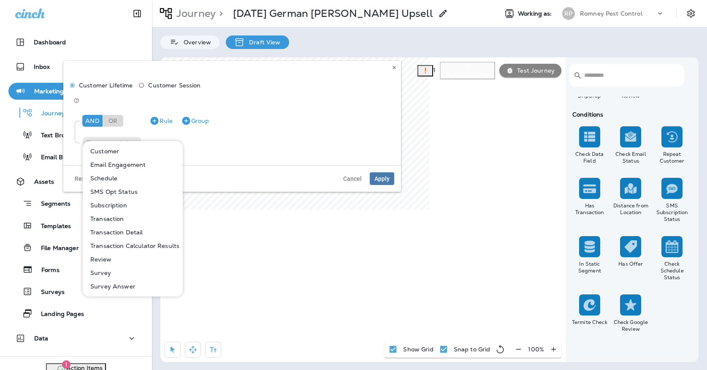
click at [109, 152] on p "Customer" at bounding box center [103, 151] width 32 height 7
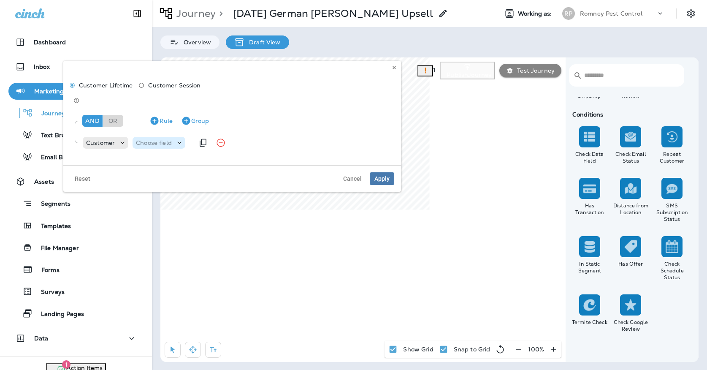
click at [172, 138] on div "Choose field" at bounding box center [159, 142] width 53 height 8
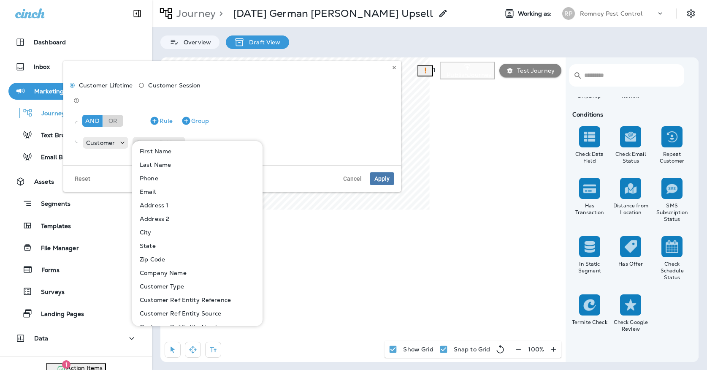
click at [184, 288] on button "Customer Type" at bounding box center [198, 286] width 130 height 14
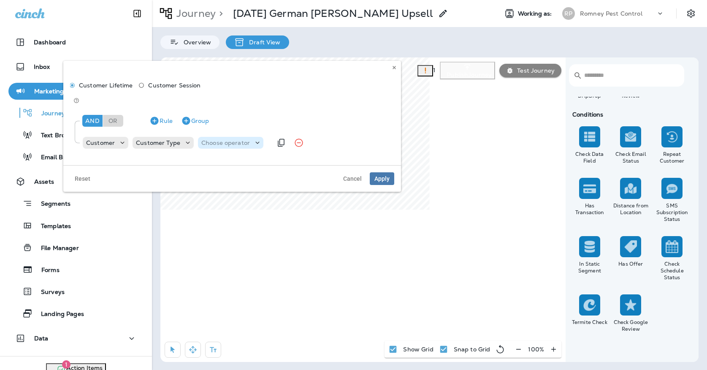
click at [208, 137] on div "Choose operator" at bounding box center [230, 143] width 65 height 12
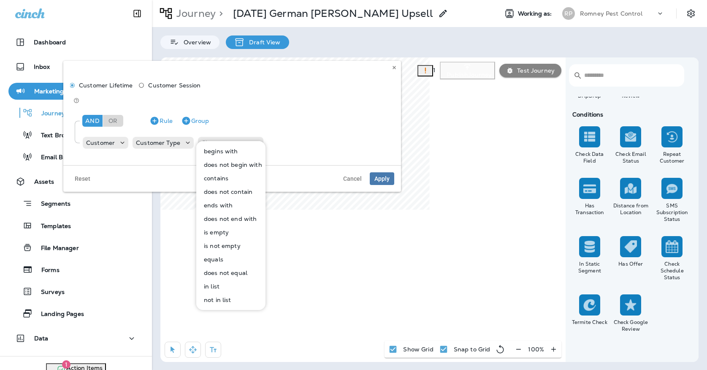
click at [214, 284] on p "in list" at bounding box center [209, 286] width 19 height 7
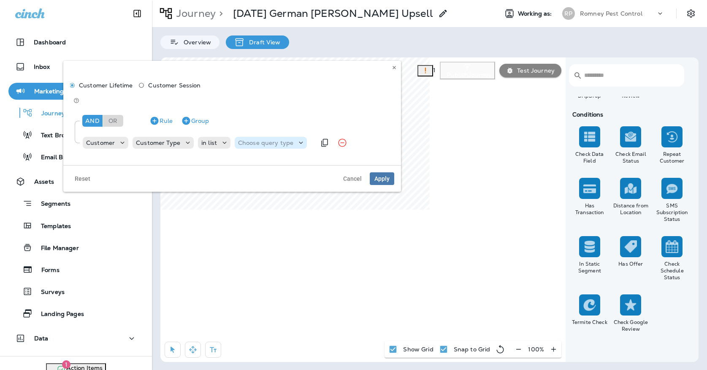
click at [248, 139] on p "Choose query type" at bounding box center [265, 142] width 55 height 7
click at [249, 145] on button "Text" at bounding box center [258, 151] width 49 height 14
click at [290, 139] on p "Select options" at bounding box center [307, 142] width 41 height 7
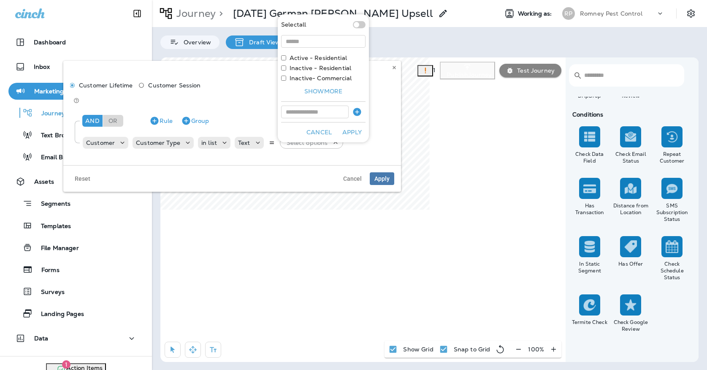
click at [312, 60] on label "Active - Residential" at bounding box center [317, 57] width 57 height 7
click at [346, 131] on button "Apply" at bounding box center [351, 132] width 27 height 13
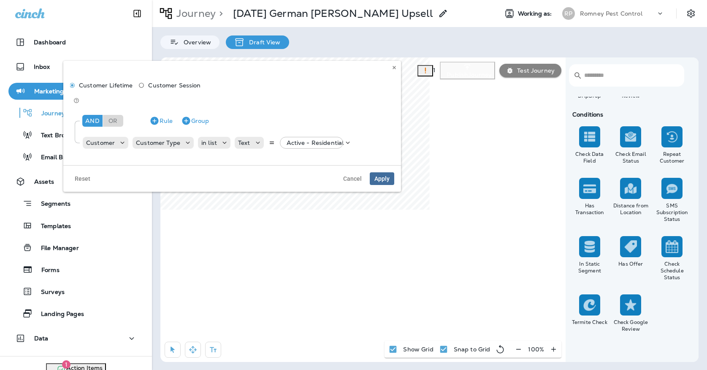
click at [384, 176] on span "Apply" at bounding box center [381, 179] width 15 height 6
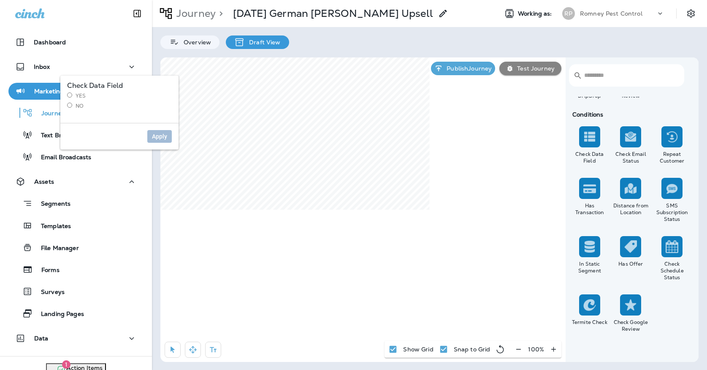
click at [77, 104] on label "No" at bounding box center [119, 106] width 105 height 7
click at [166, 137] on span "Apply" at bounding box center [159, 136] width 15 height 6
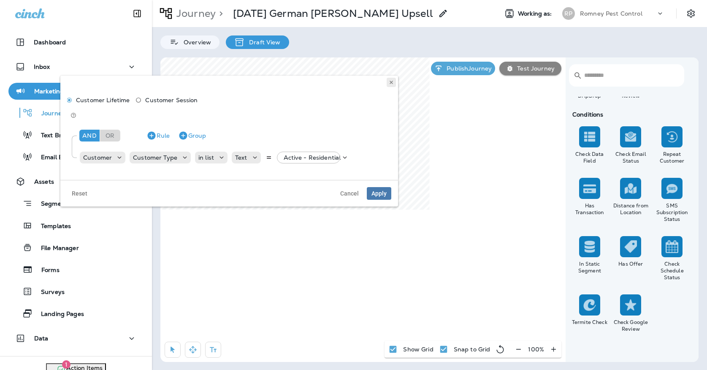
click at [392, 83] on use at bounding box center [391, 82] width 3 height 3
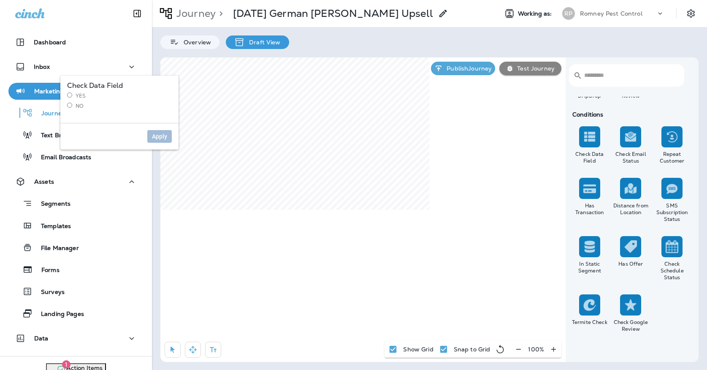
click at [78, 96] on label "Yes" at bounding box center [119, 95] width 105 height 7
click at [167, 139] on button "Apply" at bounding box center [159, 136] width 24 height 13
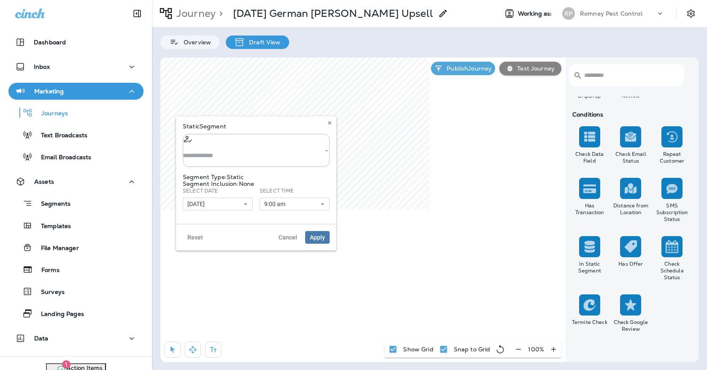
type input "**********"
click at [314, 148] on icon "Clear" at bounding box center [317, 151] width 6 height 6
click at [291, 144] on input "text" at bounding box center [256, 155] width 147 height 22
click at [273, 152] on li "Oct Active customers w/out Ger..." at bounding box center [258, 150] width 116 height 11
type input "**********"
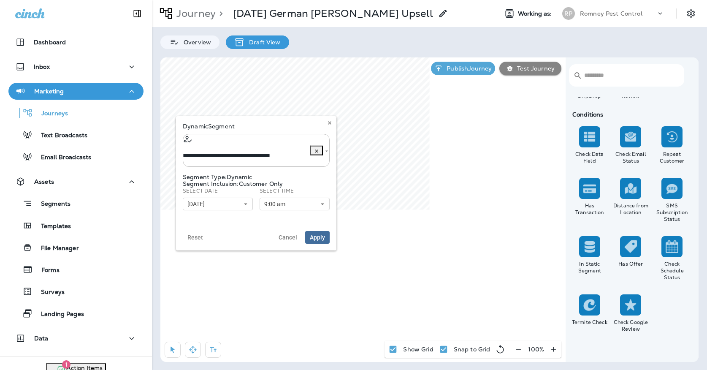
click at [318, 235] on span "Apply" at bounding box center [317, 237] width 15 height 6
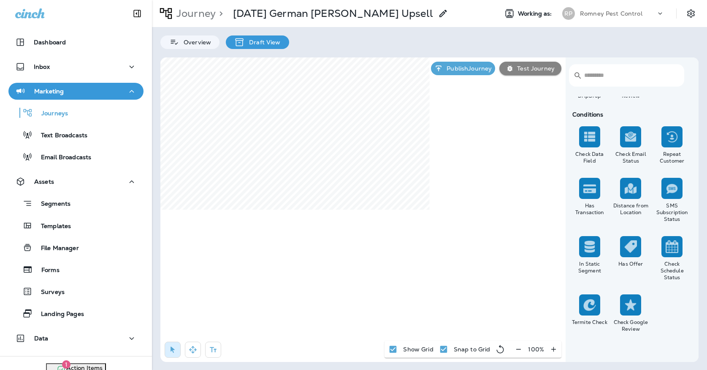
select select "*****"
select select "********"
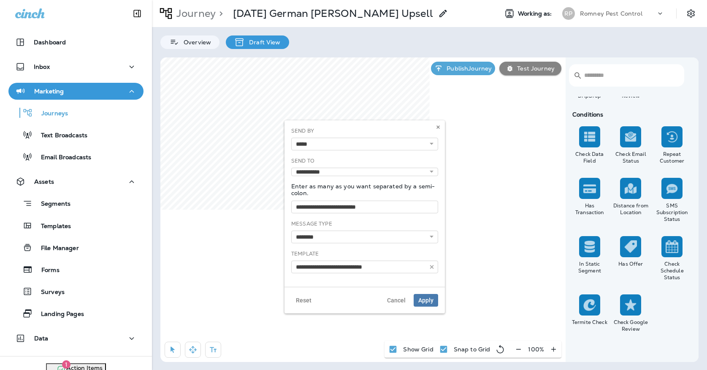
type input "**********"
click at [430, 265] on icon "button" at bounding box center [432, 267] width 6 height 6
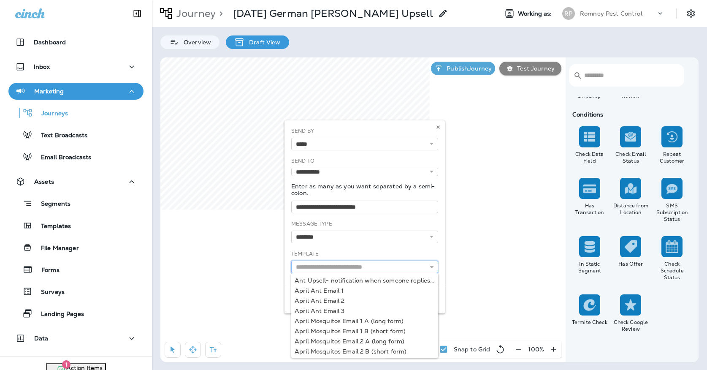
click at [407, 265] on input "text" at bounding box center [364, 266] width 147 height 13
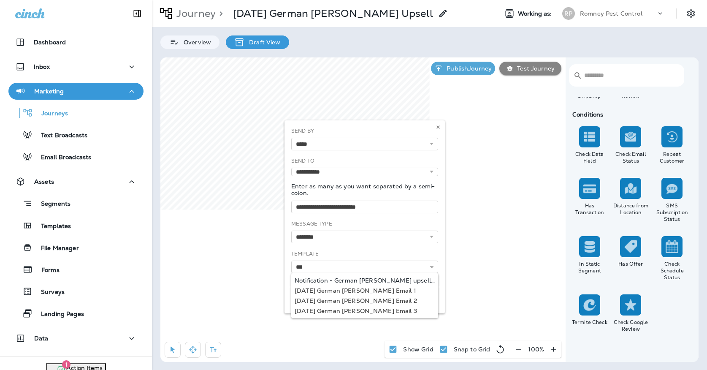
type input "**********"
click at [410, 280] on div "**********" at bounding box center [364, 203] width 160 height 166
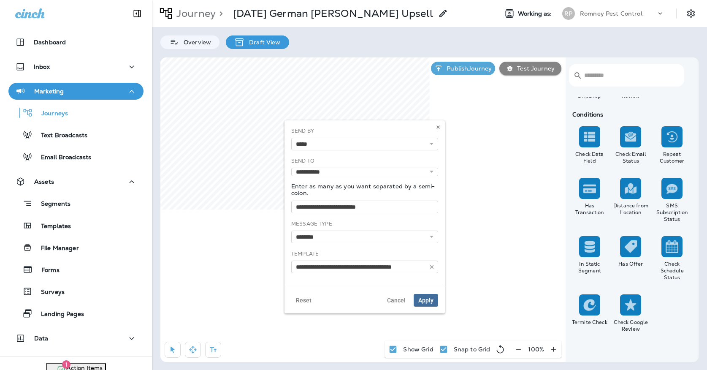
click at [431, 304] on button "Apply" at bounding box center [426, 300] width 24 height 13
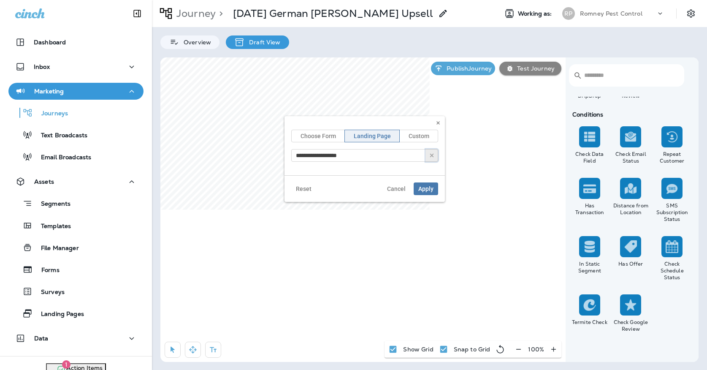
click at [432, 154] on icon "button" at bounding box center [432, 155] width 6 height 6
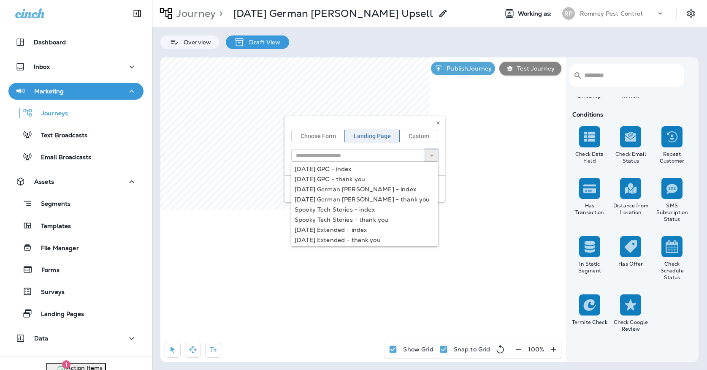
click at [432, 154] on icon "button" at bounding box center [432, 155] width 6 height 6
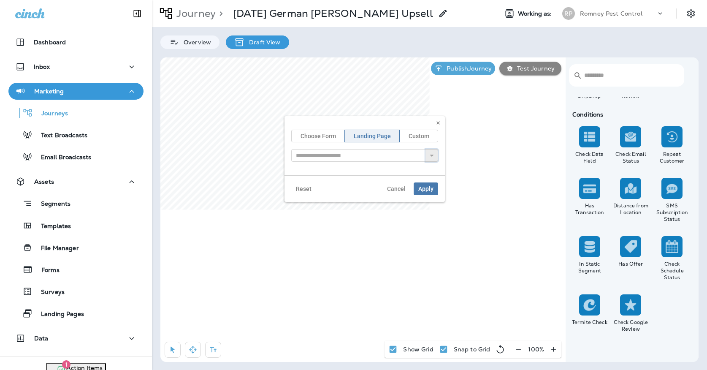
click at [432, 154] on icon "button" at bounding box center [432, 155] width 6 height 6
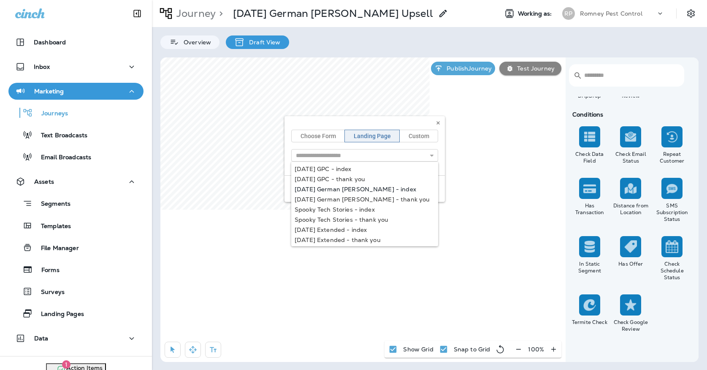
type input "**********"
click at [350, 191] on div "**********" at bounding box center [364, 159] width 160 height 86
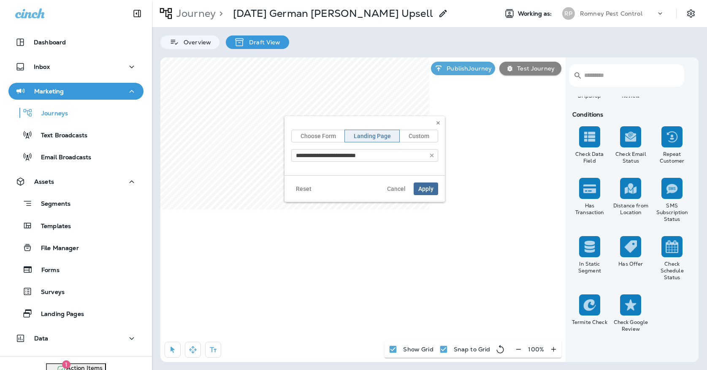
click at [421, 189] on span "Apply" at bounding box center [425, 189] width 15 height 6
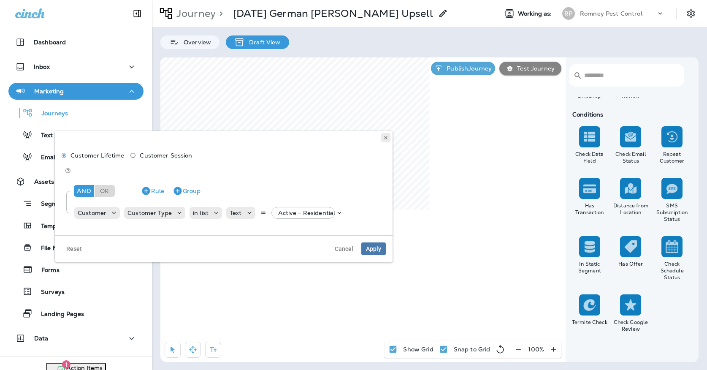
click at [385, 140] on button at bounding box center [385, 137] width 9 height 9
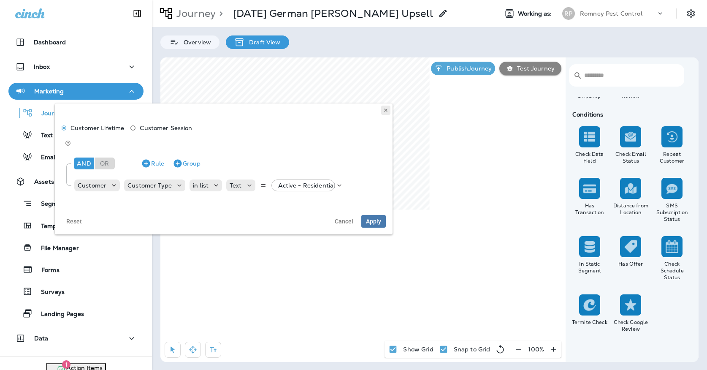
click at [384, 109] on icon at bounding box center [385, 110] width 5 height 5
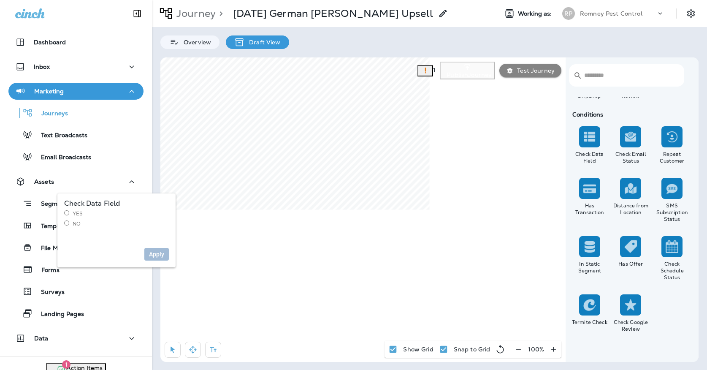
click at [78, 225] on label "No" at bounding box center [116, 223] width 105 height 7
click at [156, 252] on span "Apply" at bounding box center [156, 254] width 15 height 6
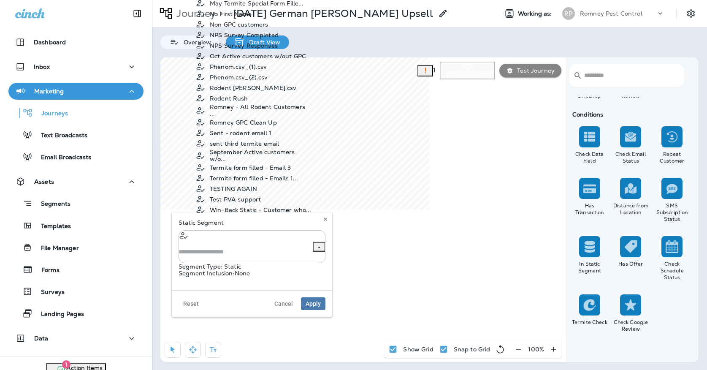
click at [268, 241] on input "text" at bounding box center [252, 252] width 147 height 22
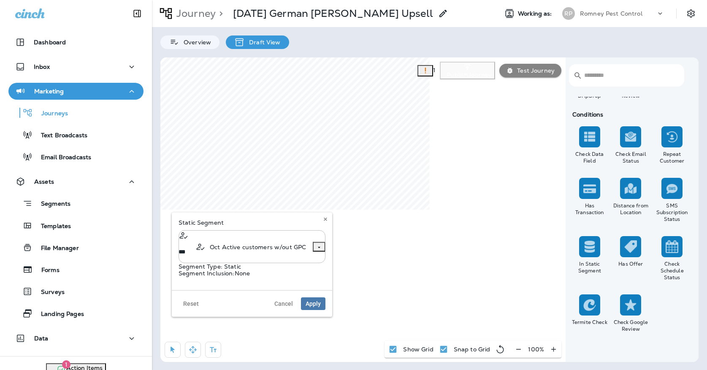
click at [249, 248] on li "Oct Active customers w/out GPC" at bounding box center [253, 246] width 116 height 11
type input "**********"
click at [313, 304] on span "Apply" at bounding box center [313, 303] width 15 height 6
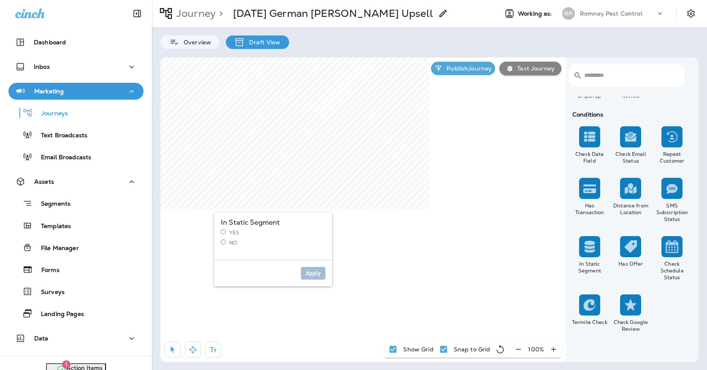
click at [229, 233] on label "Yes" at bounding box center [273, 232] width 105 height 7
click at [318, 275] on span "Apply" at bounding box center [313, 273] width 15 height 6
click at [236, 246] on div "In Static Segment Yes No" at bounding box center [273, 235] width 118 height 47
click at [232, 242] on label "No" at bounding box center [273, 242] width 105 height 7
click at [311, 273] on span "Apply" at bounding box center [313, 273] width 15 height 6
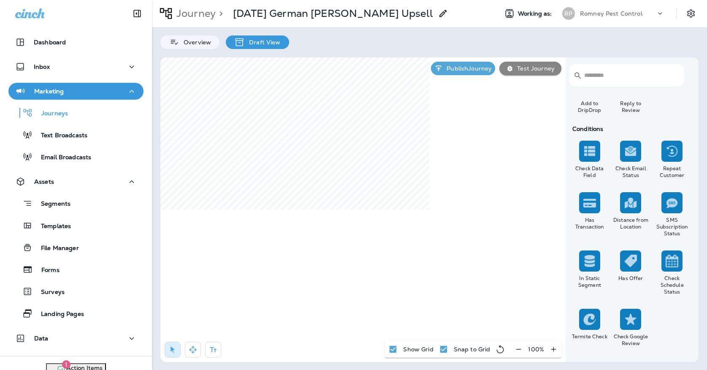
scroll to position [723, 0]
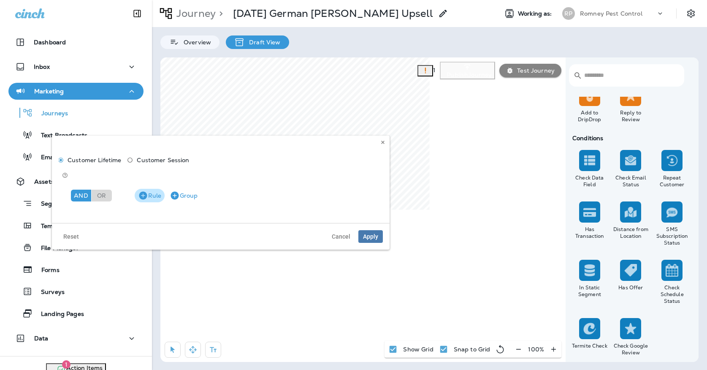
click at [142, 189] on button "Rule" at bounding box center [150, 196] width 30 height 14
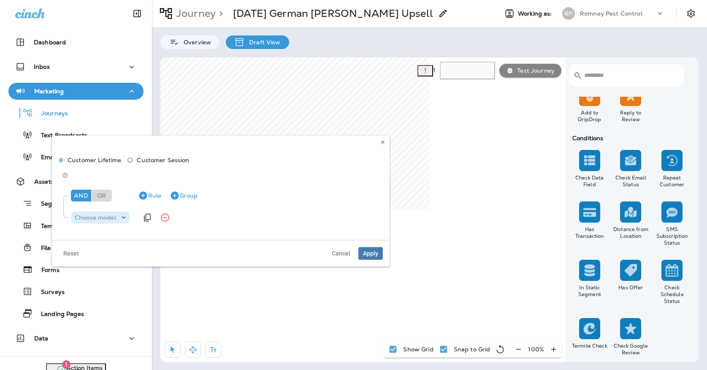
click at [113, 211] on div "Choose model" at bounding box center [100, 217] width 58 height 12
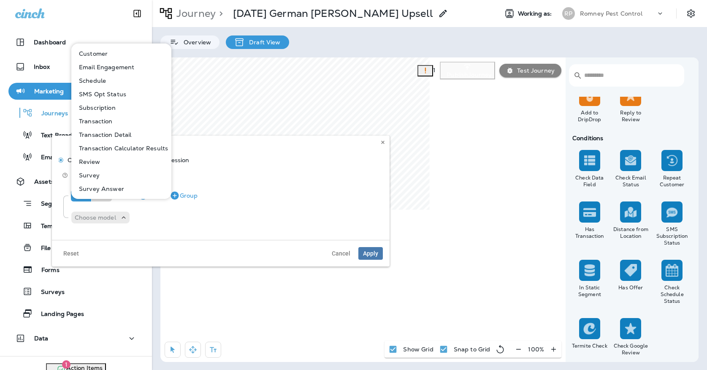
click at [111, 107] on p "Subscription" at bounding box center [96, 107] width 40 height 7
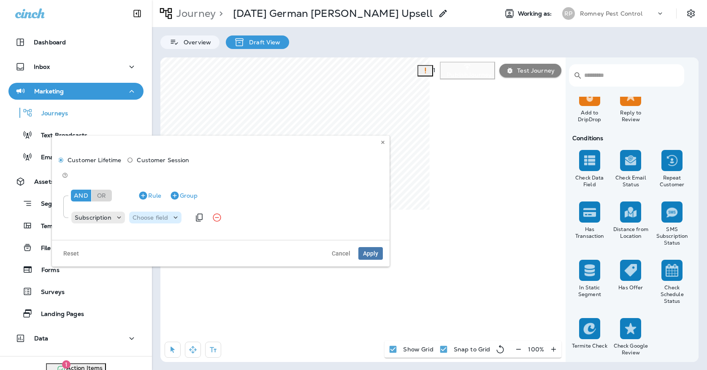
click at [163, 214] on p "Choose field" at bounding box center [151, 217] width 36 height 7
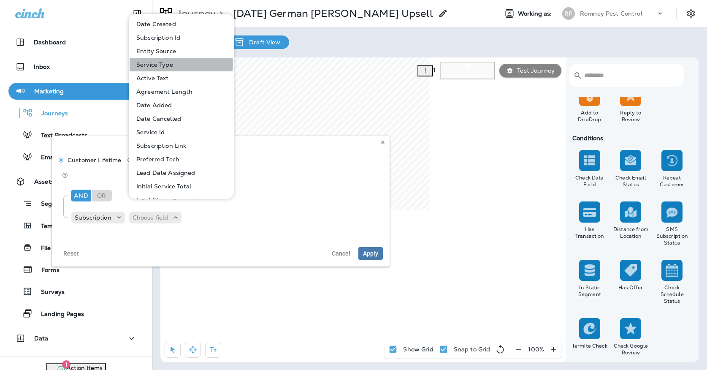
click at [162, 64] on p "Service Type" at bounding box center [153, 64] width 40 height 7
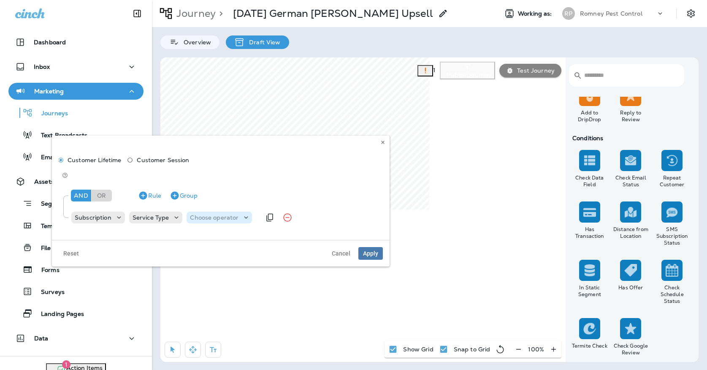
click at [192, 213] on div "Choose operator" at bounding box center [219, 217] width 65 height 8
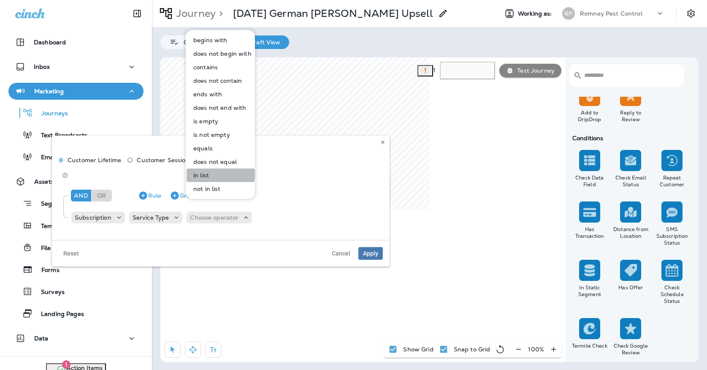
click at [202, 174] on p "in list" at bounding box center [199, 175] width 19 height 7
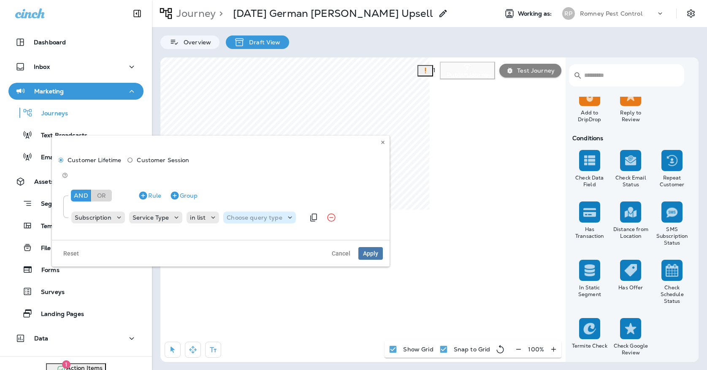
click at [244, 214] on p "Choose query type" at bounding box center [254, 217] width 55 height 7
click at [237, 221] on button "Text" at bounding box center [247, 226] width 49 height 14
click at [286, 214] on p "Select options" at bounding box center [295, 217] width 41 height 7
click at [387, 142] on button at bounding box center [382, 142] width 9 height 9
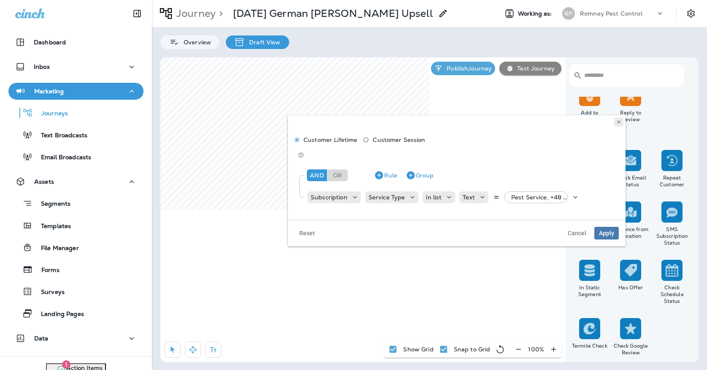
click at [617, 119] on button at bounding box center [618, 121] width 9 height 9
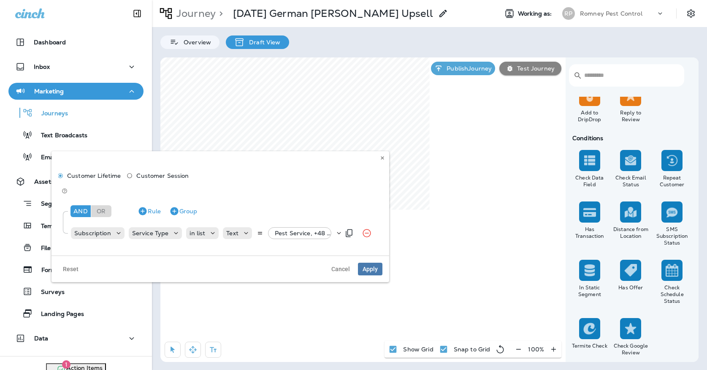
click at [277, 230] on p "Pest Service, +48 more" at bounding box center [305, 233] width 60 height 7
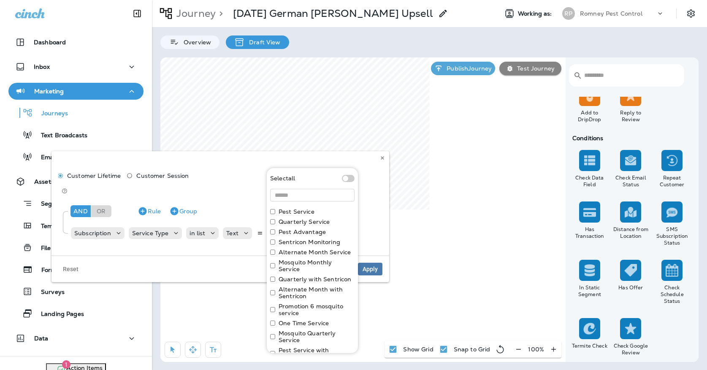
click at [288, 219] on label "Quarterly Service" at bounding box center [304, 221] width 51 height 7
click at [288, 276] on label "Quarterly with Sentricon" at bounding box center [315, 279] width 73 height 7
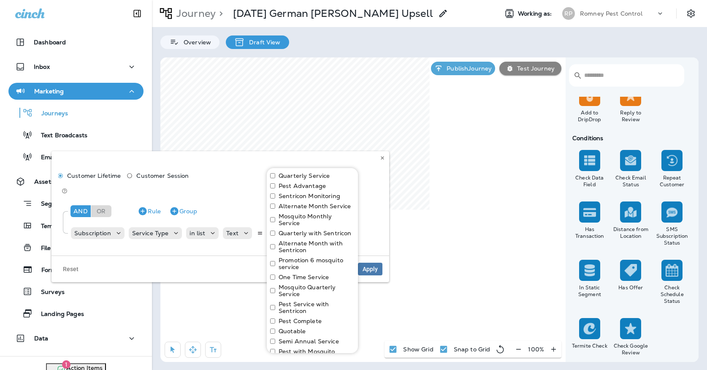
scroll to position [58, 0]
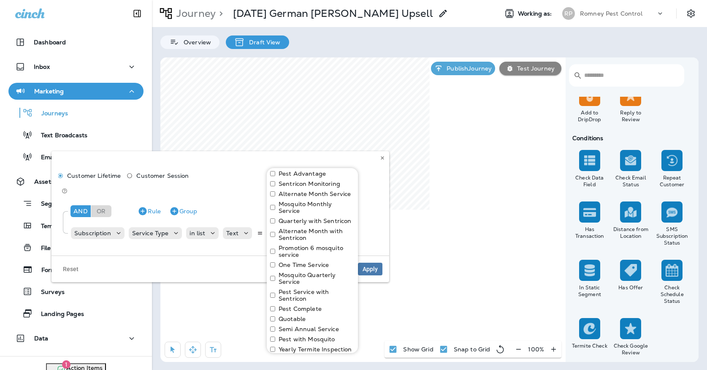
click at [289, 261] on label "One Time Service" at bounding box center [304, 264] width 50 height 7
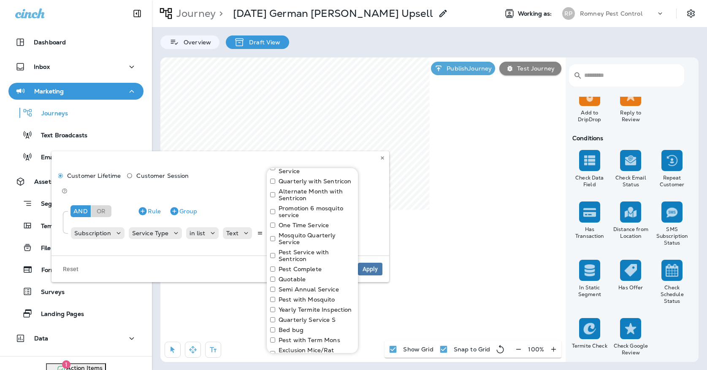
scroll to position [108, 0]
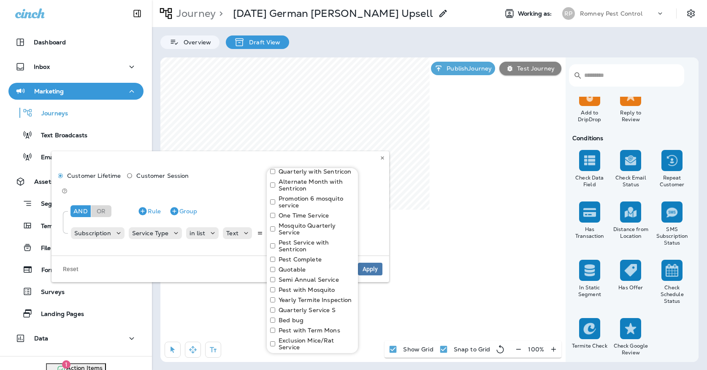
click at [293, 276] on label "Semi Annual Service" at bounding box center [309, 279] width 60 height 7
click at [292, 306] on label "Quarterly Service S" at bounding box center [307, 309] width 57 height 7
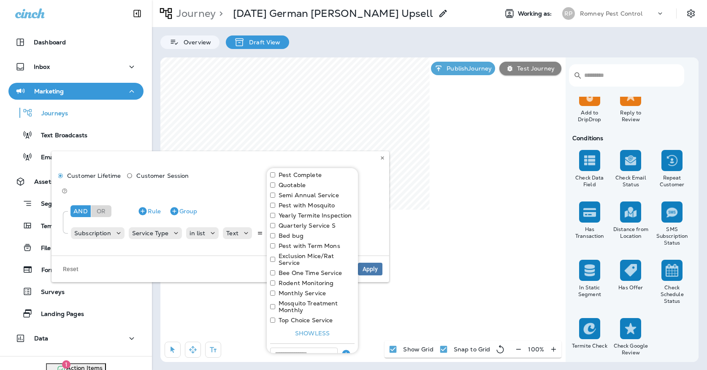
scroll to position [200, 0]
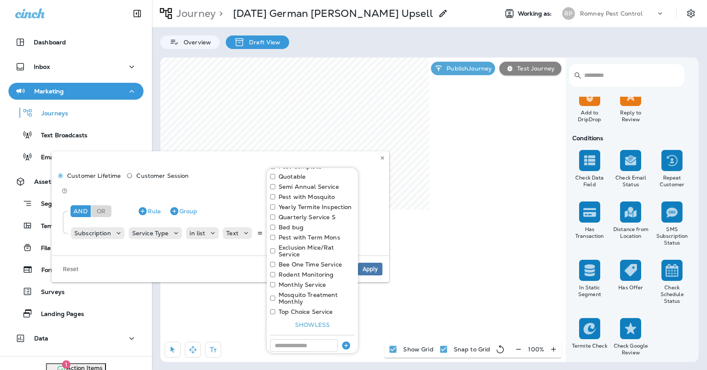
click at [290, 281] on label "Monthly Service" at bounding box center [302, 284] width 47 height 7
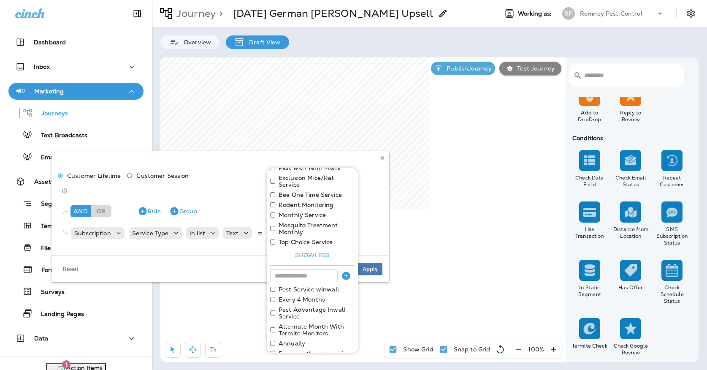
scroll to position [300, 0]
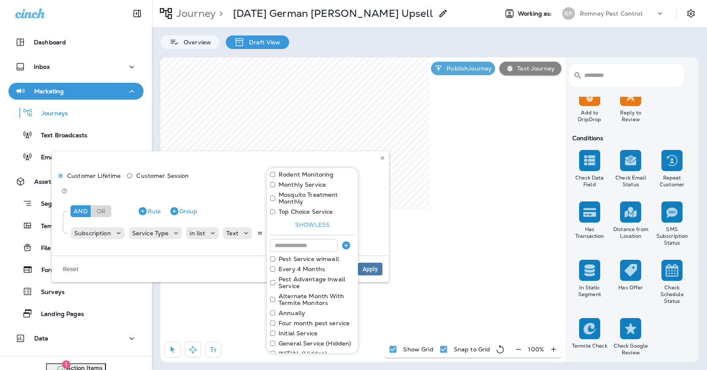
click at [298, 265] on label "Every 4 Months" at bounding box center [302, 268] width 46 height 7
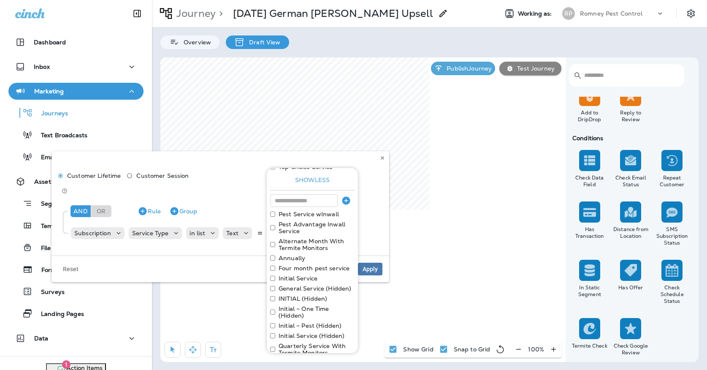
scroll to position [354, 0]
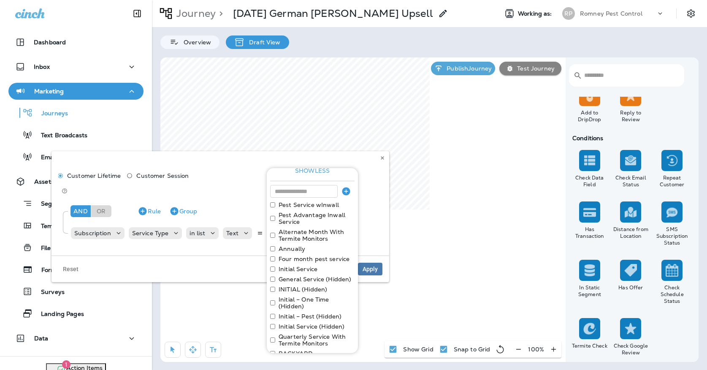
click at [285, 245] on label "Annually" at bounding box center [292, 248] width 27 height 7
click at [289, 245] on label "Four month pest service" at bounding box center [314, 248] width 71 height 7
click at [290, 245] on label "Initial Service" at bounding box center [298, 248] width 39 height 7
click at [290, 247] on div "Select all Pest Service Quarterly Service Pest Advantage Sentricon Monitoring A…" at bounding box center [312, 213] width 91 height 800
click at [289, 245] on label "General Service (Hidden)" at bounding box center [315, 248] width 73 height 7
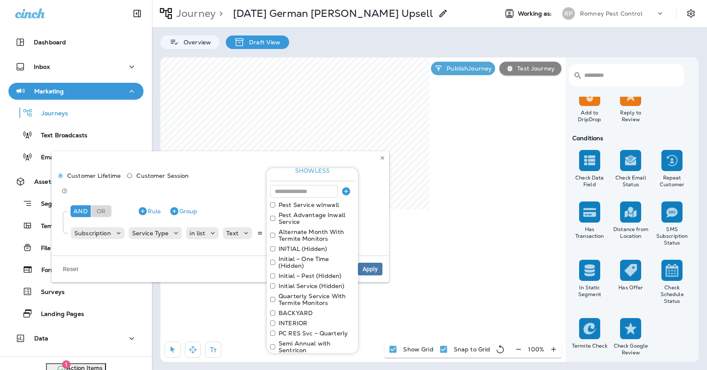
click at [289, 245] on label "INITIAL (Hidden)" at bounding box center [303, 248] width 49 height 7
click at [289, 245] on label "Initial – One Time (Hidden)" at bounding box center [317, 252] width 76 height 14
click at [288, 245] on label "Initial – Pest (Hidden)" at bounding box center [310, 248] width 63 height 7
click at [288, 245] on label "Initial Service (Hidden)" at bounding box center [312, 248] width 66 height 7
click at [288, 245] on label "Quarterly Service With Termite Monitors" at bounding box center [317, 252] width 76 height 14
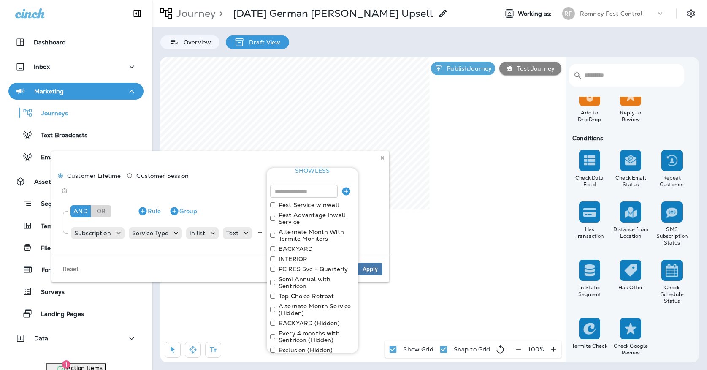
click at [288, 245] on label "BACKYARD" at bounding box center [296, 248] width 34 height 7
click at [288, 245] on label "INTERIOR" at bounding box center [293, 248] width 29 height 7
click at [288, 245] on label "PC RES Svc – Quarterly" at bounding box center [313, 248] width 69 height 7
click at [288, 245] on label "Semi Annual with Sentricon" at bounding box center [317, 252] width 76 height 14
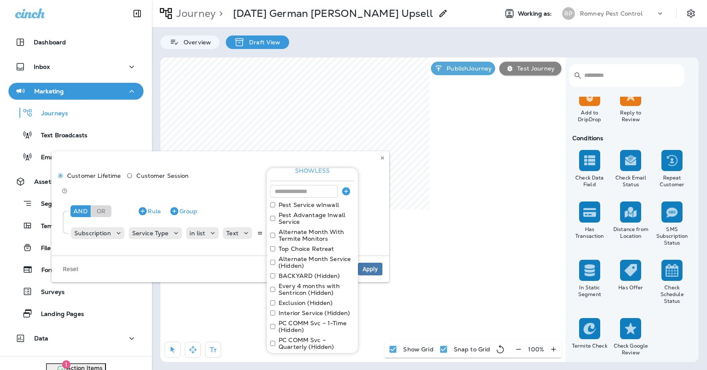
click at [288, 245] on label "Top Choice Retreat" at bounding box center [307, 248] width 56 height 7
click at [292, 262] on label "BACKYARD (Hidden)" at bounding box center [309, 265] width 61 height 7
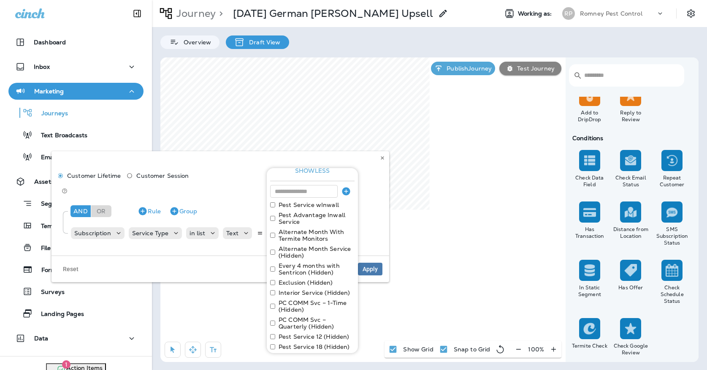
click at [292, 262] on label "Every 4 months with Sentricon (Hidden)" at bounding box center [317, 269] width 76 height 14
click at [292, 262] on label "Exclusion (Hidden)" at bounding box center [306, 265] width 54 height 7
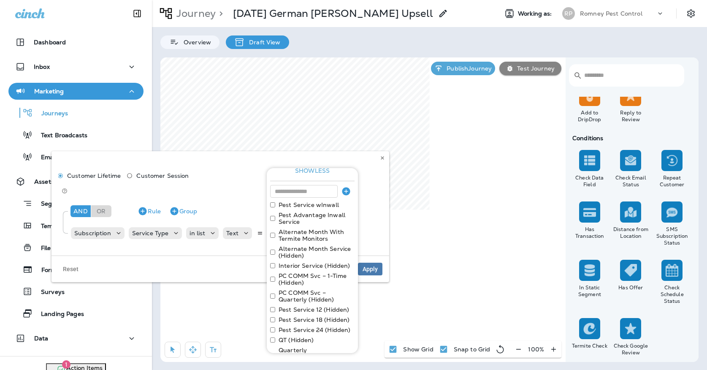
click at [292, 262] on label "Interior Service (Hidden)" at bounding box center [315, 265] width 72 height 7
click at [288, 262] on label "PC COMM Svc – 1-Time (Hidden)" at bounding box center [317, 269] width 76 height 14
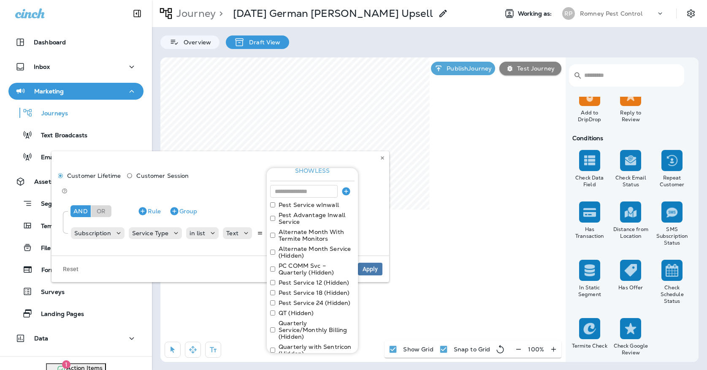
click at [288, 262] on label "PC COMM Svc – Quarterly (Hidden)" at bounding box center [317, 269] width 76 height 14
click at [295, 292] on label "QT (Hidden)" at bounding box center [296, 295] width 35 height 7
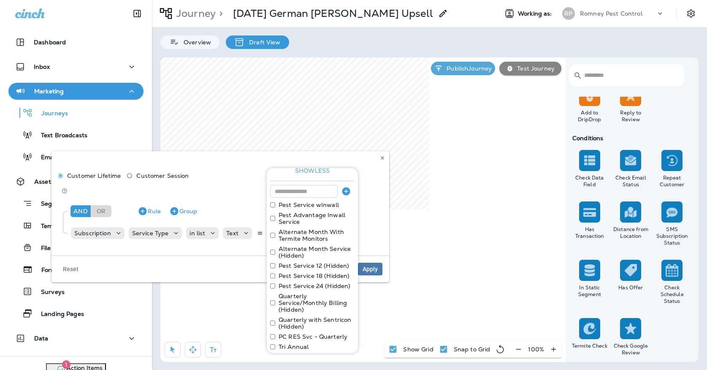
click at [295, 295] on label "Quarterly Service/Monthly Billing (Hidden)" at bounding box center [317, 302] width 76 height 20
click at [295, 295] on label "Quarterly with Sentricon (Hidden)" at bounding box center [317, 299] width 76 height 14
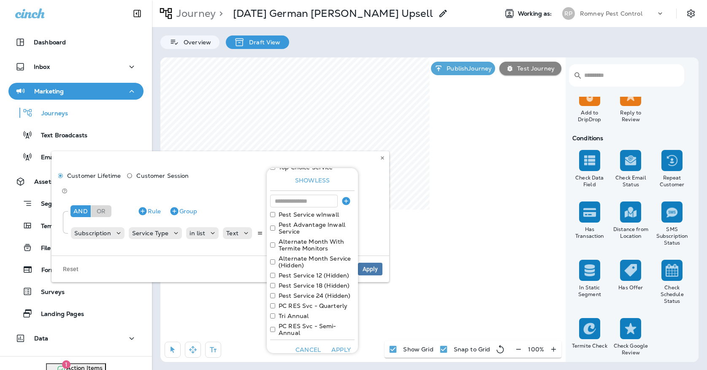
click at [295, 302] on label "PC RES Svc - Quarterly" at bounding box center [313, 305] width 69 height 7
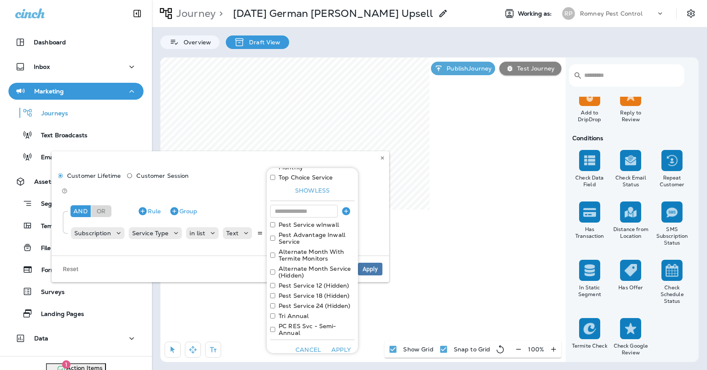
click at [291, 312] on label "Tri Annual" at bounding box center [294, 315] width 30 height 7
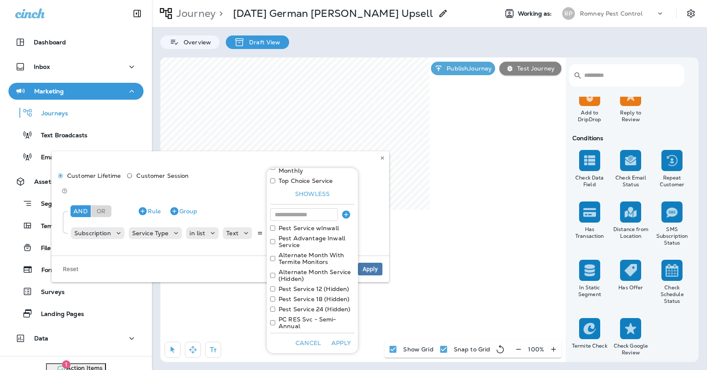
scroll to position [325, 0]
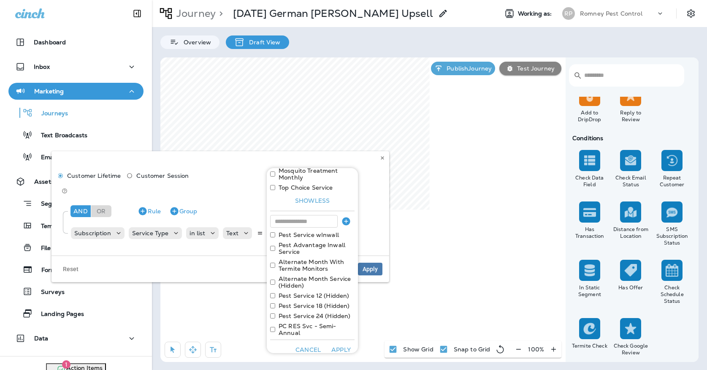
click at [295, 327] on label "PC RES Svc - Semi-Annual" at bounding box center [317, 329] width 76 height 14
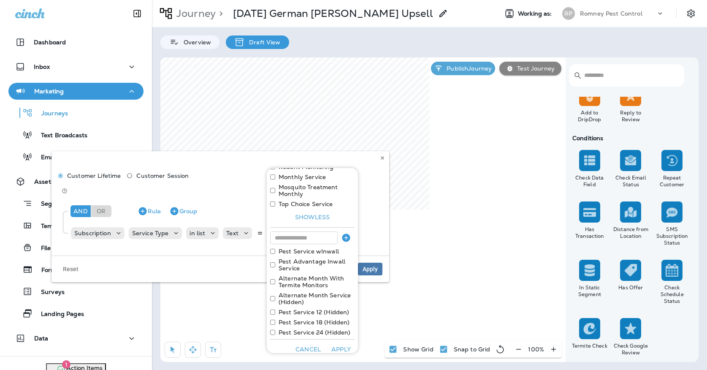
scroll to position [308, 0]
click at [342, 343] on button "Apply" at bounding box center [340, 349] width 27 height 13
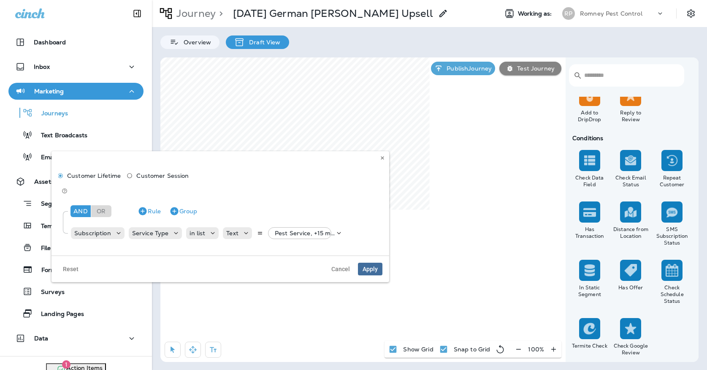
click at [371, 266] on span "Apply" at bounding box center [370, 269] width 15 height 6
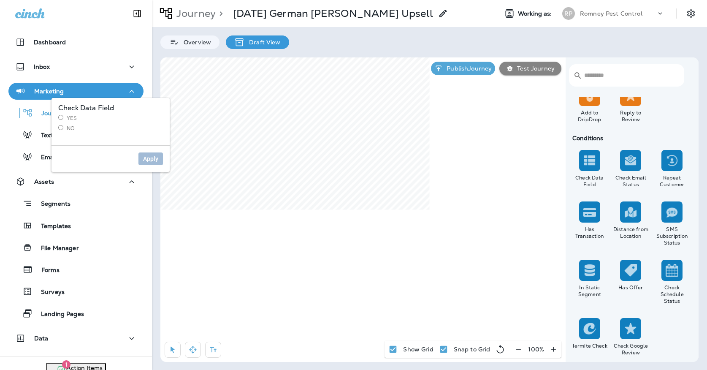
click at [68, 121] on label "Yes" at bounding box center [110, 118] width 105 height 7
click at [151, 157] on span "Apply" at bounding box center [150, 159] width 15 height 6
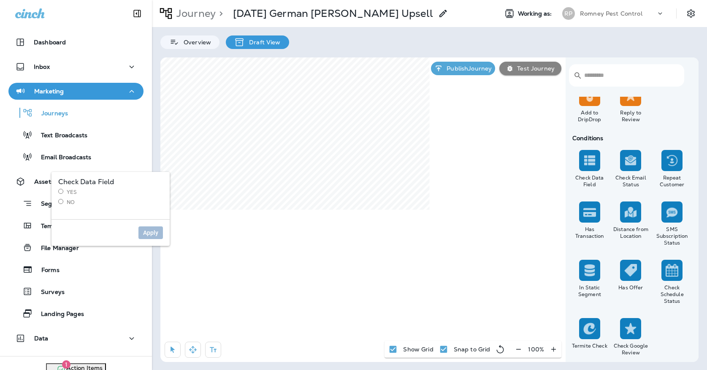
click at [71, 195] on div "Yes No" at bounding box center [110, 197] width 105 height 17
click at [71, 193] on label "Yes" at bounding box center [110, 192] width 105 height 7
click at [152, 232] on span "Apply" at bounding box center [150, 233] width 15 height 6
click at [73, 203] on label "No" at bounding box center [110, 202] width 105 height 7
click at [156, 233] on span "Apply" at bounding box center [150, 233] width 15 height 6
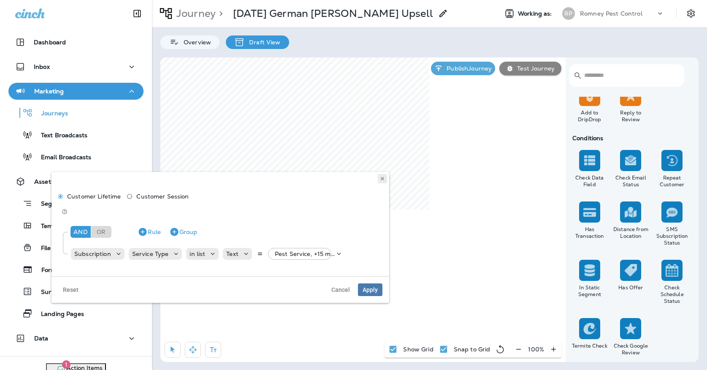
click at [382, 177] on icon at bounding box center [382, 178] width 5 height 5
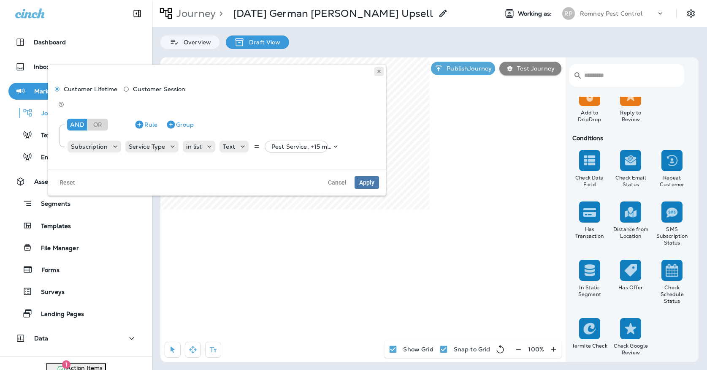
click at [379, 75] on button at bounding box center [378, 71] width 9 height 9
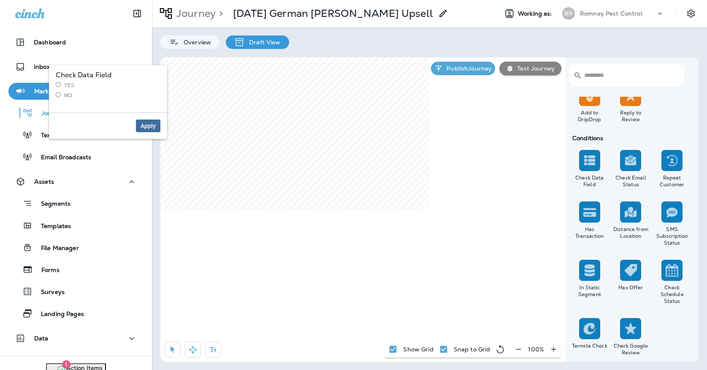
click at [156, 125] on button "Apply" at bounding box center [148, 125] width 24 height 13
click at [70, 95] on label "No" at bounding box center [108, 95] width 105 height 7
click at [153, 127] on span "Apply" at bounding box center [148, 126] width 15 height 6
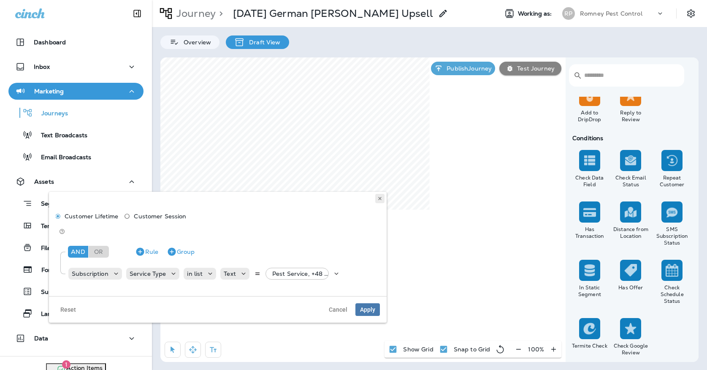
click at [378, 195] on button at bounding box center [379, 198] width 9 height 9
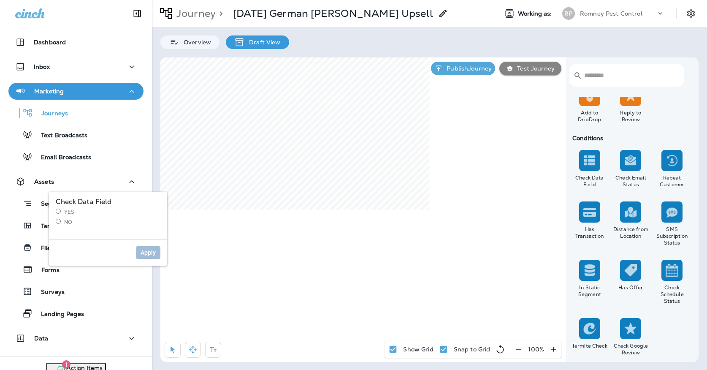
click at [65, 210] on label "Yes" at bounding box center [108, 211] width 105 height 7
click at [144, 249] on span "Apply" at bounding box center [148, 252] width 15 height 6
click at [58, 225] on label "No" at bounding box center [108, 222] width 105 height 7
click at [154, 245] on div "Apply" at bounding box center [108, 252] width 118 height 27
click at [151, 250] on span "Apply" at bounding box center [148, 252] width 15 height 6
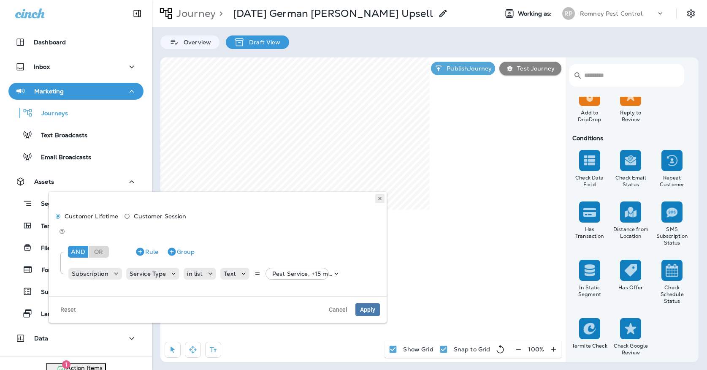
click at [382, 196] on icon at bounding box center [379, 198] width 5 height 5
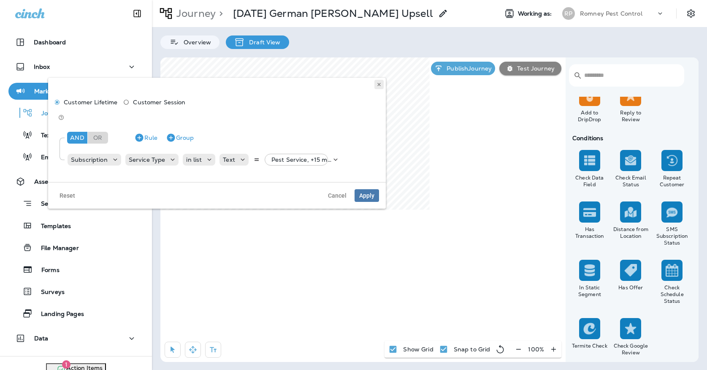
click at [380, 87] on button at bounding box center [378, 84] width 9 height 9
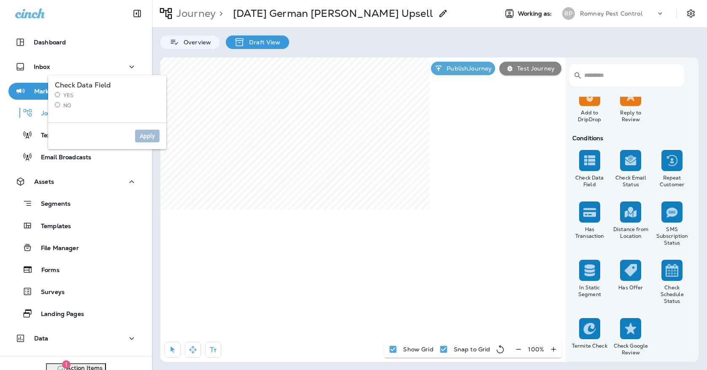
click at [69, 99] on div "Yes No" at bounding box center [107, 100] width 105 height 17
click at [70, 93] on label "Yes" at bounding box center [107, 95] width 105 height 7
click at [152, 143] on div "Apply" at bounding box center [107, 135] width 118 height 27
click at [153, 135] on span "Apply" at bounding box center [147, 136] width 15 height 6
click at [65, 102] on label "No" at bounding box center [107, 105] width 105 height 7
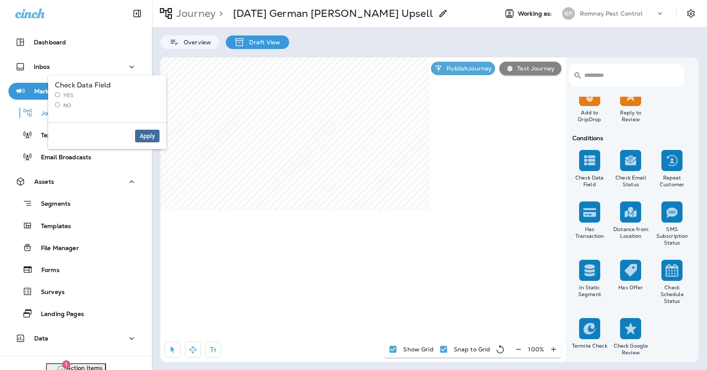
click at [143, 134] on span "Apply" at bounding box center [147, 136] width 15 height 6
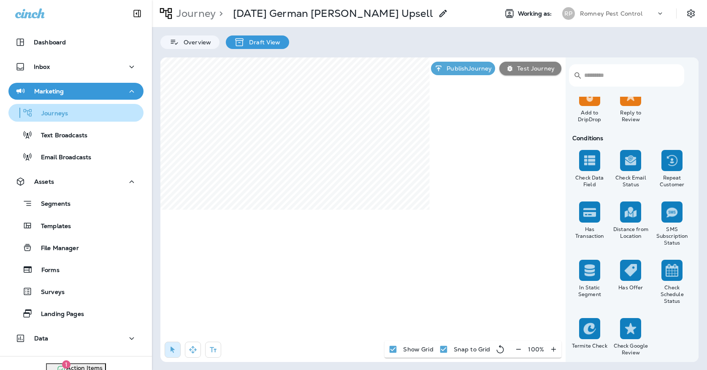
click at [91, 115] on div "Journeys" at bounding box center [76, 112] width 128 height 13
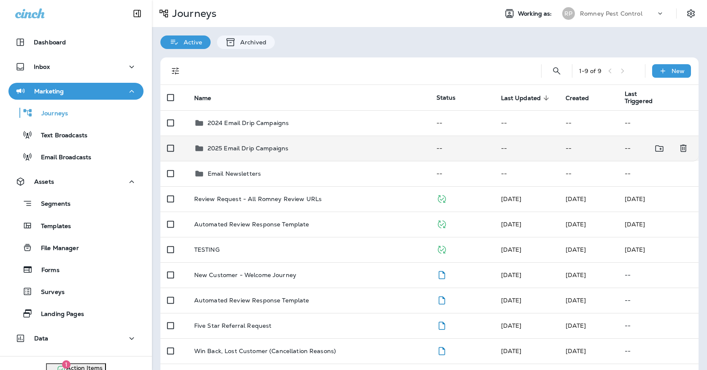
click at [311, 138] on td "2025 Email Drip Campaigns" at bounding box center [308, 147] width 242 height 25
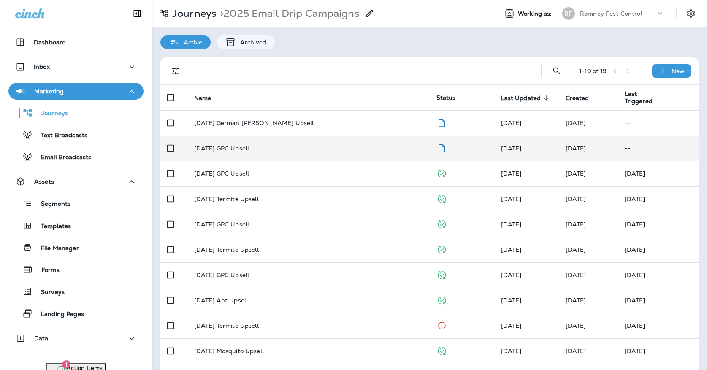
click at [305, 145] on div "[DATE] GPC Upsell" at bounding box center [308, 148] width 229 height 7
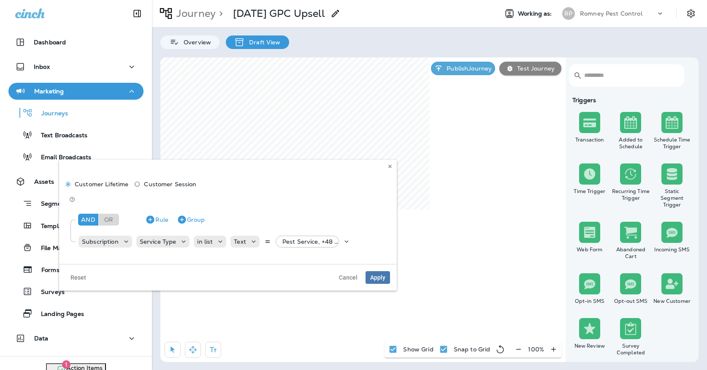
click at [307, 238] on div "And Or Rule Group Subscription Service Type in list Text Pest Service, +48 more" at bounding box center [228, 229] width 324 height 47
click at [308, 238] on p "Pest Service, +48 more" at bounding box center [312, 241] width 60 height 7
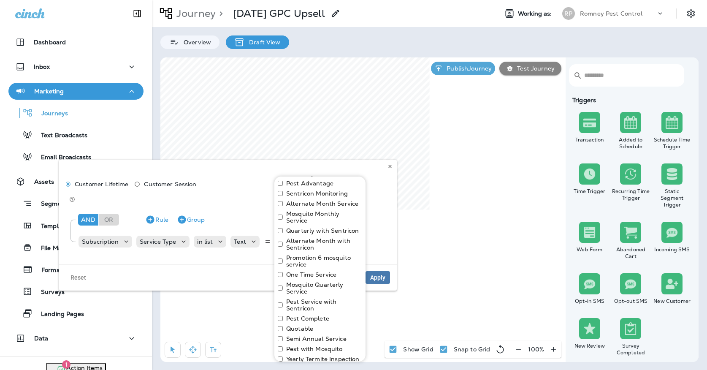
scroll to position [62, 0]
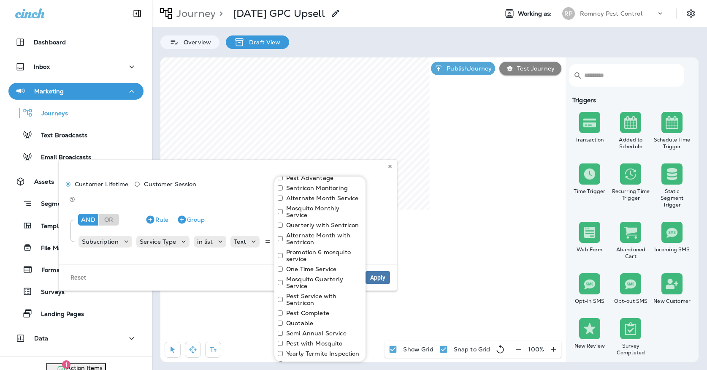
click at [296, 265] on label "One Time Service" at bounding box center [311, 268] width 50 height 7
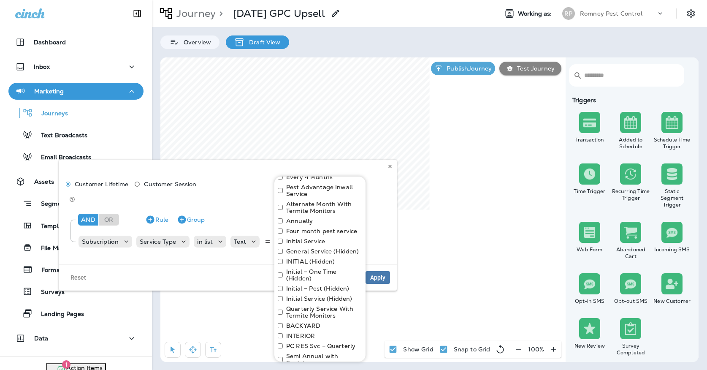
scroll to position [404, 0]
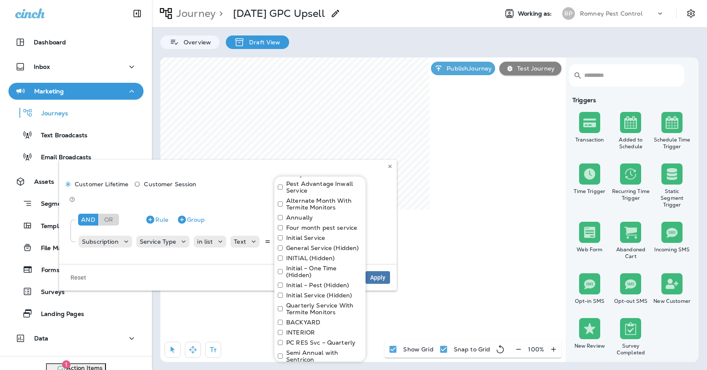
click at [292, 266] on label "Initial – One Time (Hidden)" at bounding box center [324, 272] width 76 height 14
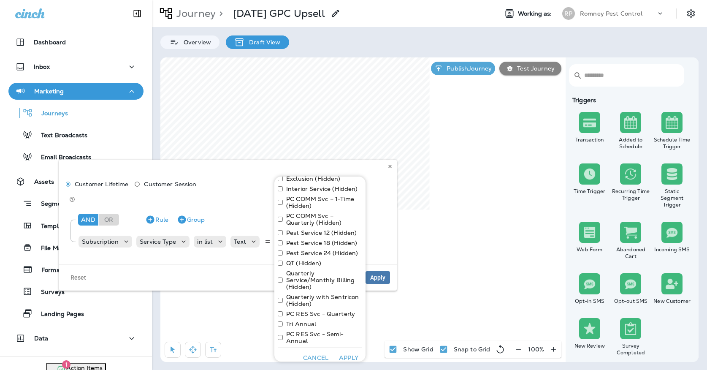
scroll to position [632, 0]
click at [350, 352] on button "Apply" at bounding box center [348, 358] width 27 height 13
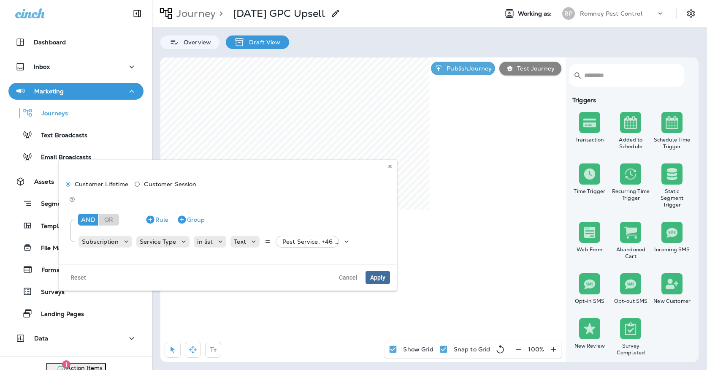
click at [372, 274] on span "Apply" at bounding box center [377, 277] width 15 height 6
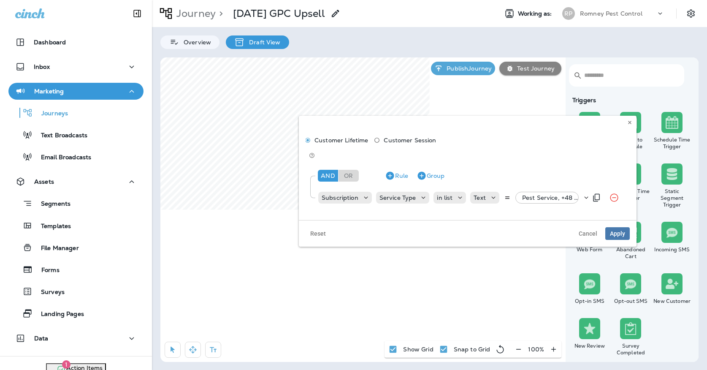
click at [549, 194] on p "Pest Service, +48 more" at bounding box center [552, 197] width 60 height 7
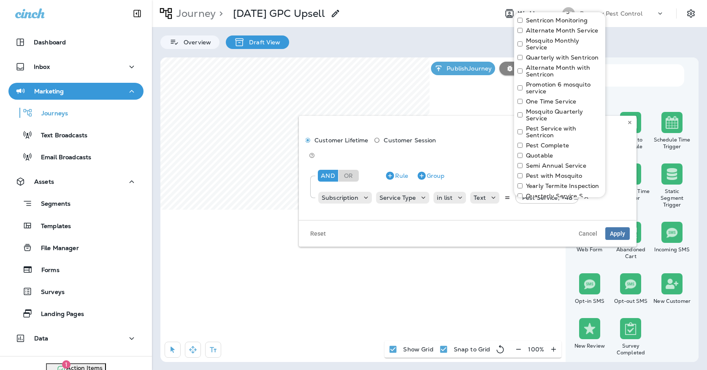
scroll to position [65, 0]
click at [535, 98] on label "One Time Service" at bounding box center [551, 101] width 50 height 7
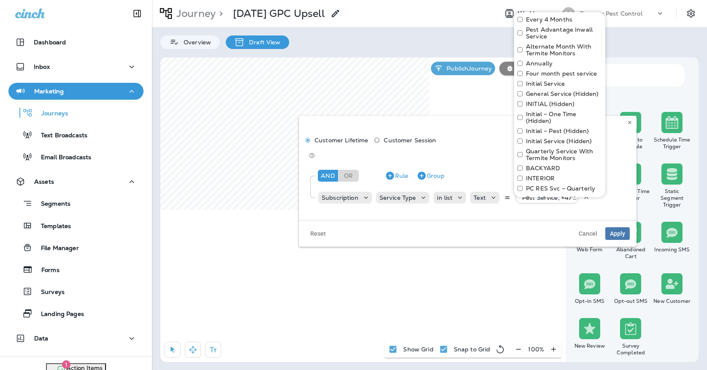
scroll to position [402, 0]
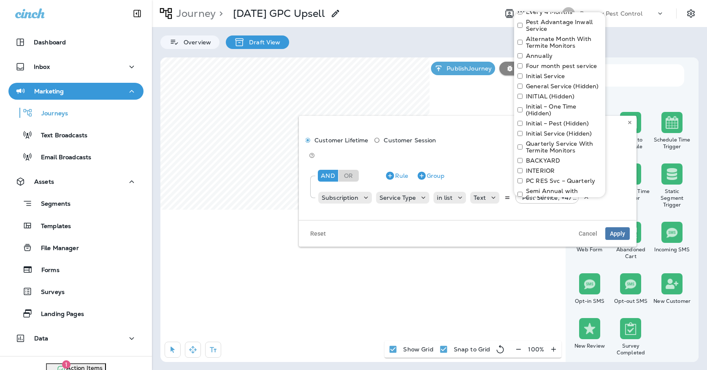
click at [534, 103] on label "Initial – One Time (Hidden)" at bounding box center [564, 110] width 76 height 14
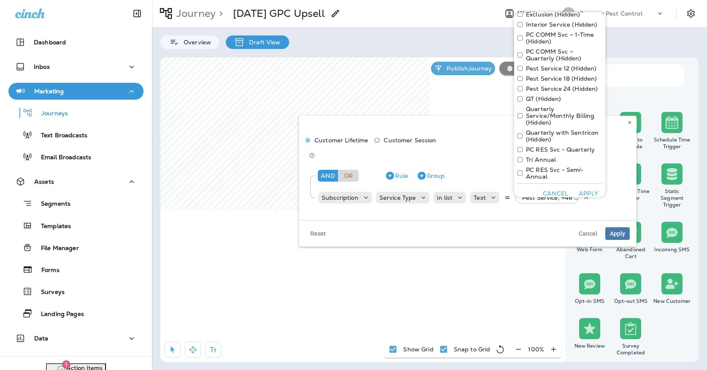
scroll to position [632, 0]
click at [585, 188] on button "Apply" at bounding box center [588, 193] width 27 height 13
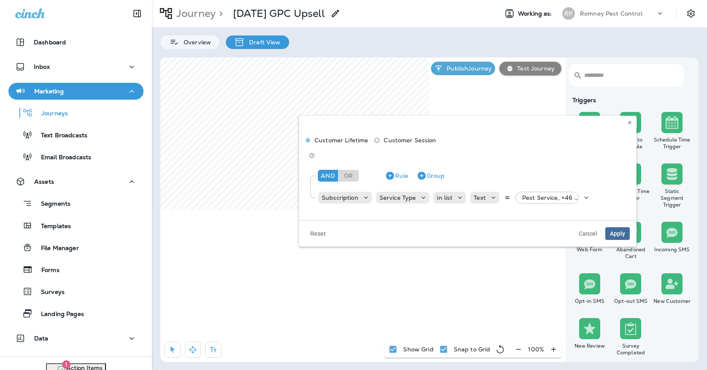
click at [612, 230] on span "Apply" at bounding box center [617, 233] width 15 height 6
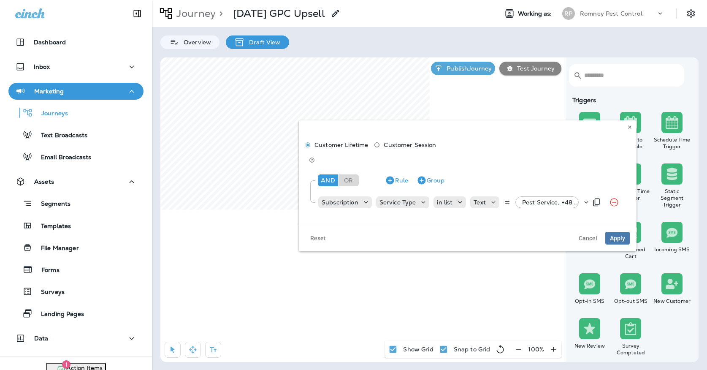
click at [522, 199] on p "Pest Service, +48 more" at bounding box center [552, 202] width 60 height 7
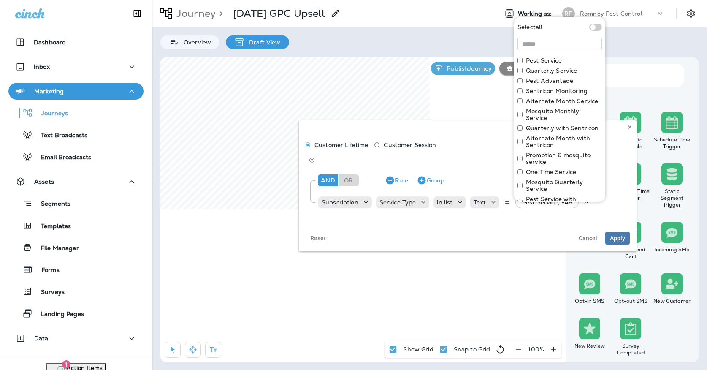
click at [538, 168] on label "One Time Service" at bounding box center [551, 171] width 50 height 7
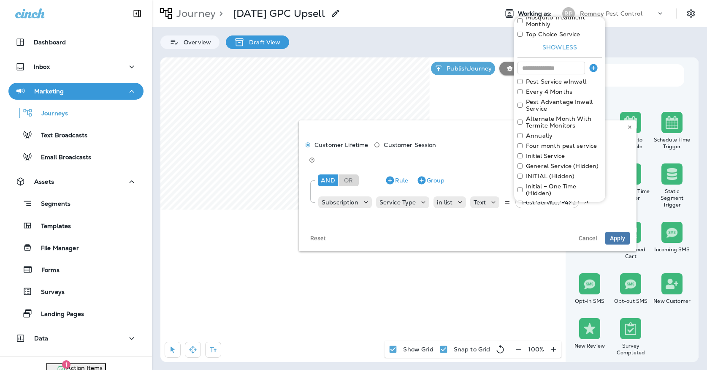
scroll to position [334, 0]
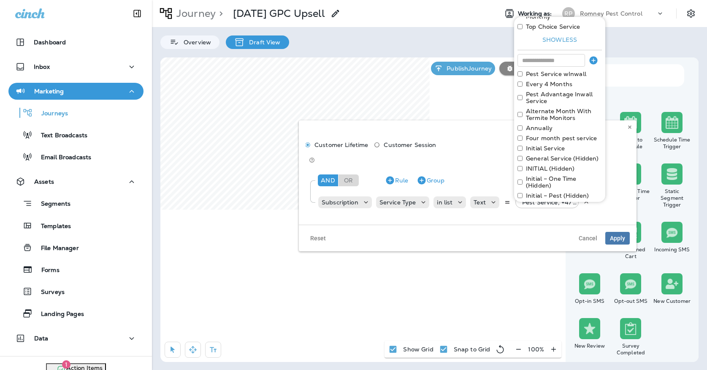
click at [545, 175] on label "Initial – One Time (Hidden)" at bounding box center [564, 182] width 76 height 14
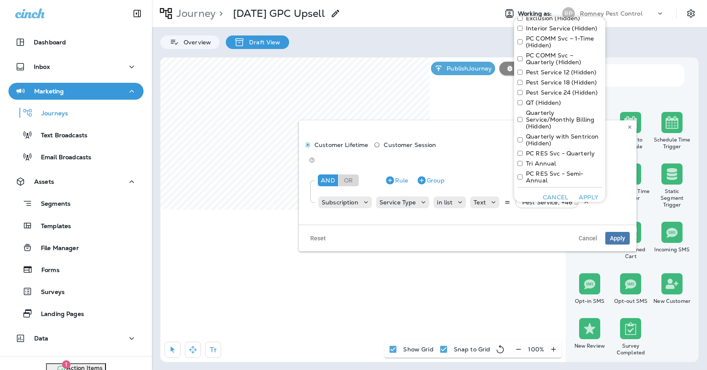
scroll to position [632, 0]
click at [589, 196] on button "Apply" at bounding box center [588, 198] width 27 height 13
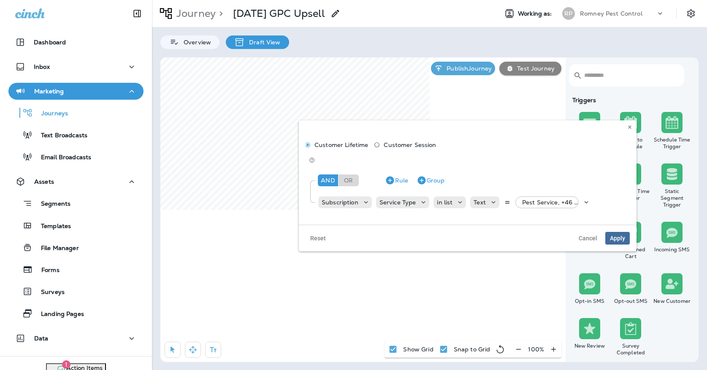
click at [616, 235] on span "Apply" at bounding box center [617, 238] width 15 height 6
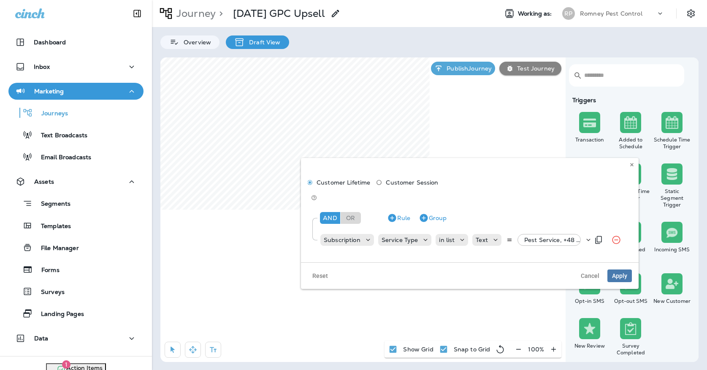
click at [561, 234] on div "Pest Service, +48 more" at bounding box center [552, 240] width 63 height 12
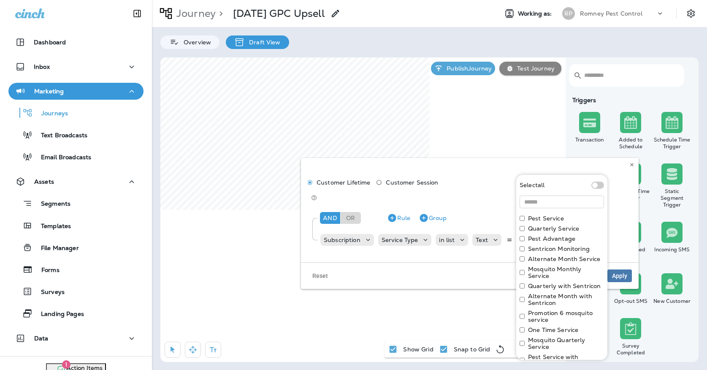
click at [545, 326] on label "One Time Service" at bounding box center [553, 329] width 50 height 7
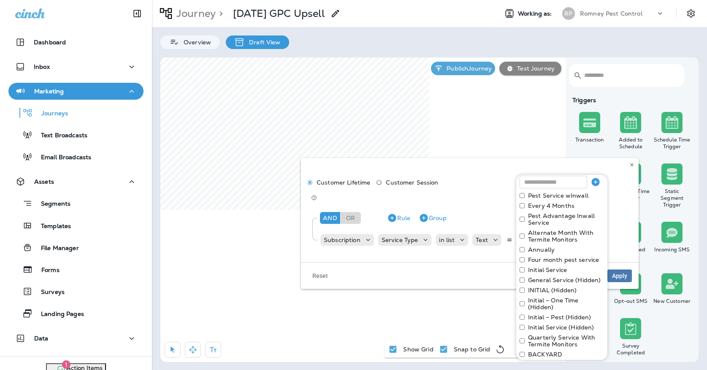
scroll to position [400, 0]
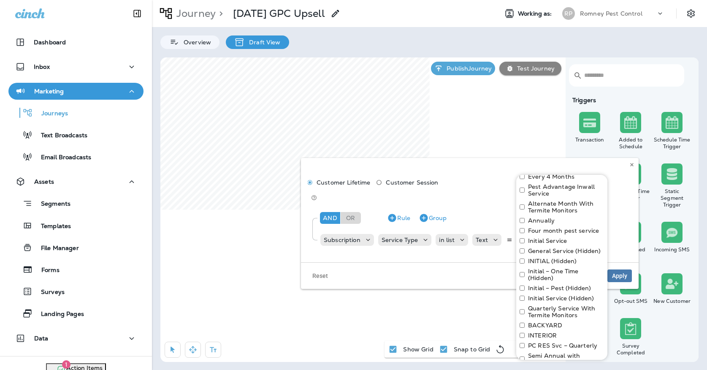
click at [547, 270] on label "Initial – One Time (Hidden)" at bounding box center [566, 275] width 76 height 14
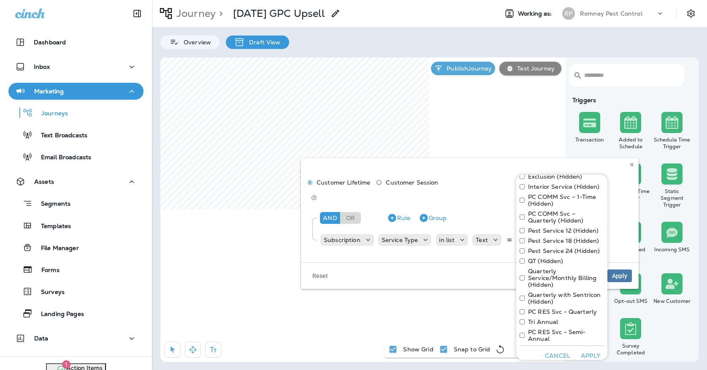
scroll to position [632, 0]
click at [583, 351] on button "Apply" at bounding box center [590, 356] width 27 height 13
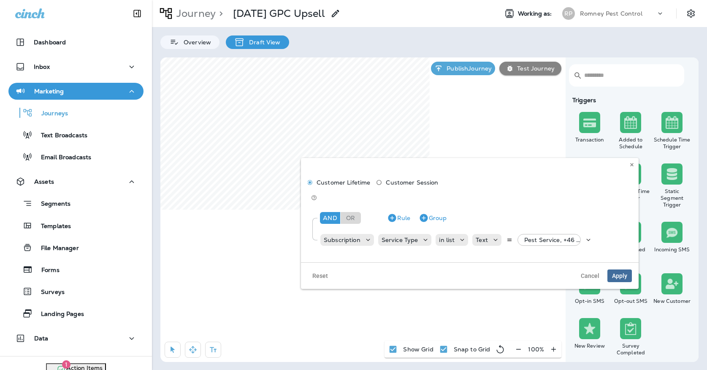
click at [622, 269] on button "Apply" at bounding box center [619, 275] width 24 height 13
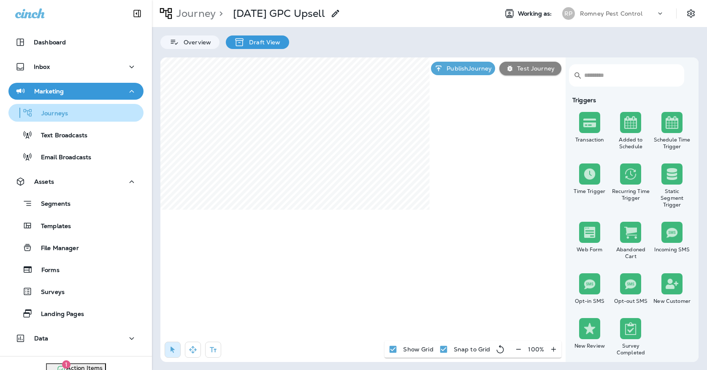
click at [89, 116] on div "Journeys" at bounding box center [76, 112] width 128 height 13
